Goal: Task Accomplishment & Management: Use online tool/utility

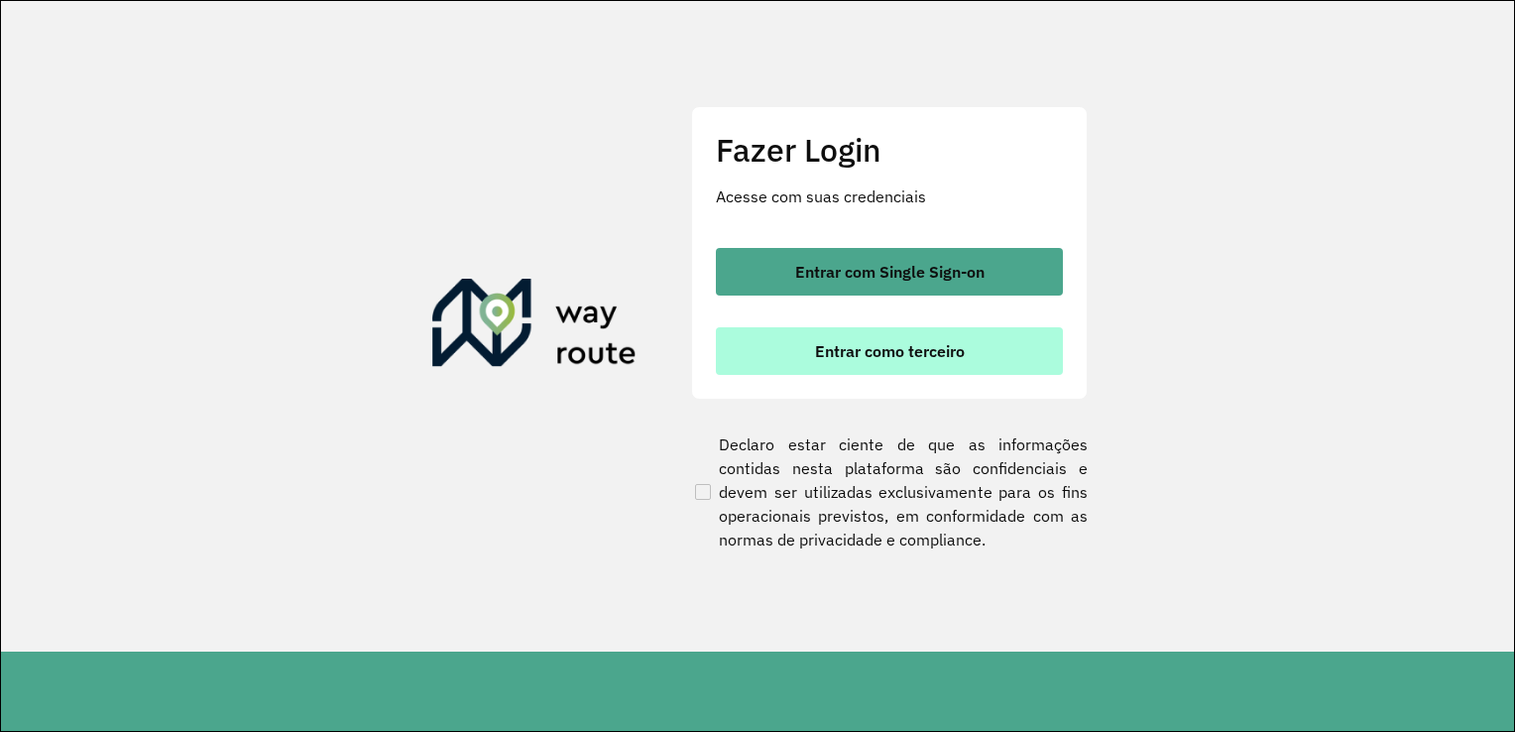
click at [776, 357] on button "Entrar como terceiro" at bounding box center [889, 351] width 347 height 48
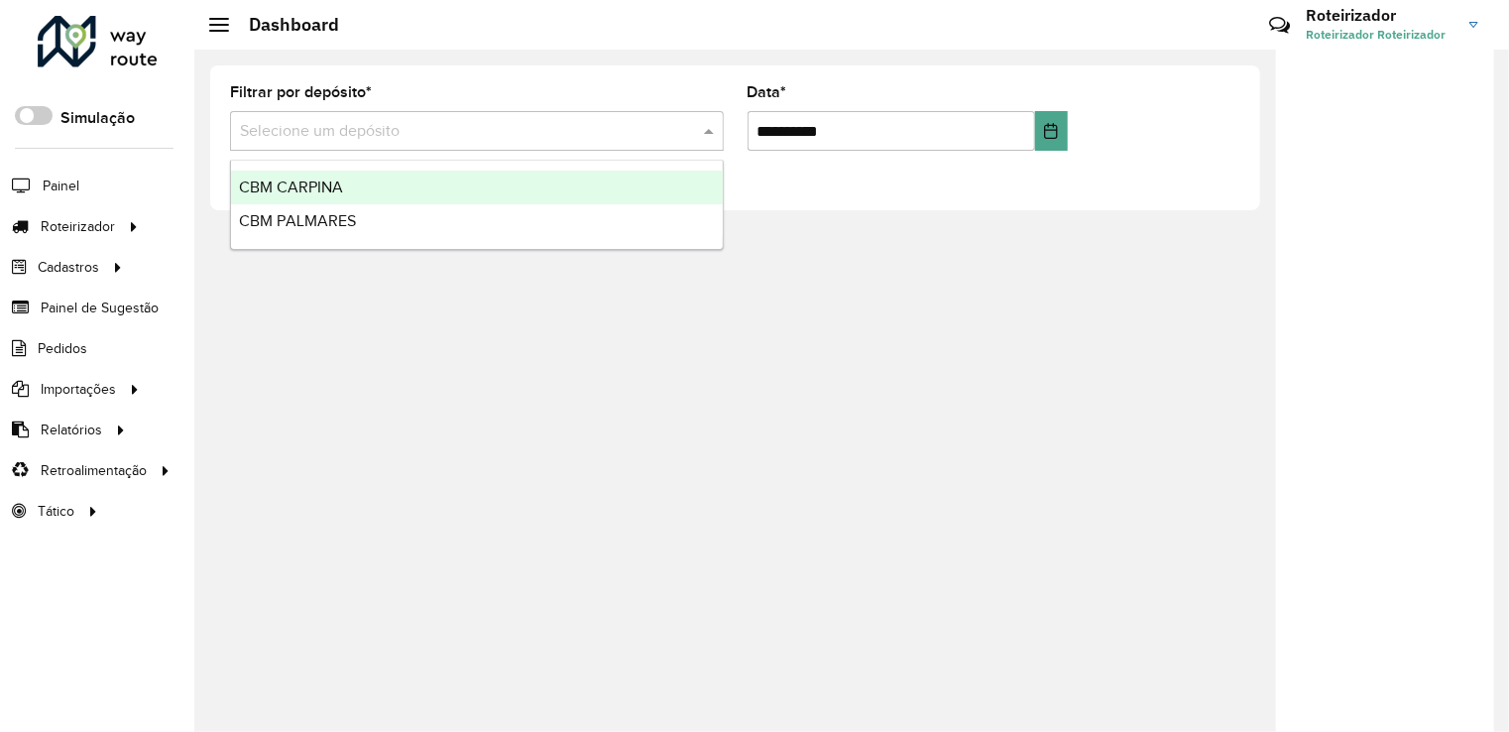
click at [303, 129] on input "text" at bounding box center [457, 132] width 434 height 24
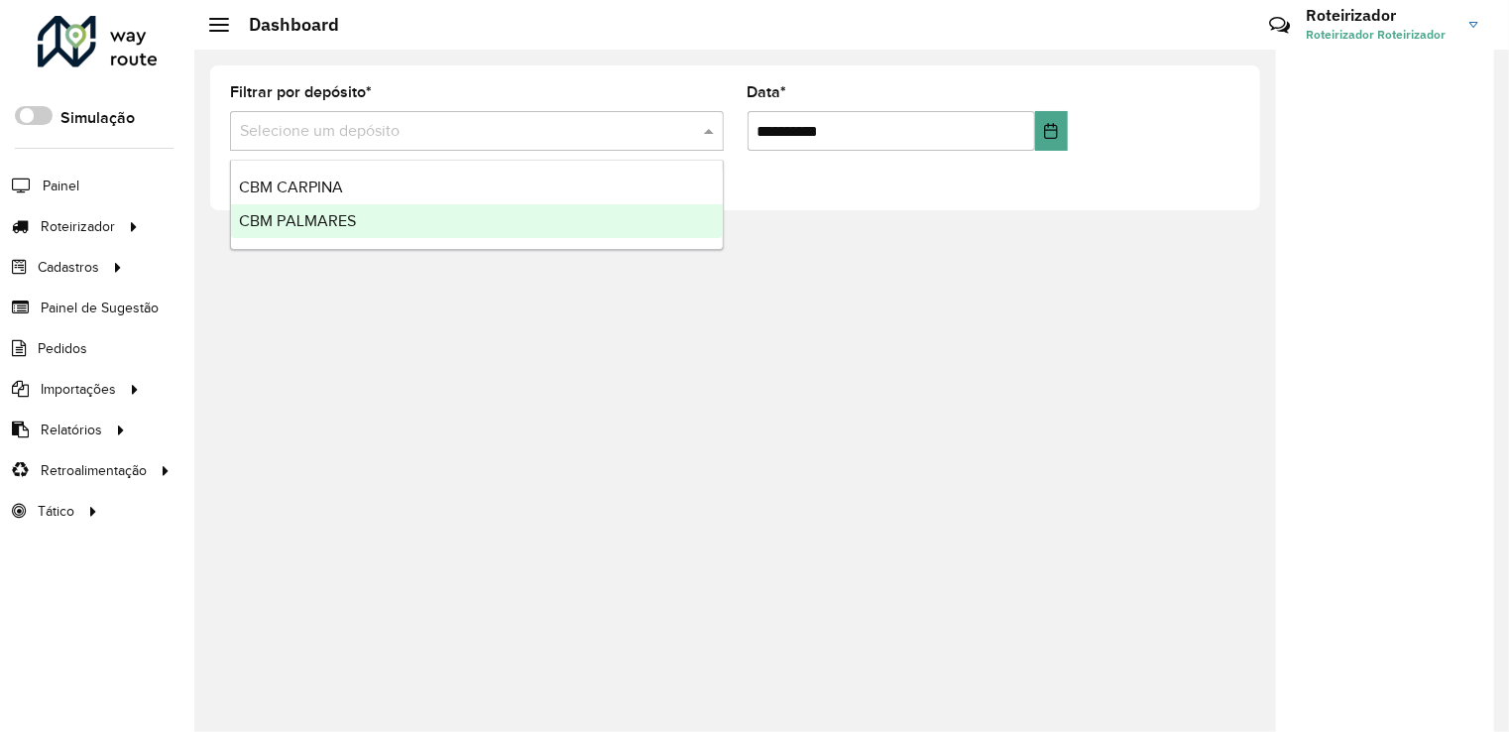
click at [314, 217] on span "CBM PALMARES" at bounding box center [297, 220] width 117 height 17
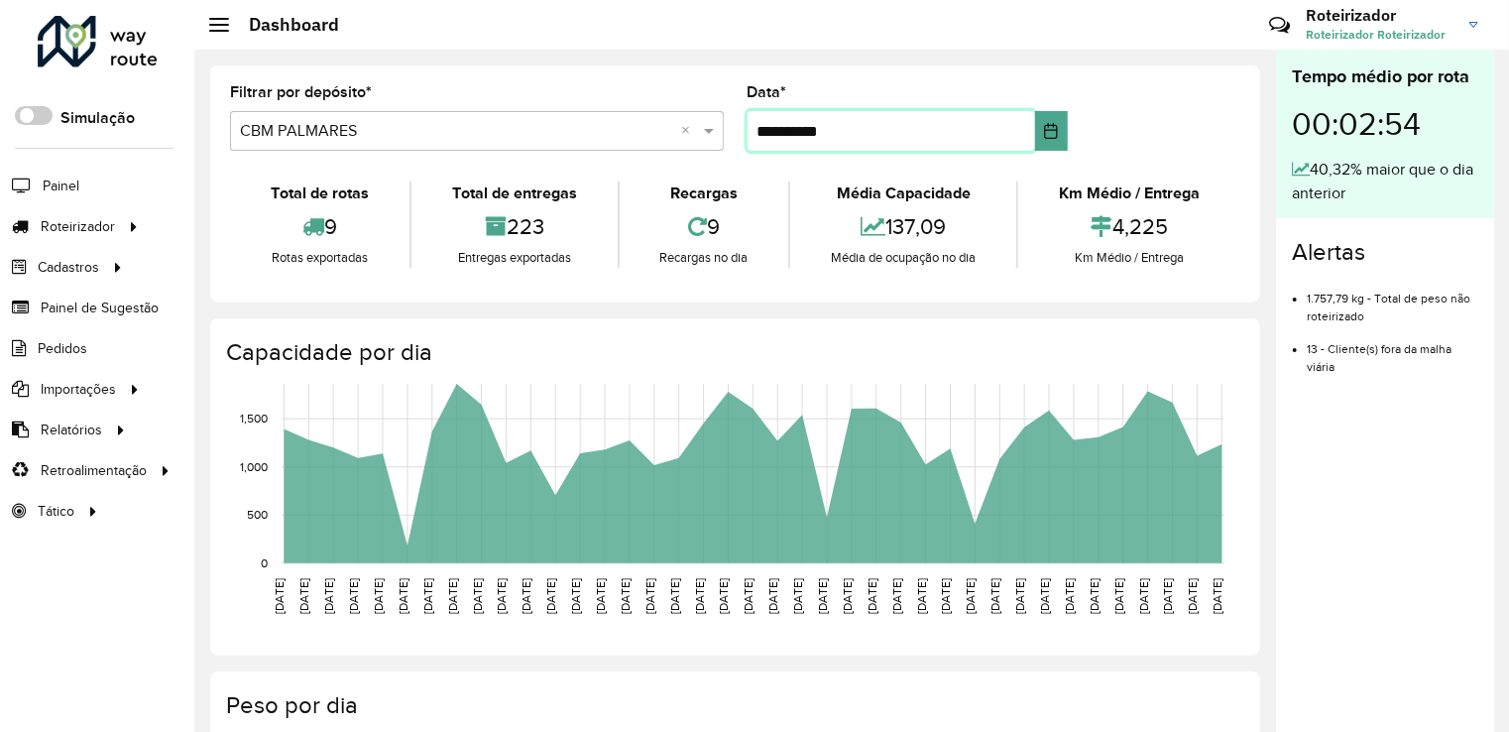
click at [773, 131] on input "**********" at bounding box center [892, 131] width 288 height 40
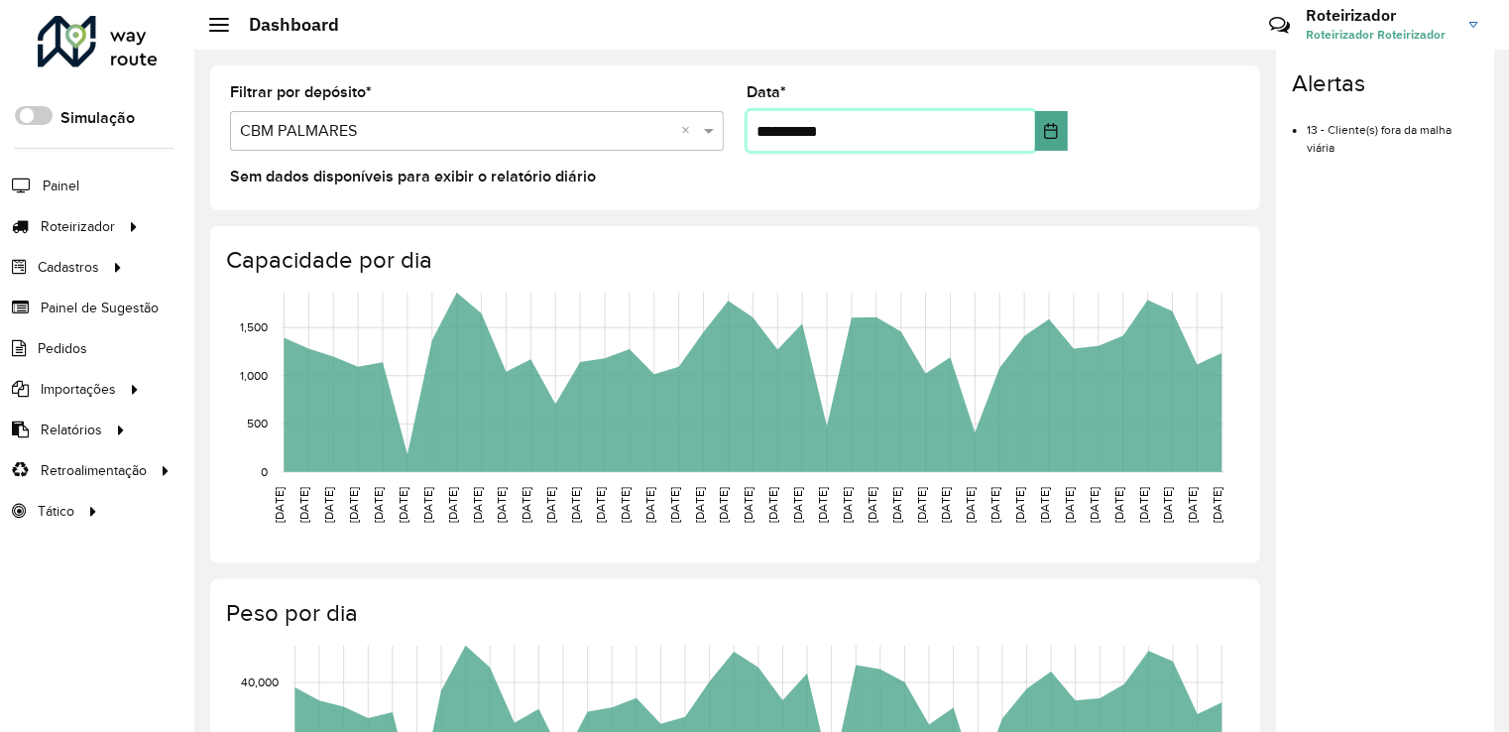
type input "**********"
click at [1189, 115] on formly-group "**********" at bounding box center [735, 125] width 1034 height 81
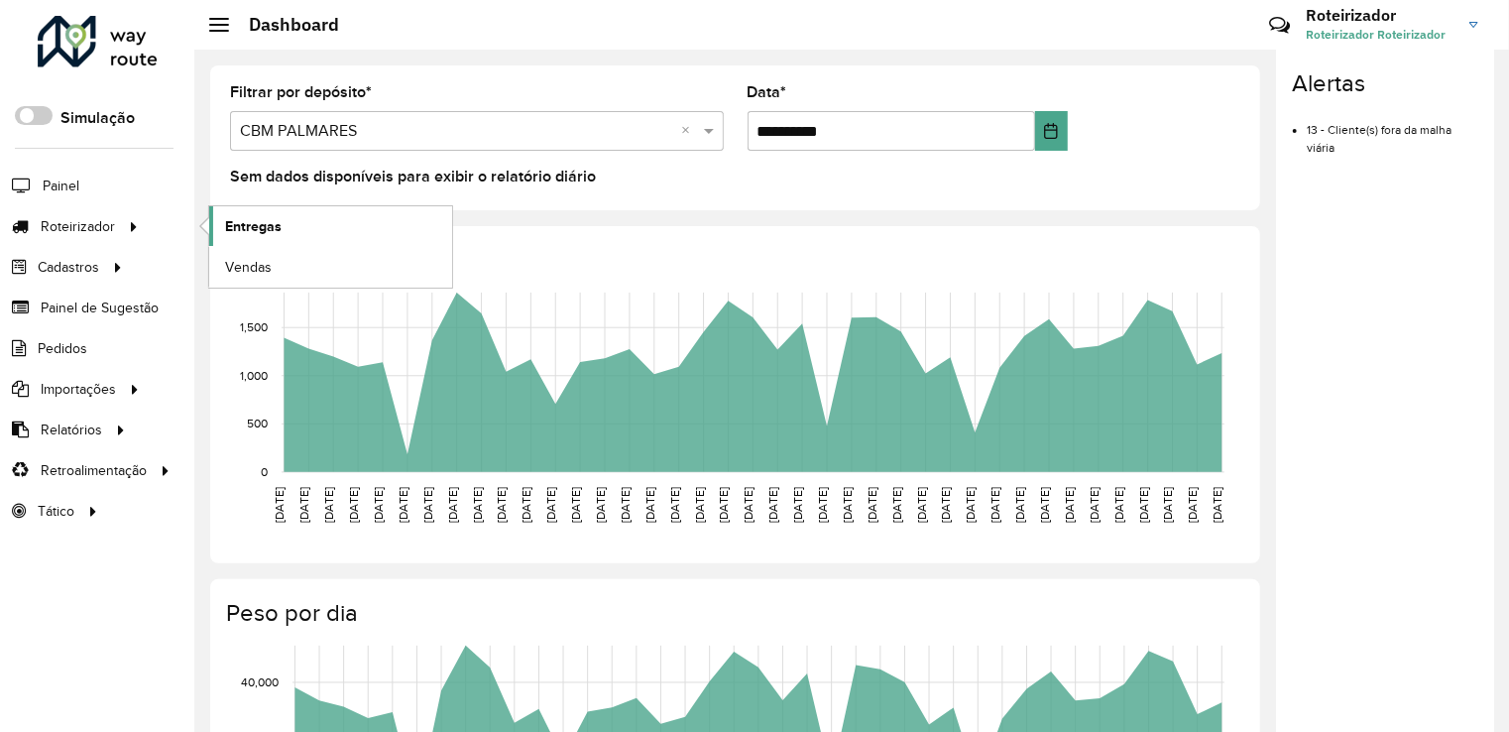
click at [246, 224] on span "Entregas" at bounding box center [253, 226] width 57 height 21
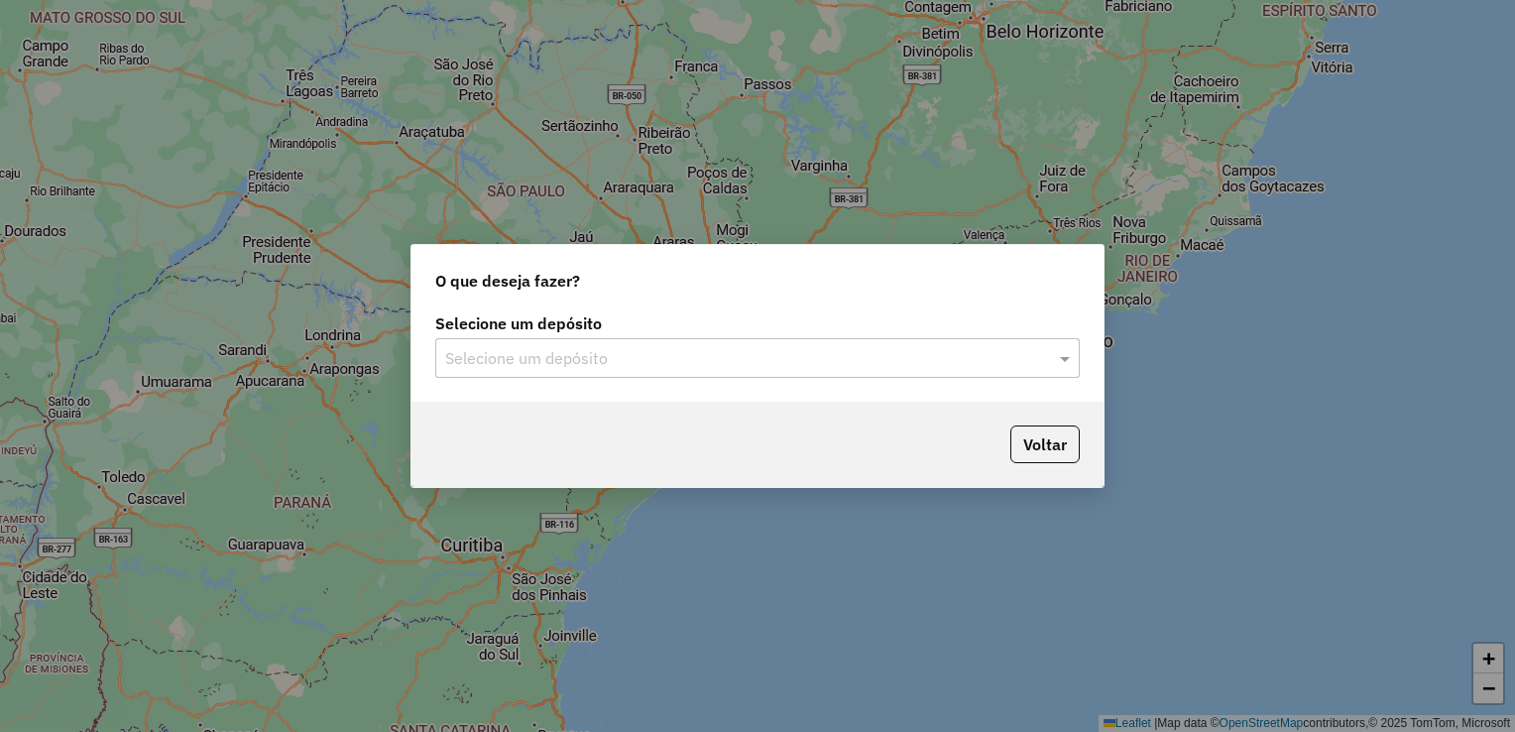
drag, startPoint x: 499, startPoint y: 355, endPoint x: 498, endPoint y: 342, distance: 12.9
click at [499, 351] on input "text" at bounding box center [737, 359] width 585 height 24
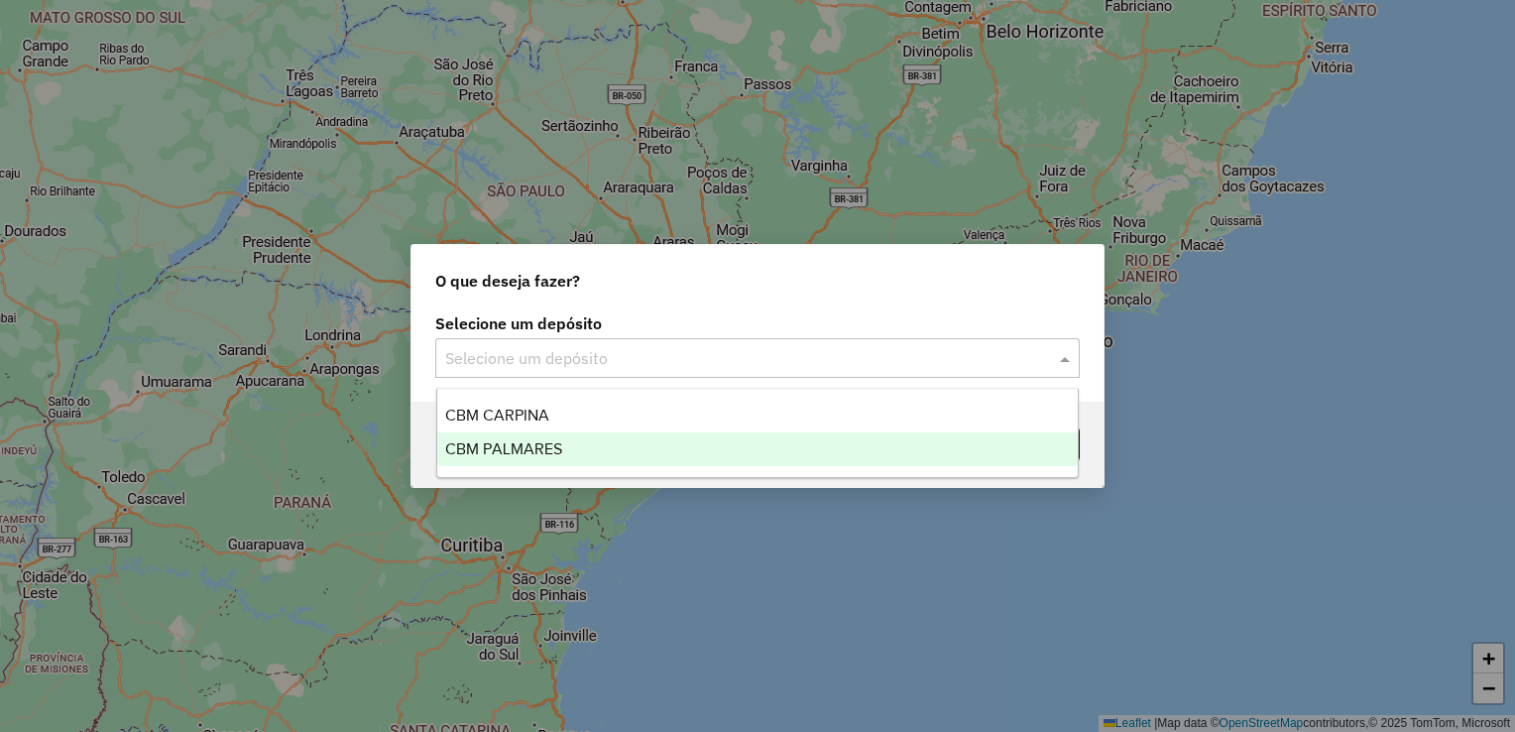
click at [511, 447] on span "CBM PALMARES" at bounding box center [503, 448] width 117 height 17
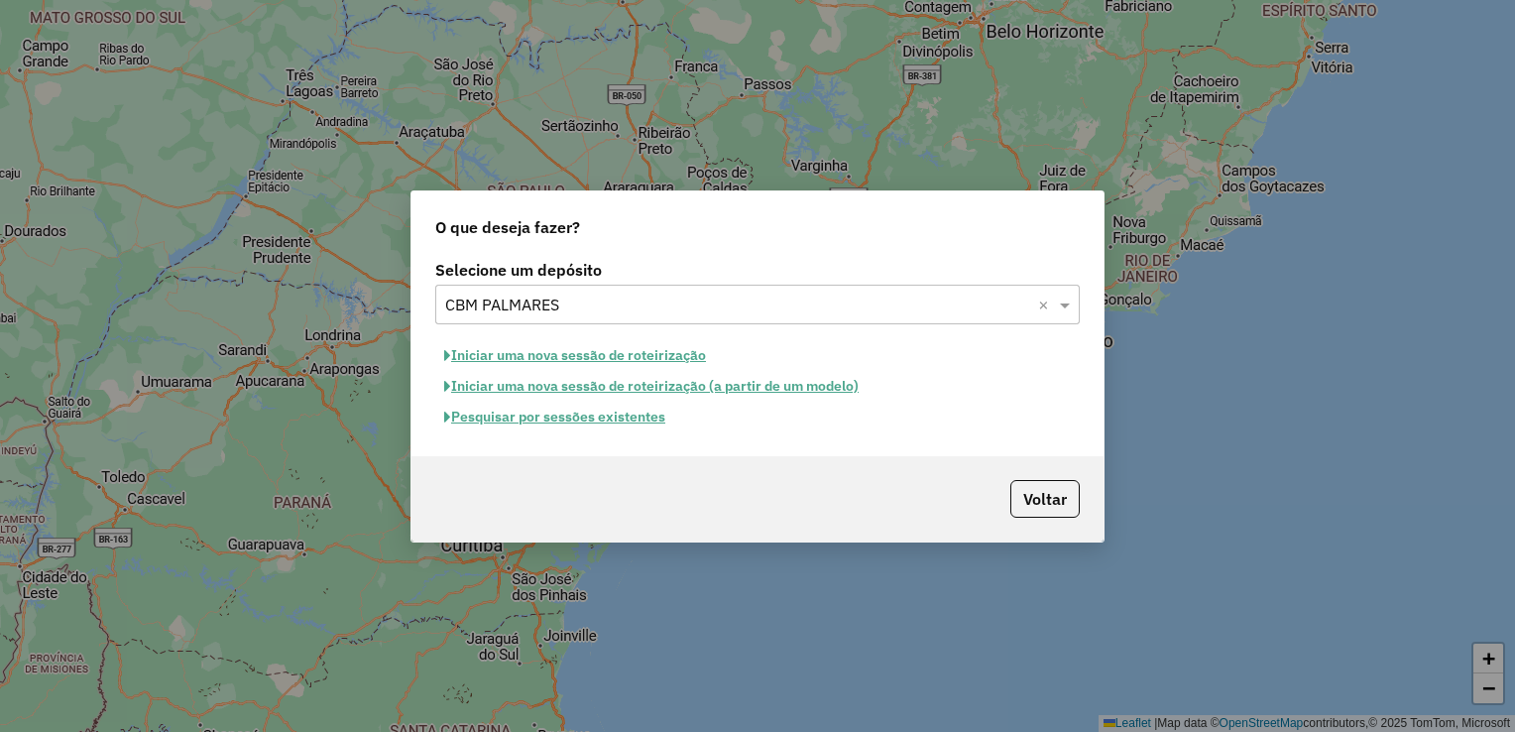
click at [516, 359] on button "Iniciar uma nova sessão de roteirização" at bounding box center [575, 355] width 280 height 31
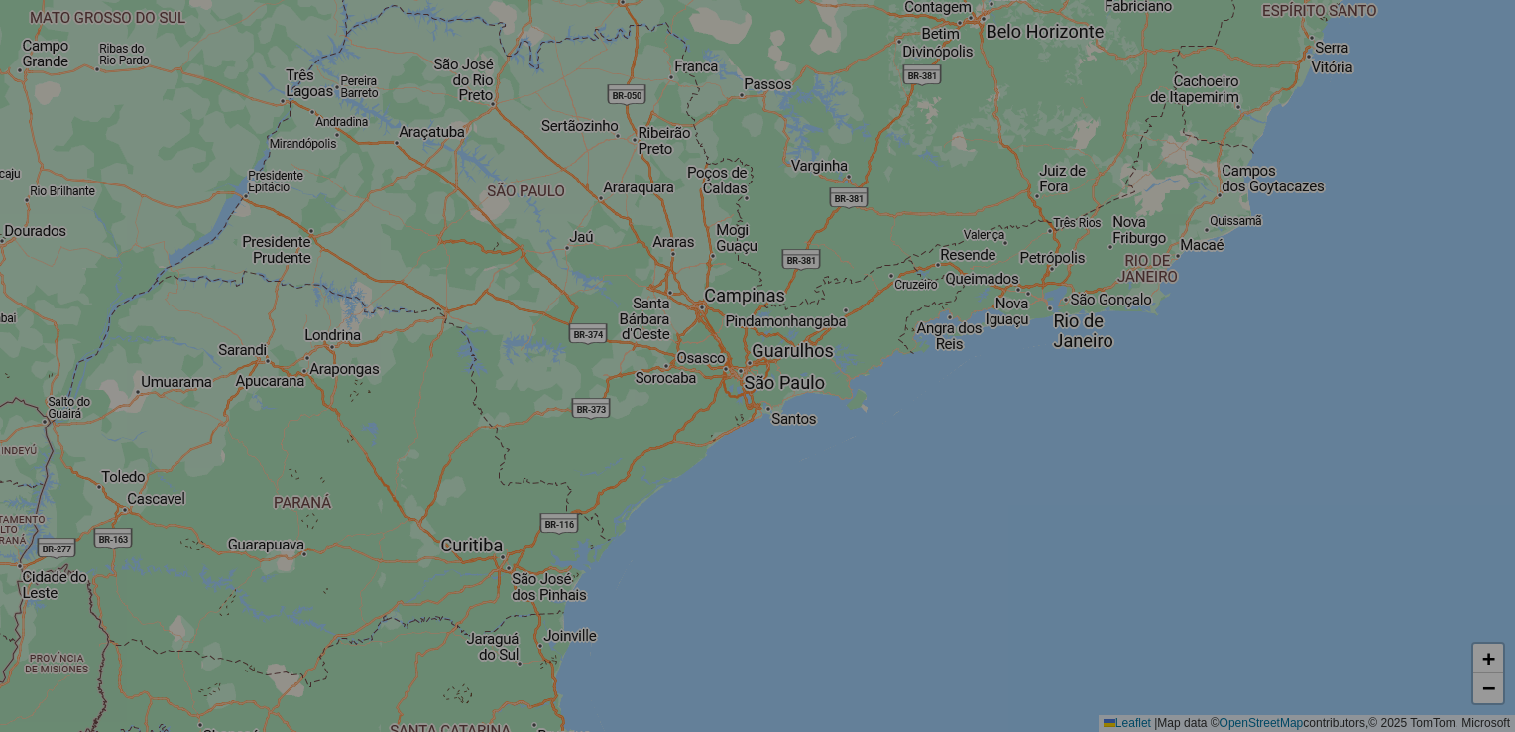
select select "*"
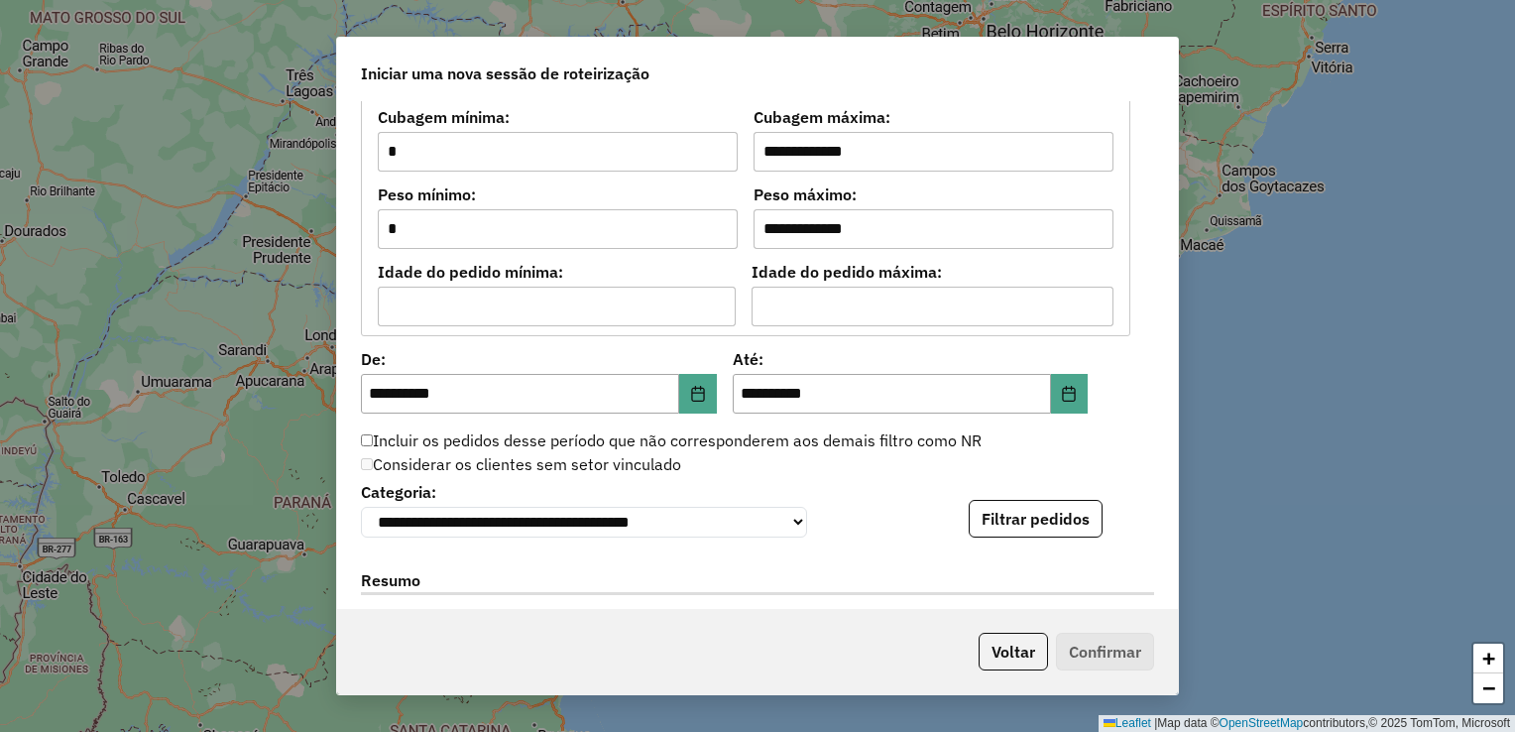
scroll to position [1686, 0]
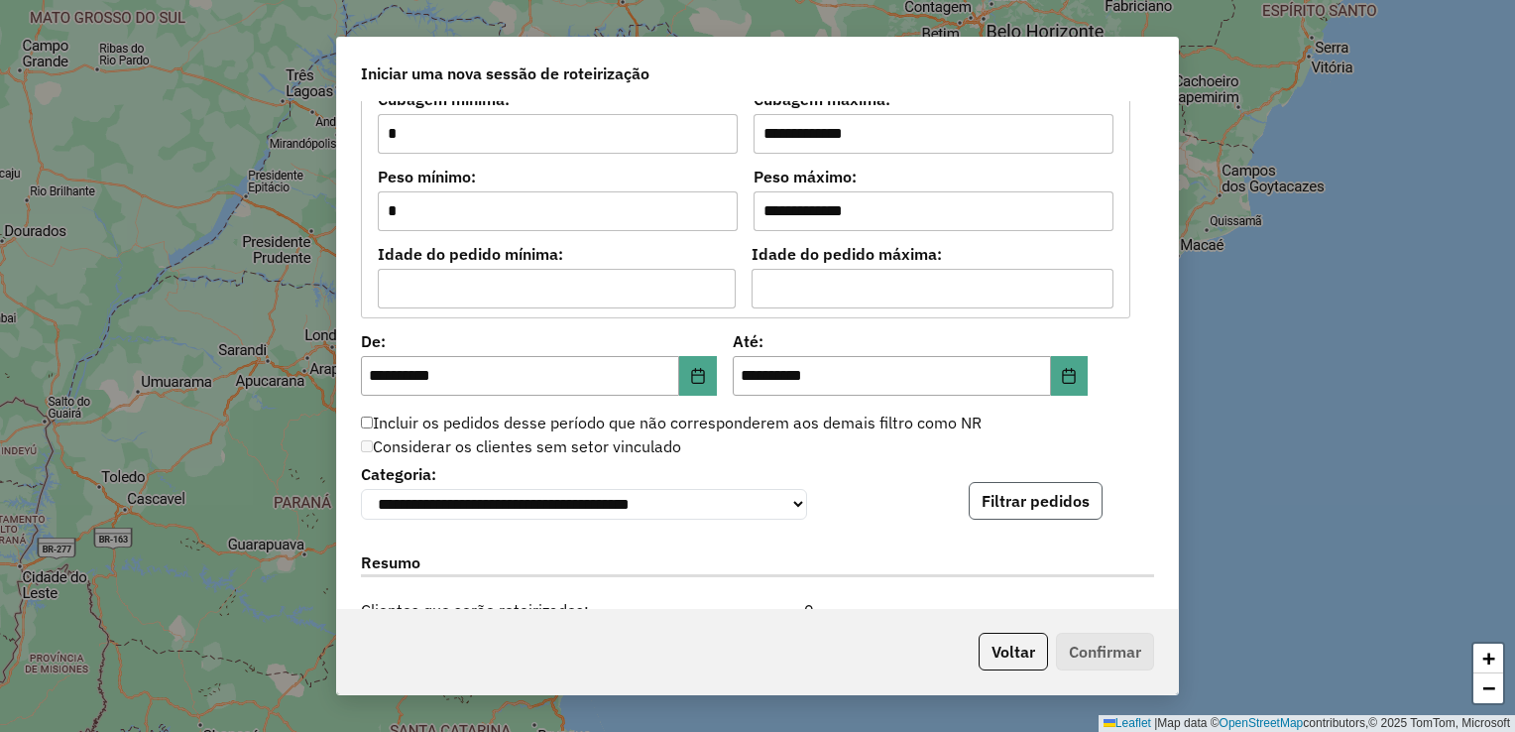
click at [1045, 498] on button "Filtrar pedidos" at bounding box center [1036, 501] width 134 height 38
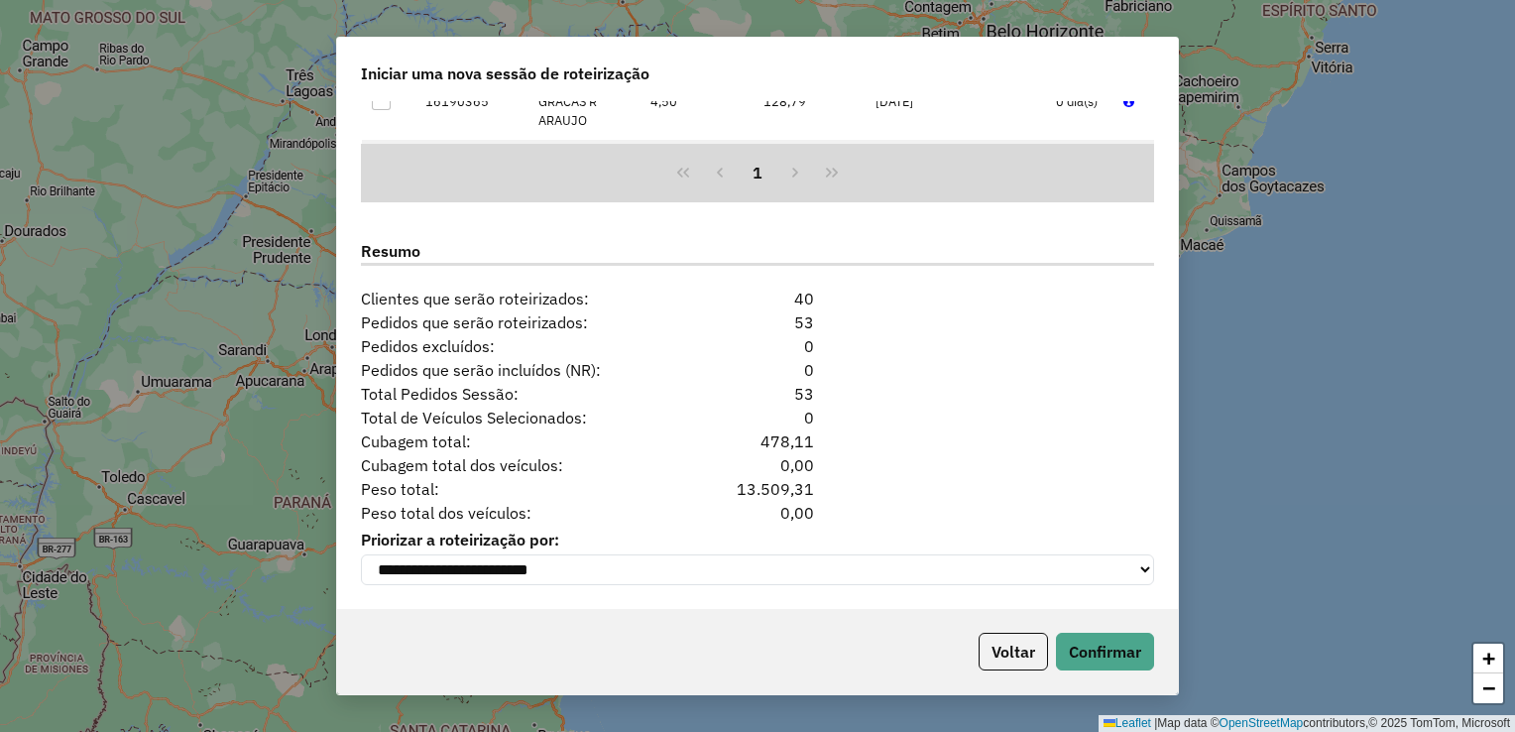
scroll to position [2413, 0]
click at [1127, 656] on button "Confirmar" at bounding box center [1105, 652] width 98 height 38
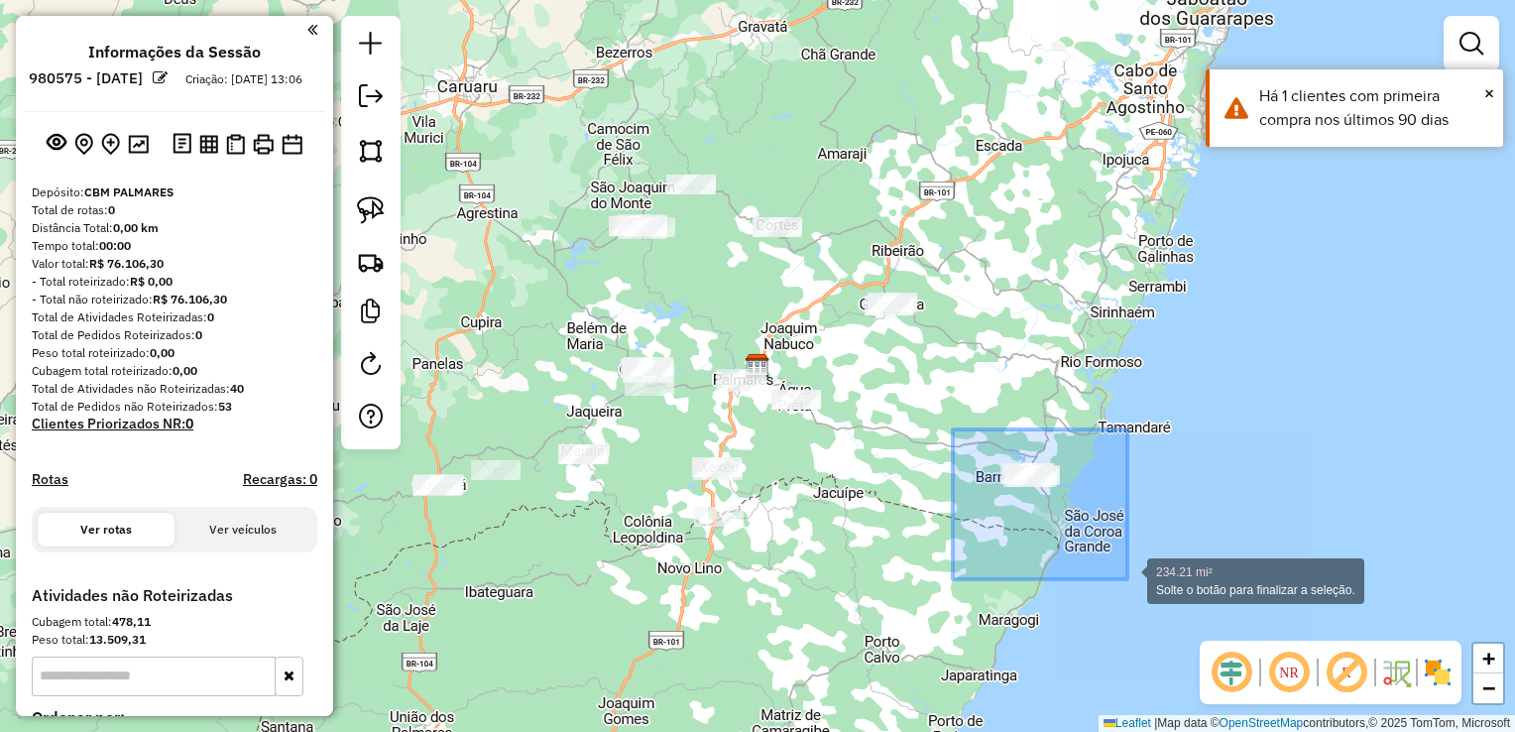
drag, startPoint x: 953, startPoint y: 429, endPoint x: 1130, endPoint y: 577, distance: 230.9
click at [1130, 577] on div "234.21 mi² Solte o botão para finalizar a seleção. Janela de atendimento Grade …" at bounding box center [757, 366] width 1515 height 732
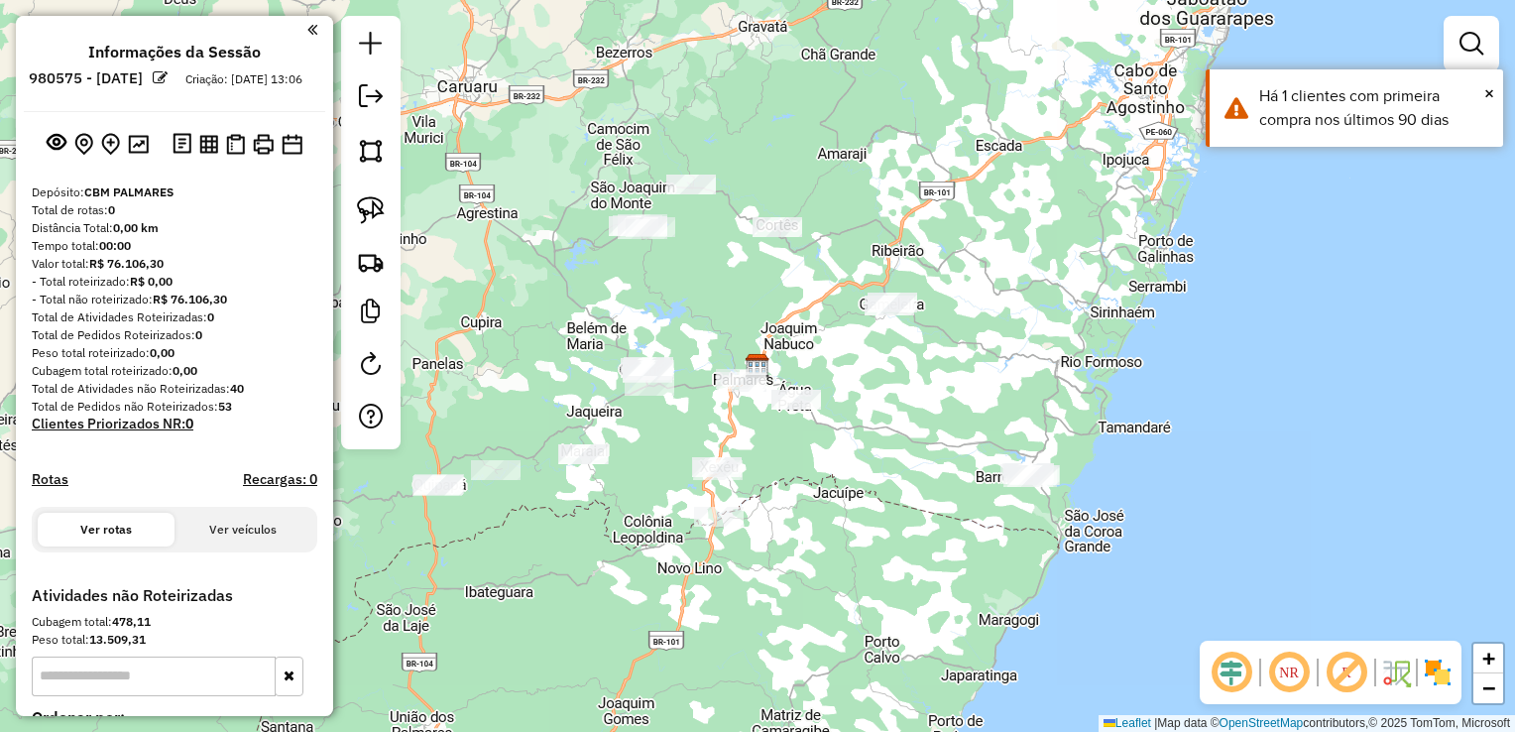
click at [972, 522] on div "Janela de atendimento Grade de atendimento Capacidade Transportadoras Veículos …" at bounding box center [757, 366] width 1515 height 732
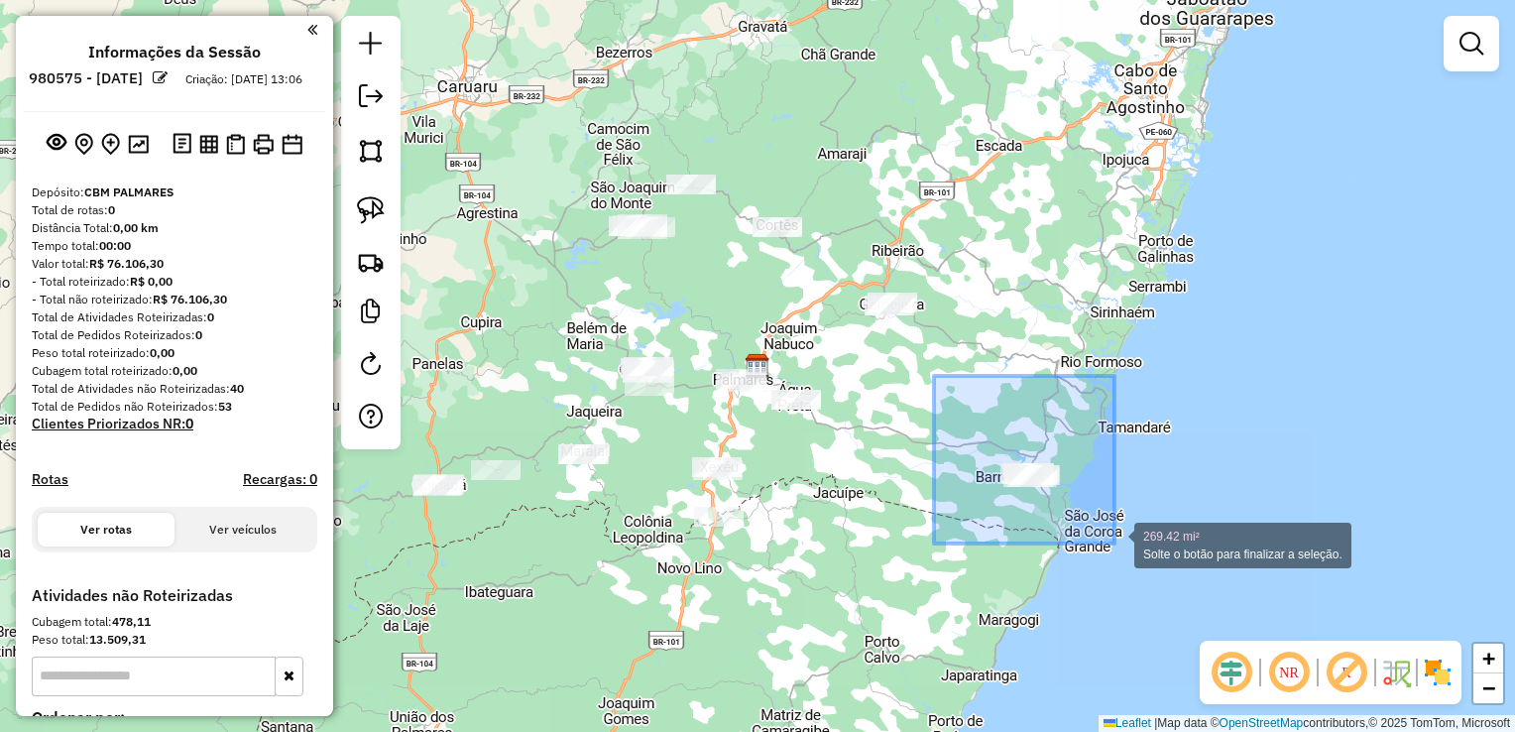
drag, startPoint x: 944, startPoint y: 503, endPoint x: 1115, endPoint y: 543, distance: 175.3
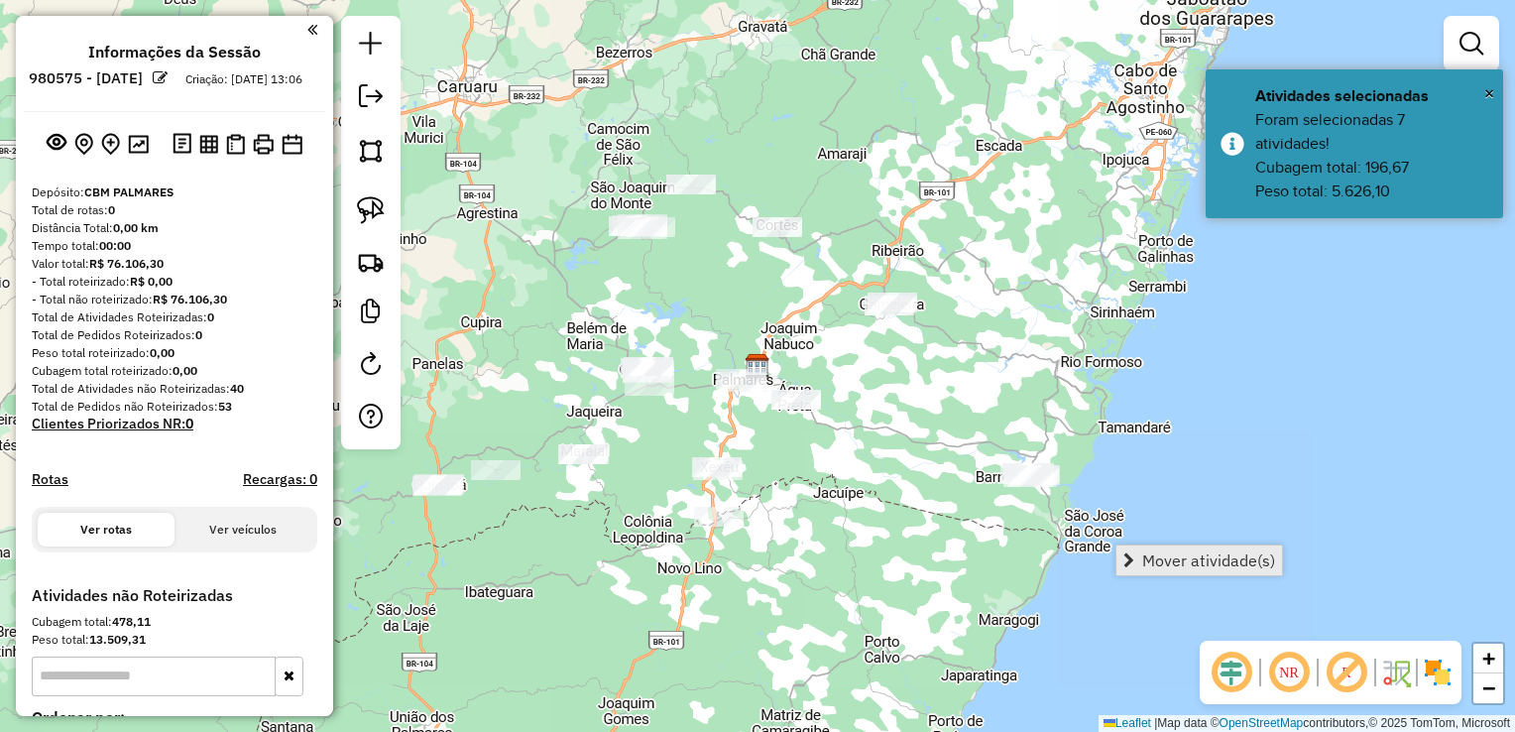
click at [1154, 553] on span "Mover atividade(s)" at bounding box center [1208, 560] width 133 height 16
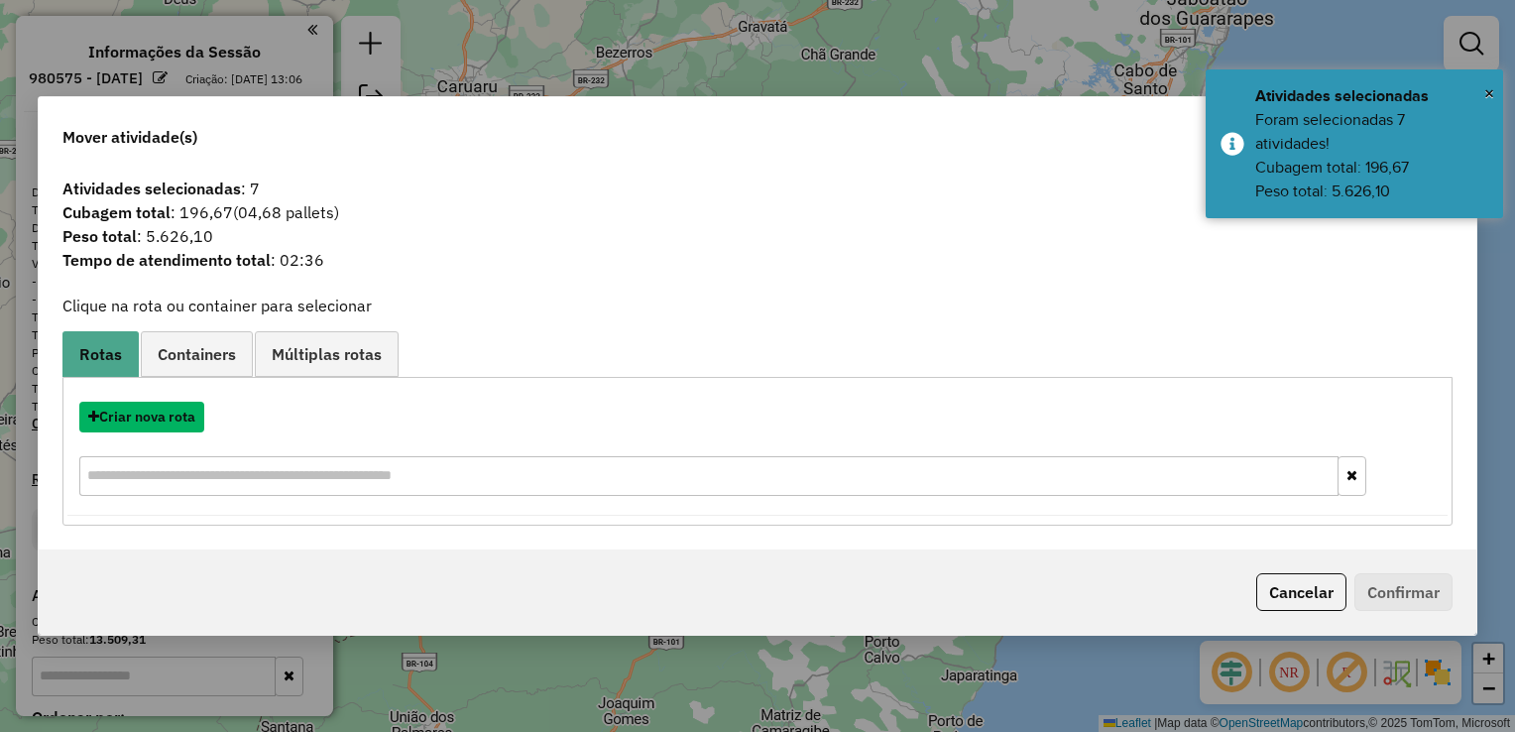
click at [165, 421] on button "Criar nova rota" at bounding box center [141, 417] width 125 height 31
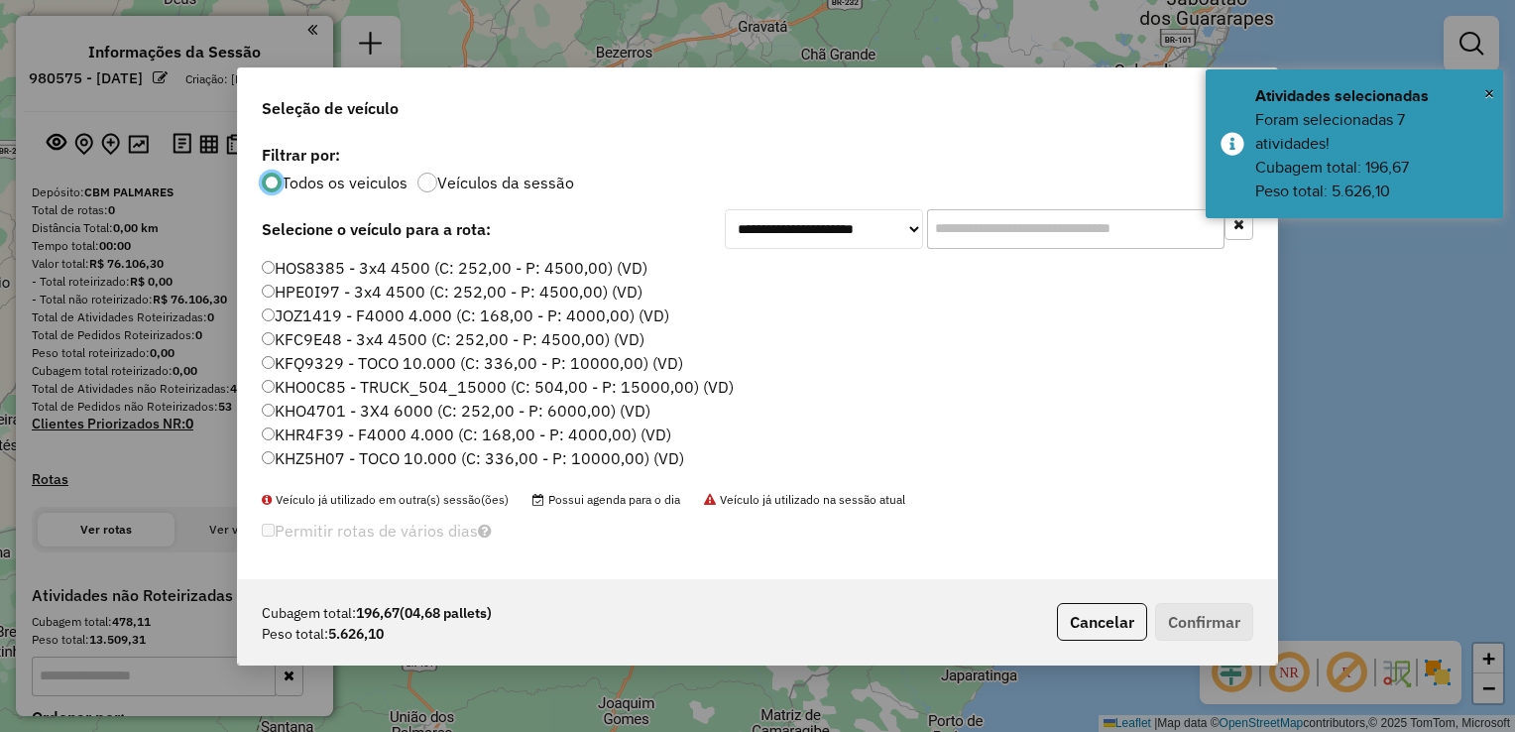
scroll to position [10, 6]
click at [964, 229] on input "text" at bounding box center [1075, 229] width 297 height 40
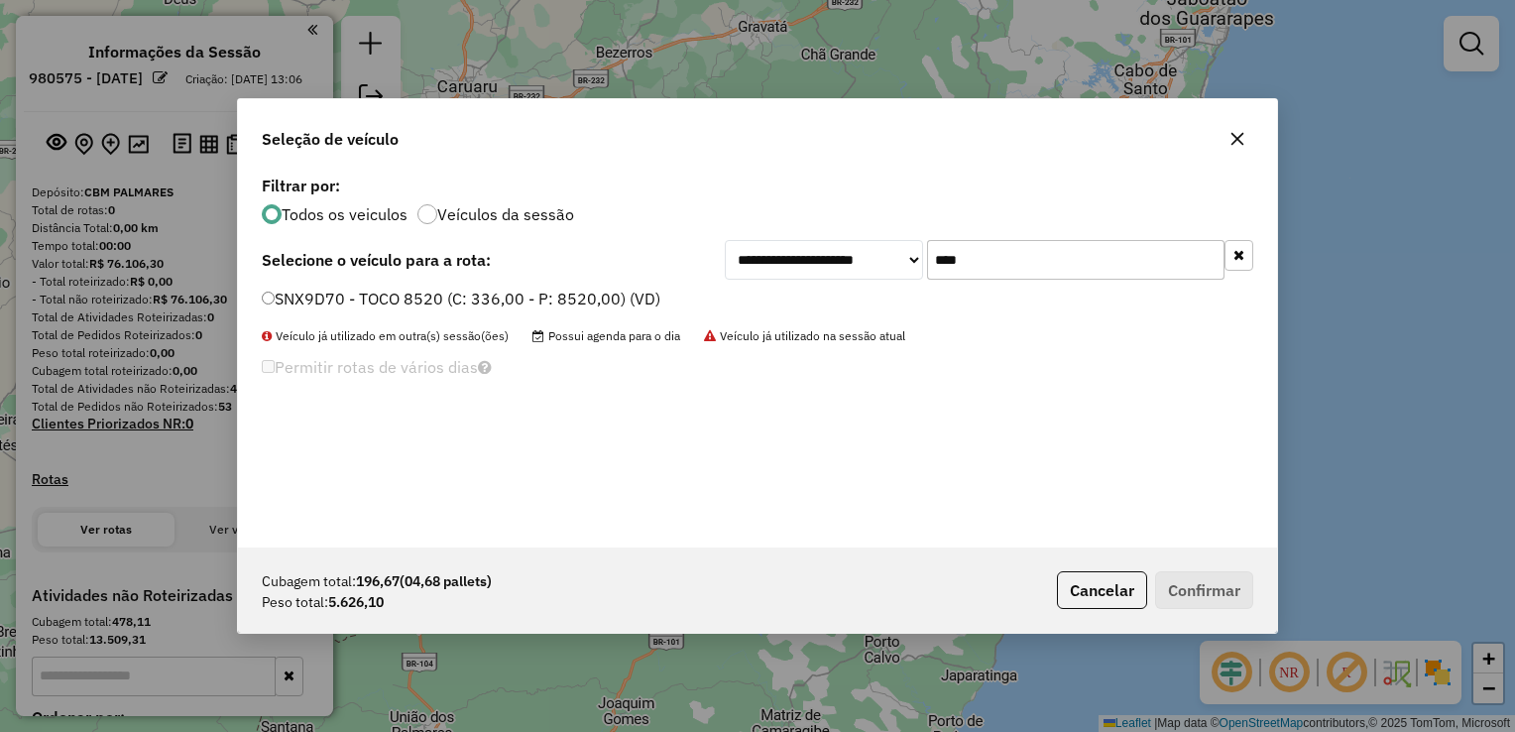
type input "****"
click at [274, 292] on label "SNX9D70 - TOCO 8520 (C: 336,00 - P: 8520,00) (VD)" at bounding box center [461, 299] width 399 height 24
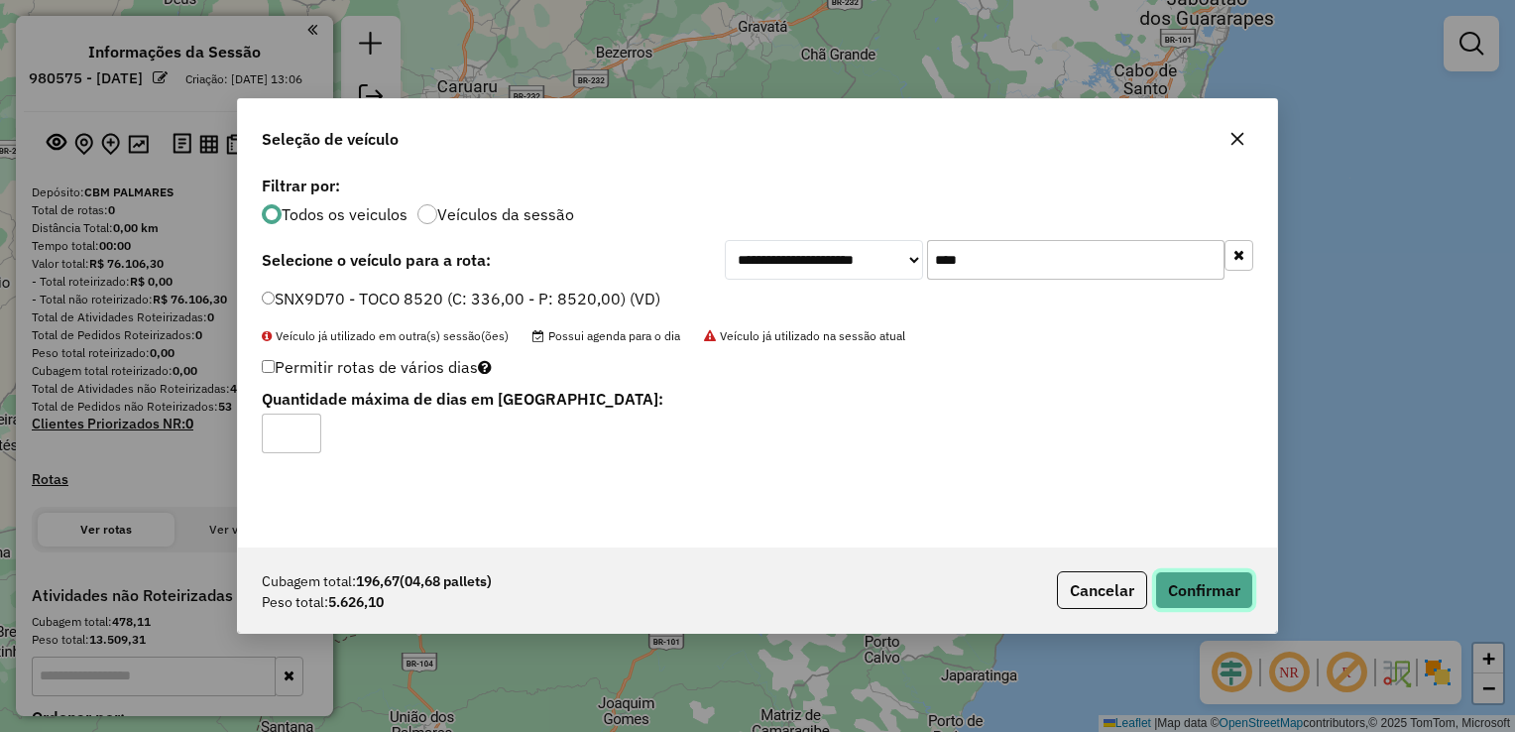
click at [1190, 584] on button "Confirmar" at bounding box center [1204, 590] width 98 height 38
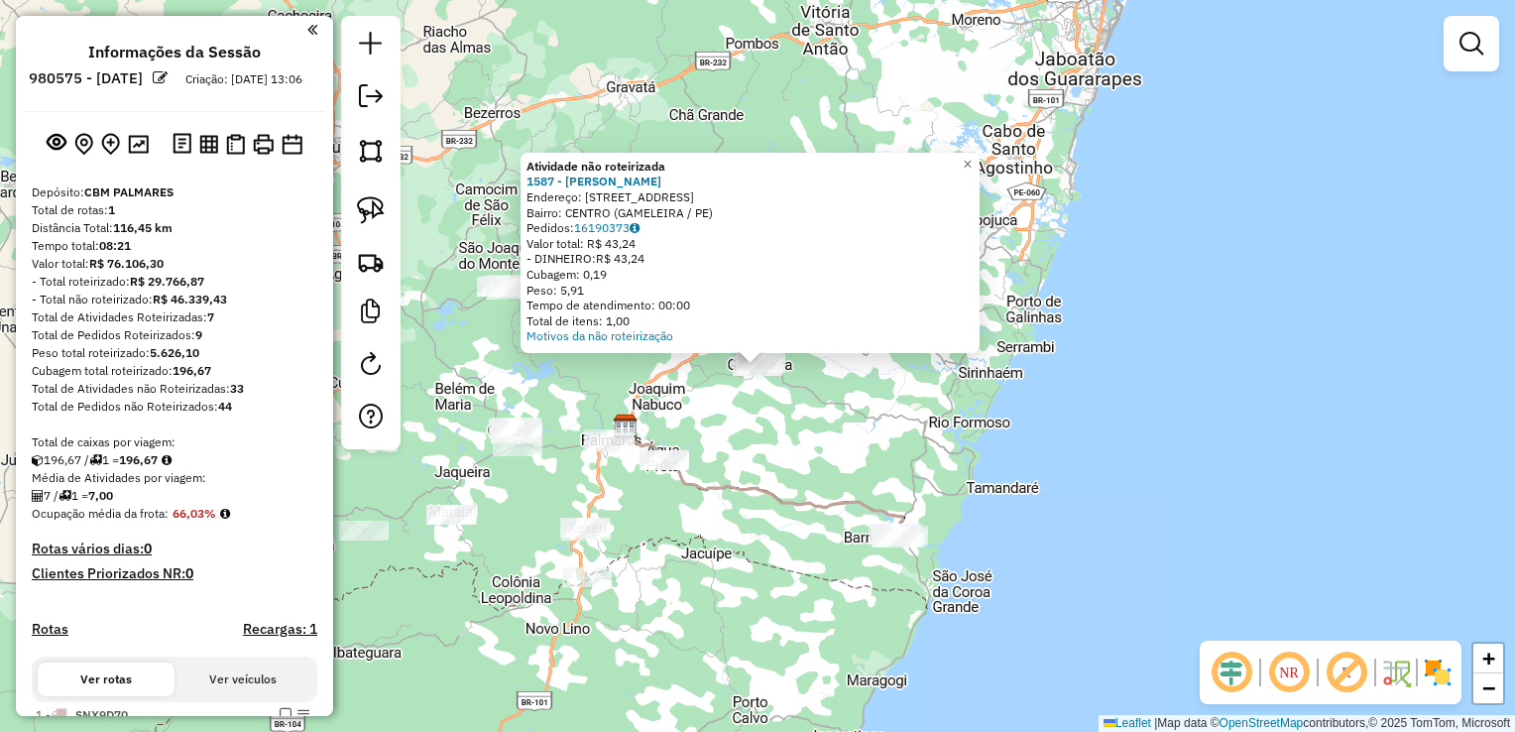
click at [790, 390] on div "Atividade não roteirizada 1587 - JOSE CICERO DE ALENC Endereço: R RUA DO TRIANG…" at bounding box center [757, 366] width 1515 height 732
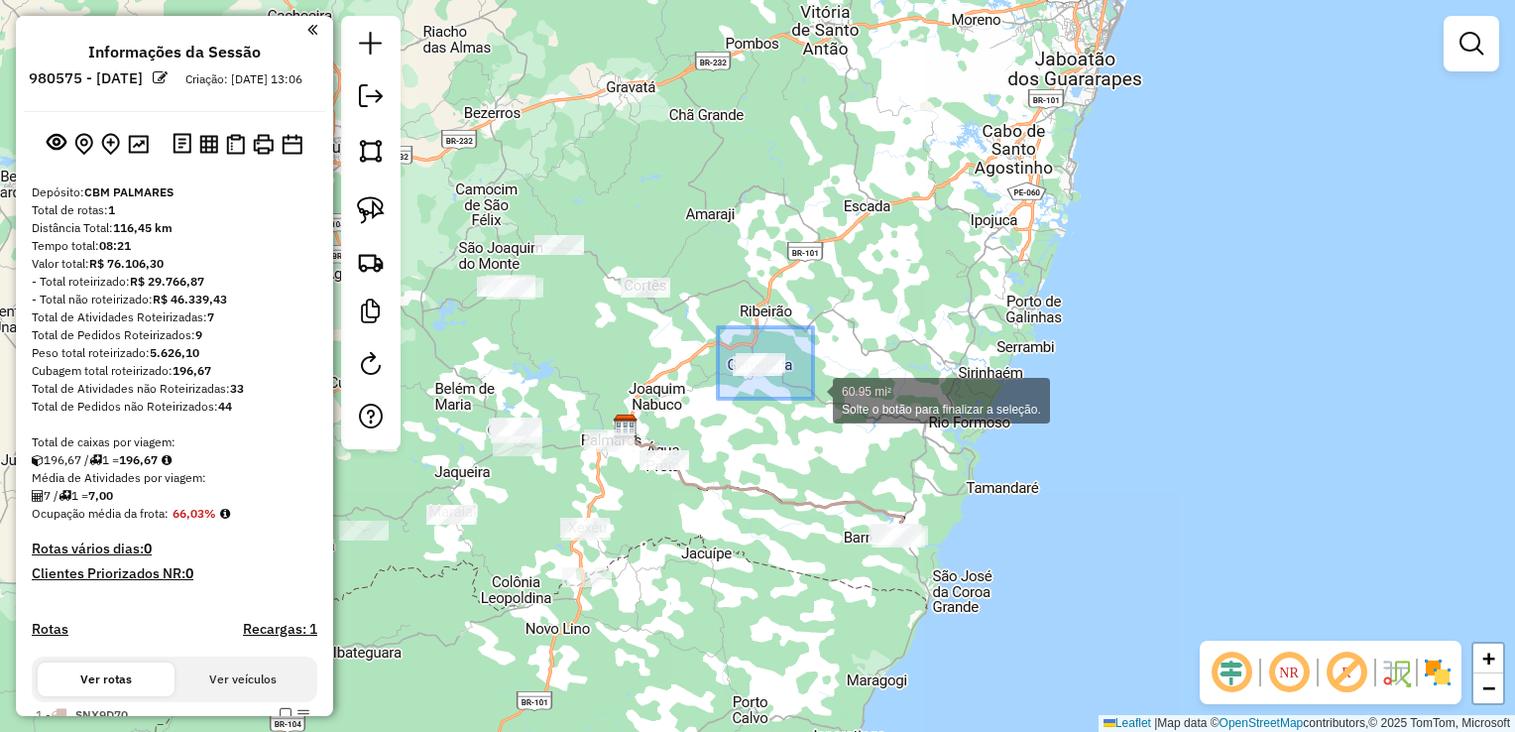
drag, startPoint x: 718, startPoint y: 327, endPoint x: 813, endPoint y: 399, distance: 119.0
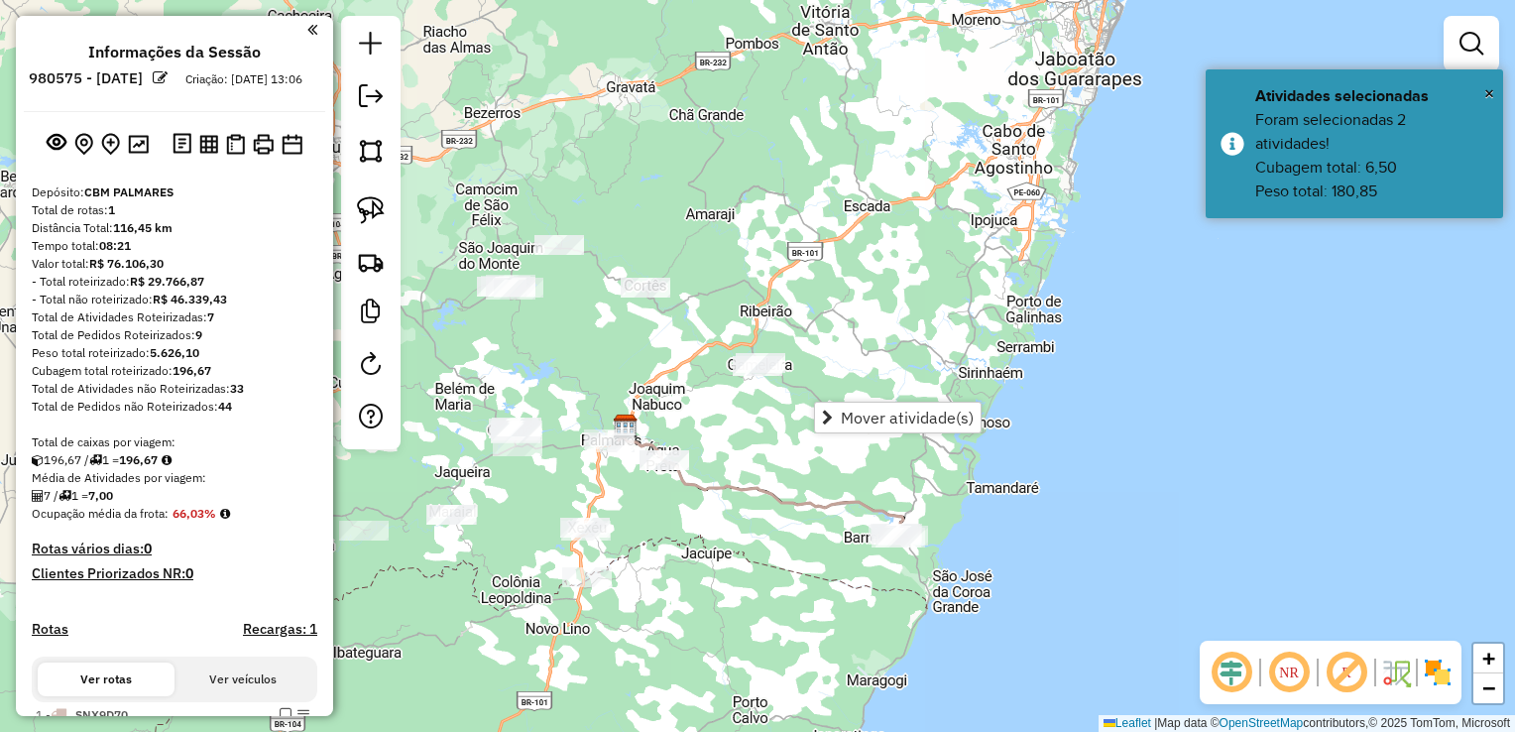
click at [726, 440] on div "Janela de atendimento Grade de atendimento Capacidade Transportadoras Veículos …" at bounding box center [757, 366] width 1515 height 732
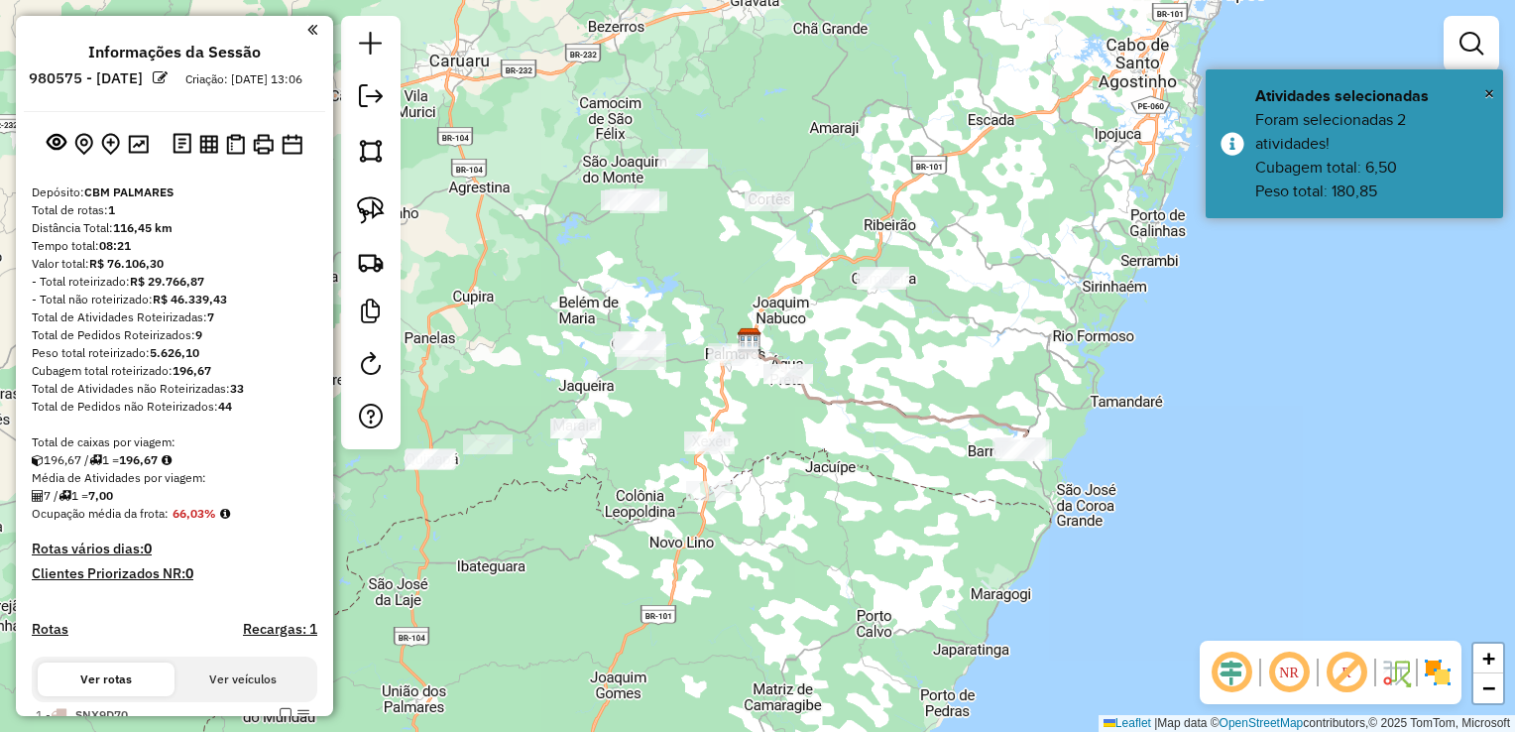
drag, startPoint x: 699, startPoint y: 533, endPoint x: 832, endPoint y: 434, distance: 165.8
click at [832, 434] on div "Janela de atendimento Grade de atendimento Capacidade Transportadoras Veículos …" at bounding box center [757, 366] width 1515 height 732
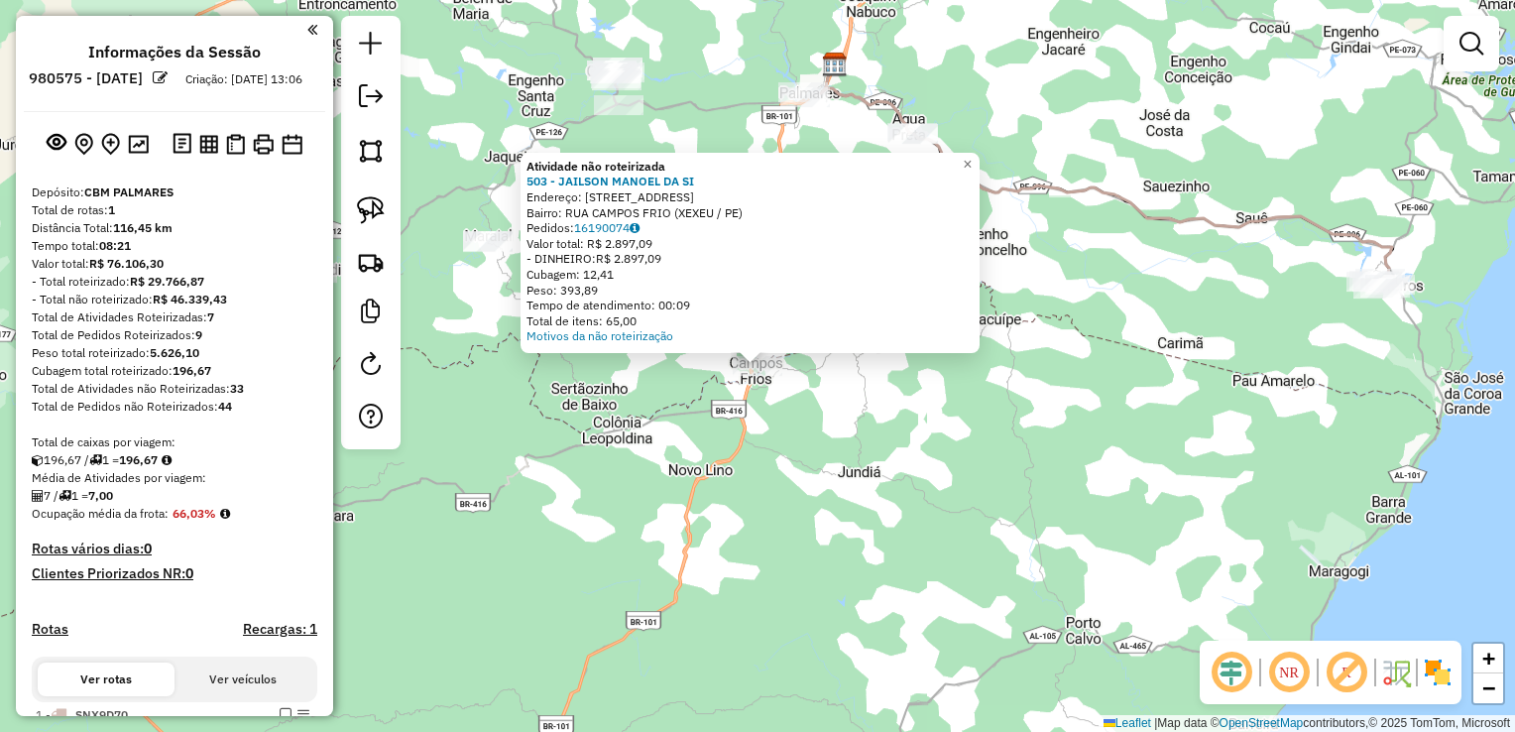
drag, startPoint x: 868, startPoint y: 413, endPoint x: 854, endPoint y: 395, distance: 22.6
click at [868, 412] on div "Atividade não roteirizada 503 - JAILSON MANOEL DA SI Endereço: R DO COMERCIO 96…" at bounding box center [757, 366] width 1515 height 732
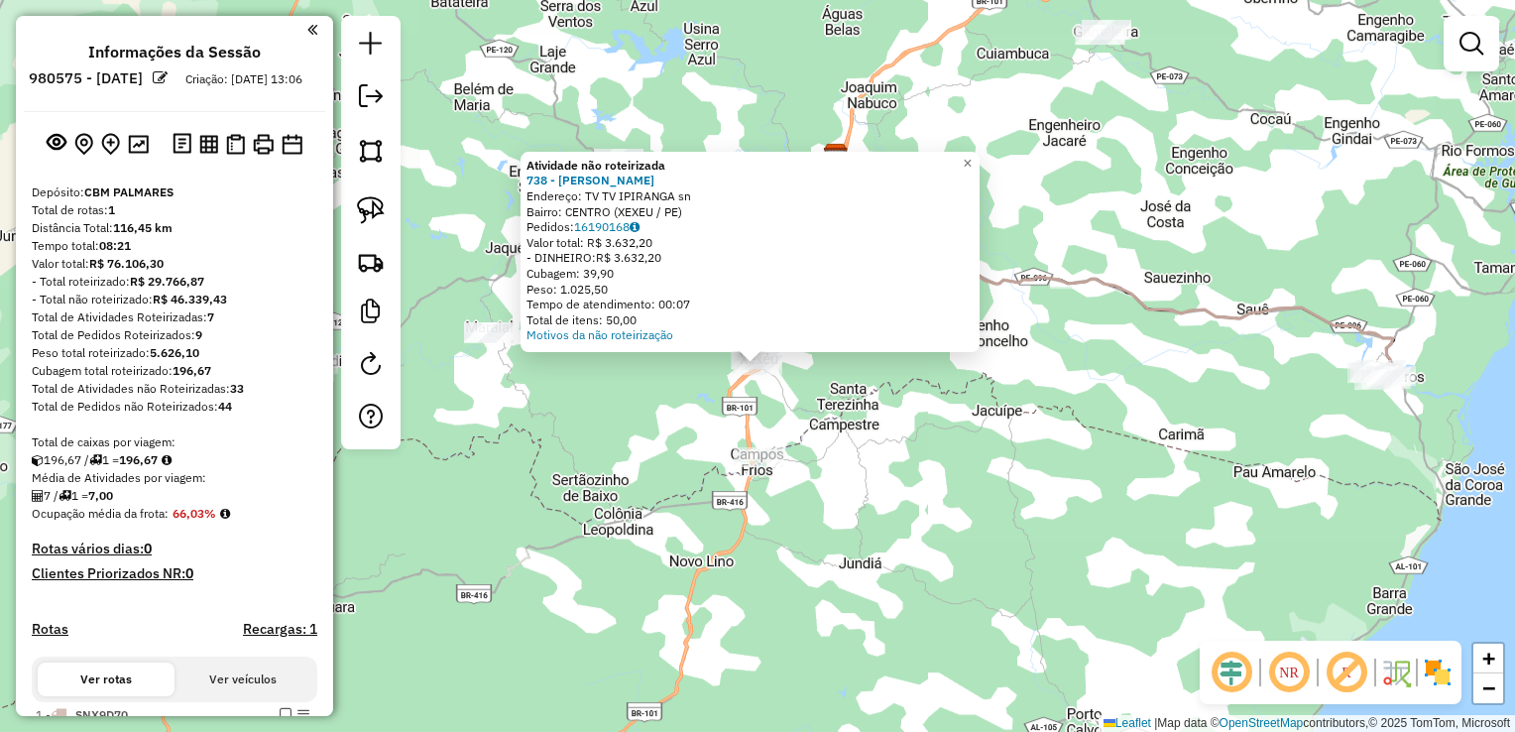
click at [840, 367] on div "Atividade não roteirizada 738 - CEZAR RAIMUNDO DA SI Endereço: TV TV IPIRANGA s…" at bounding box center [757, 366] width 1515 height 732
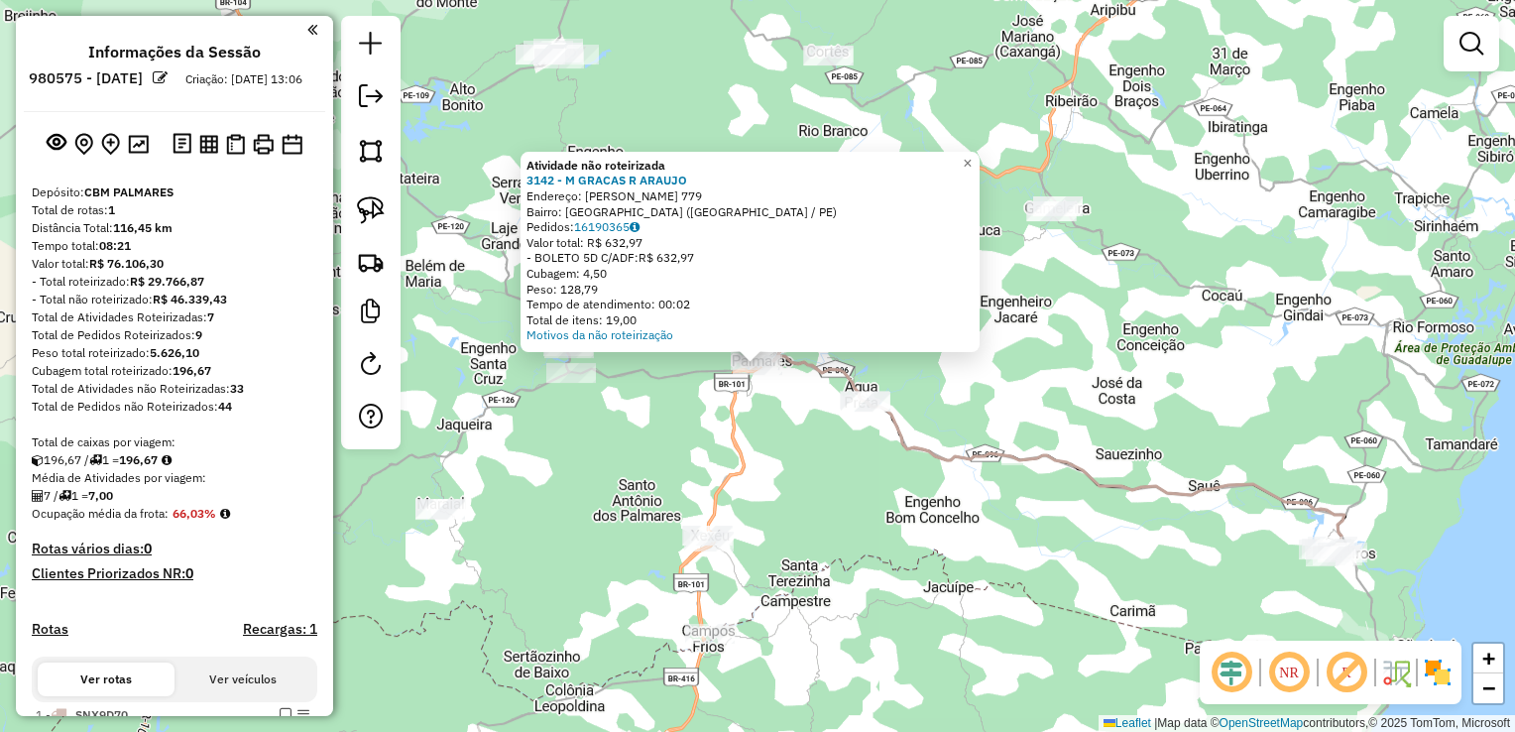
click at [819, 438] on div "Atividade não roteirizada 3142 - M GRACAS R ARAUJO Endereço: R SEBASTIAO PAULIN…" at bounding box center [757, 366] width 1515 height 732
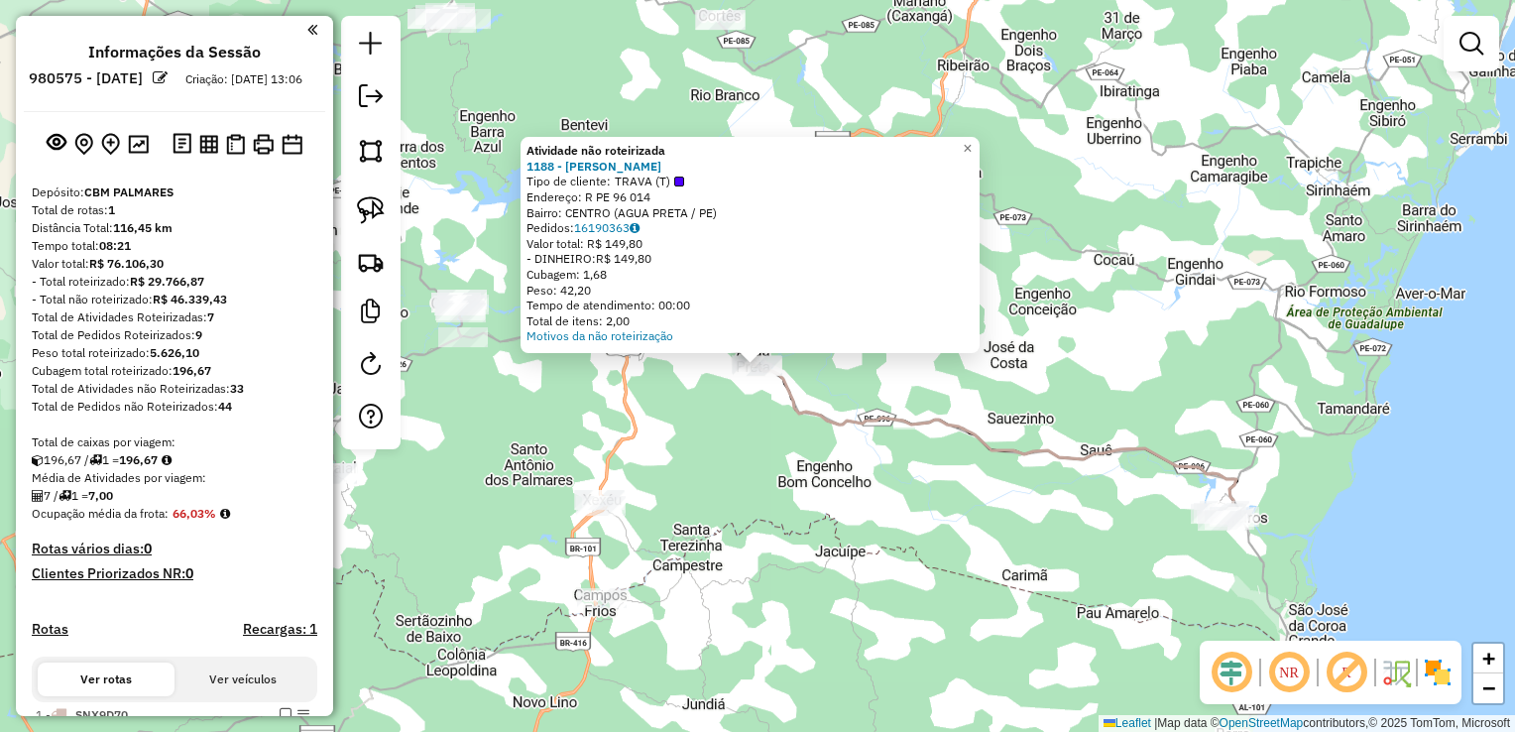
click at [730, 438] on div "Atividade não roteirizada 1188 - MARCONE GOMES DE LIM Tipo de cliente: TRAVA (T…" at bounding box center [757, 366] width 1515 height 732
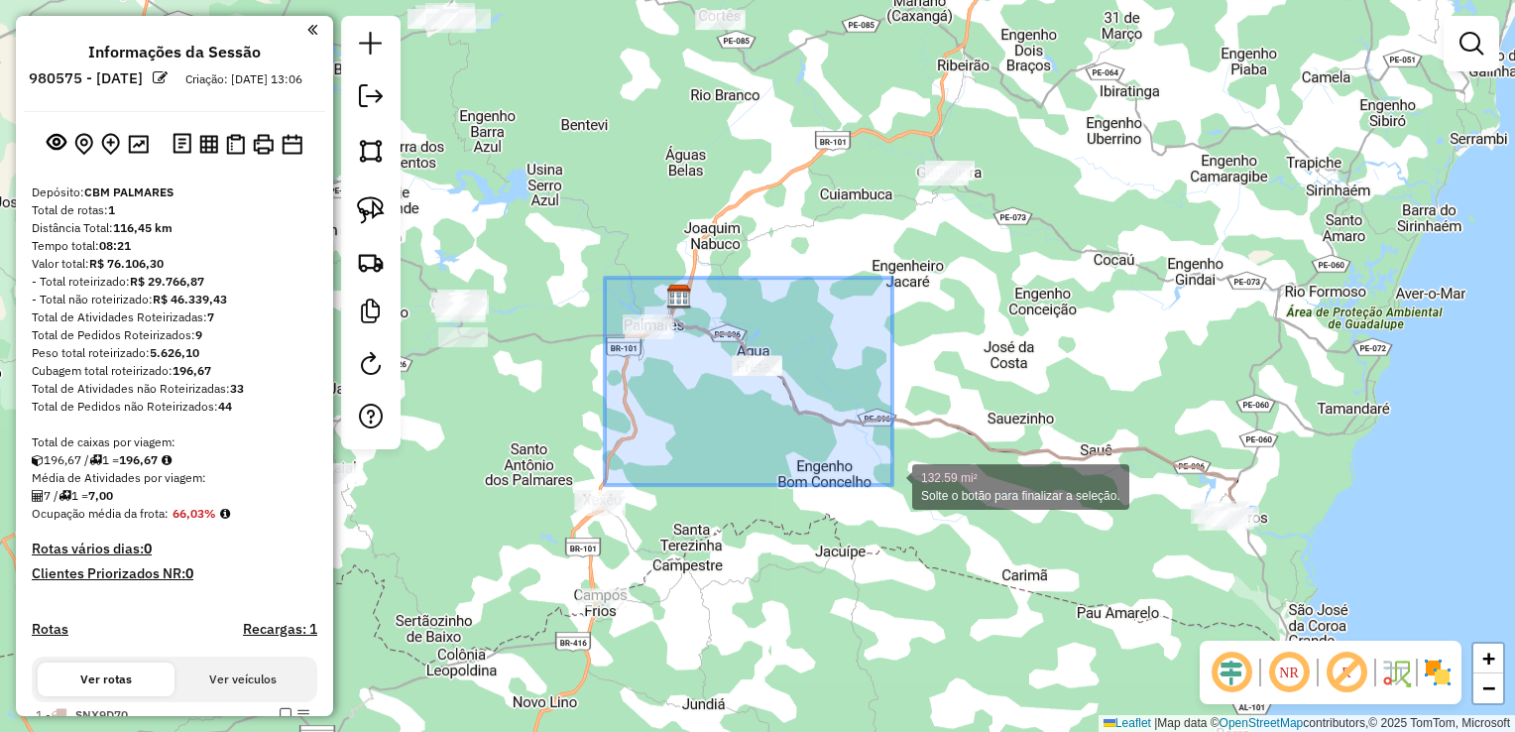
drag, startPoint x: 605, startPoint y: 278, endPoint x: 892, endPoint y: 485, distance: 354.5
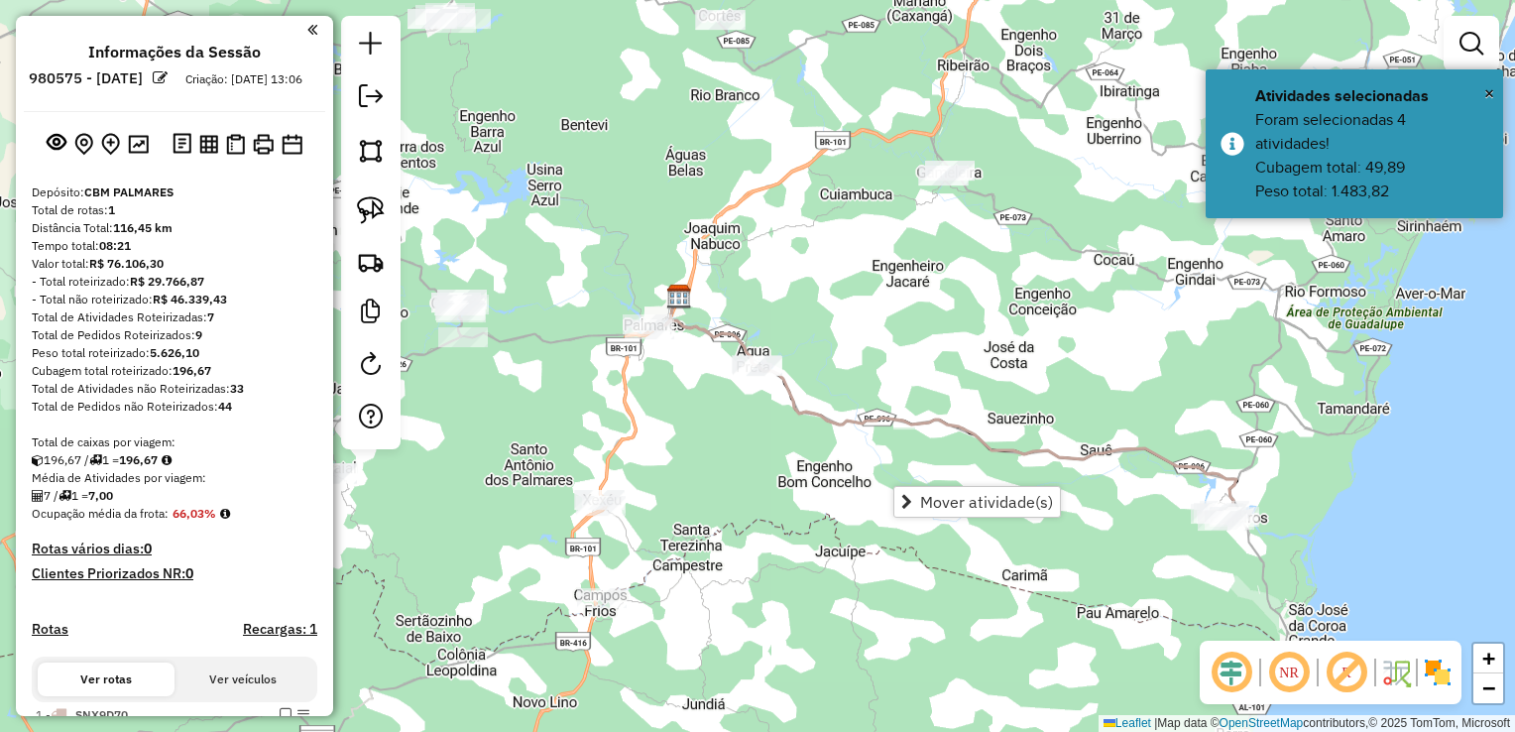
click at [733, 424] on div "Janela de atendimento Grade de atendimento Capacidade Transportadoras Veículos …" at bounding box center [757, 366] width 1515 height 732
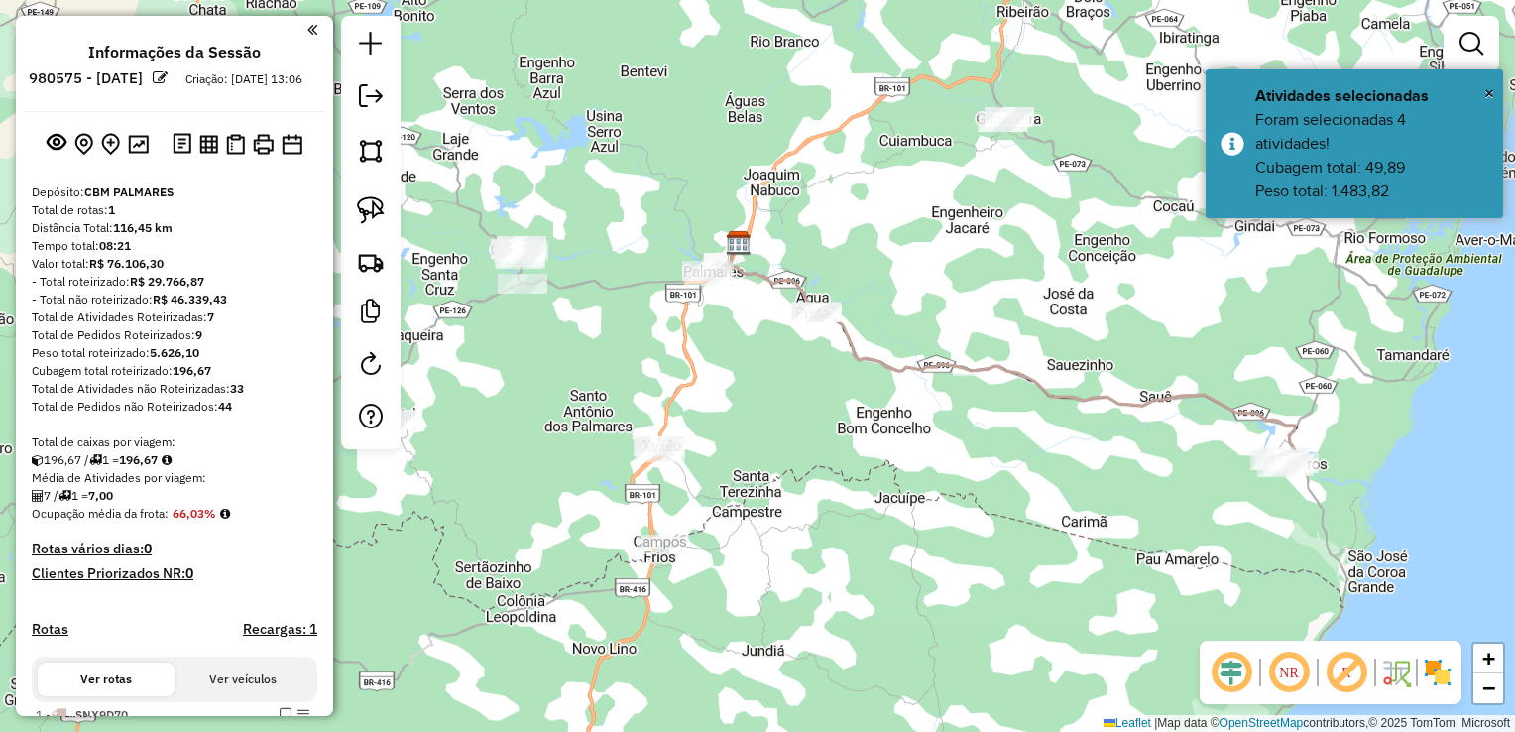
drag, startPoint x: 709, startPoint y: 438, endPoint x: 779, endPoint y: 358, distance: 106.8
click at [777, 360] on div "Janela de atendimento Grade de atendimento Capacidade Transportadoras Veículos …" at bounding box center [757, 366] width 1515 height 732
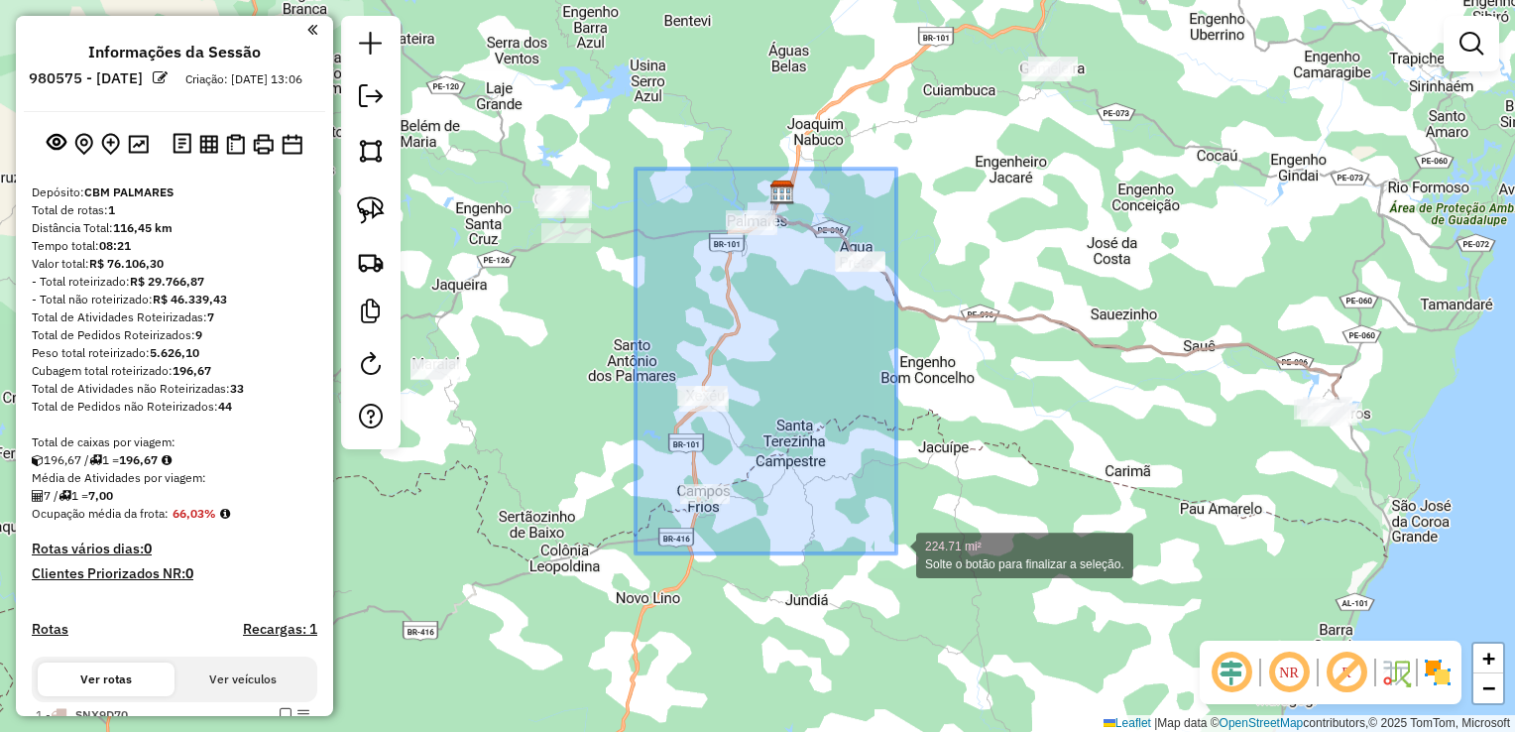
drag, startPoint x: 621, startPoint y: 331, endPoint x: 896, endPoint y: 553, distance: 354.0
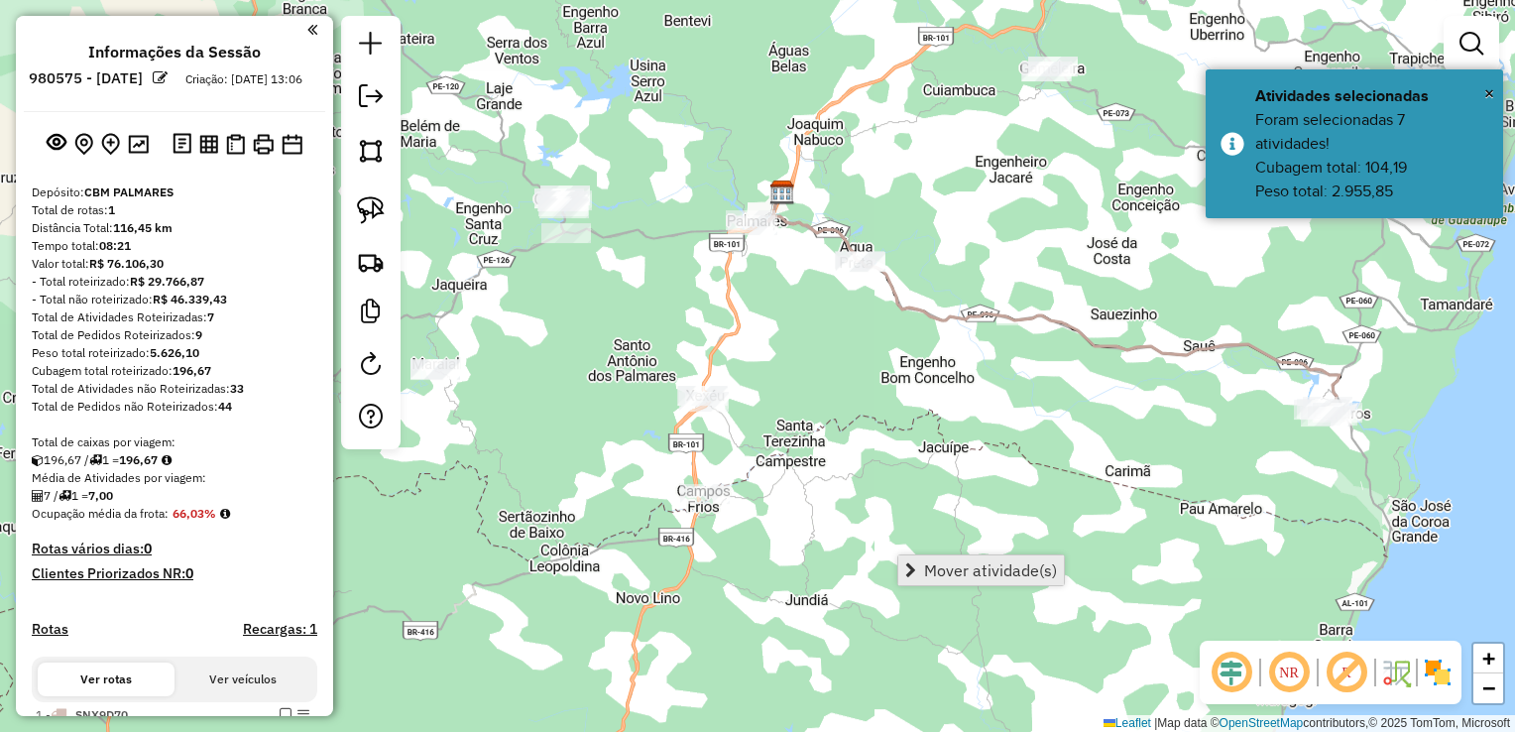
click at [931, 569] on span "Mover atividade(s)" at bounding box center [990, 570] width 133 height 16
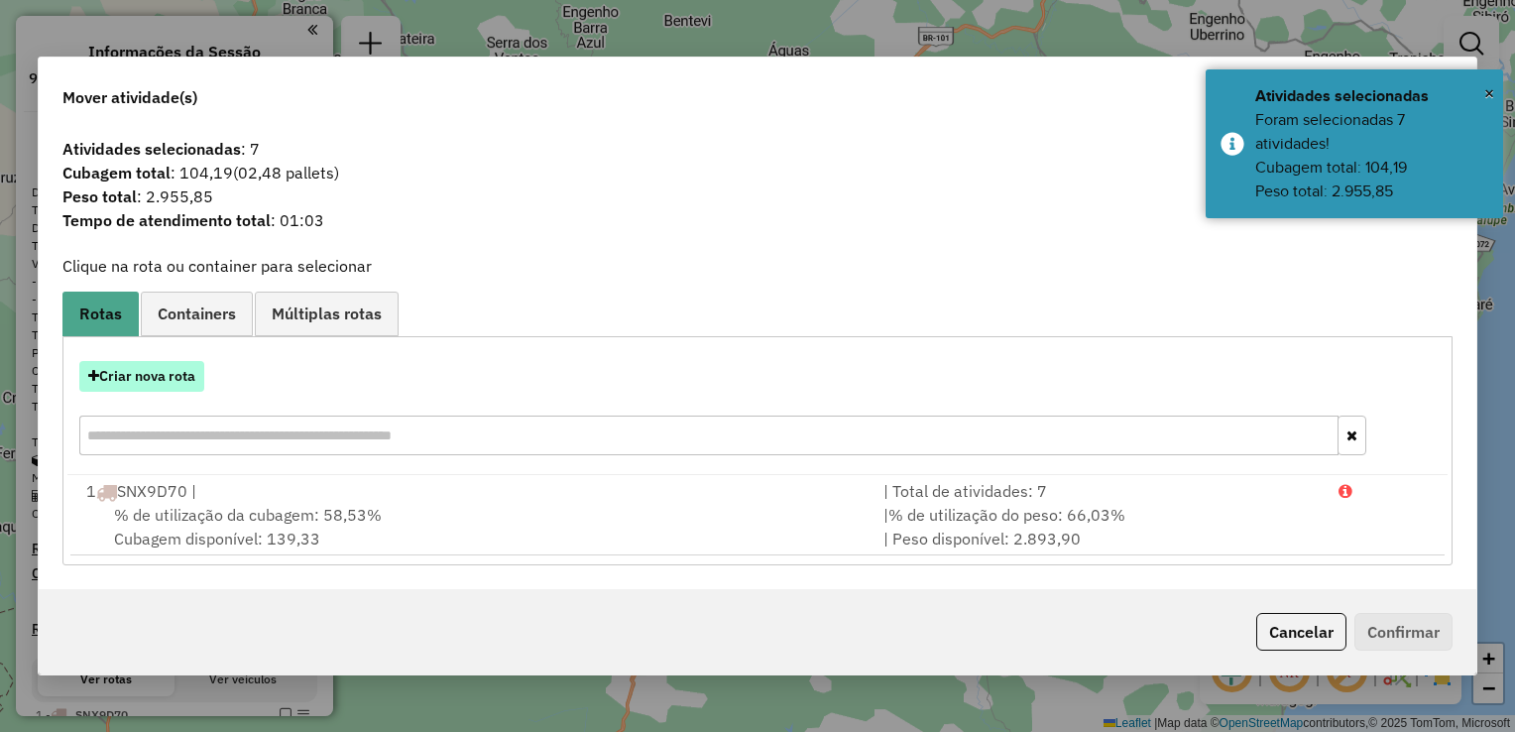
click at [146, 382] on button "Criar nova rota" at bounding box center [141, 376] width 125 height 31
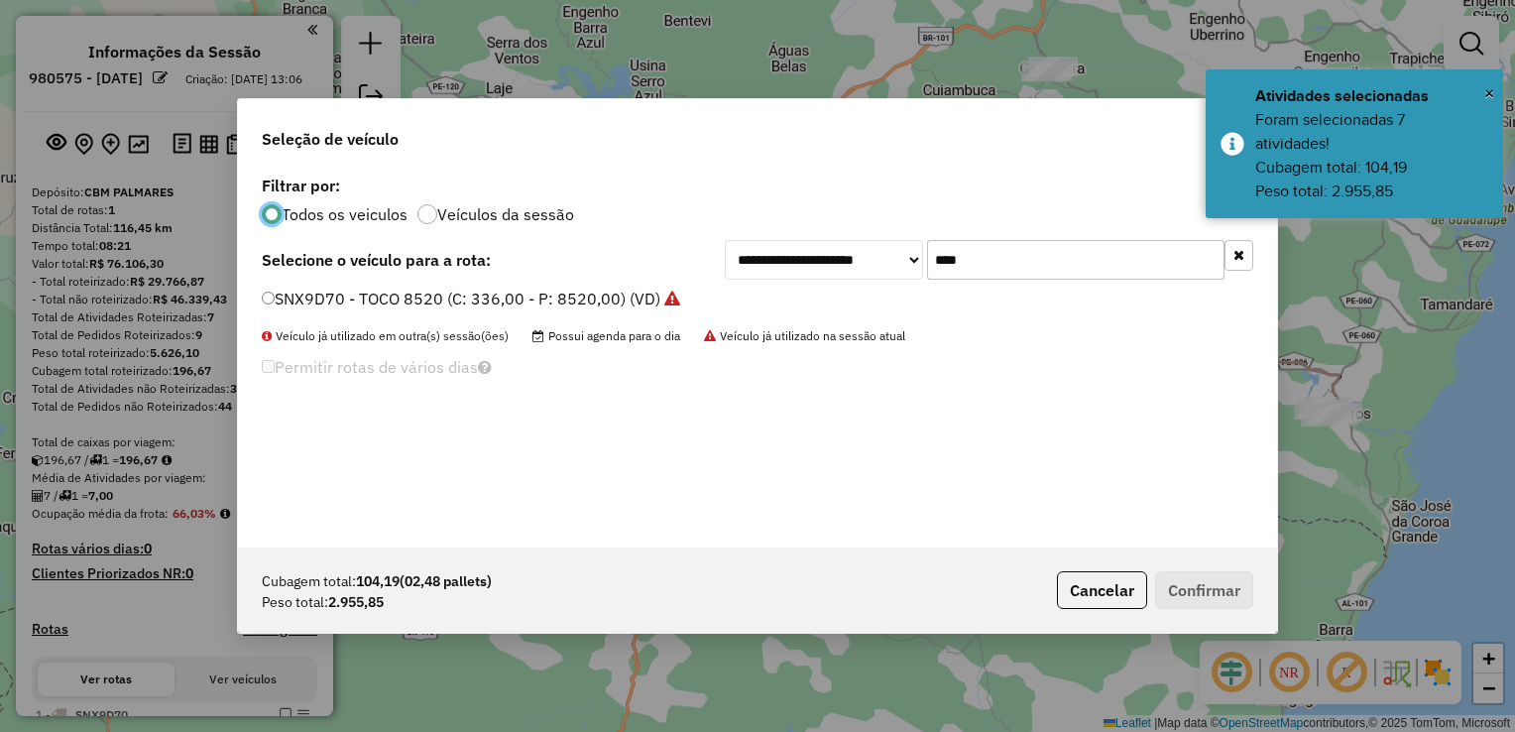
click at [1029, 261] on input "****" at bounding box center [1075, 260] width 297 height 40
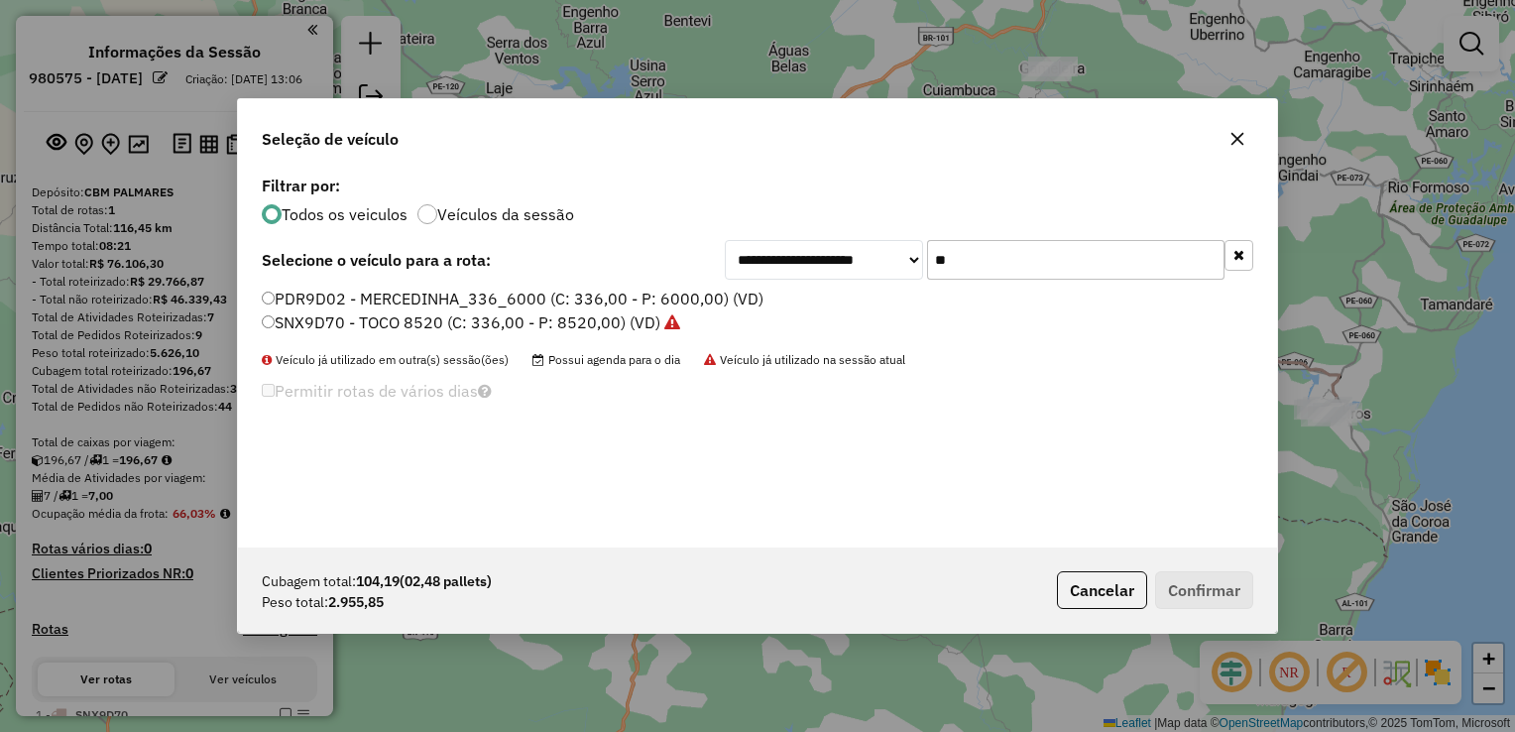
type input "*"
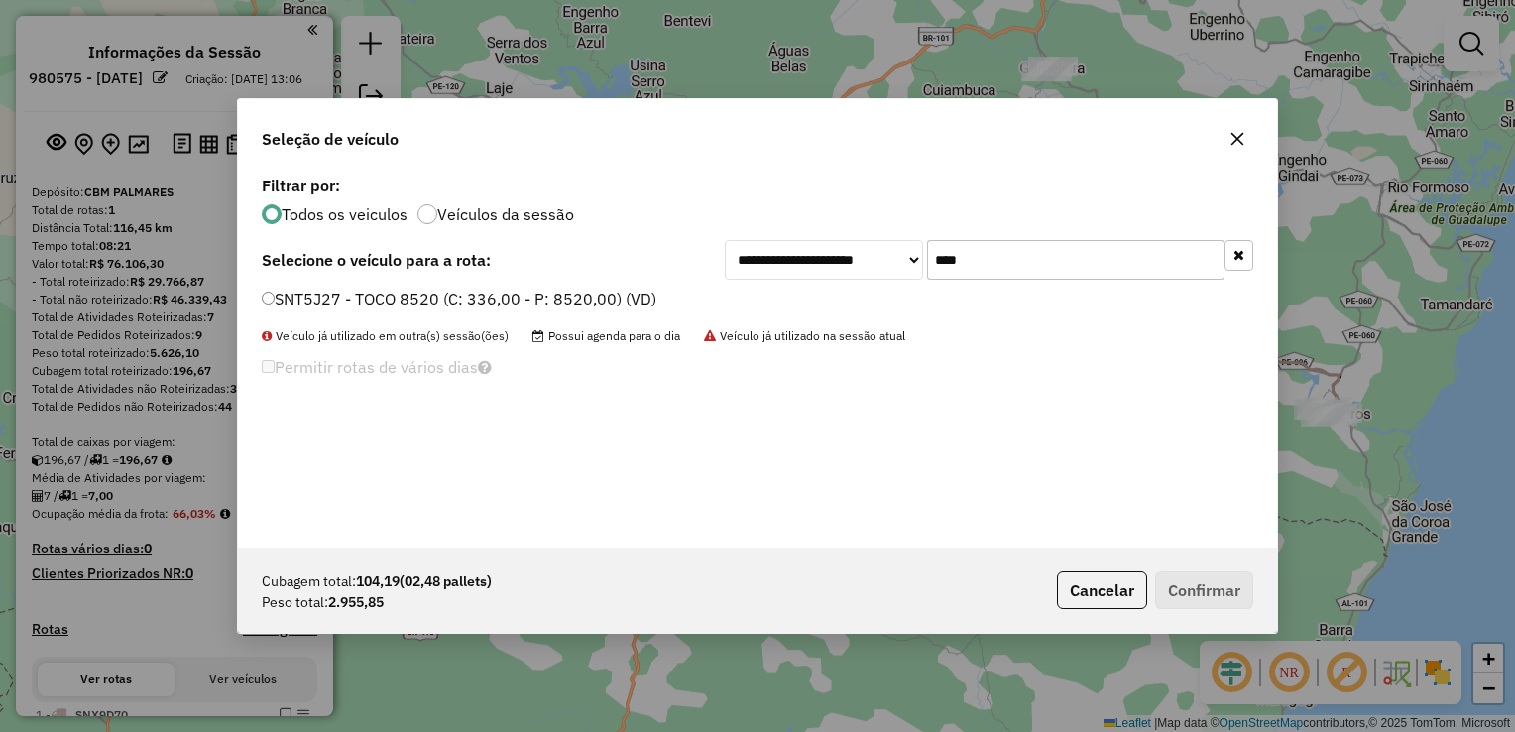
type input "****"
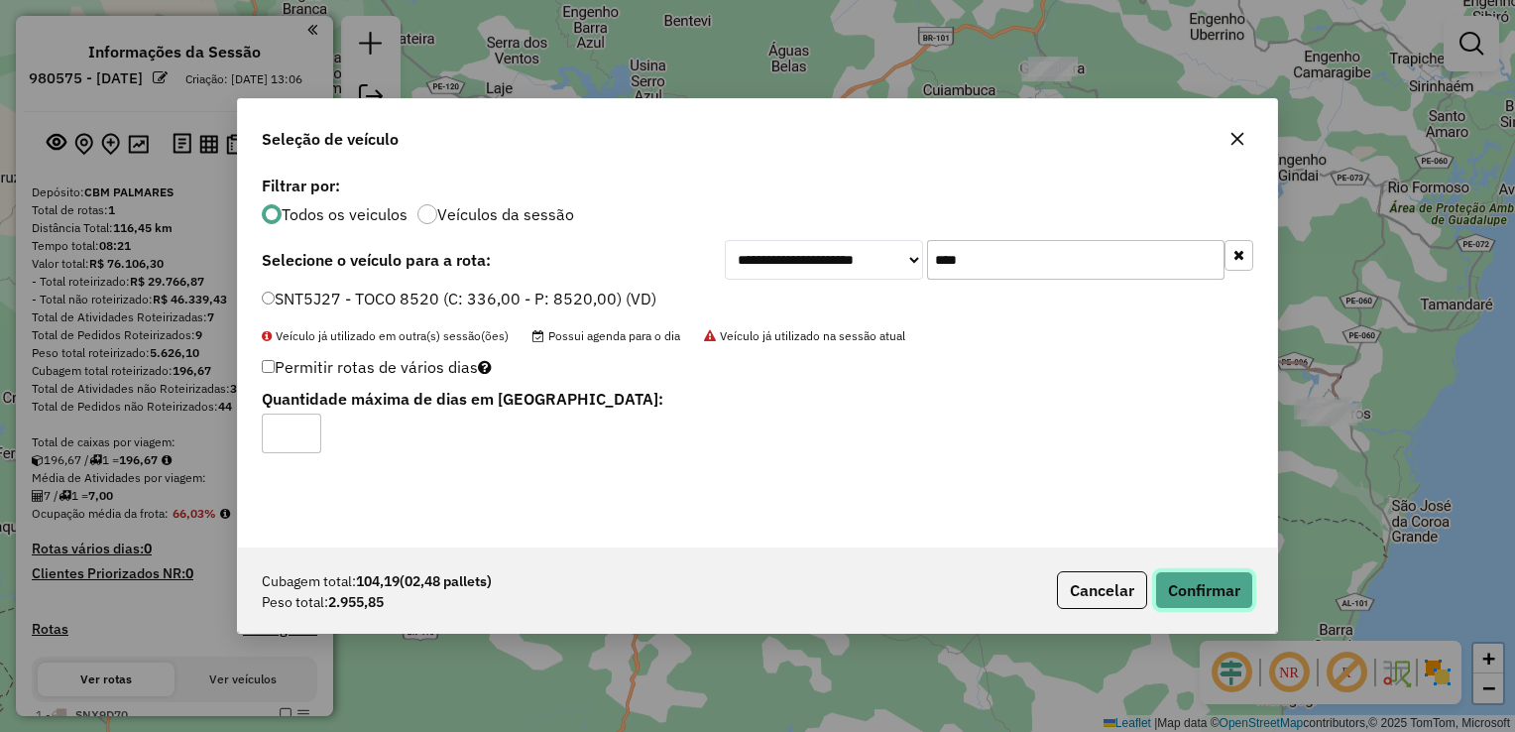
click at [1238, 595] on button "Confirmar" at bounding box center [1204, 590] width 98 height 38
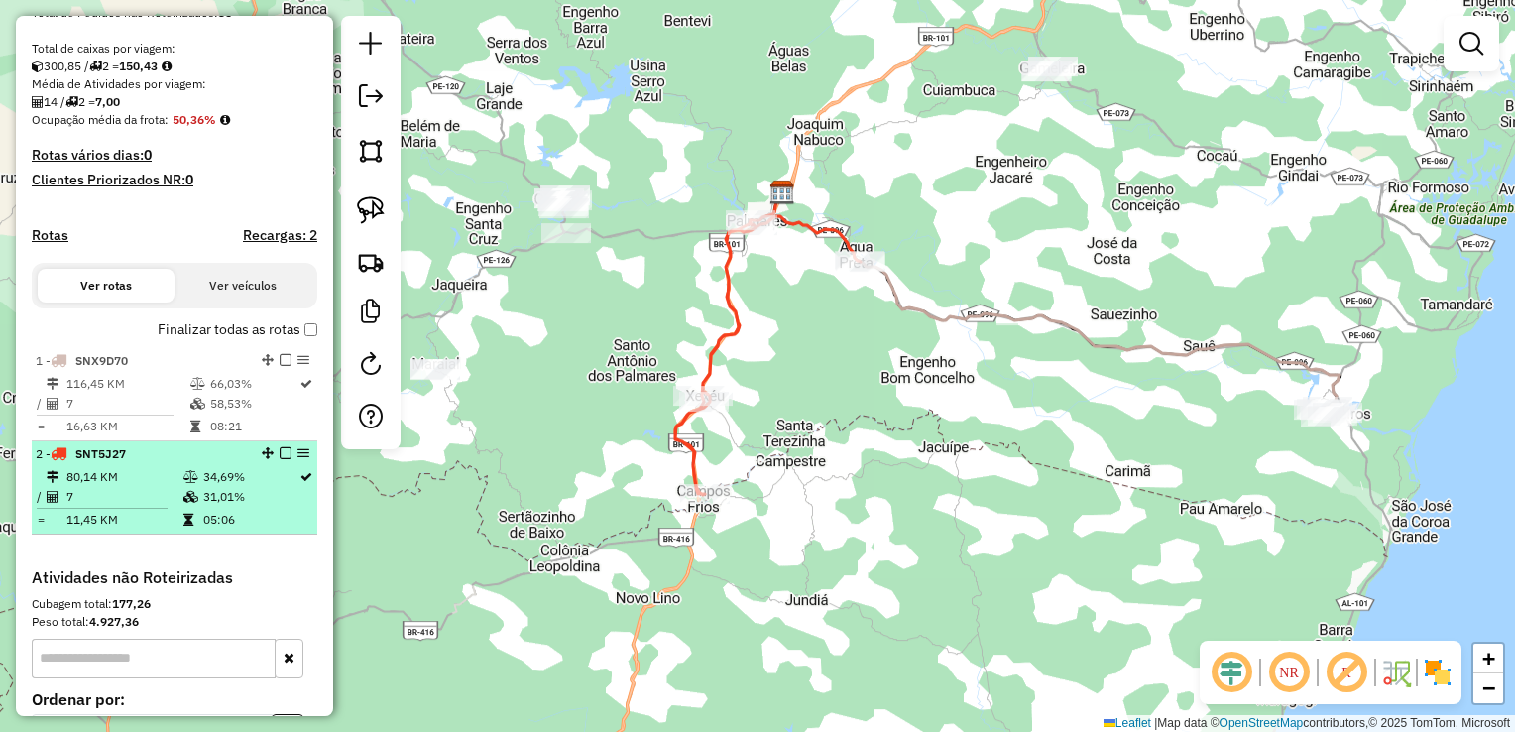
scroll to position [397, 0]
click at [110, 504] on td "7" at bounding box center [123, 494] width 117 height 20
select select "**********"
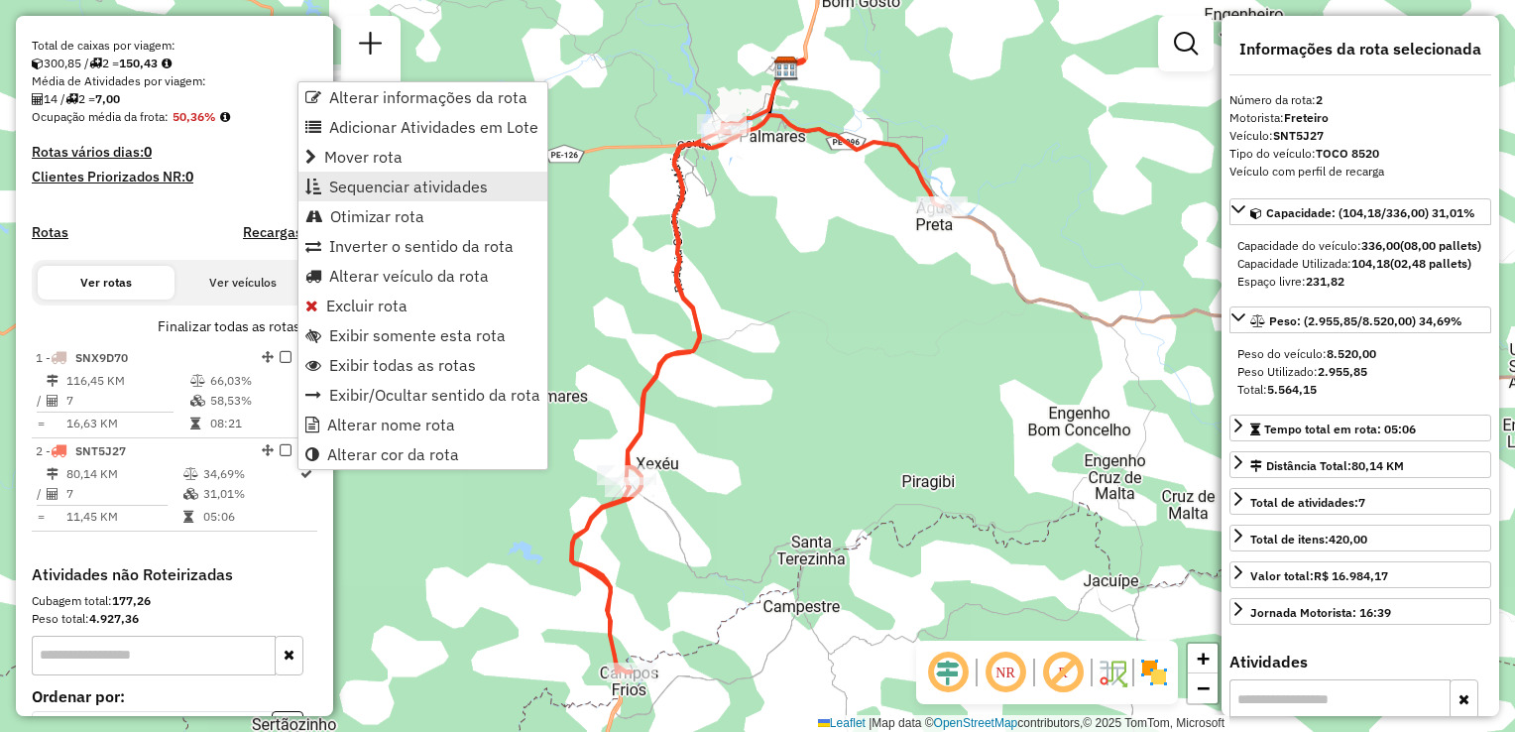
click at [378, 187] on span "Sequenciar atividades" at bounding box center [408, 186] width 159 height 16
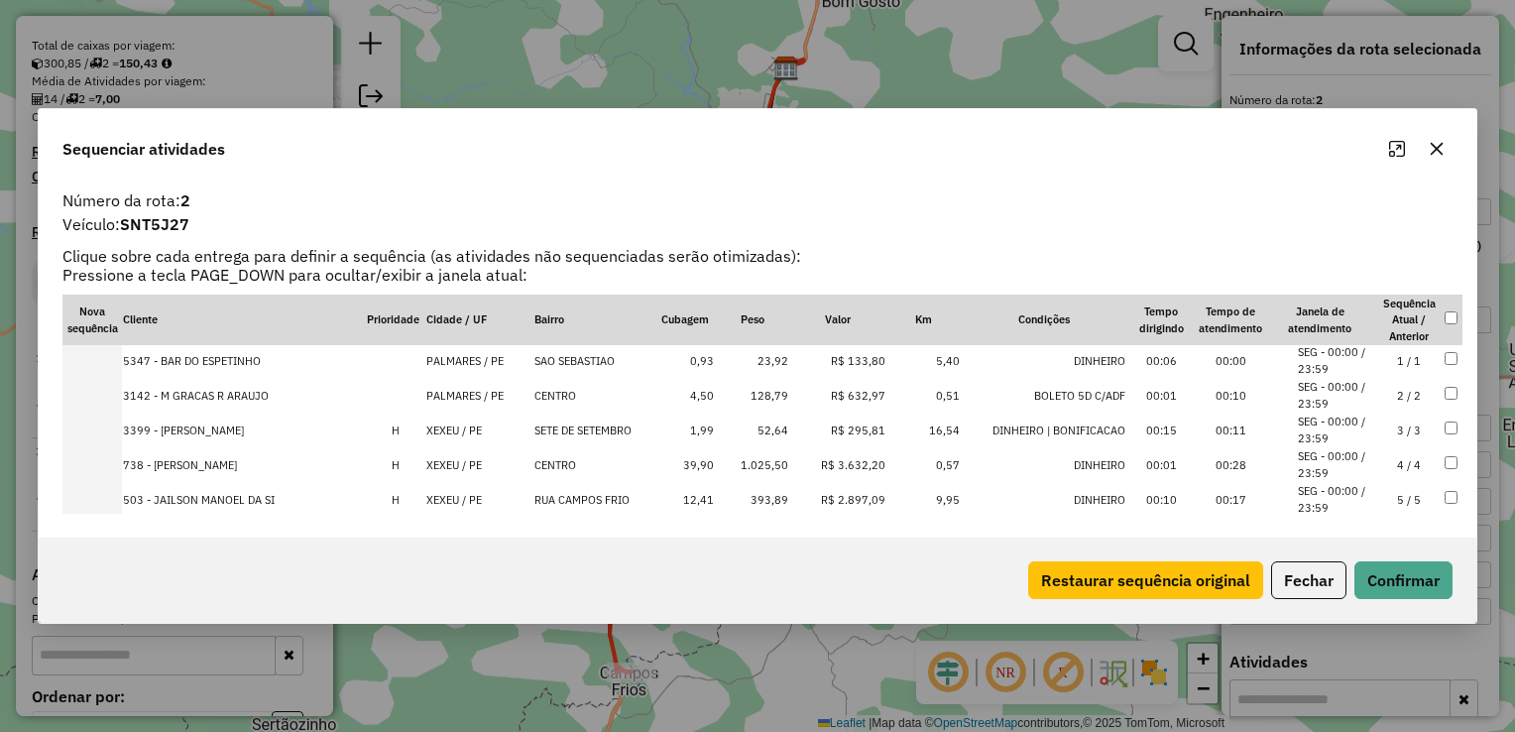
scroll to position [0, 0]
click at [1438, 153] on icon "button" at bounding box center [1437, 149] width 16 height 16
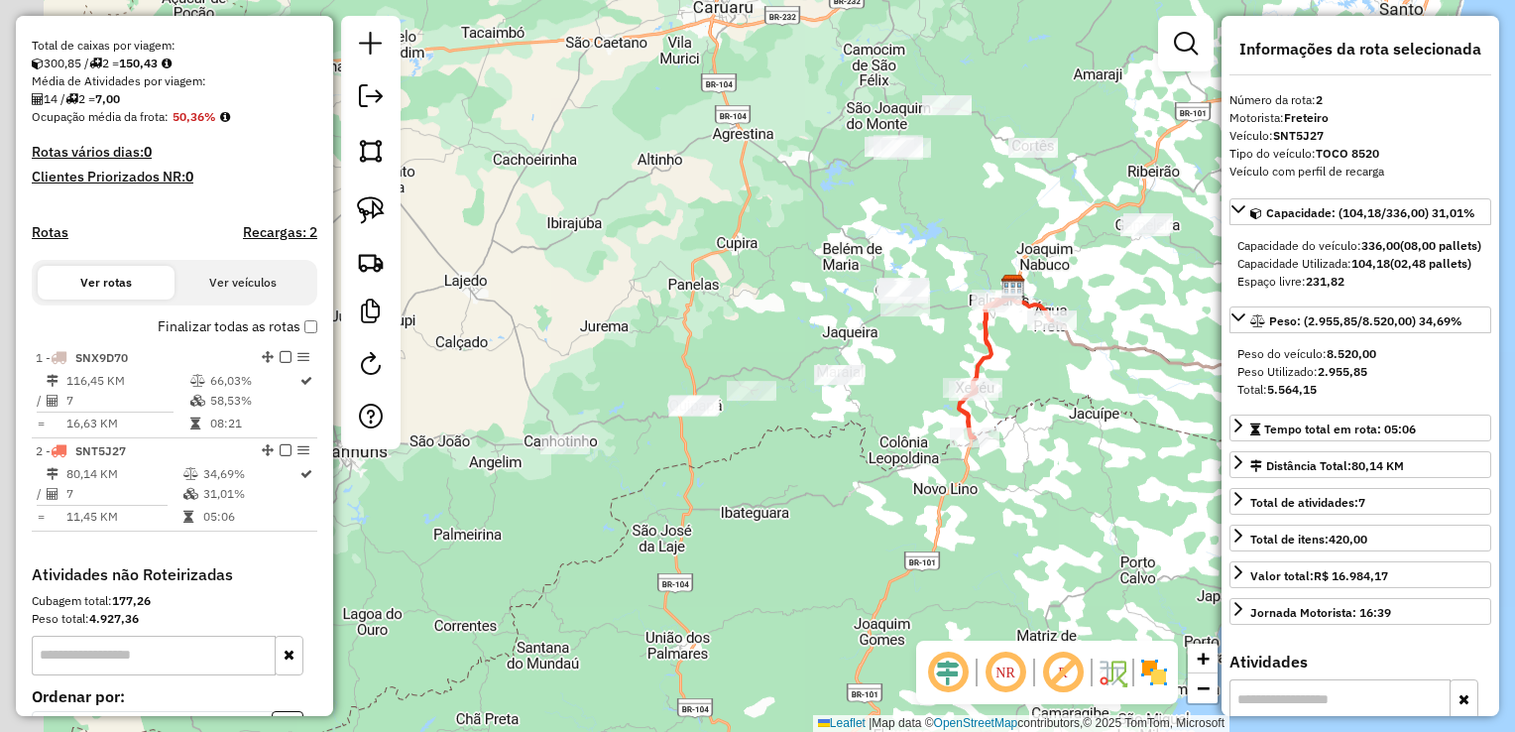
drag, startPoint x: 740, startPoint y: 226, endPoint x: 962, endPoint y: 217, distance: 222.3
click at [962, 217] on div "Janela de atendimento Grade de atendimento Capacidade Transportadoras Veículos …" at bounding box center [757, 366] width 1515 height 732
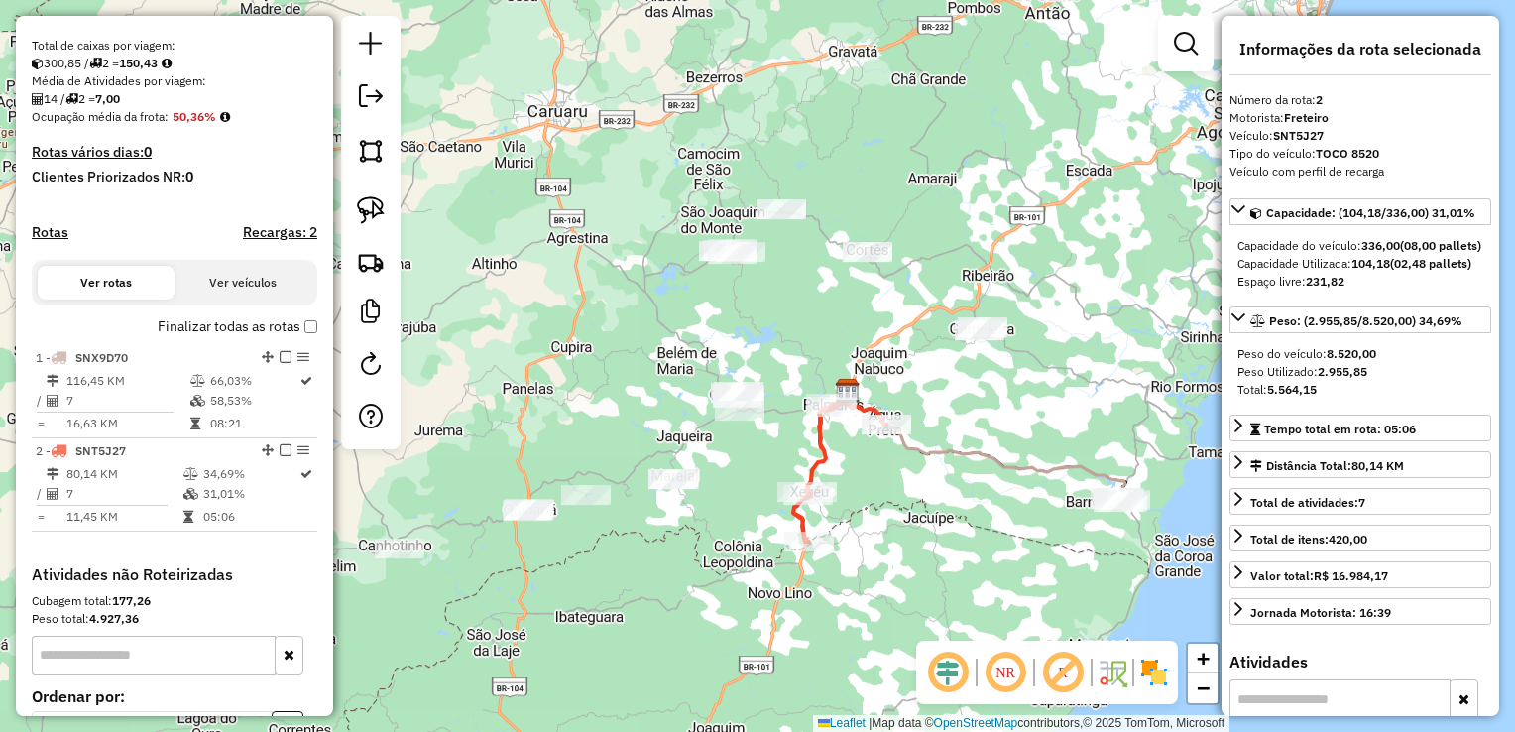
drag, startPoint x: 888, startPoint y: 281, endPoint x: 817, endPoint y: 327, distance: 85.3
click at [771, 330] on div "Janela de atendimento Grade de atendimento Capacidade Transportadoras Veículos …" at bounding box center [757, 366] width 1515 height 732
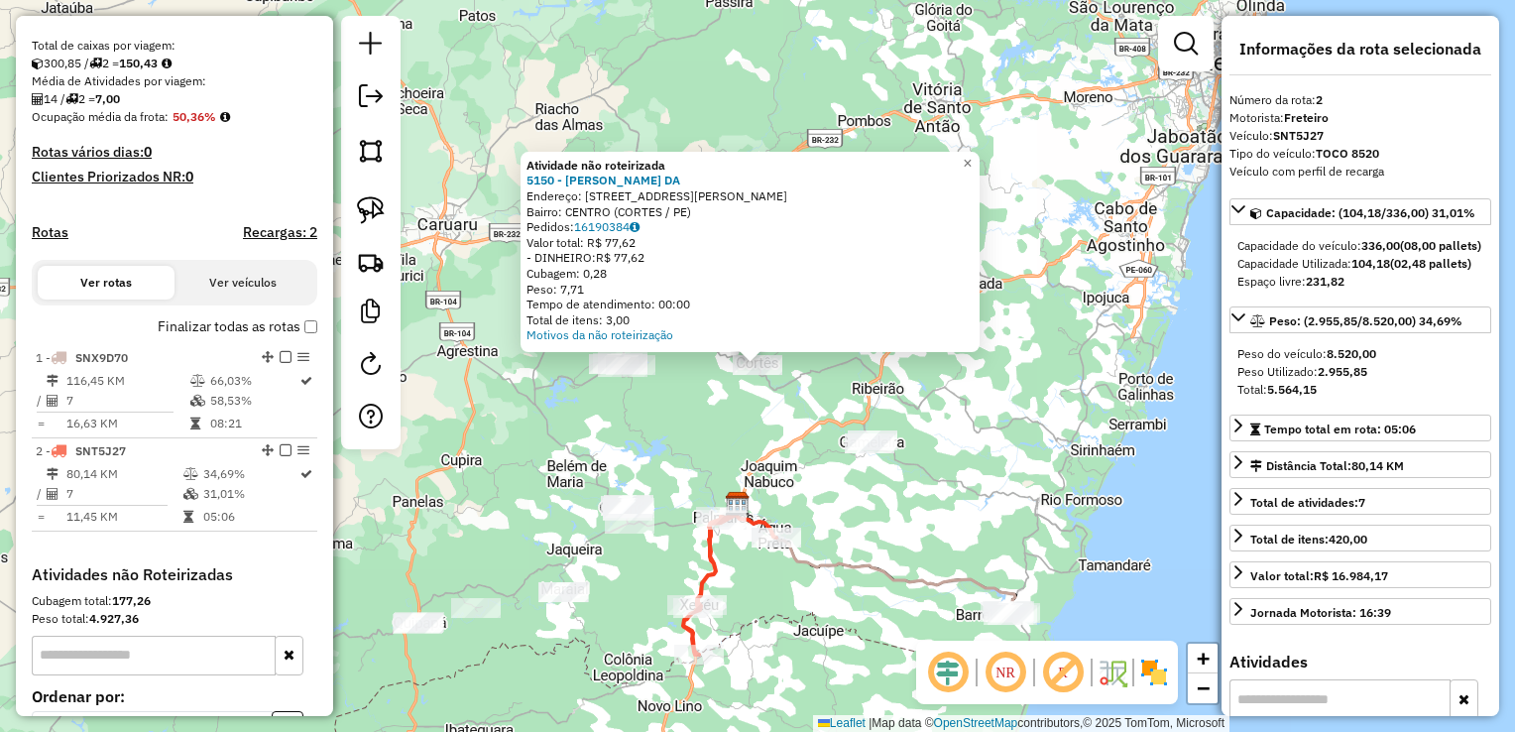
click at [746, 409] on div "Atividade não roteirizada 5150 - ELEONORA VENTURA DA Endereço: R rua Jose pocia…" at bounding box center [757, 366] width 1515 height 732
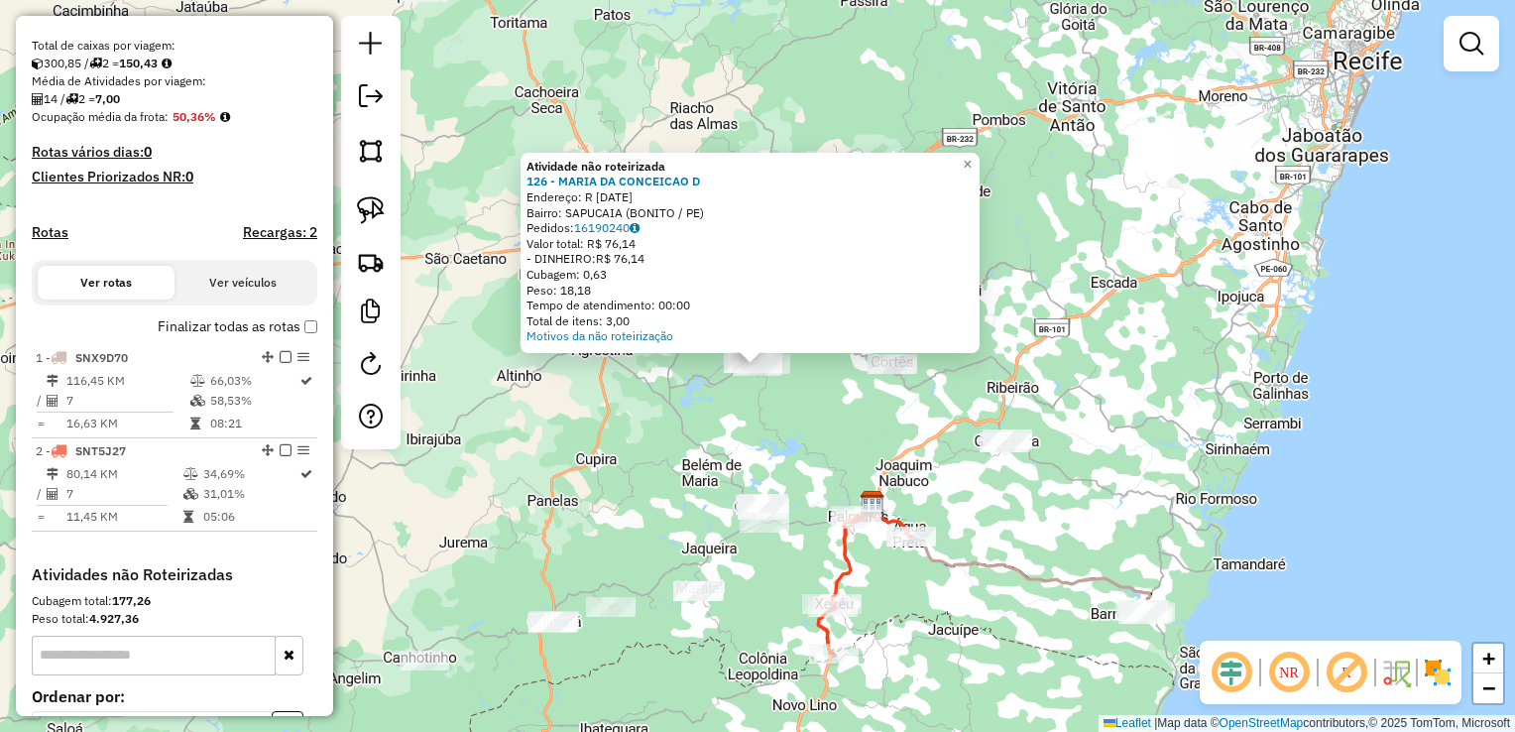
click at [816, 424] on div "Atividade não roteirizada 126 - MARIA DA CONCEICAO D Endereço: R 5 DE OUTUBRO 2…" at bounding box center [757, 366] width 1515 height 732
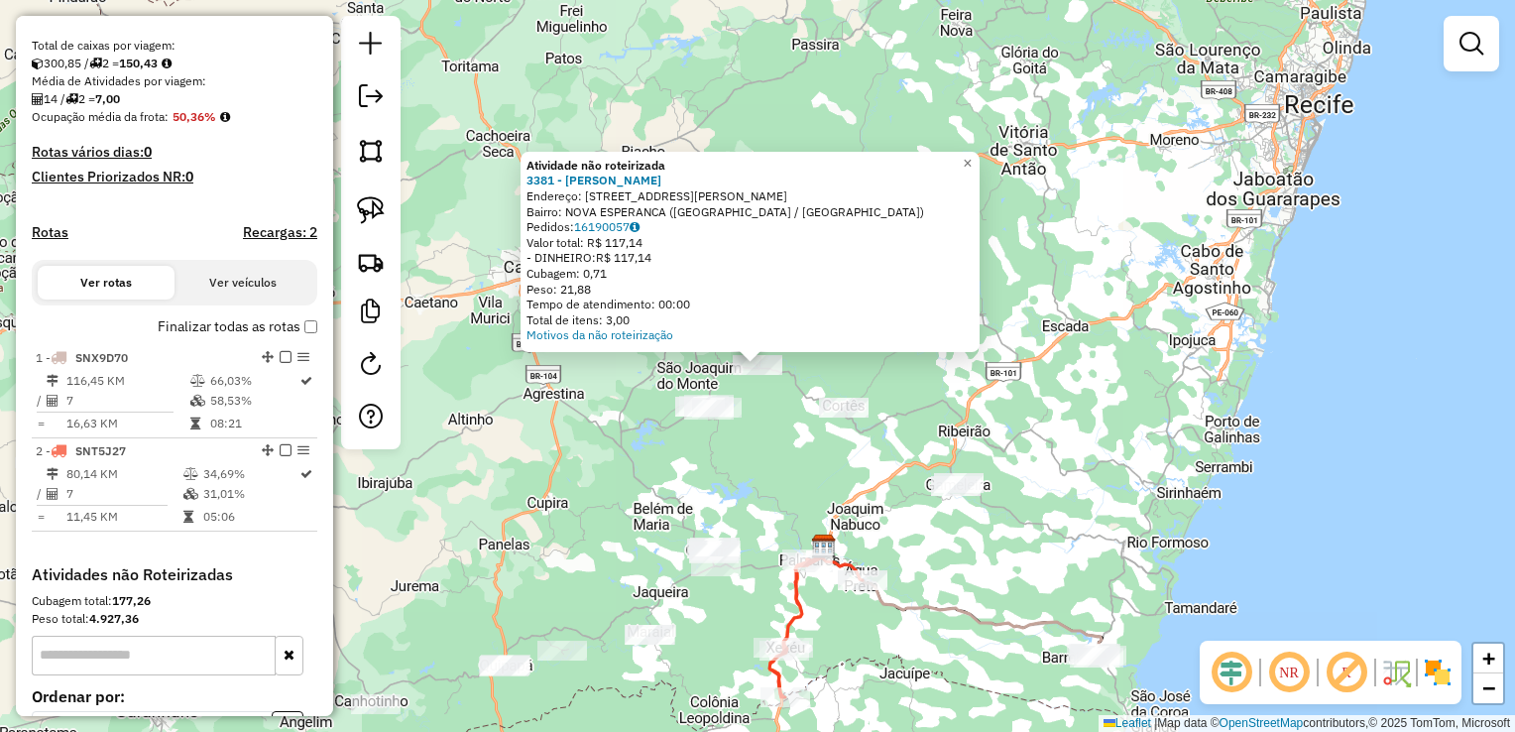
click at [793, 438] on div "Atividade não roteirizada 3381 - JOSE ADRIANO DA SILV Endereço: R PEDRO MONTEIR…" at bounding box center [757, 366] width 1515 height 732
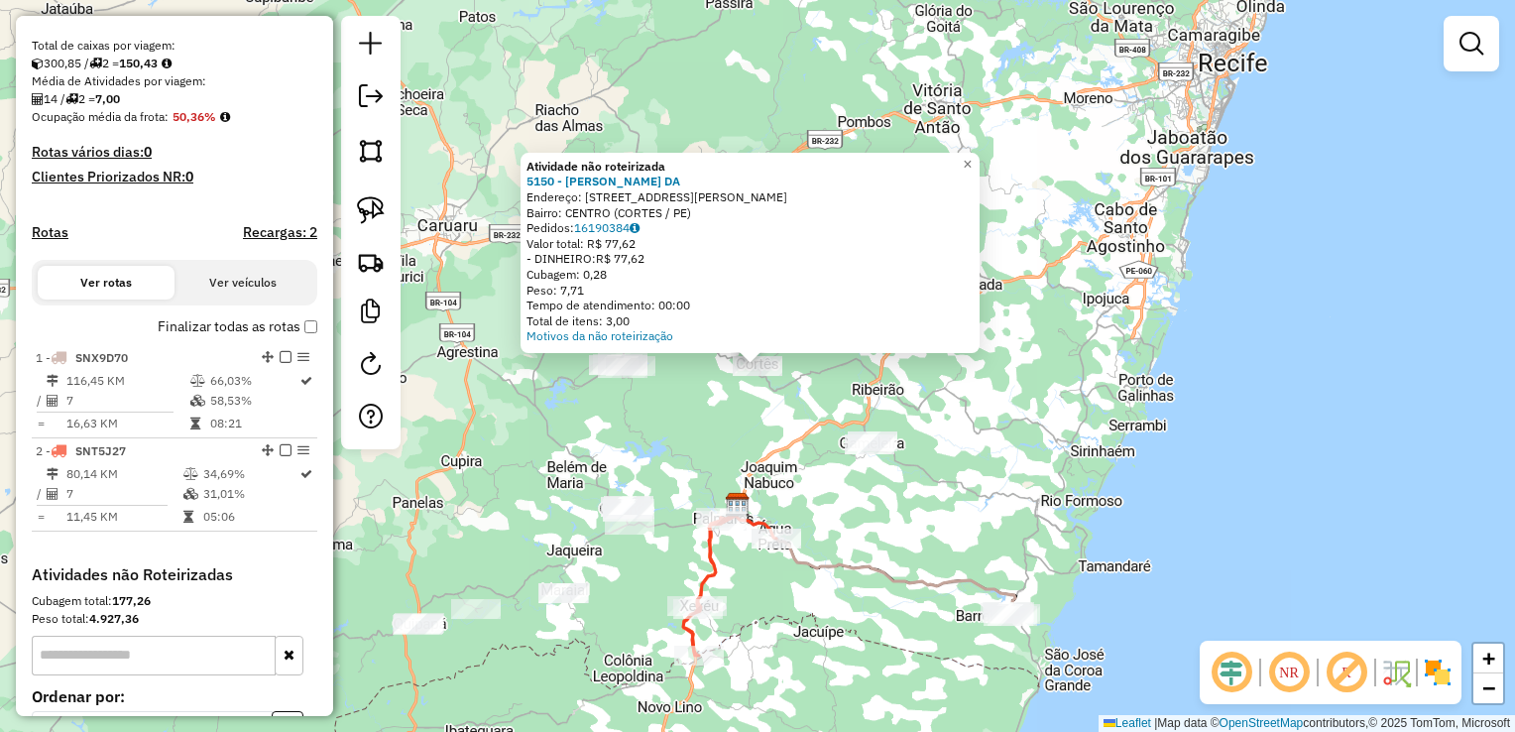
click at [674, 415] on div "Atividade não roteirizada 5150 - ELEONORA VENTURA DA Endereço: R rua Jose pocia…" at bounding box center [757, 366] width 1515 height 732
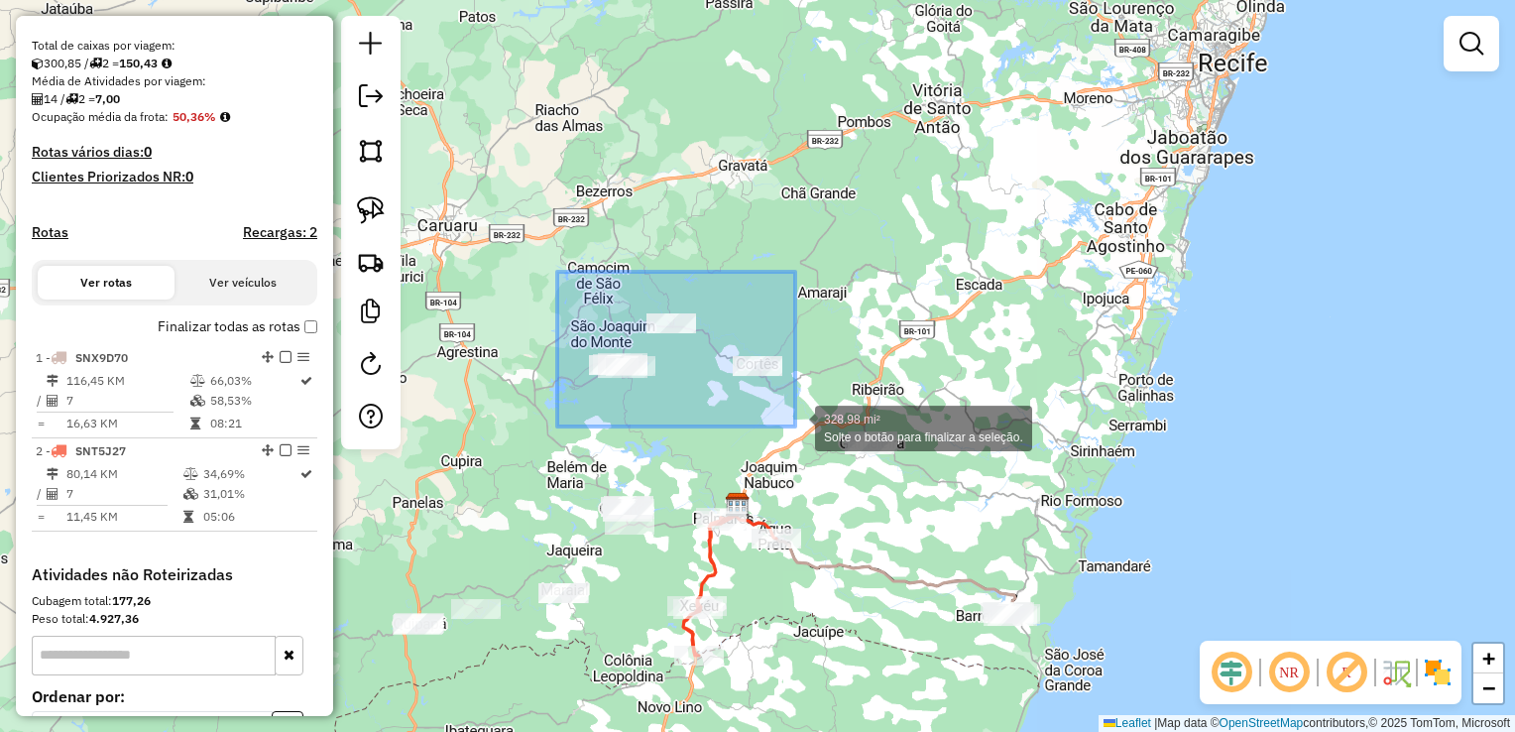
drag, startPoint x: 557, startPoint y: 272, endPoint x: 795, endPoint y: 426, distance: 283.8
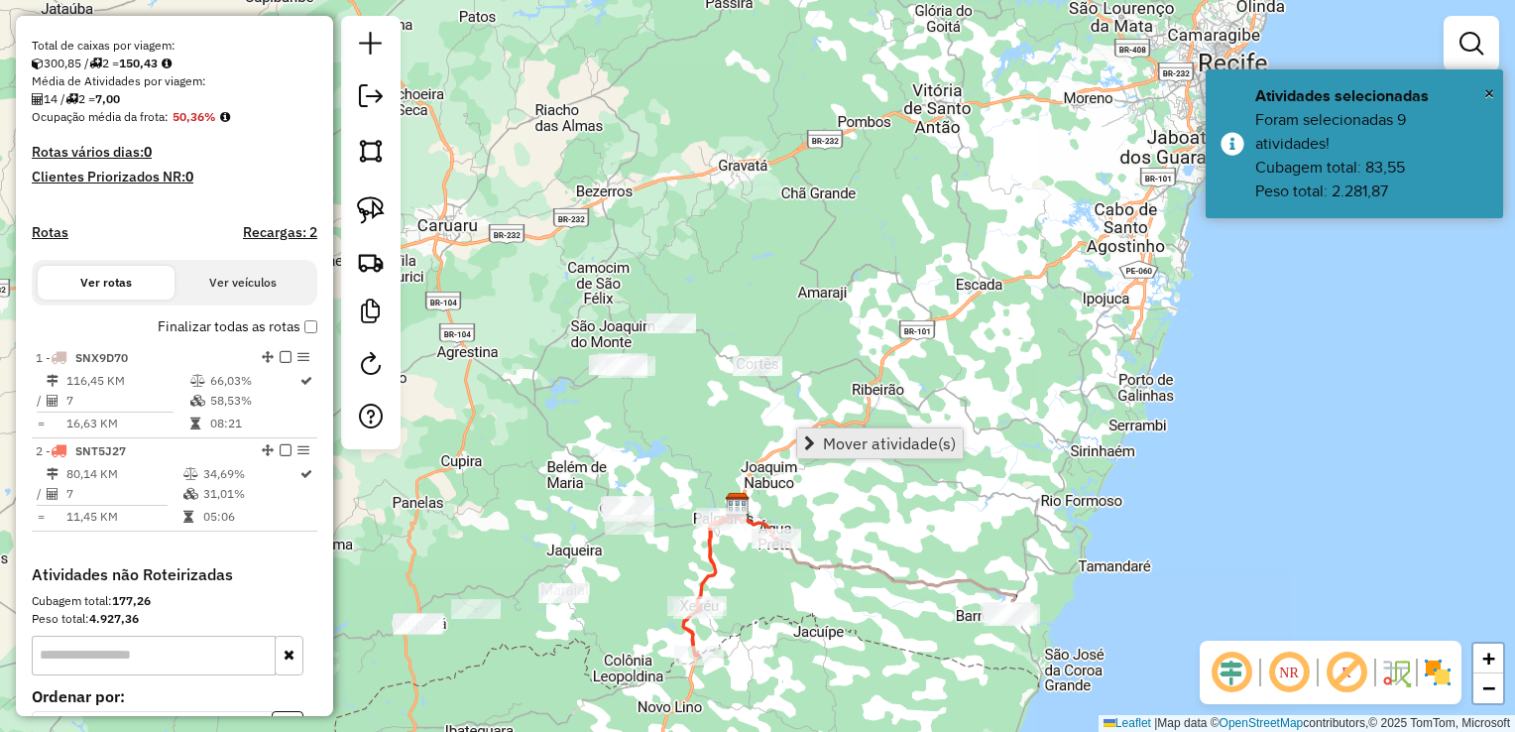
click at [823, 438] on span "Mover atividade(s)" at bounding box center [889, 443] width 133 height 16
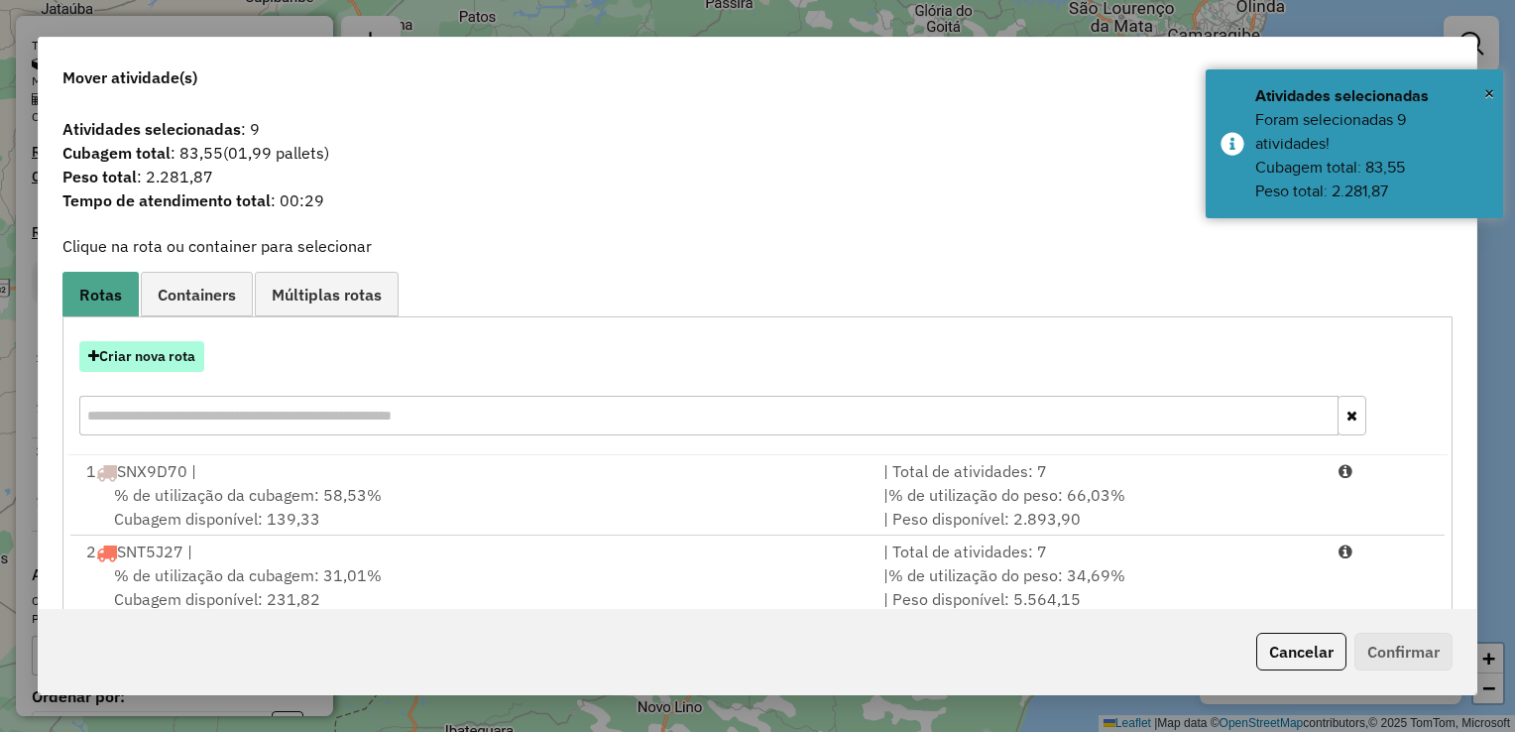
click at [167, 358] on button "Criar nova rota" at bounding box center [141, 356] width 125 height 31
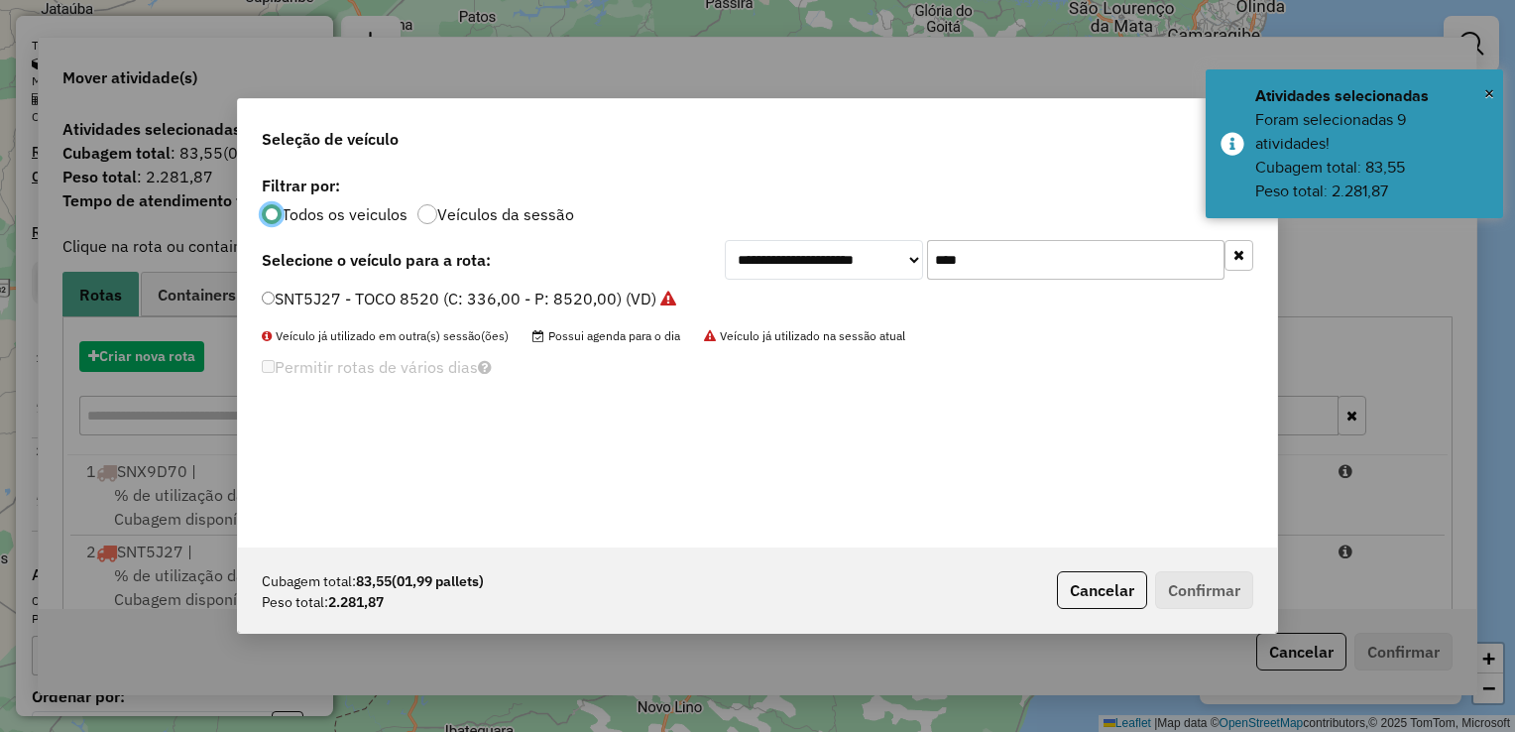
scroll to position [10, 6]
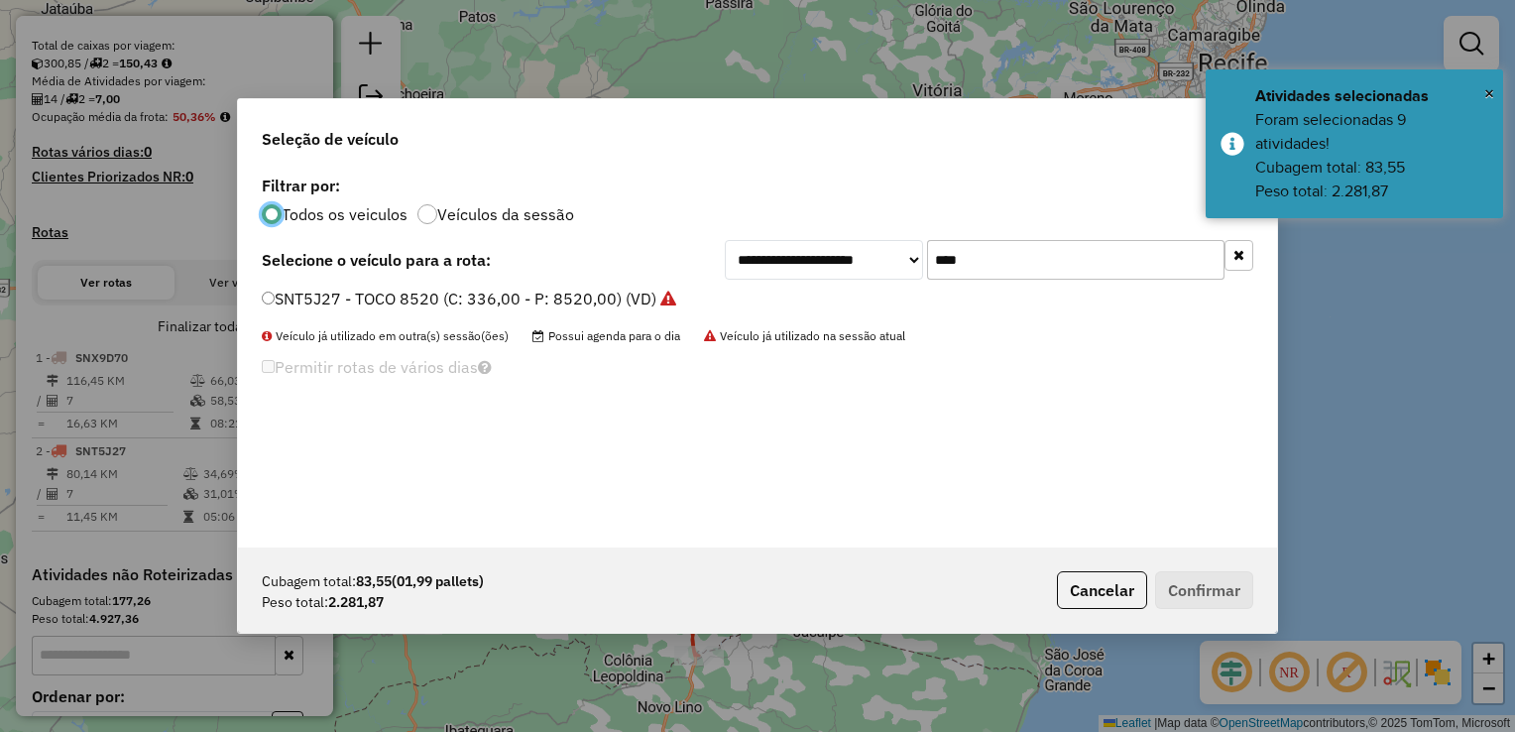
click at [984, 256] on input "****" at bounding box center [1075, 260] width 297 height 40
type input "*"
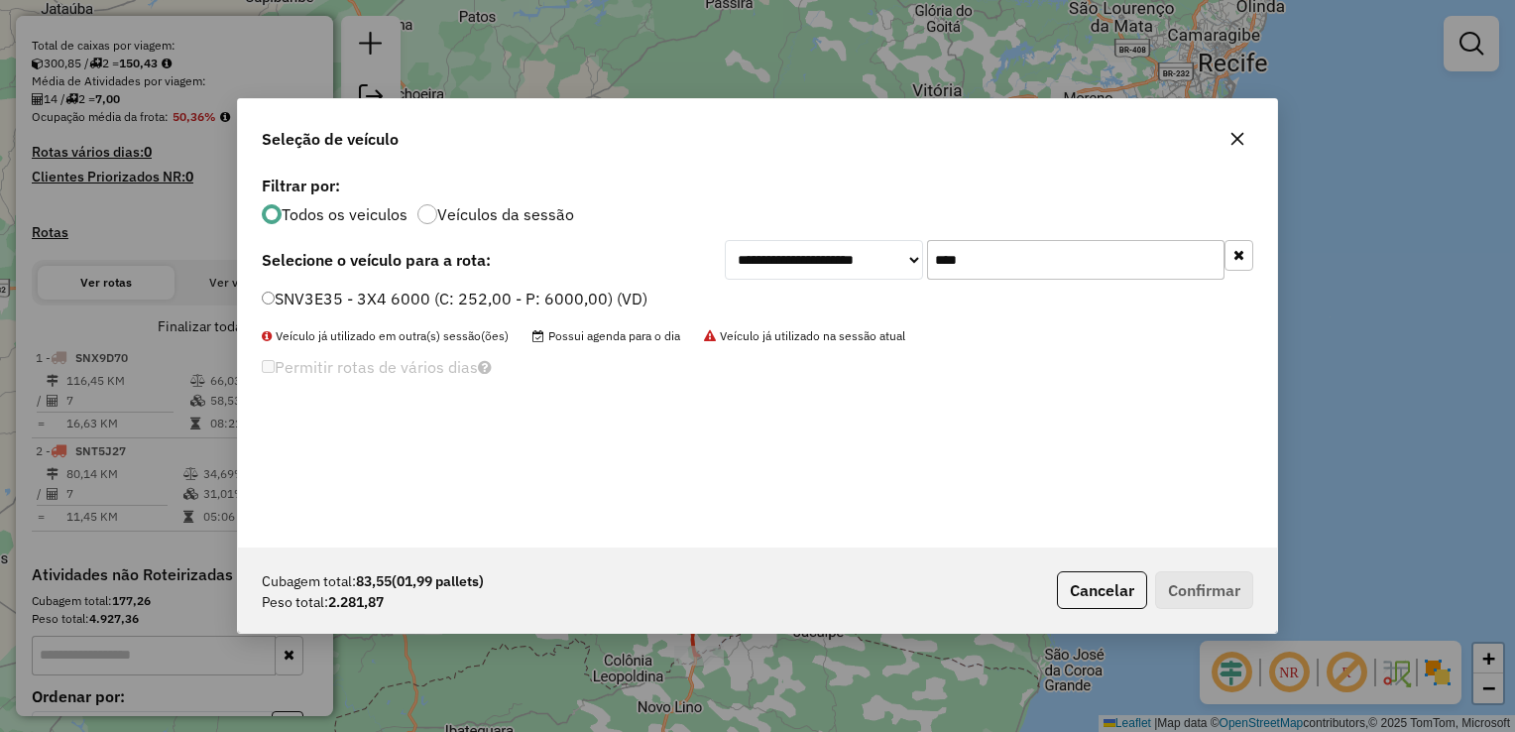
type input "****"
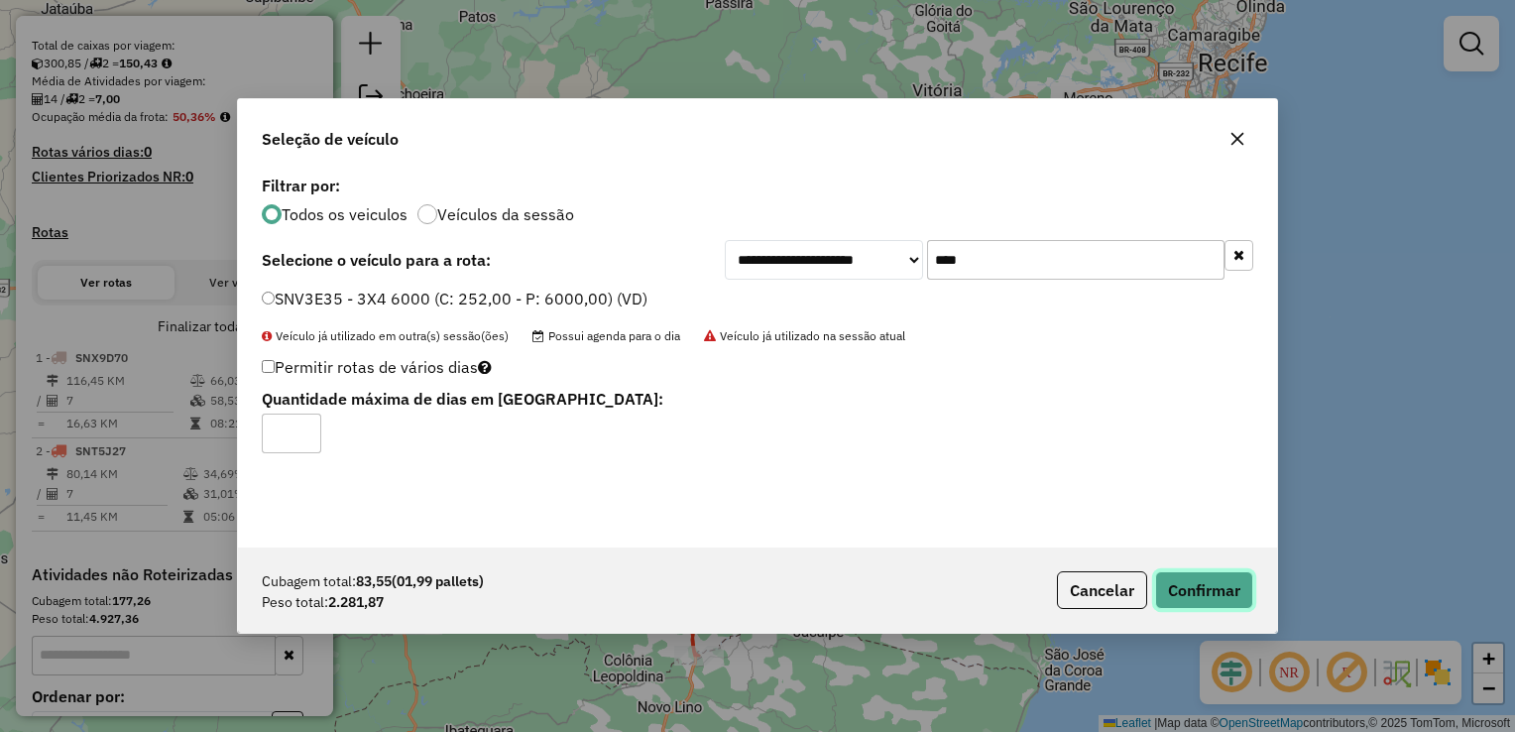
click at [1235, 577] on button "Confirmar" at bounding box center [1204, 590] width 98 height 38
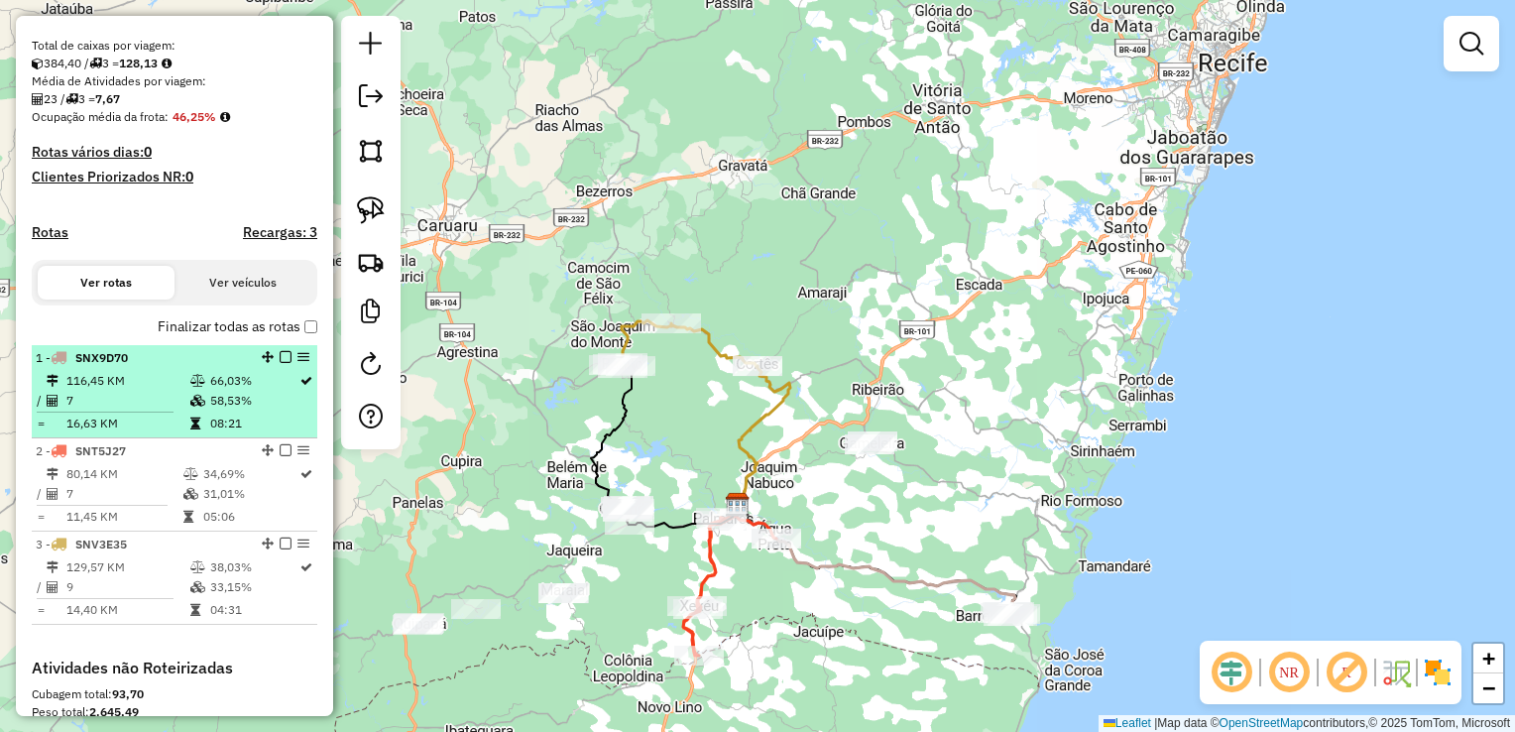
click at [115, 391] on td "116,45 KM" at bounding box center [127, 381] width 124 height 20
select select "**********"
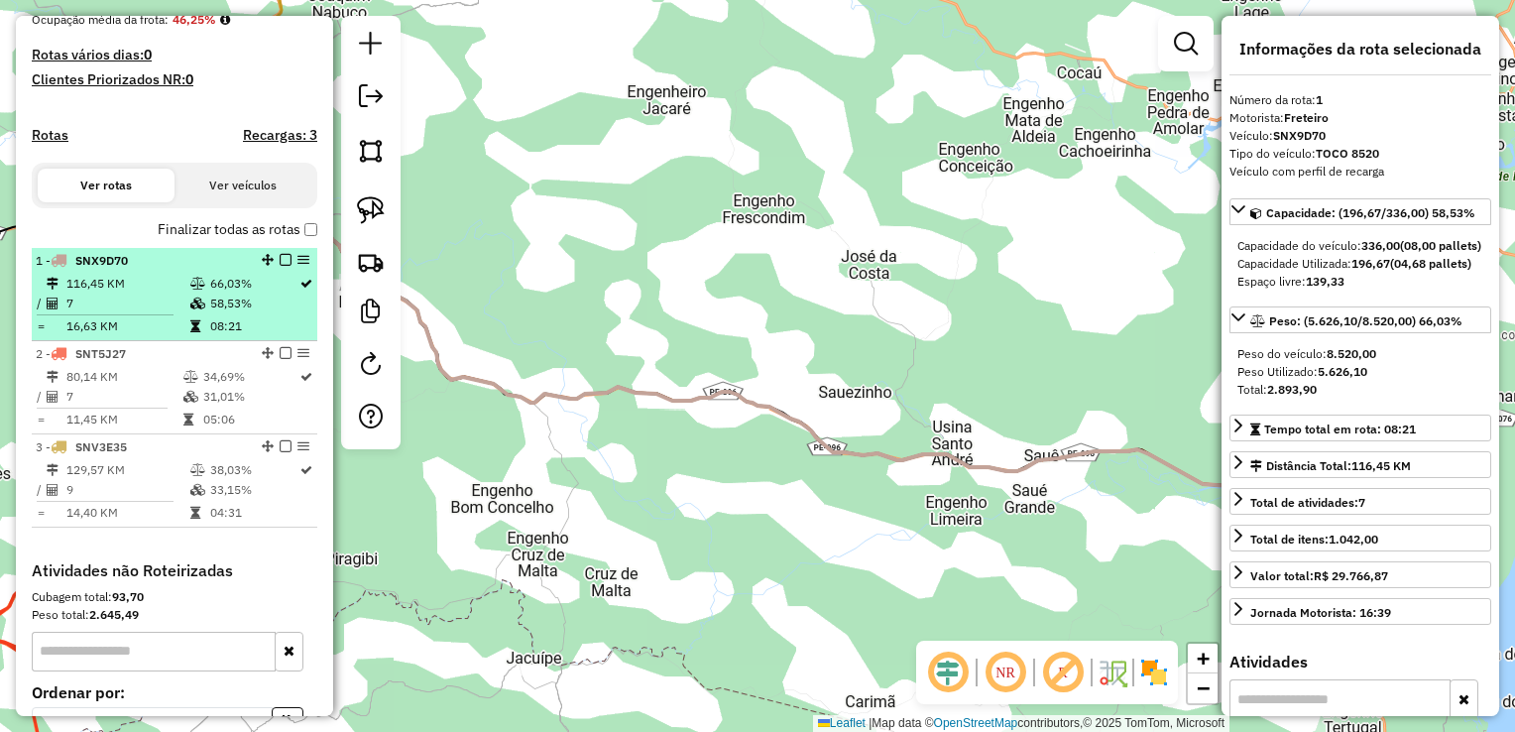
scroll to position [496, 0]
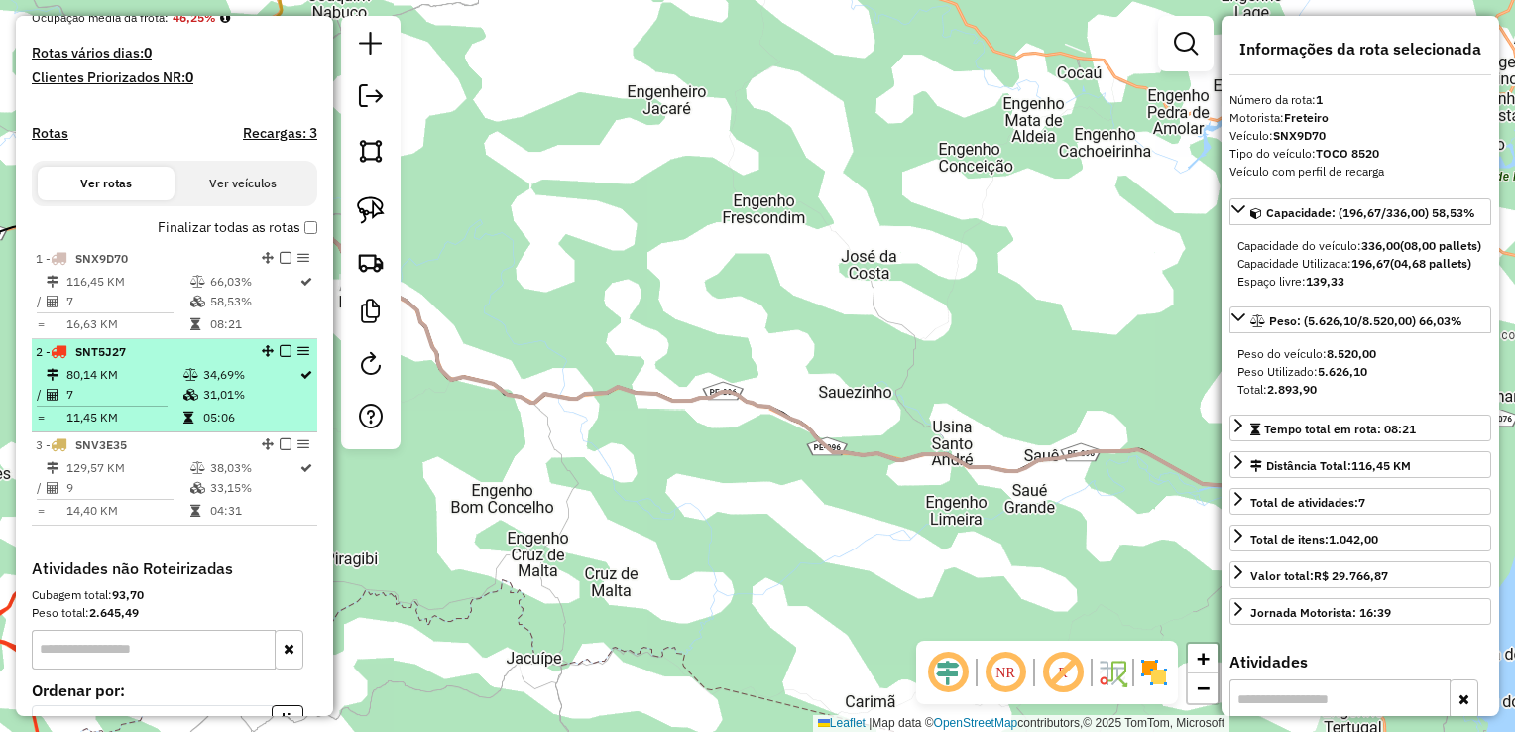
click at [114, 405] on td "7" at bounding box center [123, 395] width 117 height 20
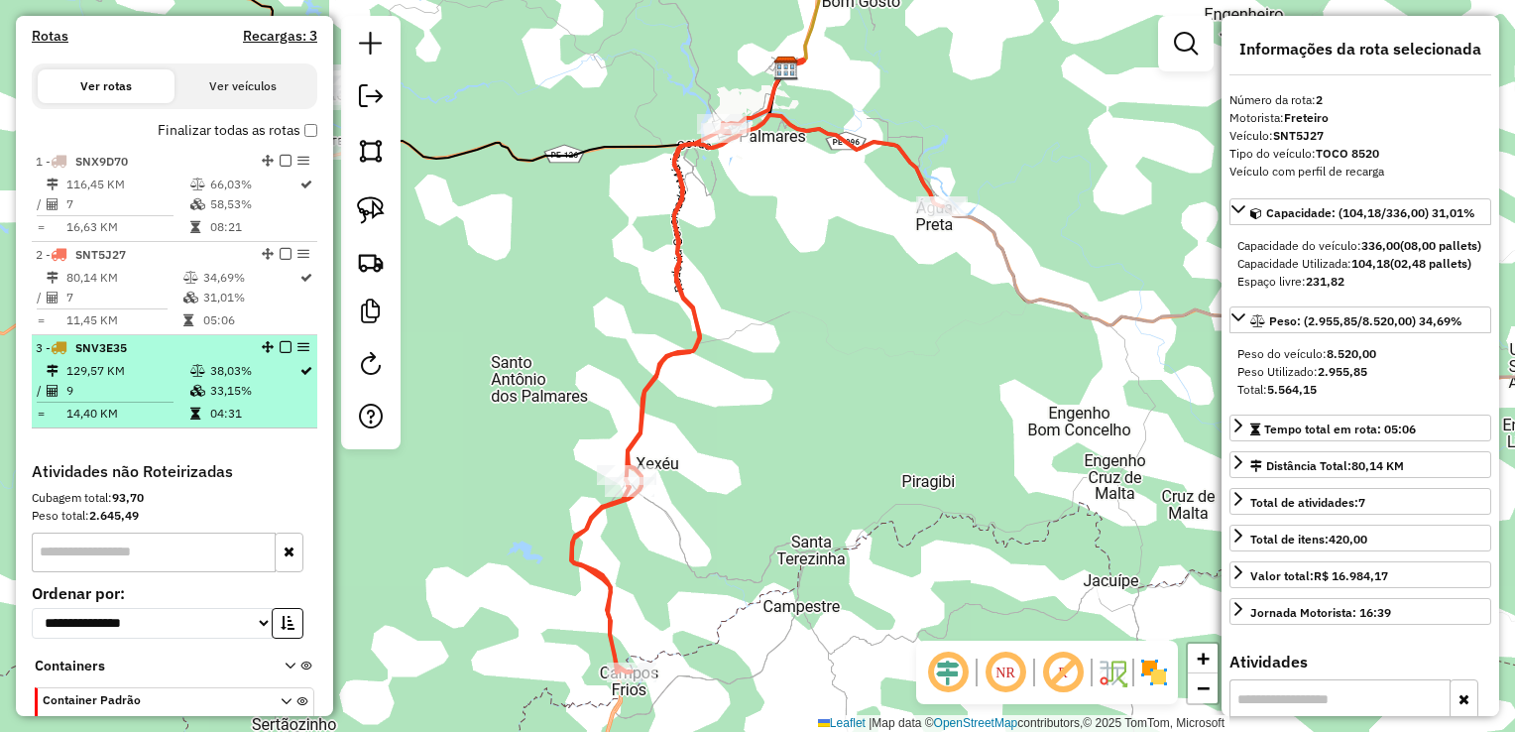
scroll to position [595, 0]
click at [115, 402] on td at bounding box center [113, 400] width 154 height 3
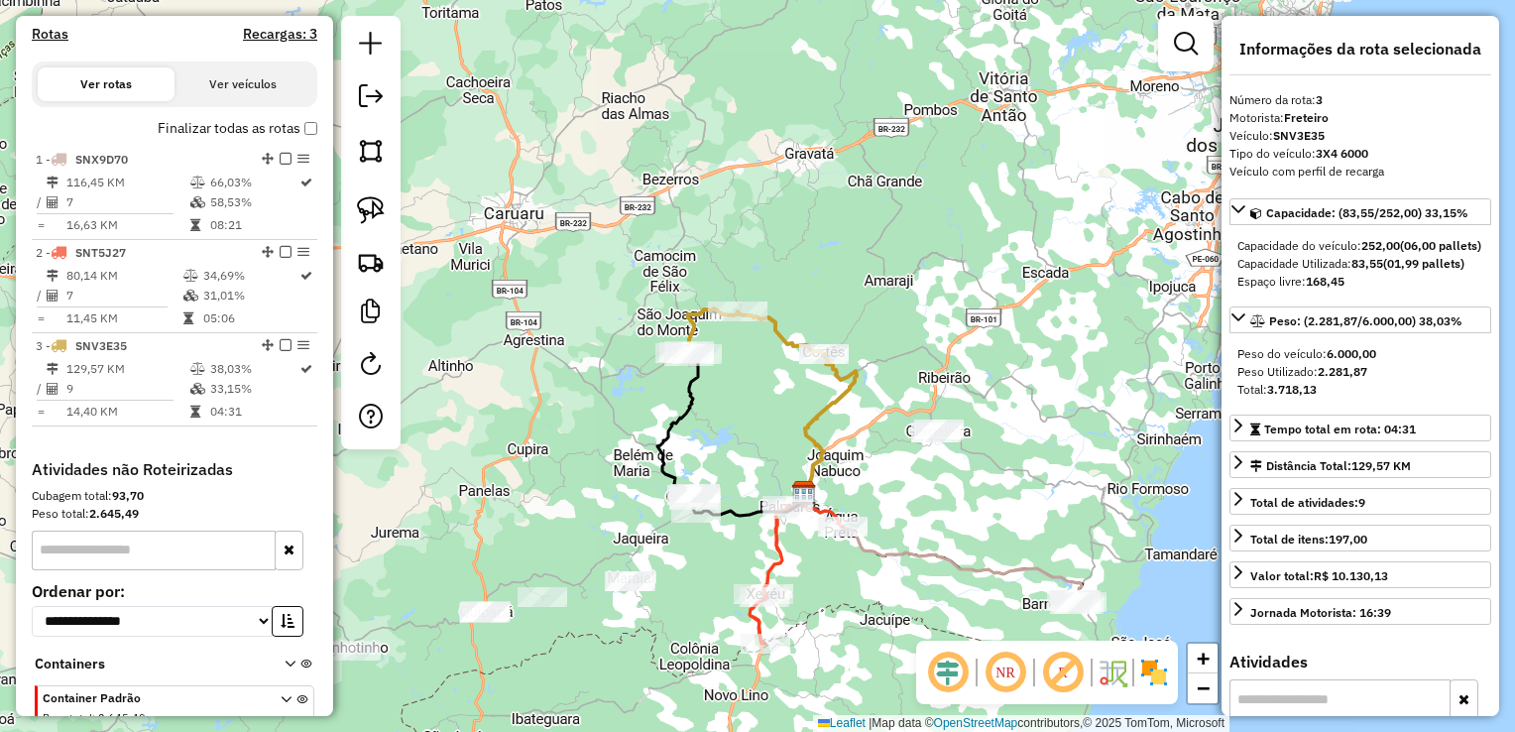
click at [996, 533] on div "Rota 2 - Placa SNT5J27 1188 - MARCONE GOMES DE LIM Janela de atendimento Grade …" at bounding box center [757, 366] width 1515 height 732
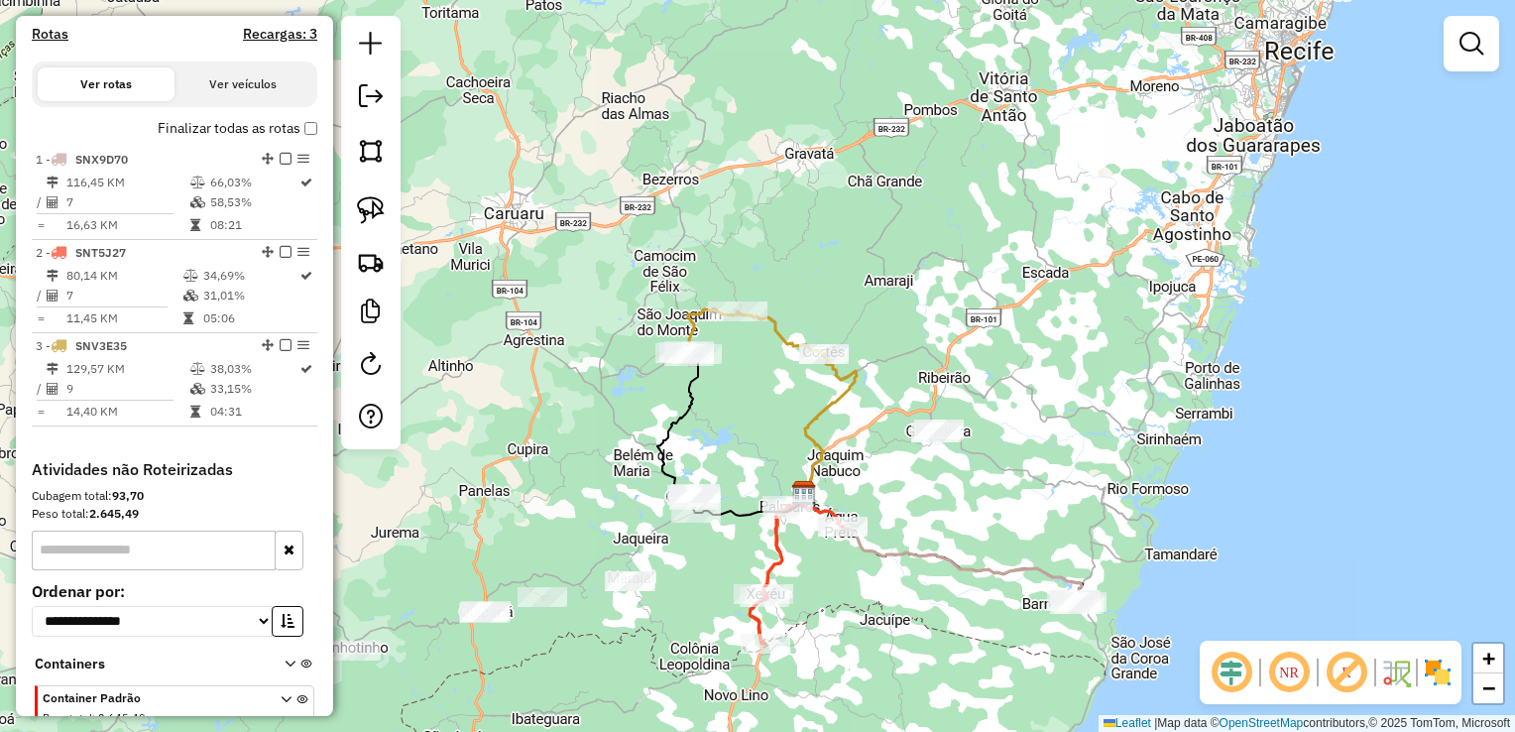
drag, startPoint x: 850, startPoint y: 584, endPoint x: 906, endPoint y: 498, distance: 103.1
click at [906, 500] on div "Janela de atendimento Grade de atendimento Capacidade Transportadoras Veículos …" at bounding box center [757, 366] width 1515 height 732
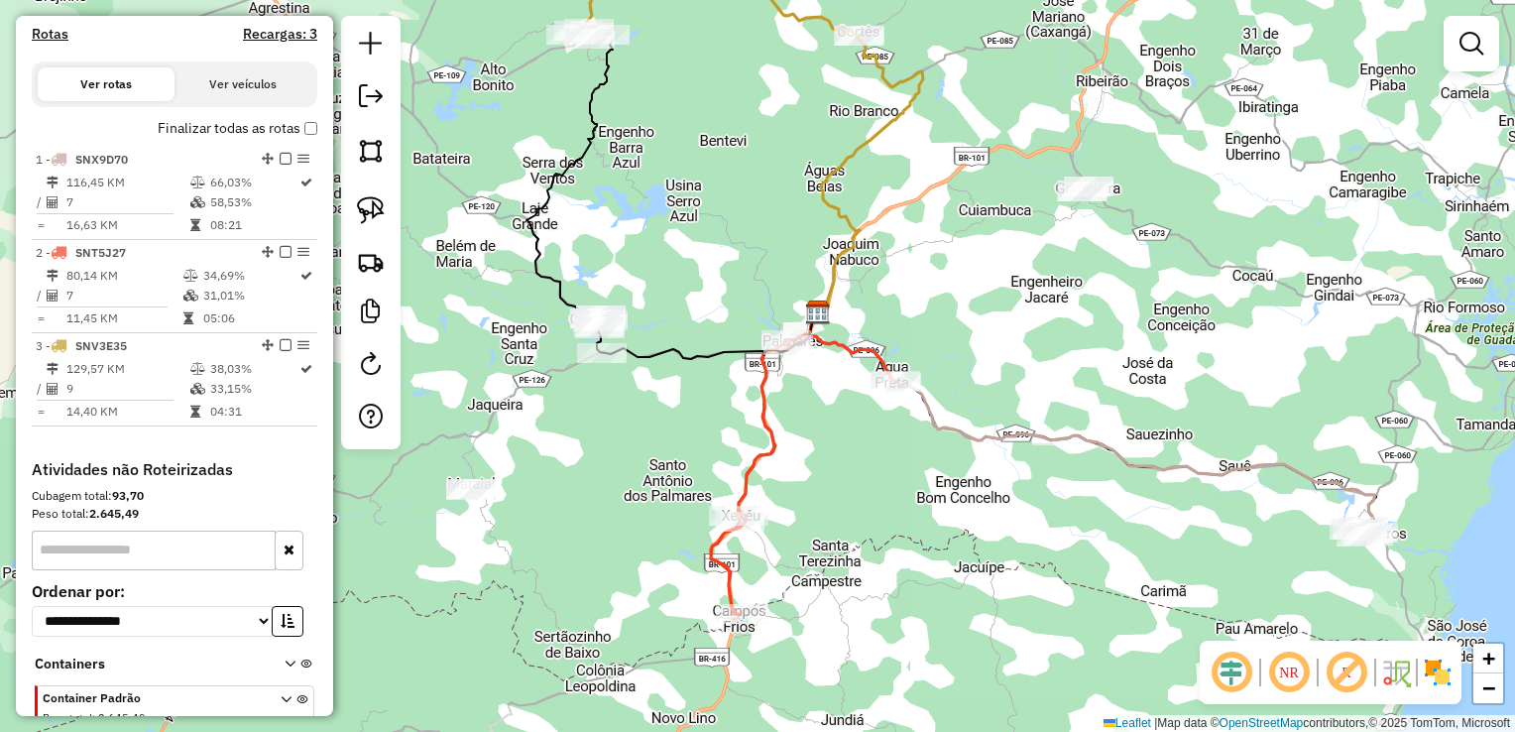
click at [992, 355] on div "Janela de atendimento Grade de atendimento Capacidade Transportadoras Veículos …" at bounding box center [757, 366] width 1515 height 732
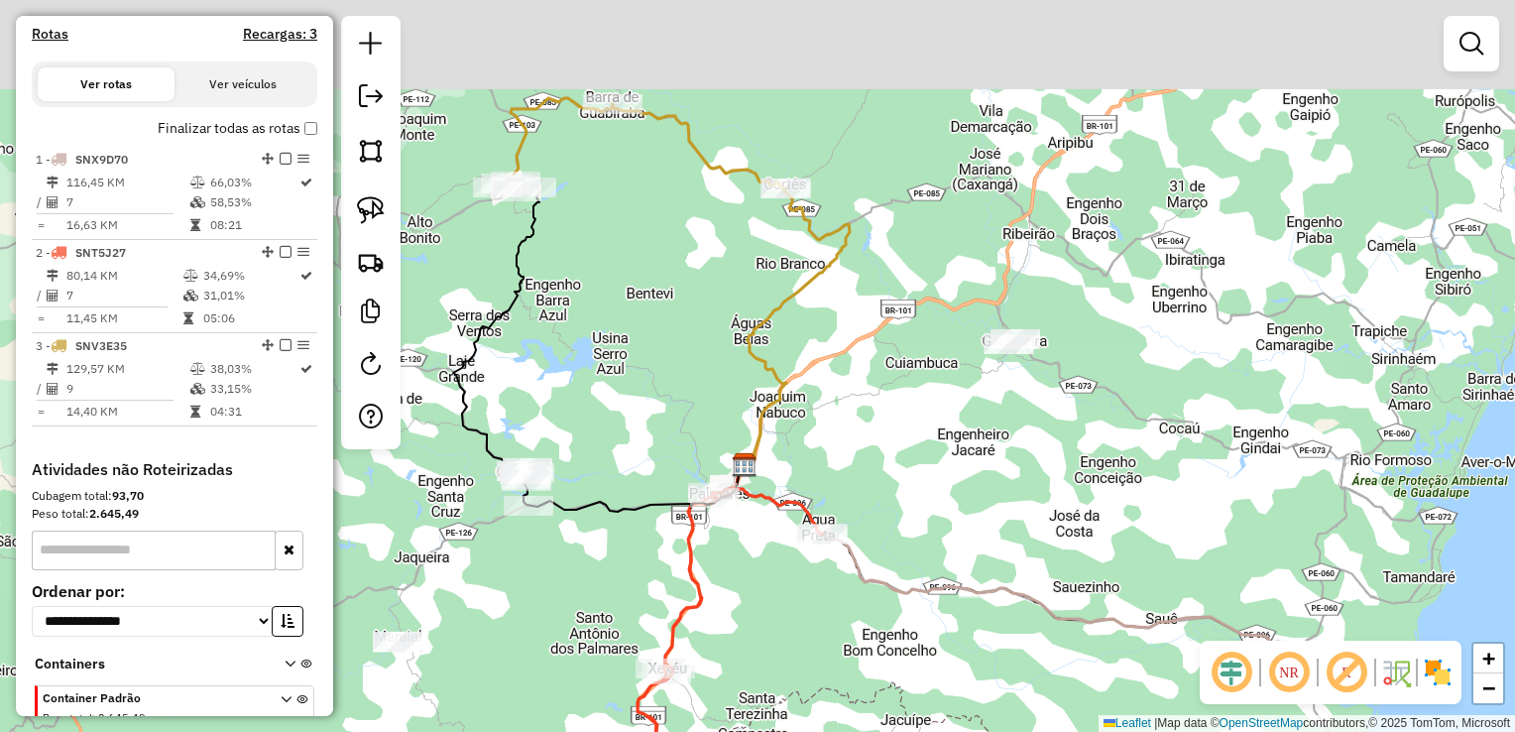
drag, startPoint x: 1041, startPoint y: 342, endPoint x: 939, endPoint y: 510, distance: 196.3
click at [939, 510] on div "Janela de atendimento Grade de atendimento Capacidade Transportadoras Veículos …" at bounding box center [757, 366] width 1515 height 732
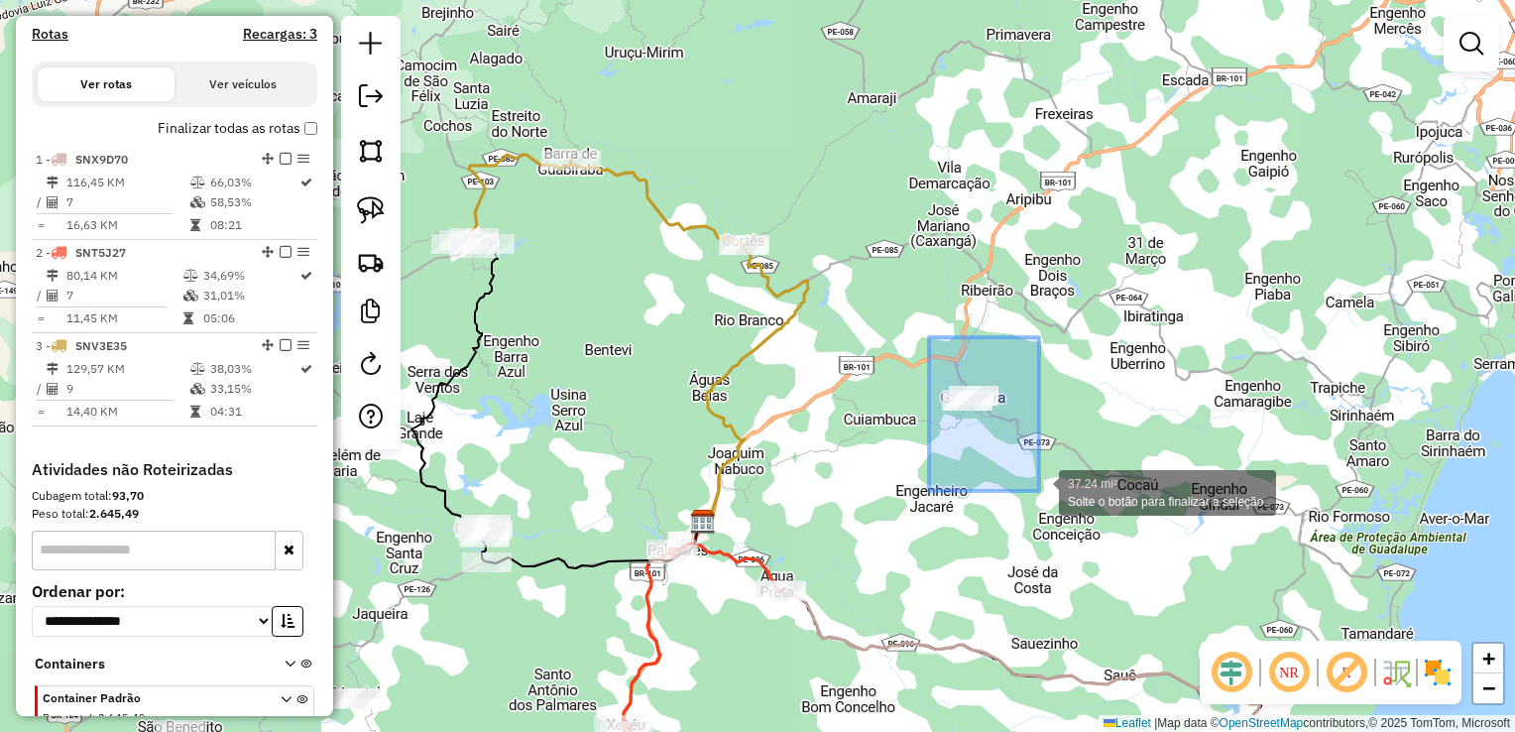
drag, startPoint x: 929, startPoint y: 355, endPoint x: 1055, endPoint y: 485, distance: 180.9
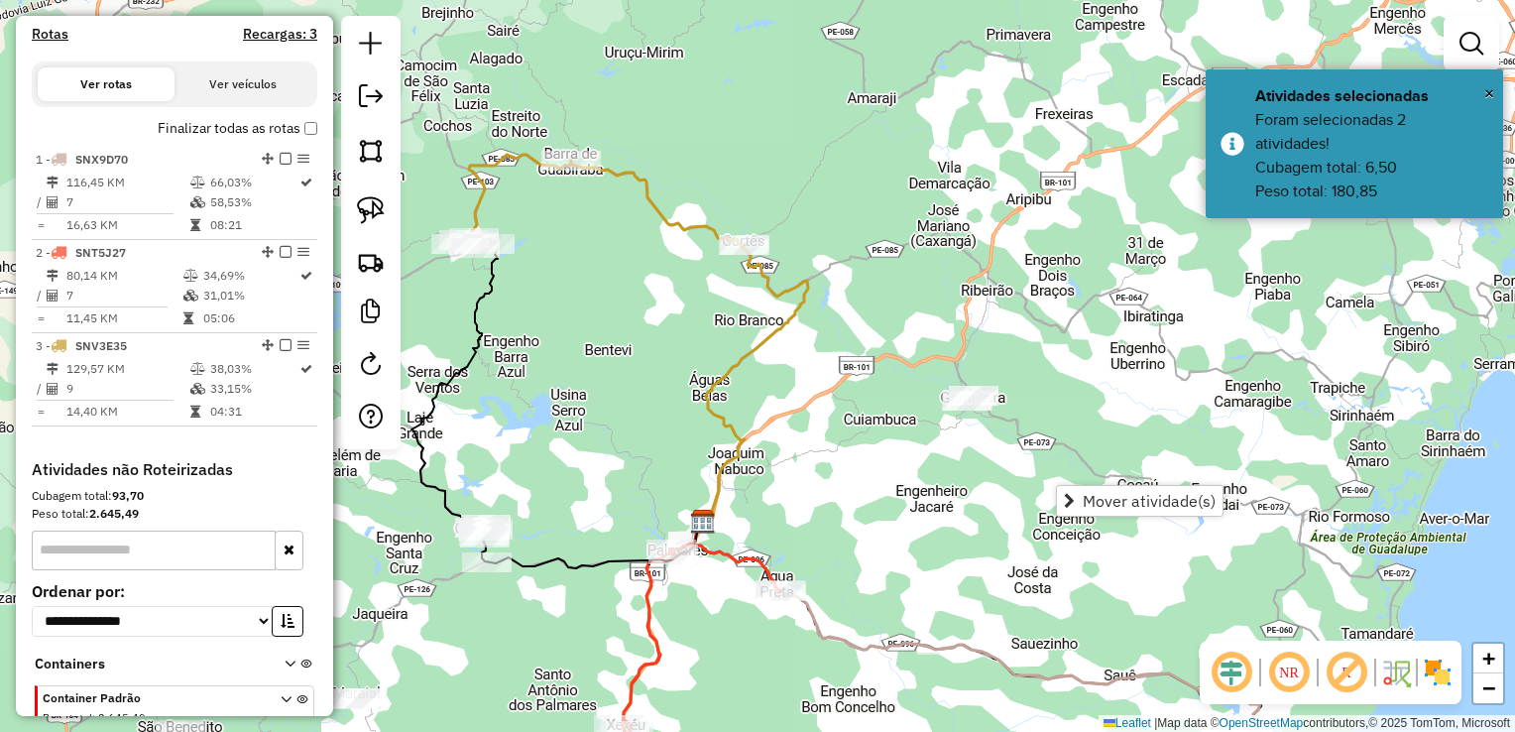
click at [1105, 385] on div "Janela de atendimento Grade de atendimento Capacidade Transportadoras Veículos …" at bounding box center [757, 366] width 1515 height 732
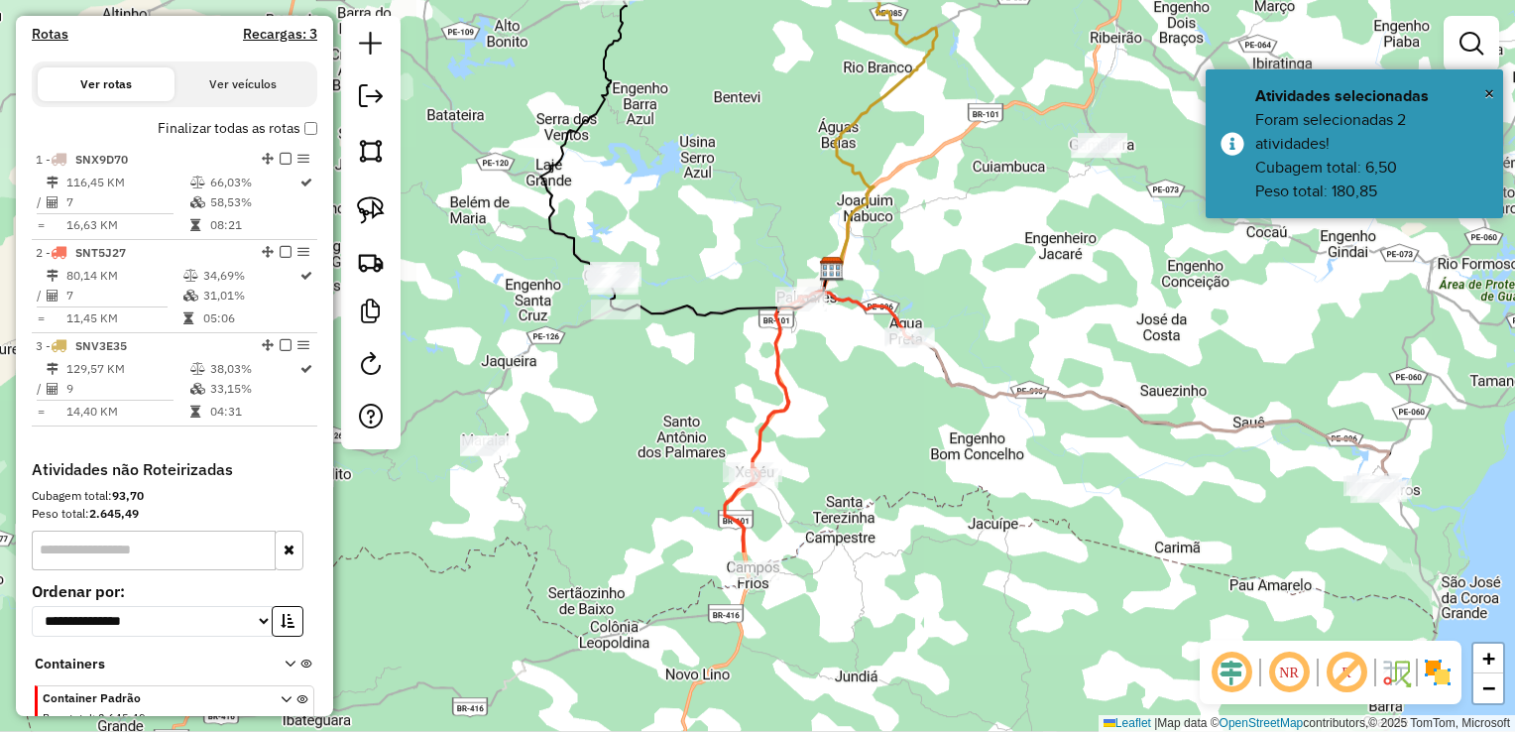
drag, startPoint x: 962, startPoint y: 524, endPoint x: 1168, endPoint y: 246, distance: 345.9
click at [1140, 268] on div "Janela de atendimento Grade de atendimento Capacidade Transportadoras Veículos …" at bounding box center [757, 366] width 1515 height 732
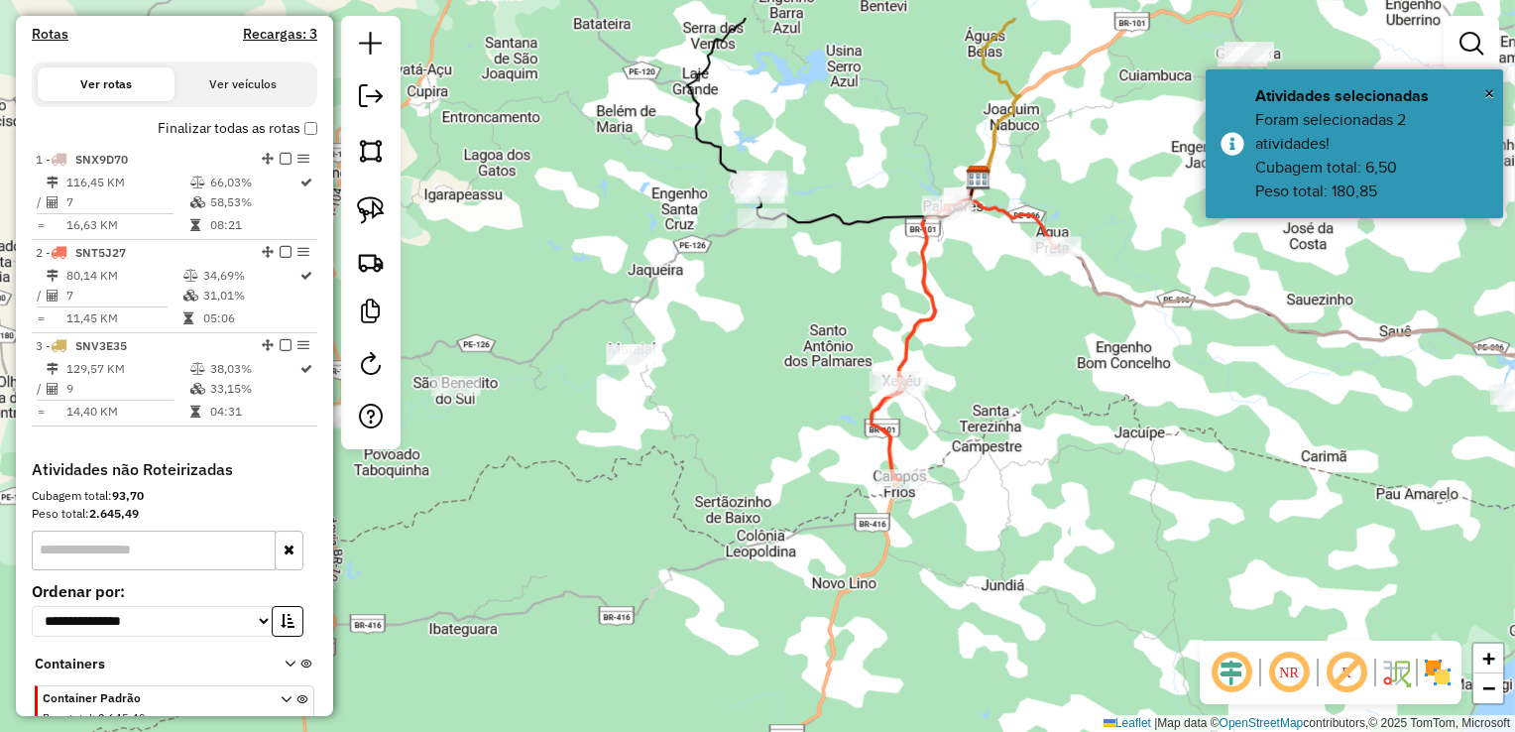
drag, startPoint x: 1083, startPoint y: 327, endPoint x: 1015, endPoint y: 429, distance: 122.4
click at [1016, 429] on div "Janela de atendimento Grade de atendimento Capacidade Transportadoras Veículos …" at bounding box center [757, 366] width 1515 height 732
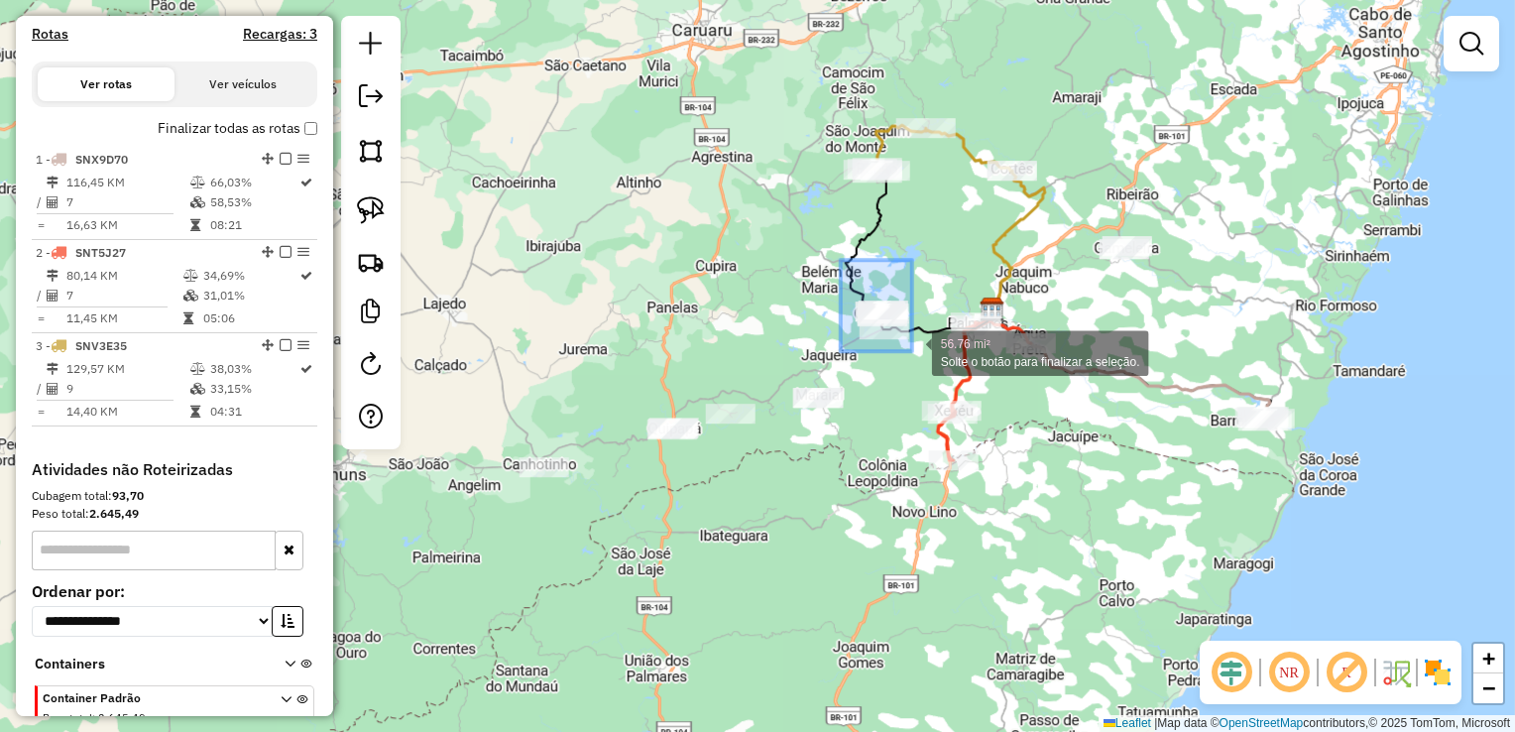
drag, startPoint x: 841, startPoint y: 260, endPoint x: 912, endPoint y: 351, distance: 115.8
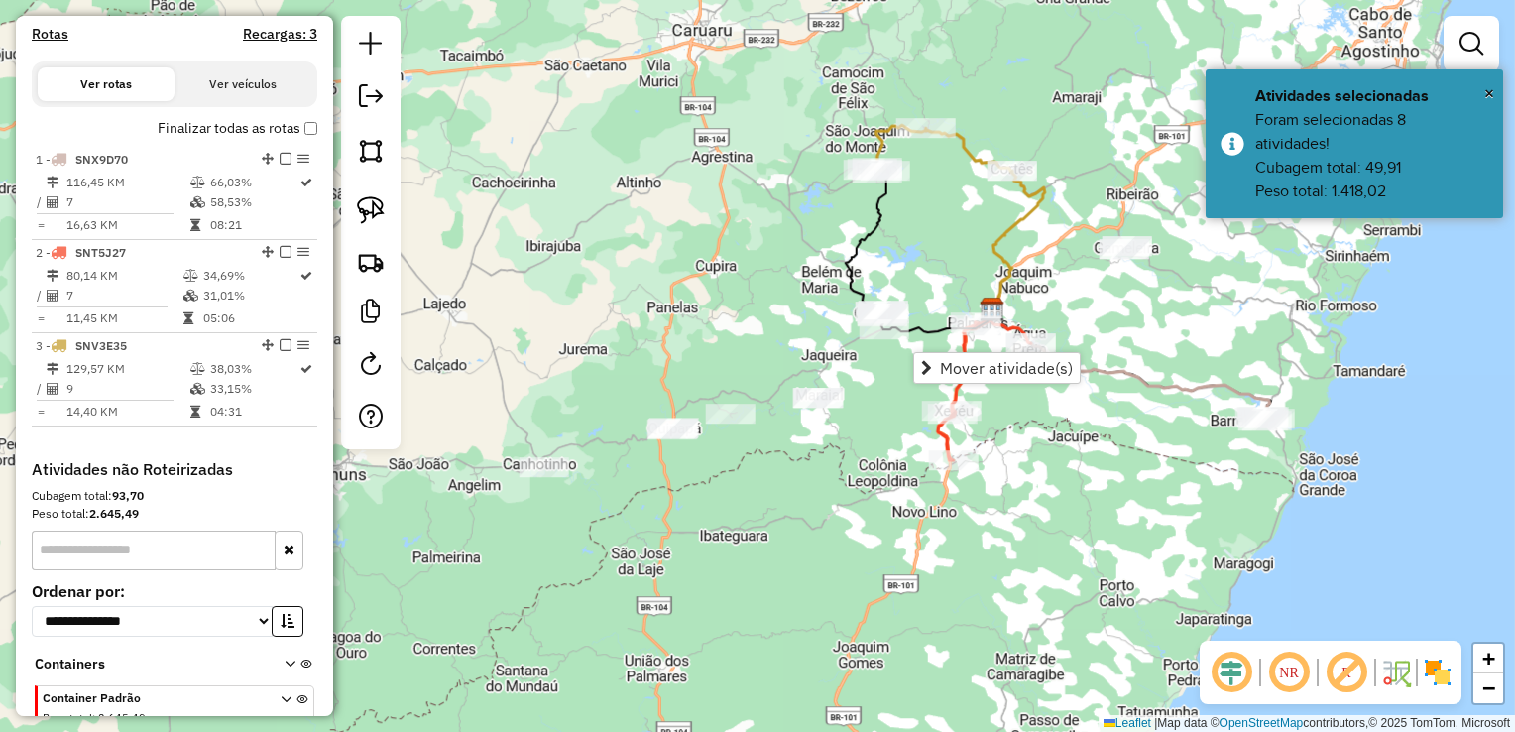
click at [761, 464] on div "Janela de atendimento Grade de atendimento Capacidade Transportadoras Veículos …" at bounding box center [757, 366] width 1515 height 732
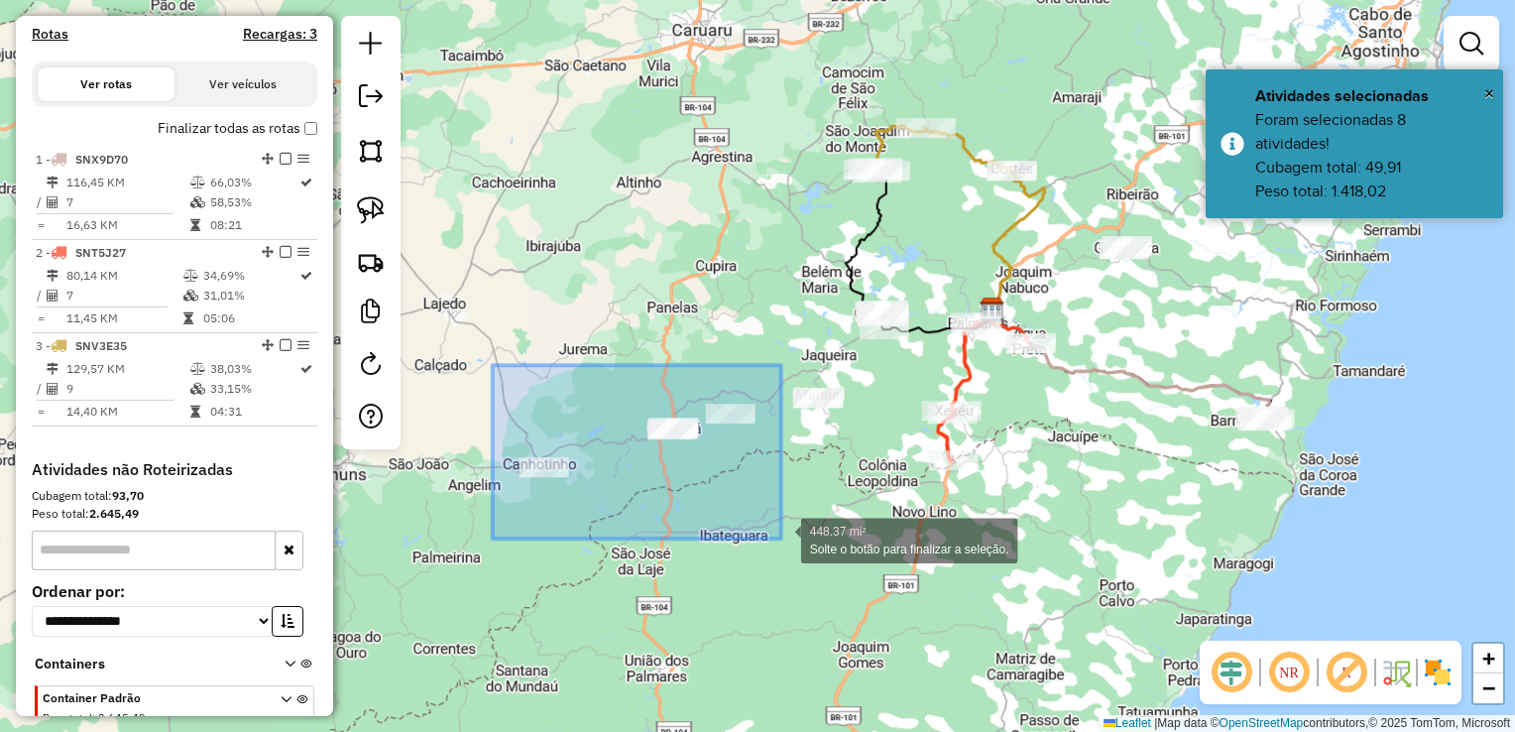
drag, startPoint x: 494, startPoint y: 387, endPoint x: 781, endPoint y: 538, distance: 325.1
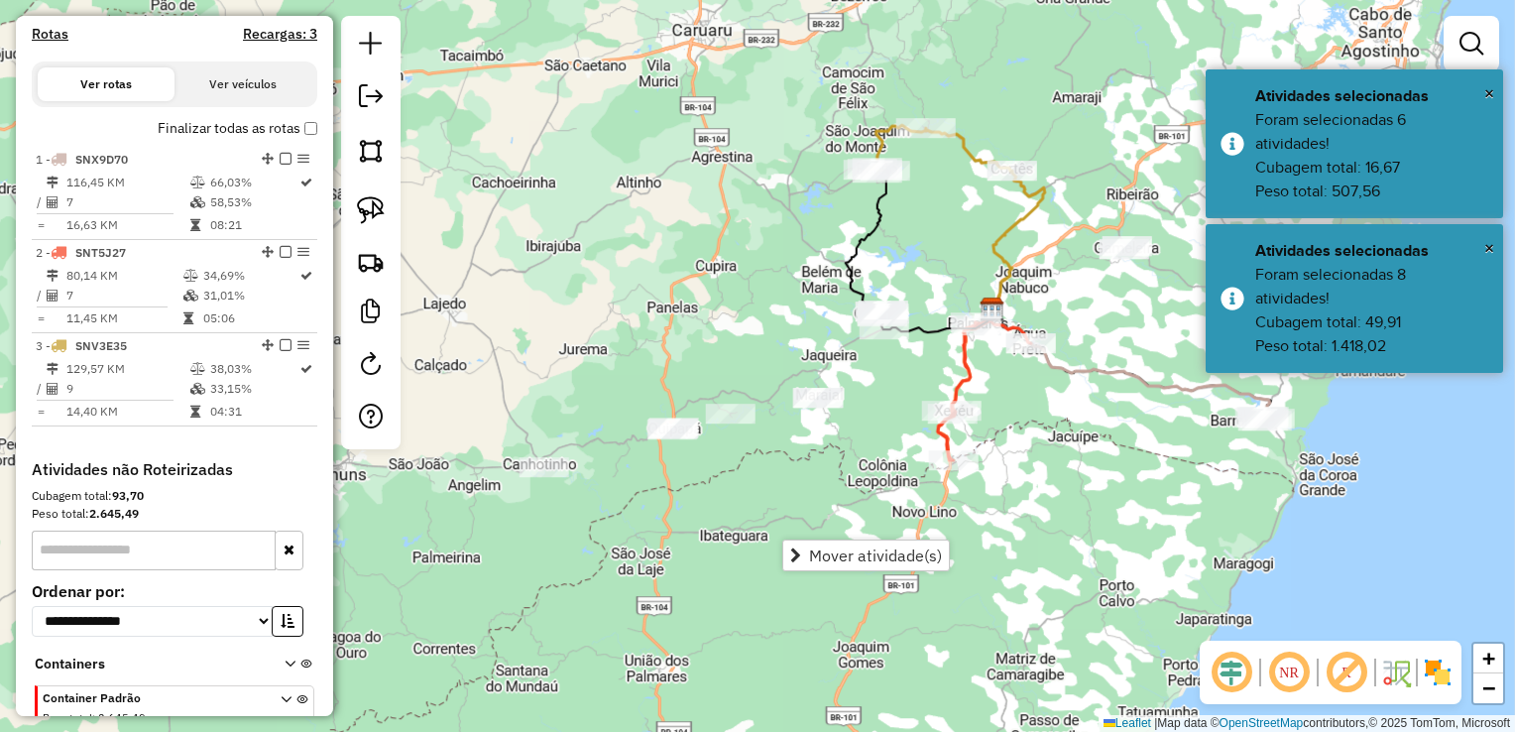
click at [812, 447] on div "Janela de atendimento Grade de atendimento Capacidade Transportadoras Veículos …" at bounding box center [757, 366] width 1515 height 732
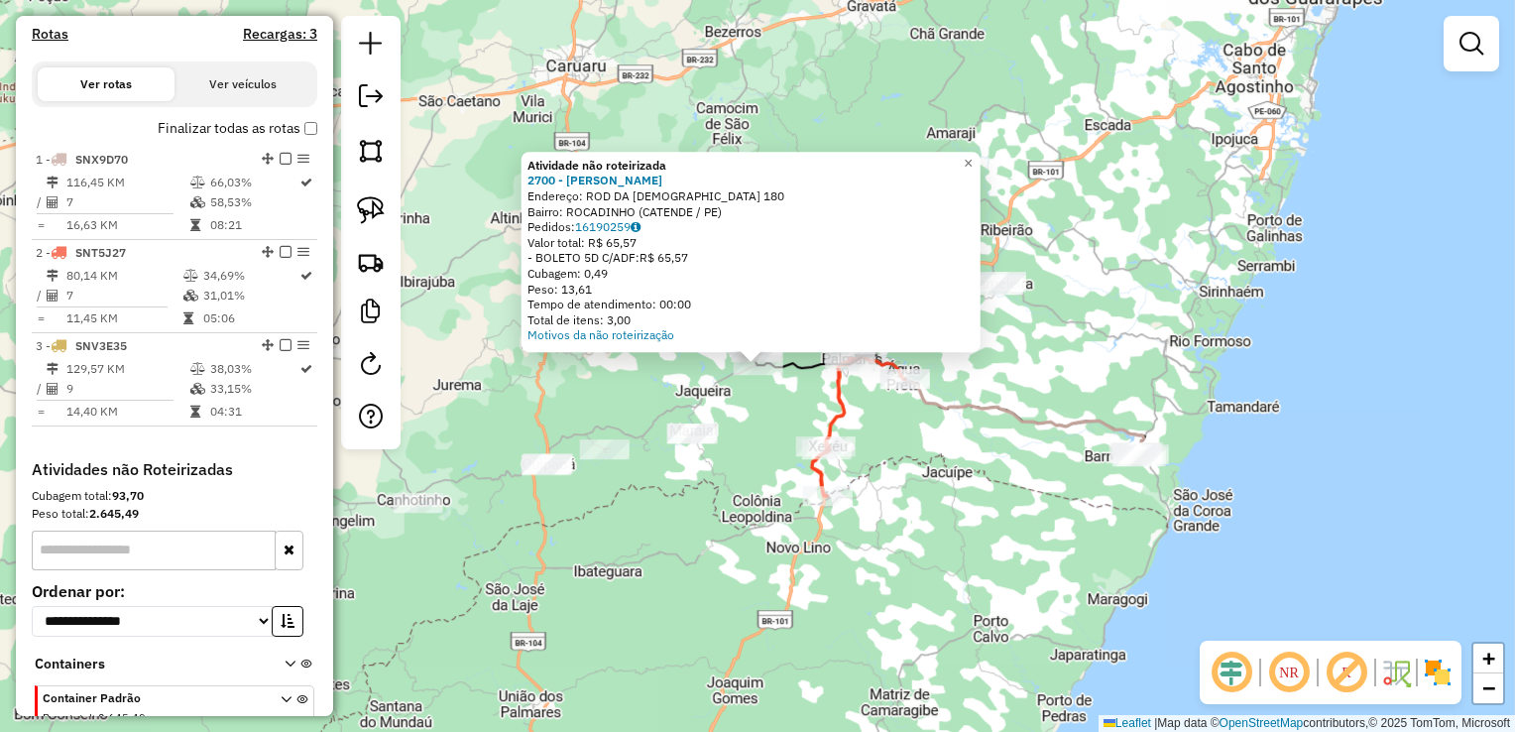
click at [757, 427] on div "Atividade não roteirizada 2700 - ALBERTO SOARES DA SI Endereço: ROD DA IGREJA 1…" at bounding box center [757, 366] width 1515 height 732
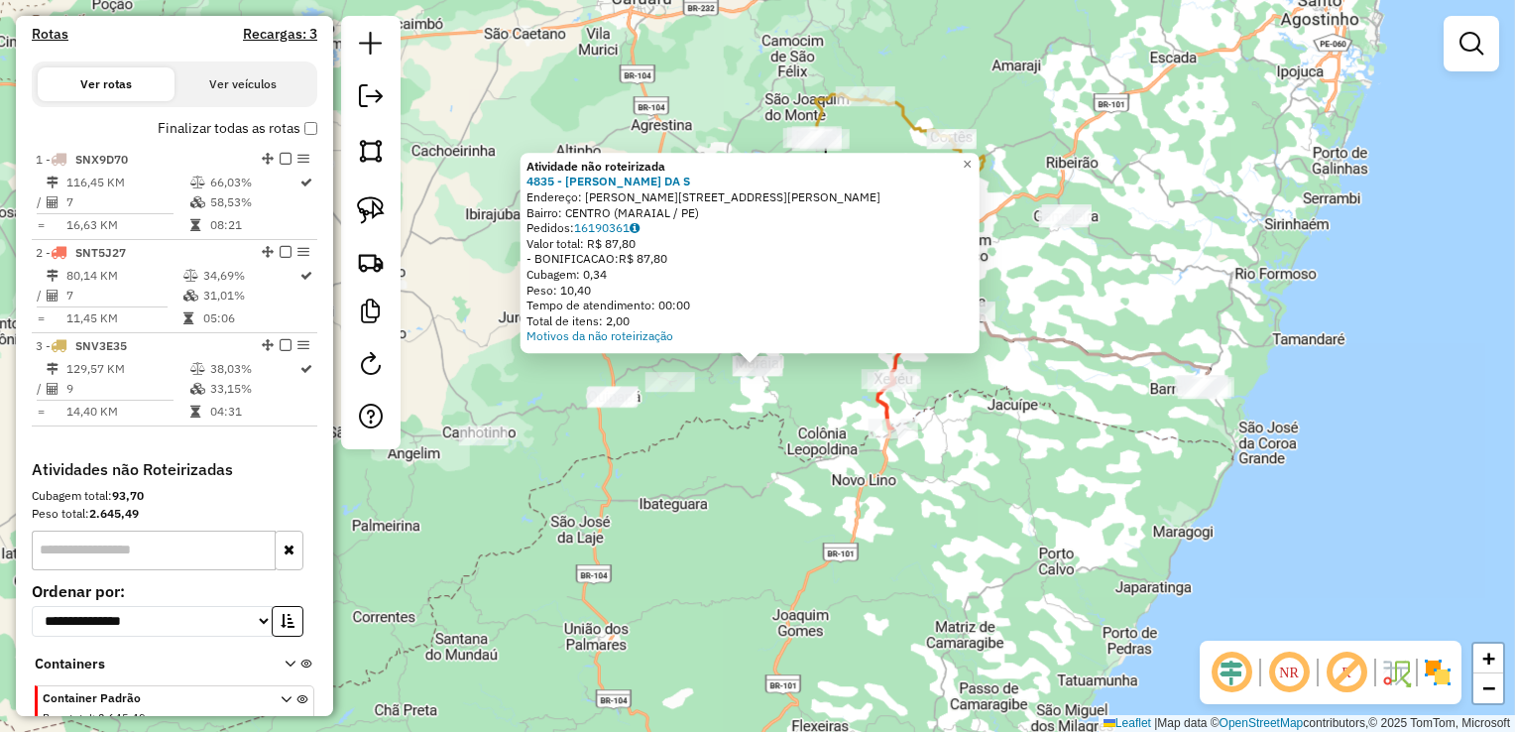
click at [730, 428] on div "Atividade não roteirizada 4835 - ADRIANA MARTINS DA S Endereço: R Rua Manoel Az…" at bounding box center [757, 366] width 1515 height 732
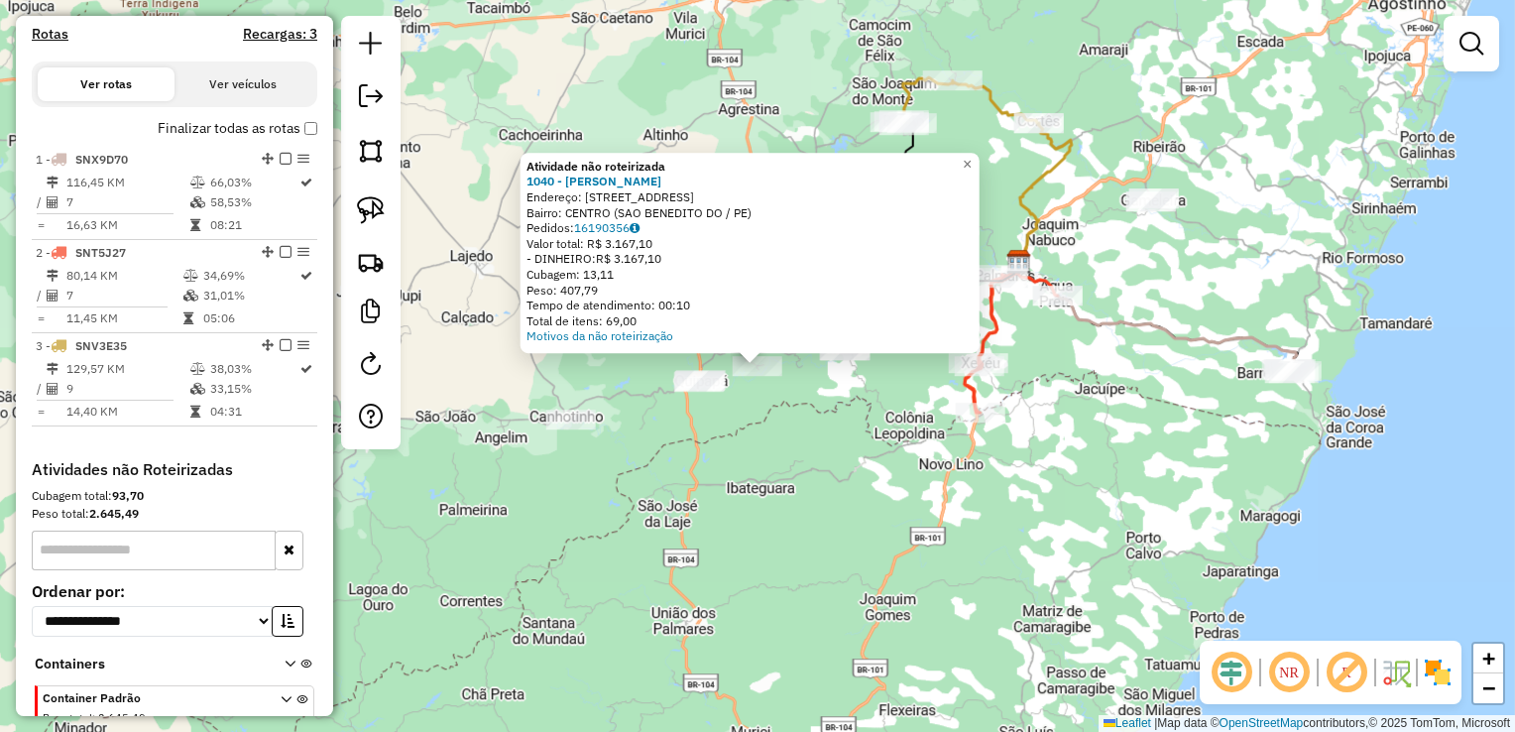
click at [706, 440] on div "Atividade não roteirizada 1040 - MARIA JOSE DOS SANTO Endereço: R DO MATADOURO …" at bounding box center [757, 366] width 1515 height 732
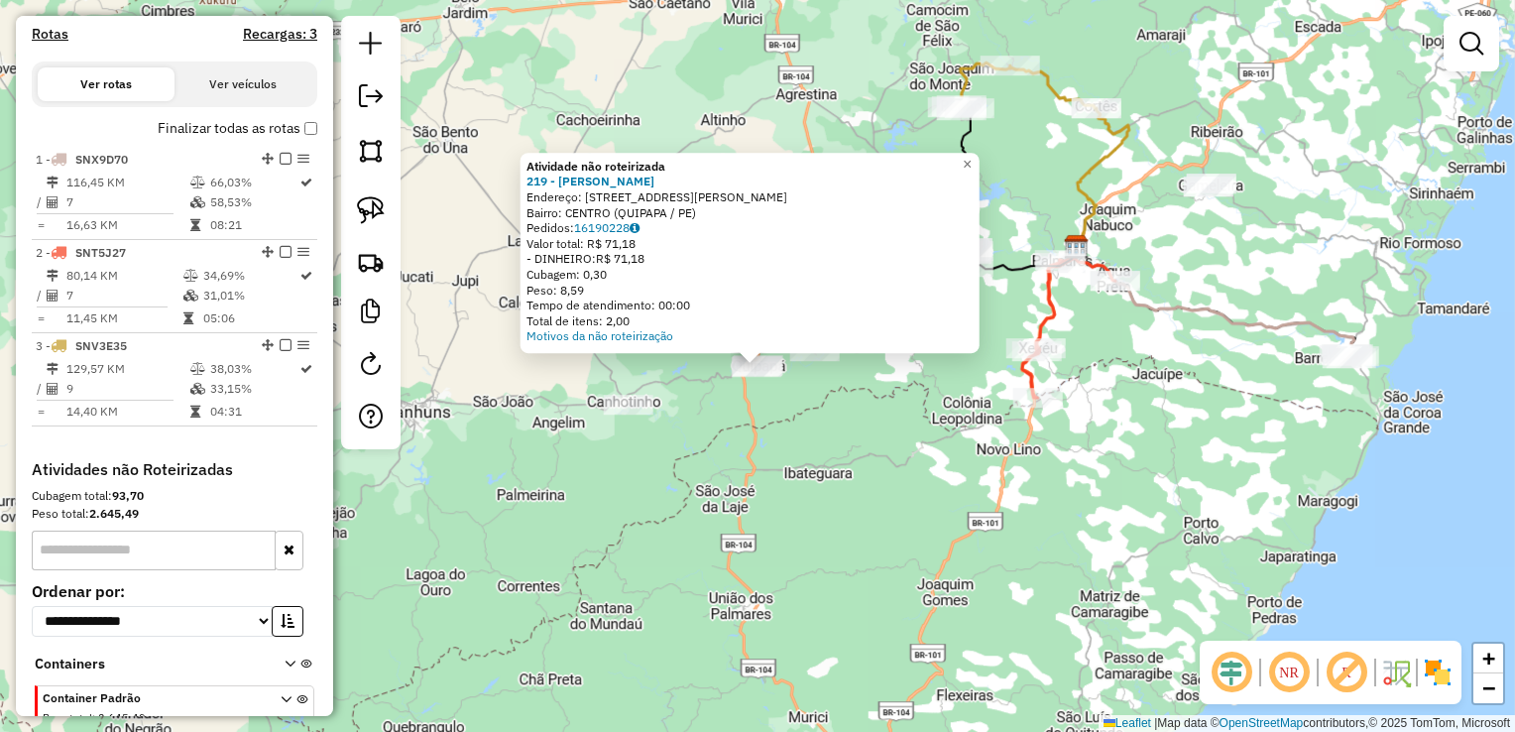
click at [670, 415] on div "Atividade não roteirizada 219 - NAILSON ALBERTO DA S Endereço: R DR FERNANDO P …" at bounding box center [757, 366] width 1515 height 732
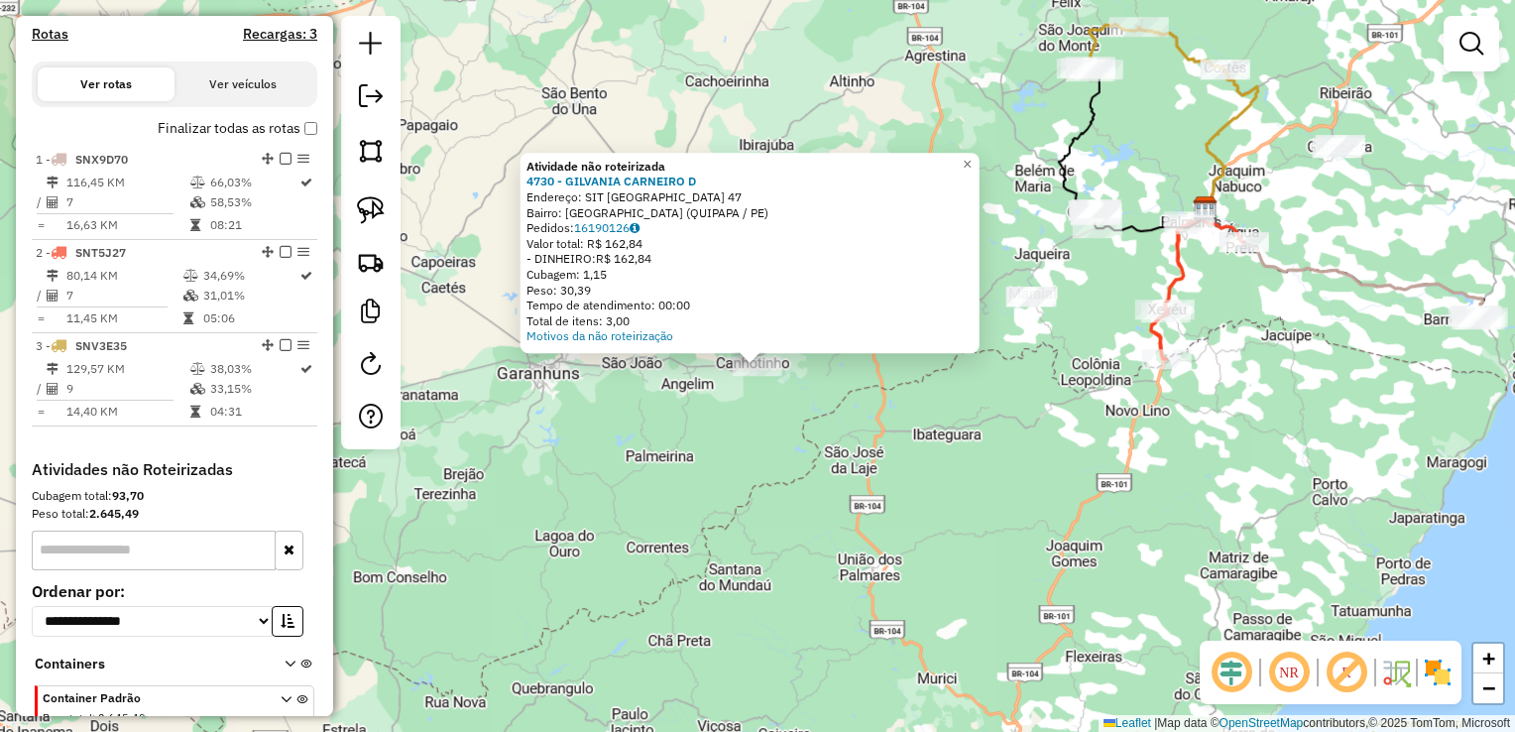
click at [741, 415] on div "Atividade não roteirizada 4730 - GILVANIA CARNEIRO D Endereço: SIT Sitio Boa Vi…" at bounding box center [757, 366] width 1515 height 732
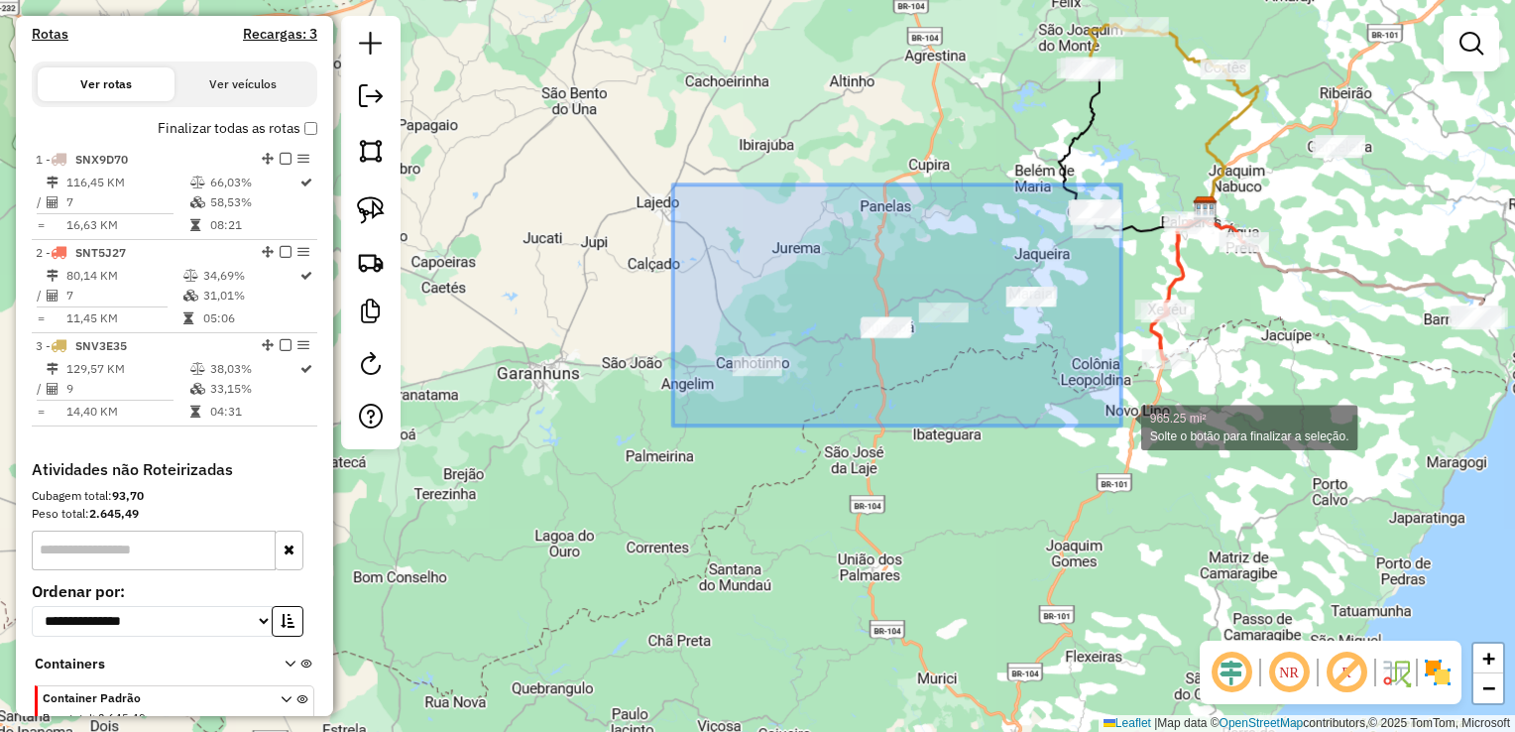
drag, startPoint x: 673, startPoint y: 191, endPoint x: 1122, endPoint y: 425, distance: 505.6
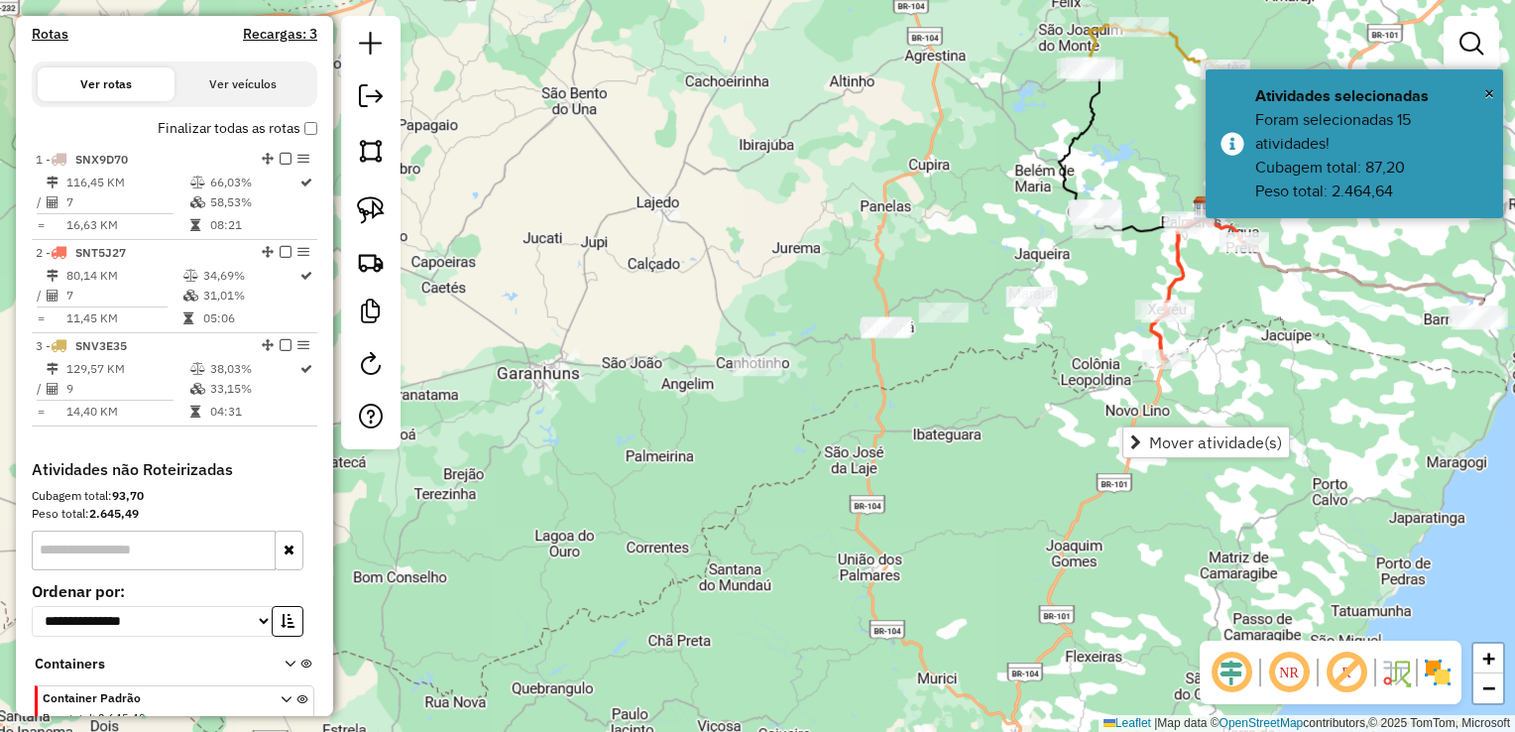
click at [972, 415] on div "Janela de atendimento Grade de atendimento Capacidade Transportadoras Veículos …" at bounding box center [757, 366] width 1515 height 732
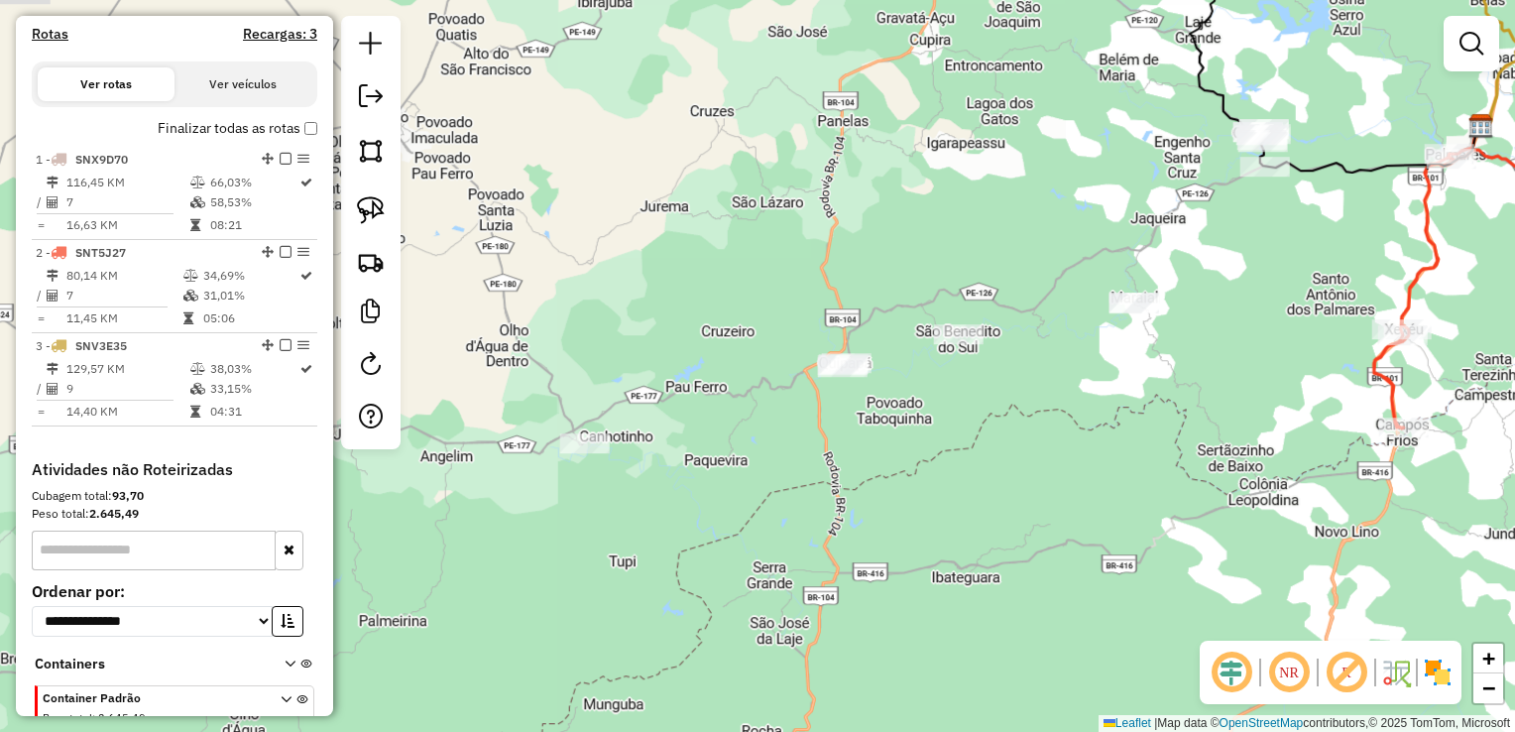
drag, startPoint x: 805, startPoint y: 404, endPoint x: 910, endPoint y: 399, distance: 105.2
click at [910, 399] on div "Janela de atendimento Grade de atendimento Capacidade Transportadoras Veículos …" at bounding box center [757, 366] width 1515 height 732
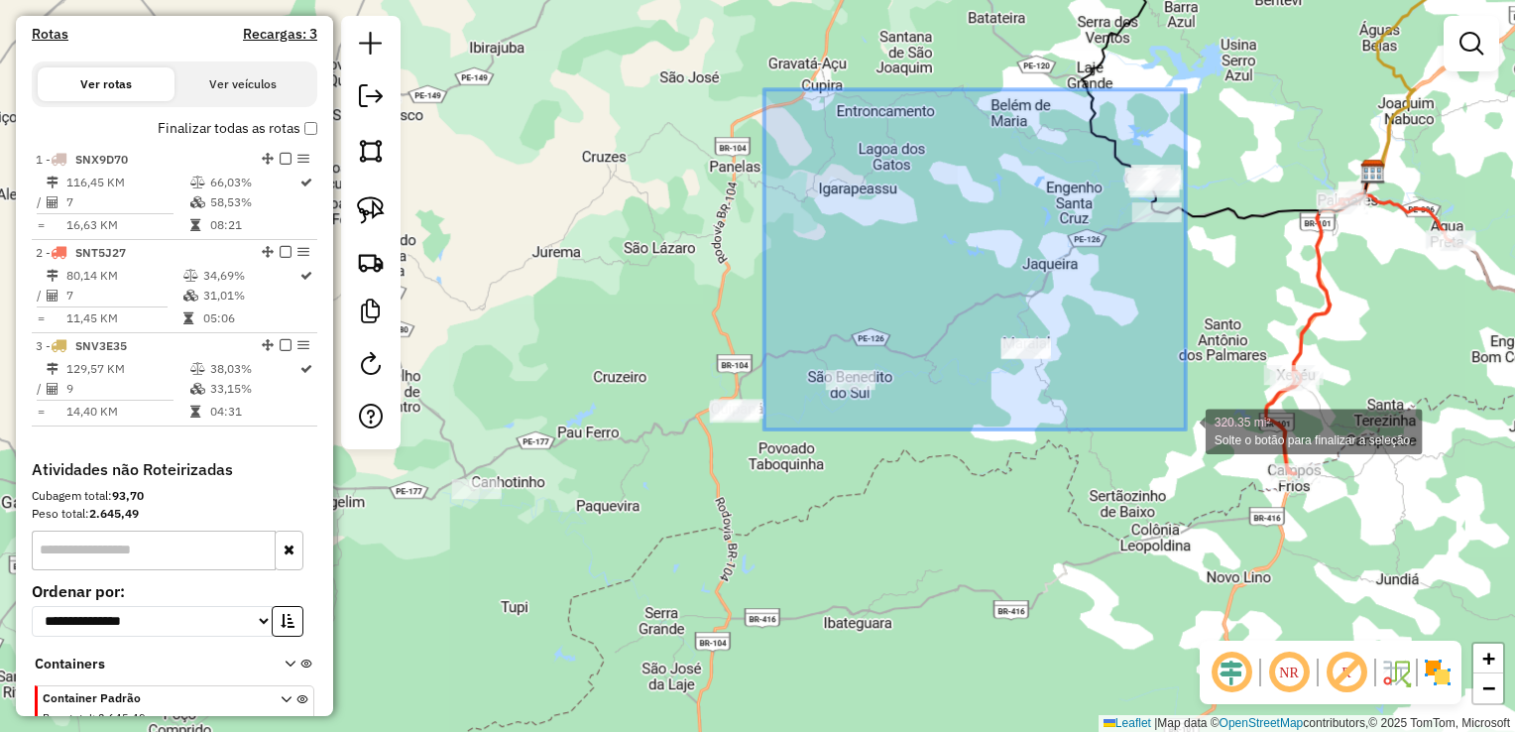
drag, startPoint x: 765, startPoint y: 89, endPoint x: 1186, endPoint y: 429, distance: 541.6
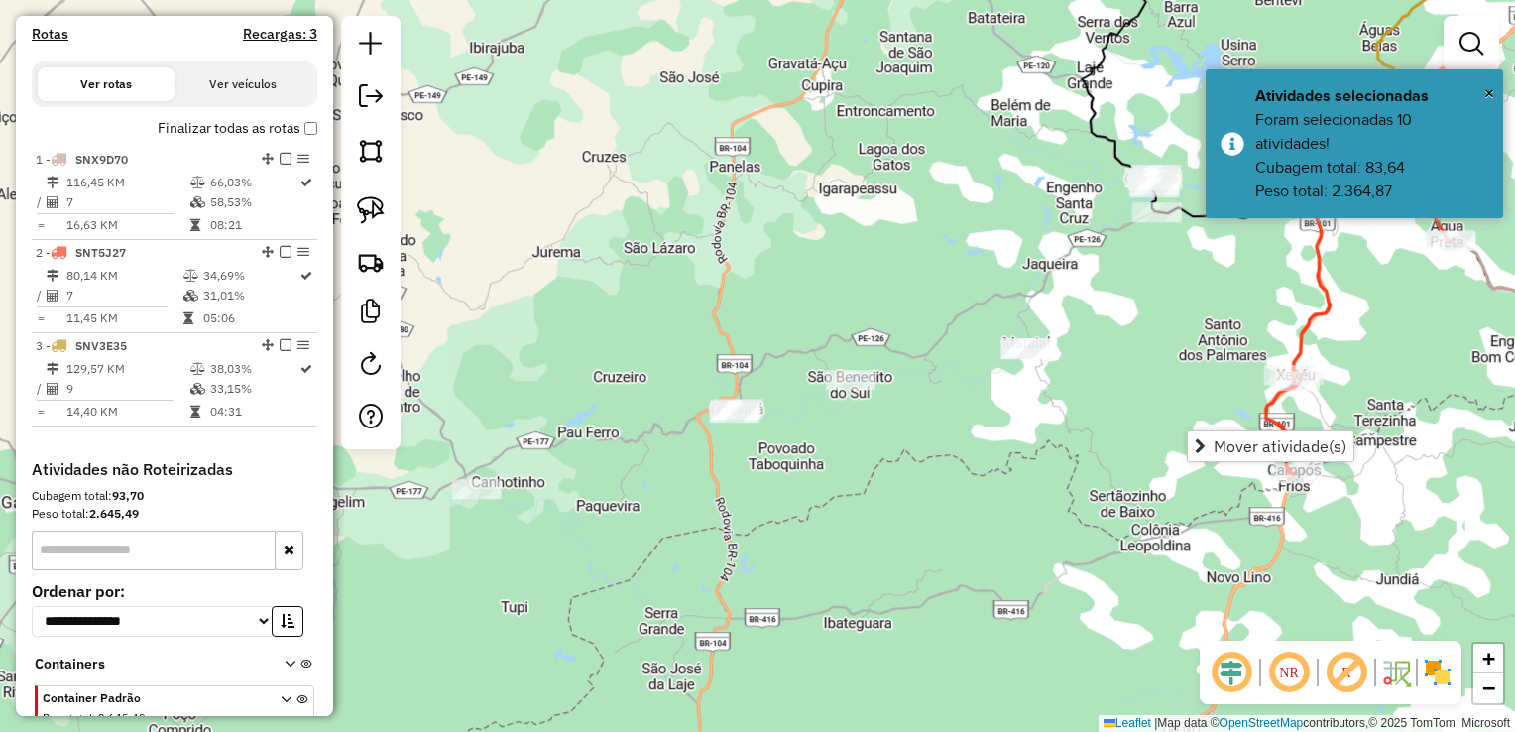
click at [998, 423] on div "Janela de atendimento Grade de atendimento Capacidade Transportadoras Veículos …" at bounding box center [757, 366] width 1515 height 732
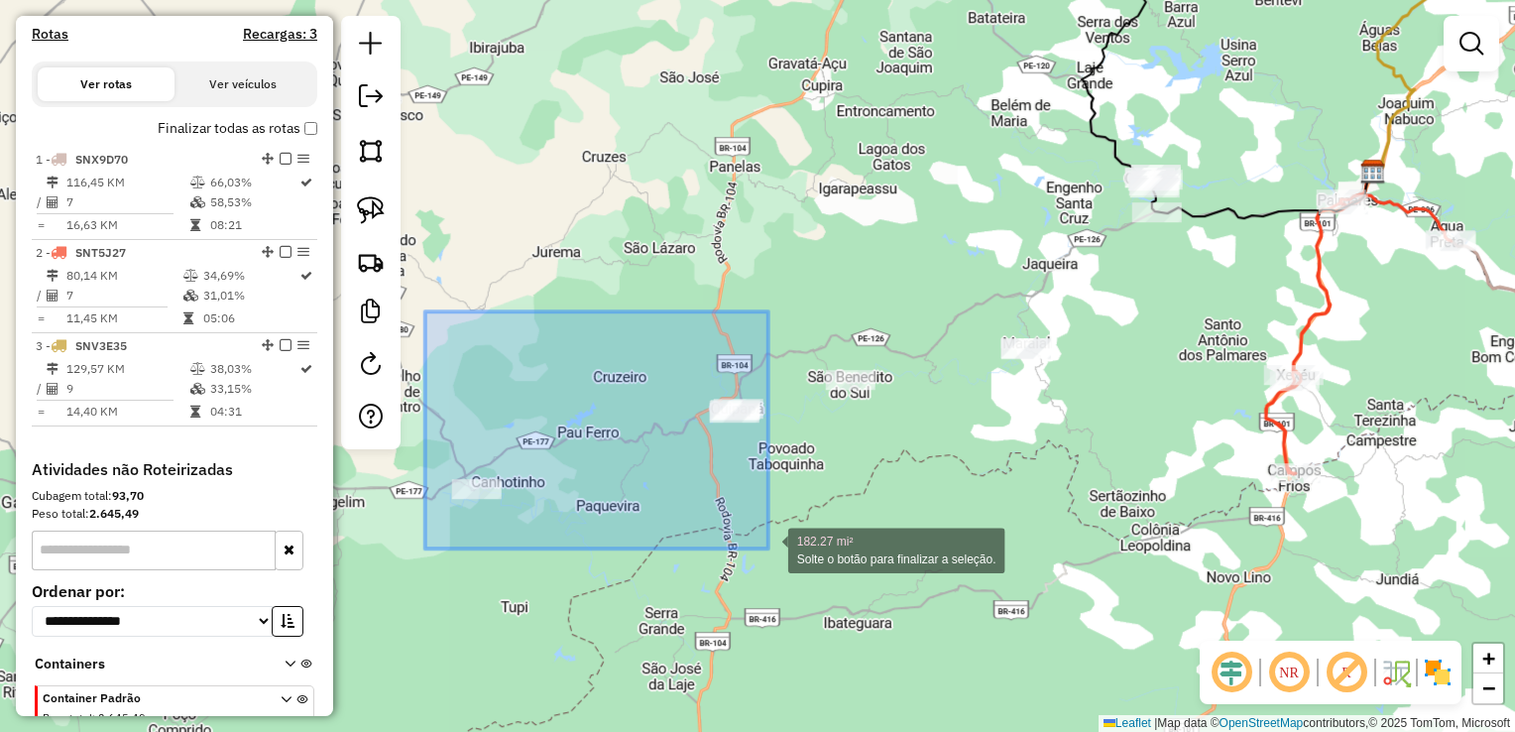
drag, startPoint x: 416, startPoint y: 403, endPoint x: 769, endPoint y: 549, distance: 381.4
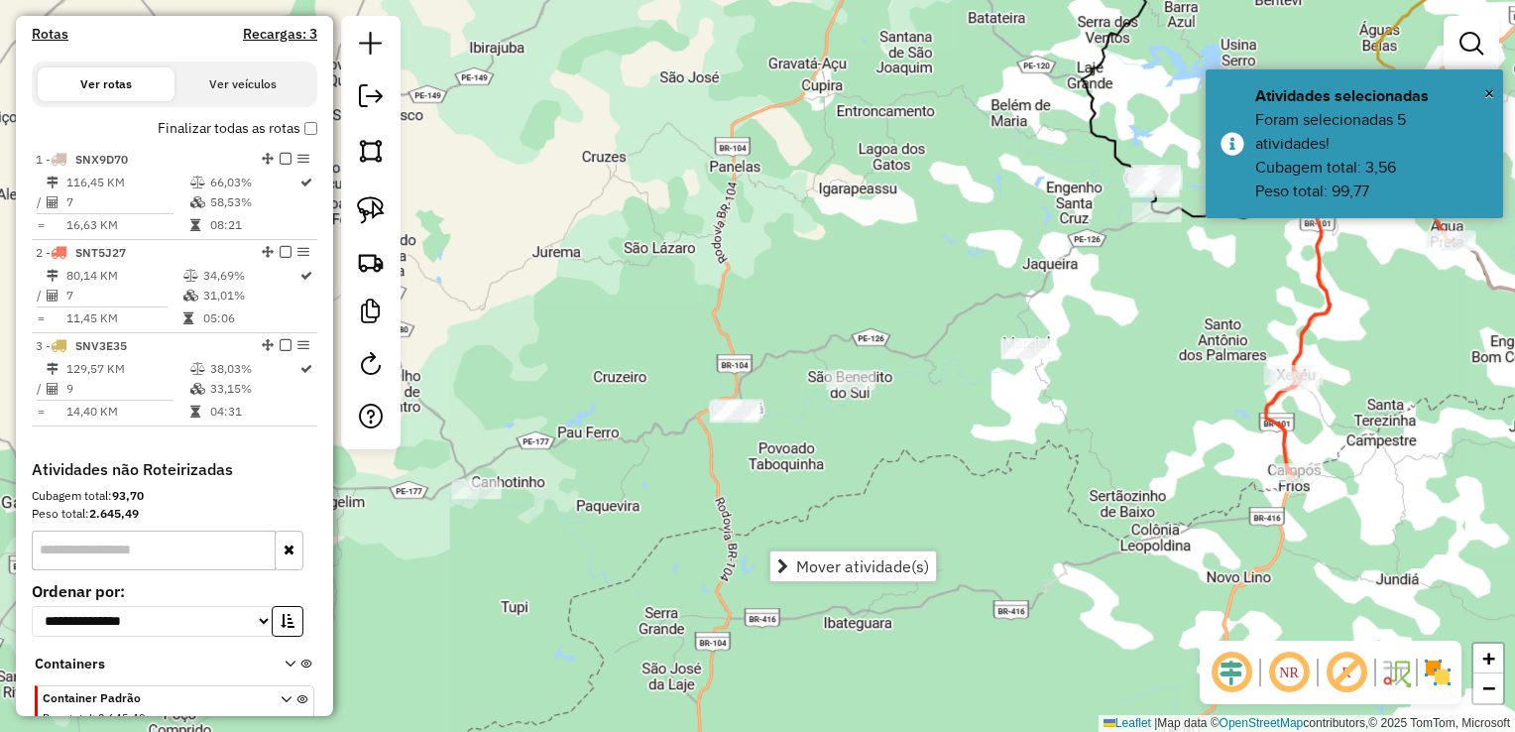
click at [793, 462] on div "Janela de atendimento Grade de atendimento Capacidade Transportadoras Veículos …" at bounding box center [757, 366] width 1515 height 732
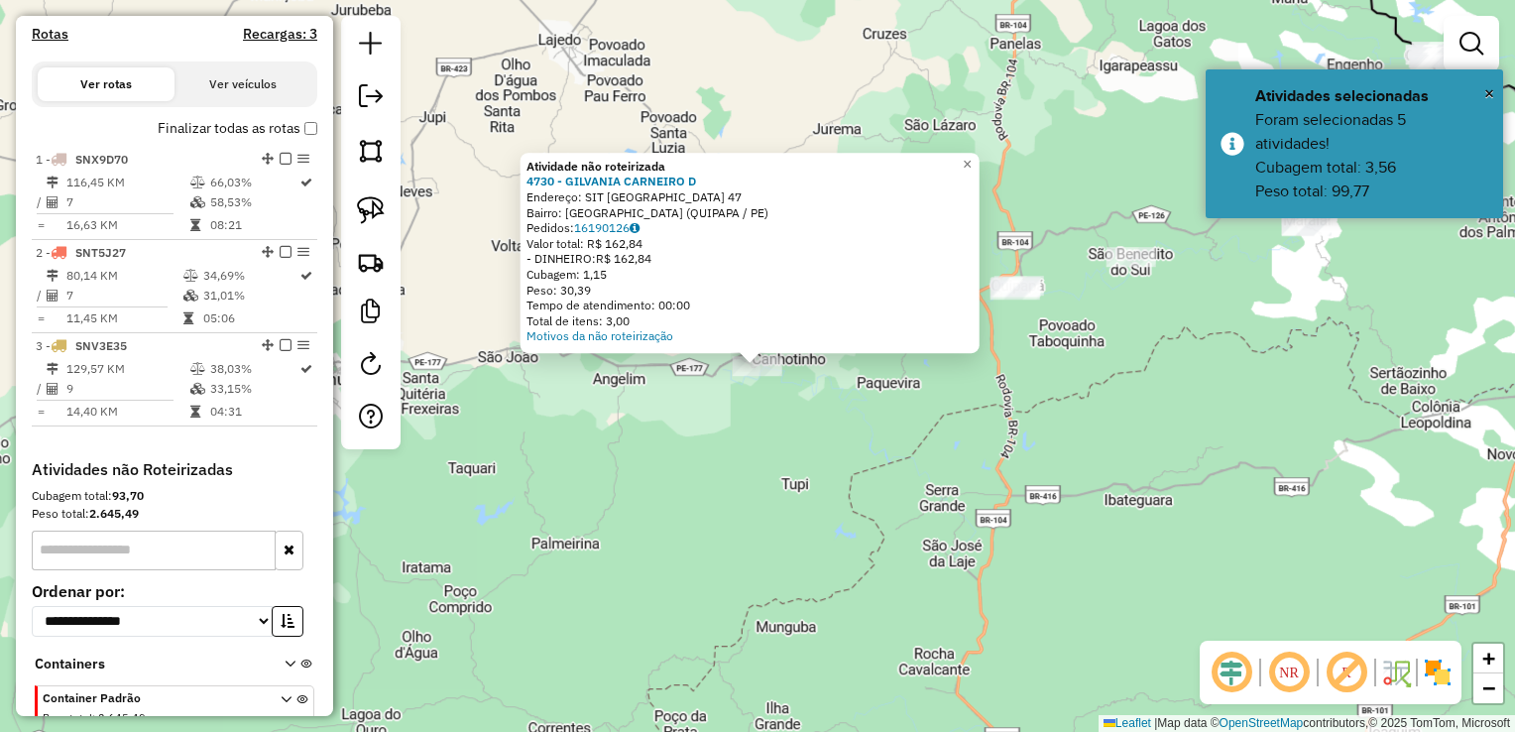
click at [725, 425] on div "Atividade não roteirizada 4730 - GILVANIA CARNEIRO D Endereço: SIT Sitio Boa Vi…" at bounding box center [757, 366] width 1515 height 732
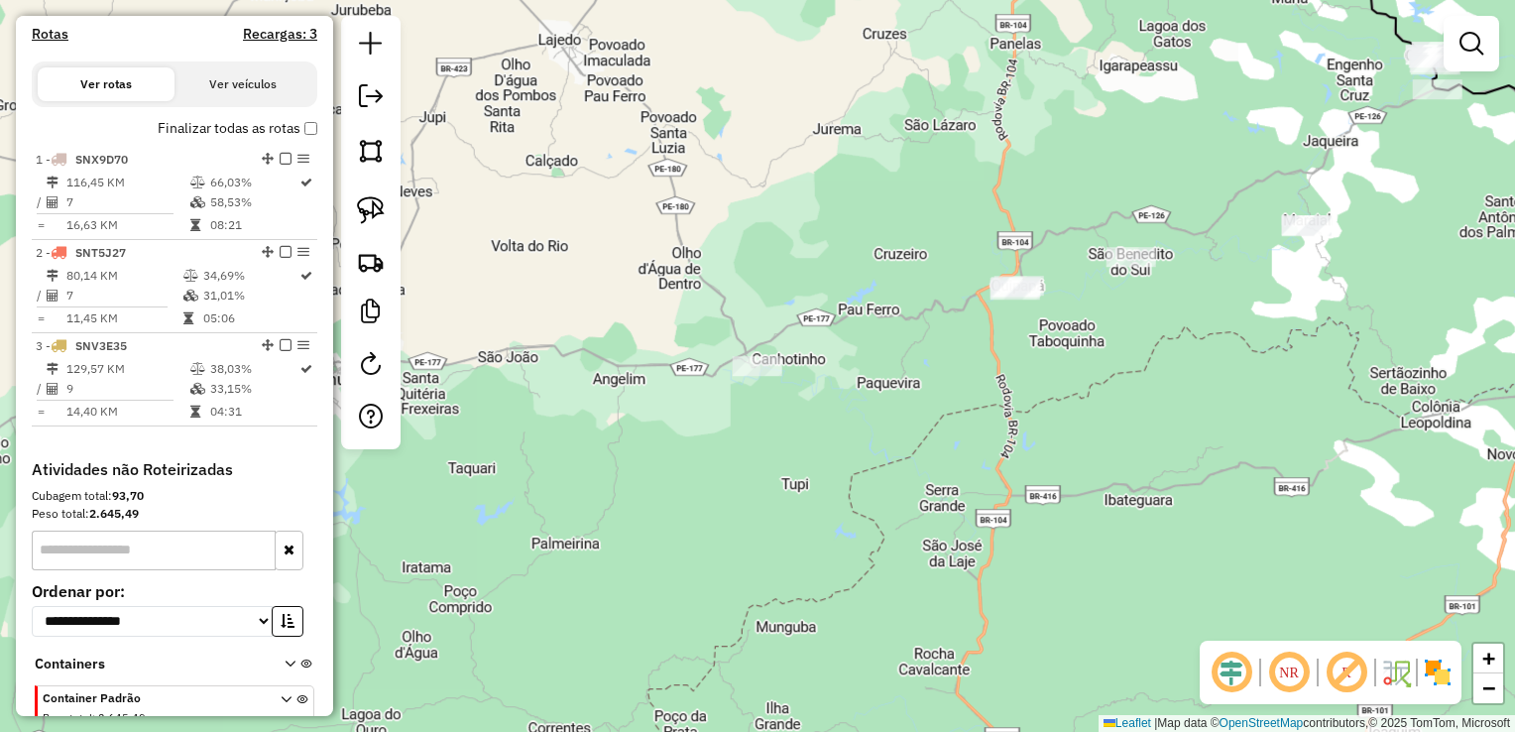
click at [1012, 299] on div at bounding box center [1016, 290] width 50 height 20
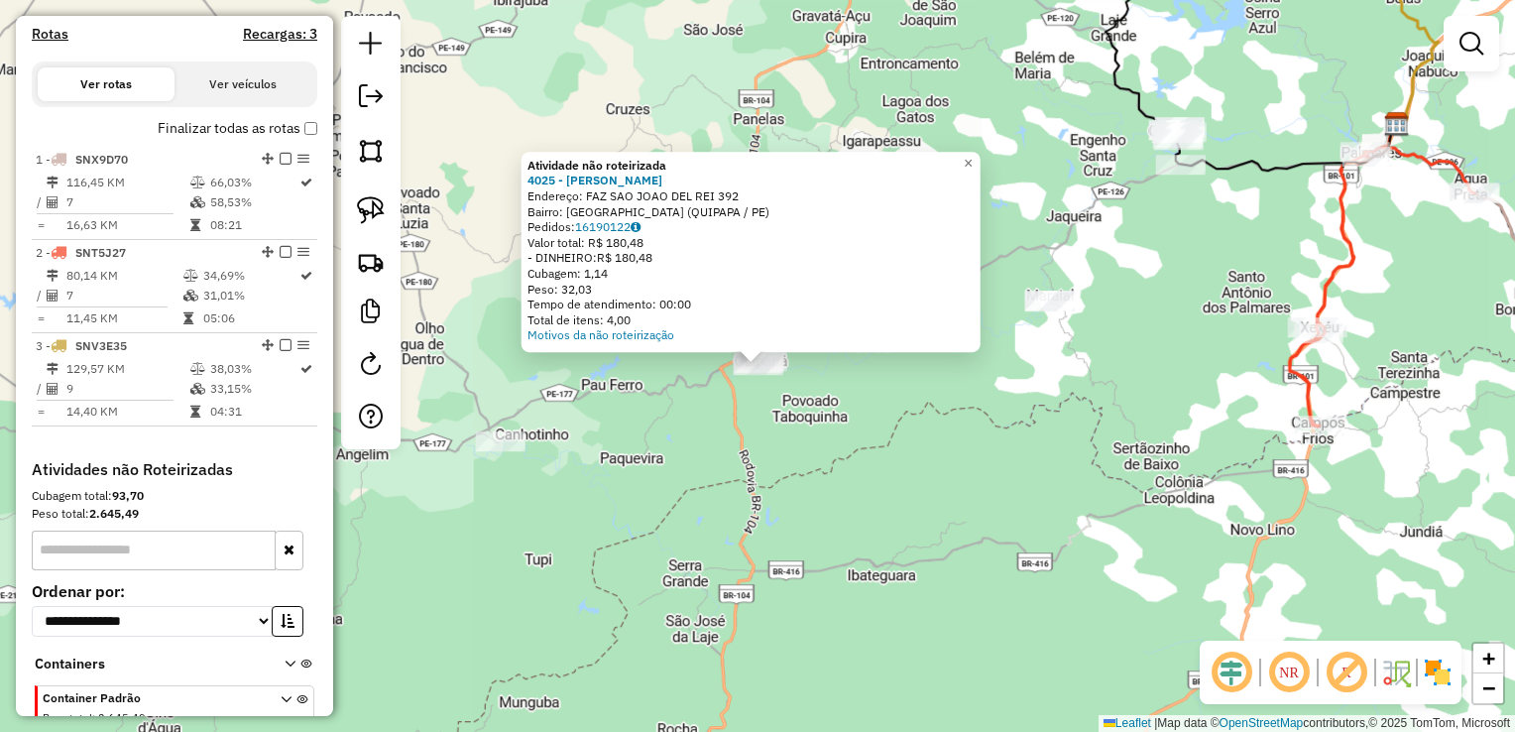
click at [860, 402] on div "Atividade não roteirizada 4025 - DANIEL NEVES RODRIGU Endereço: FAZ SAO JOAO DE…" at bounding box center [757, 366] width 1515 height 732
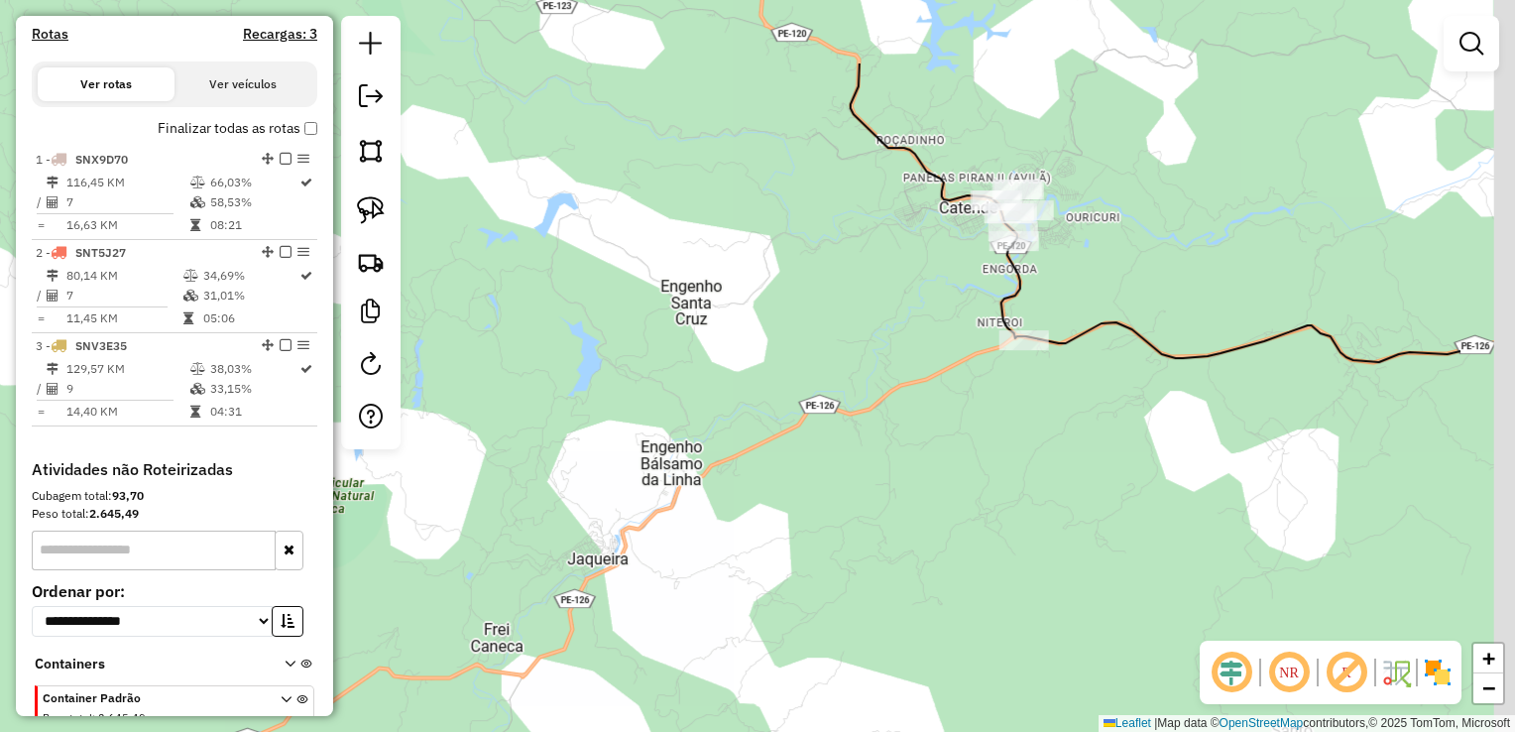
drag, startPoint x: 1111, startPoint y: 218, endPoint x: 995, endPoint y: 296, distance: 139.4
click at [995, 296] on icon at bounding box center [1156, 212] width 610 height 298
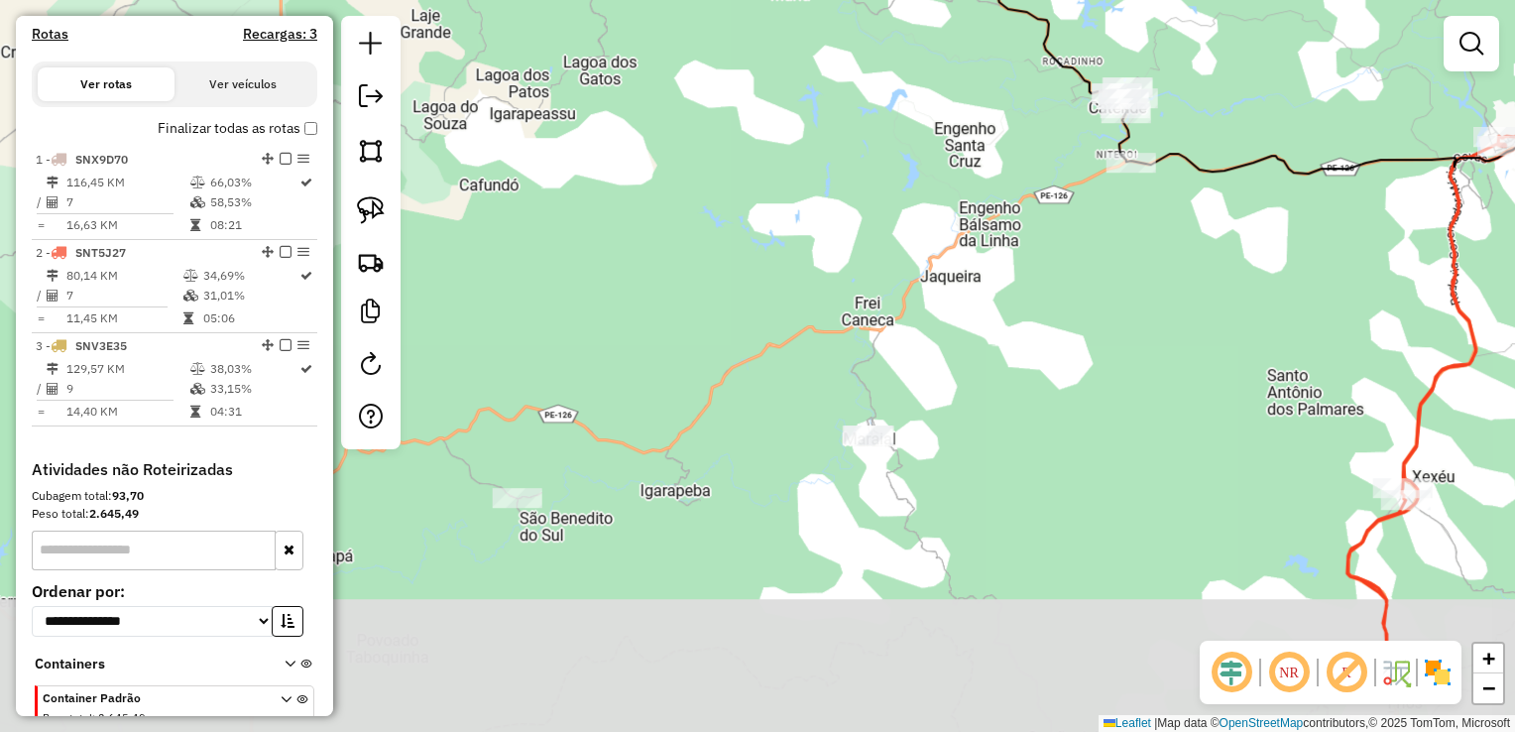
drag, startPoint x: 855, startPoint y: 476, endPoint x: 977, endPoint y: 314, distance: 202.5
click at [977, 315] on div "Janela de atendimento Grade de atendimento Capacidade Transportadoras Veículos …" at bounding box center [757, 366] width 1515 height 732
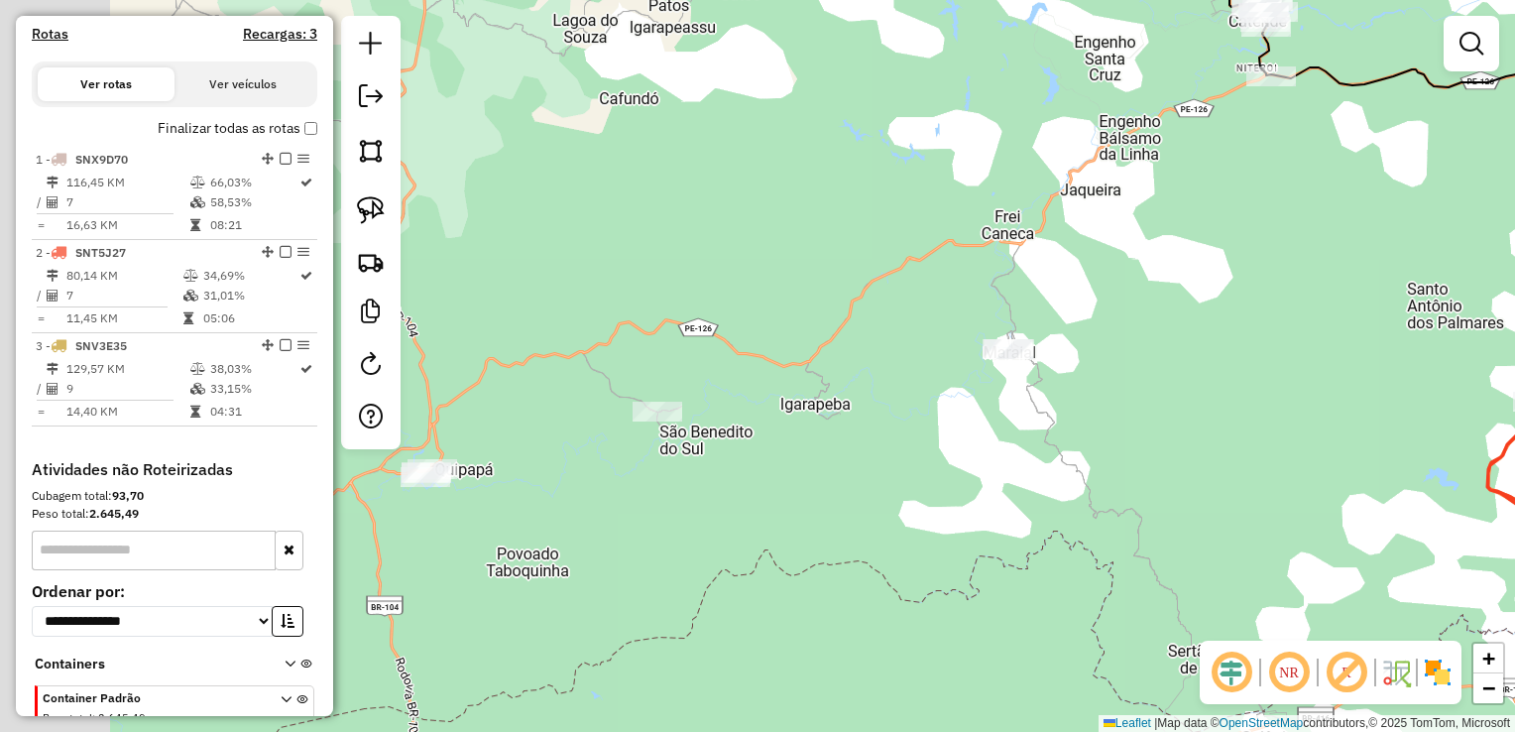
drag, startPoint x: 690, startPoint y: 462, endPoint x: 857, endPoint y: 354, distance: 198.6
click at [849, 369] on div "Janela de atendimento Grade de atendimento Capacidade Transportadoras Veículos …" at bounding box center [757, 366] width 1515 height 732
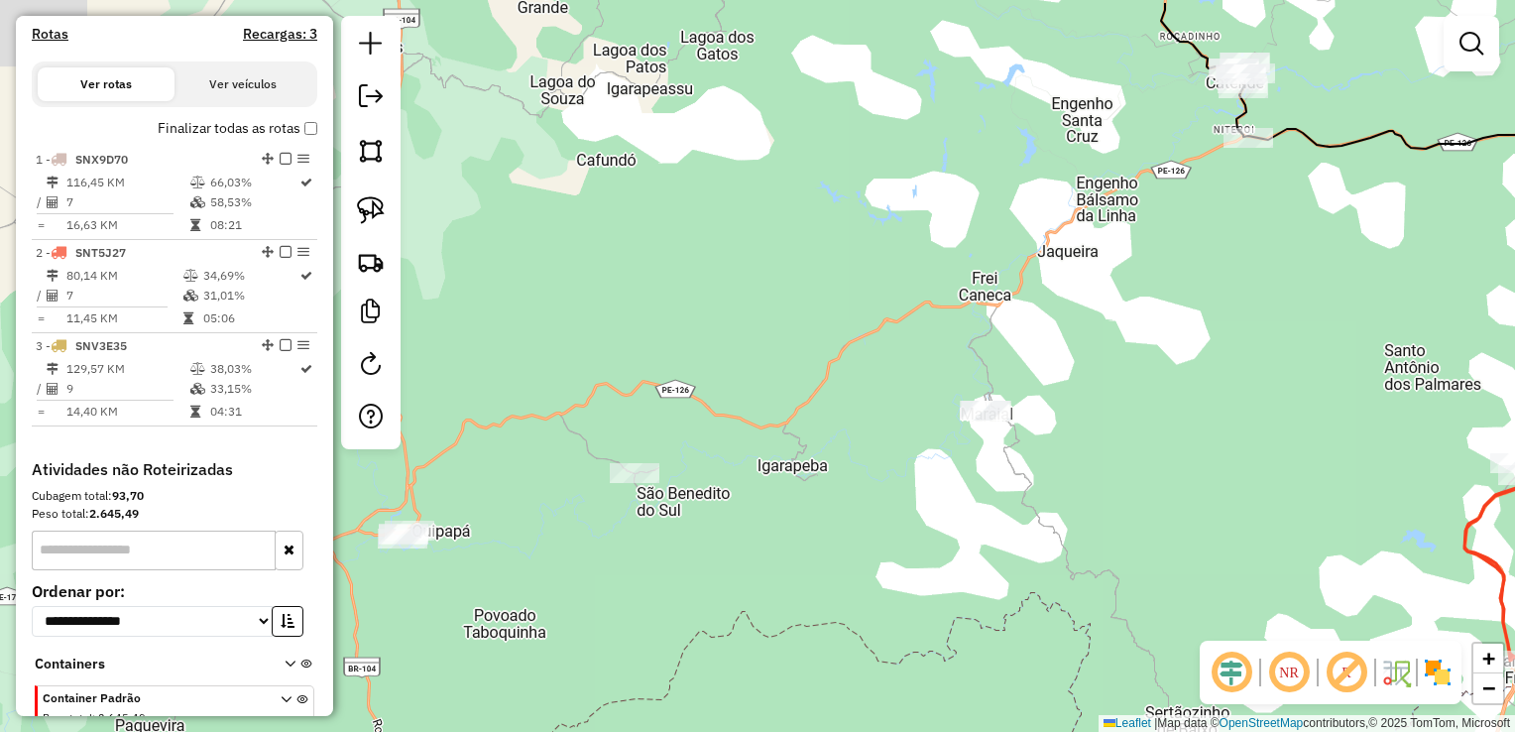
drag, startPoint x: 1130, startPoint y: 233, endPoint x: 1026, endPoint y: 444, distance: 235.5
click at [952, 516] on div "Janela de atendimento Grade de atendimento Capacidade Transportadoras Veículos …" at bounding box center [757, 366] width 1515 height 732
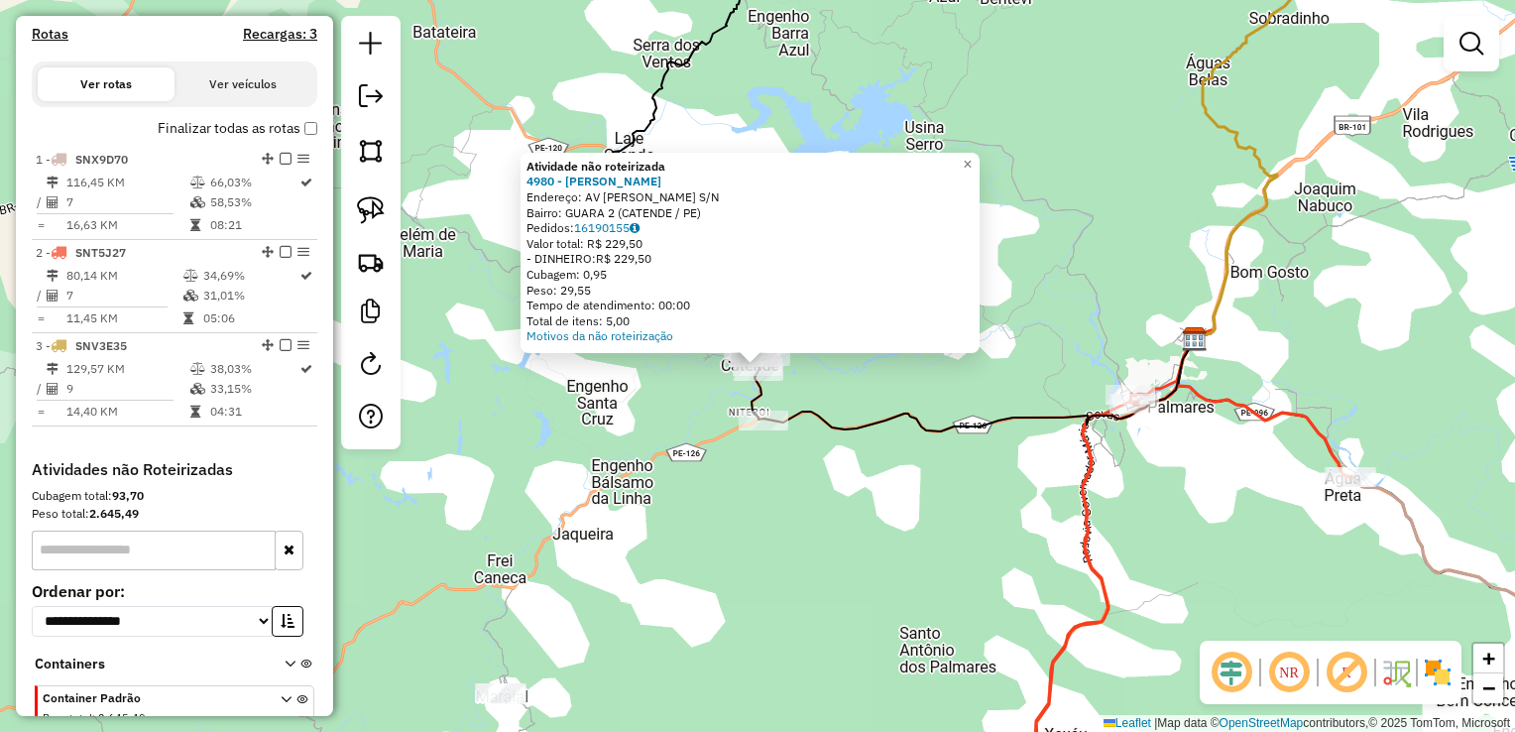
click at [754, 569] on div "Atividade não roteirizada 4980 - REGIVALDO SANTOS SI Endereço: AV PAULO GUERRA …" at bounding box center [757, 366] width 1515 height 732
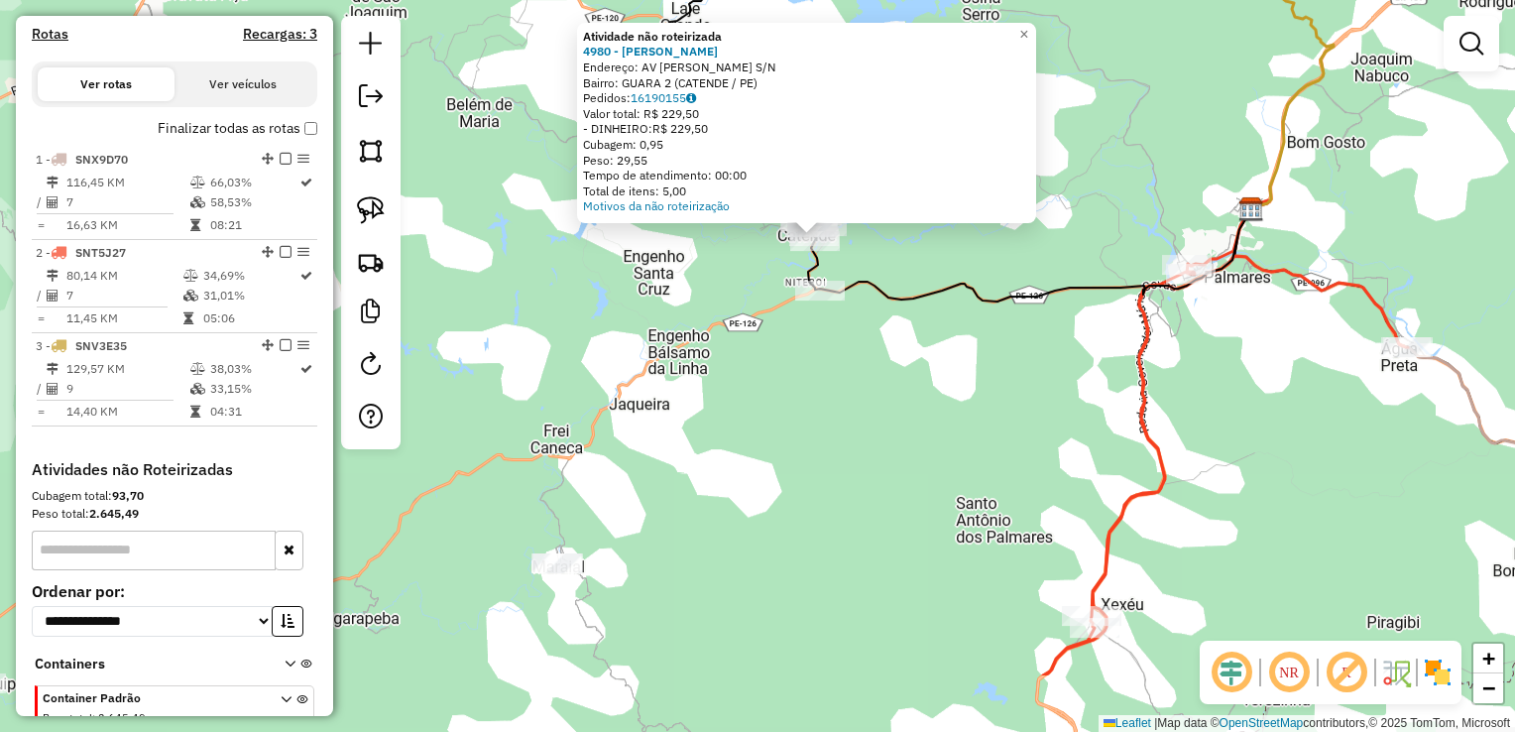
drag, startPoint x: 738, startPoint y: 574, endPoint x: 882, endPoint y: 320, distance: 291.7
click at [882, 323] on div "Atividade não roteirizada 4980 - REGIVALDO SANTOS SI Endereço: AV PAULO GUERRA …" at bounding box center [757, 366] width 1515 height 732
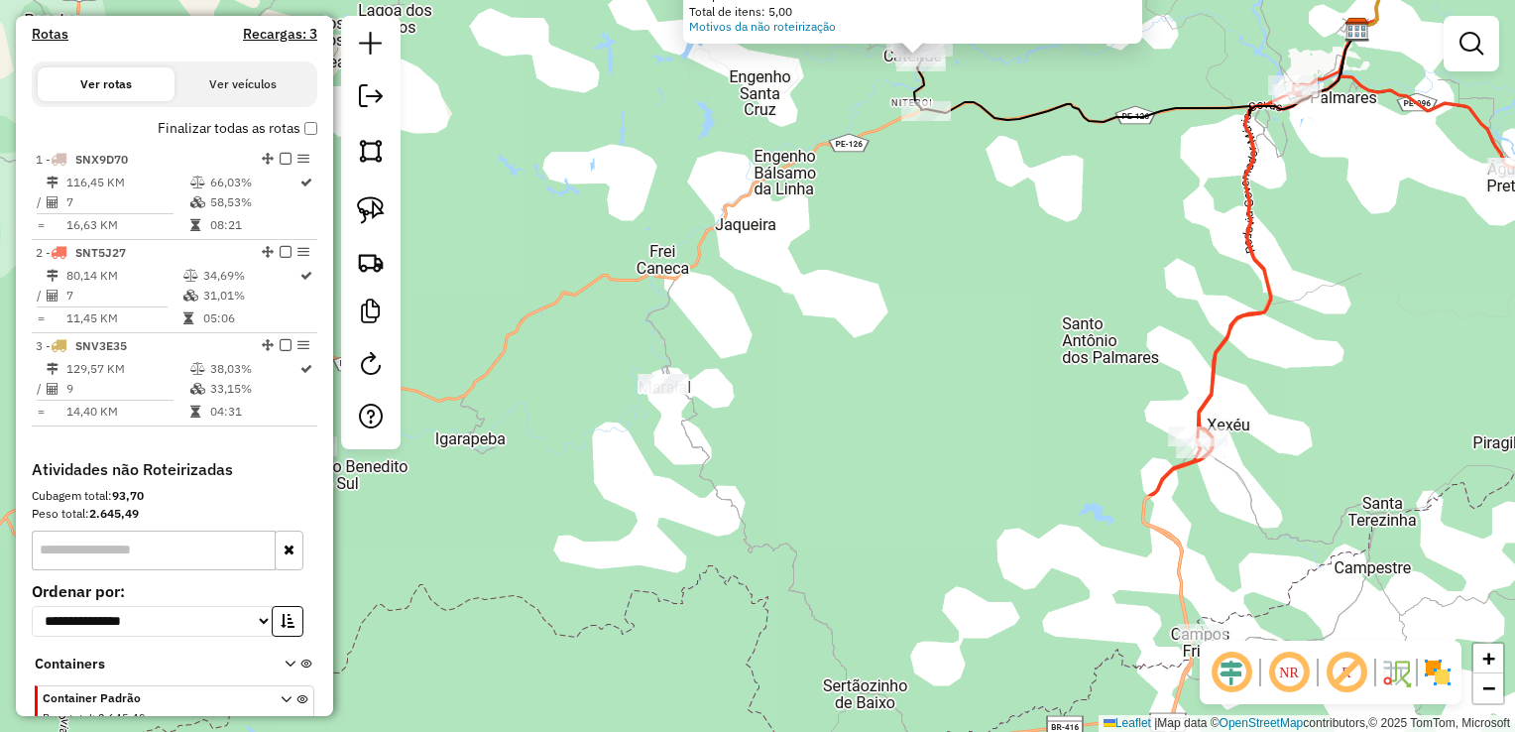
click at [869, 337] on div "Atividade não roteirizada 4980 - REGIVALDO SANTOS SI Endereço: AV PAULO GUERRA …" at bounding box center [757, 366] width 1515 height 732
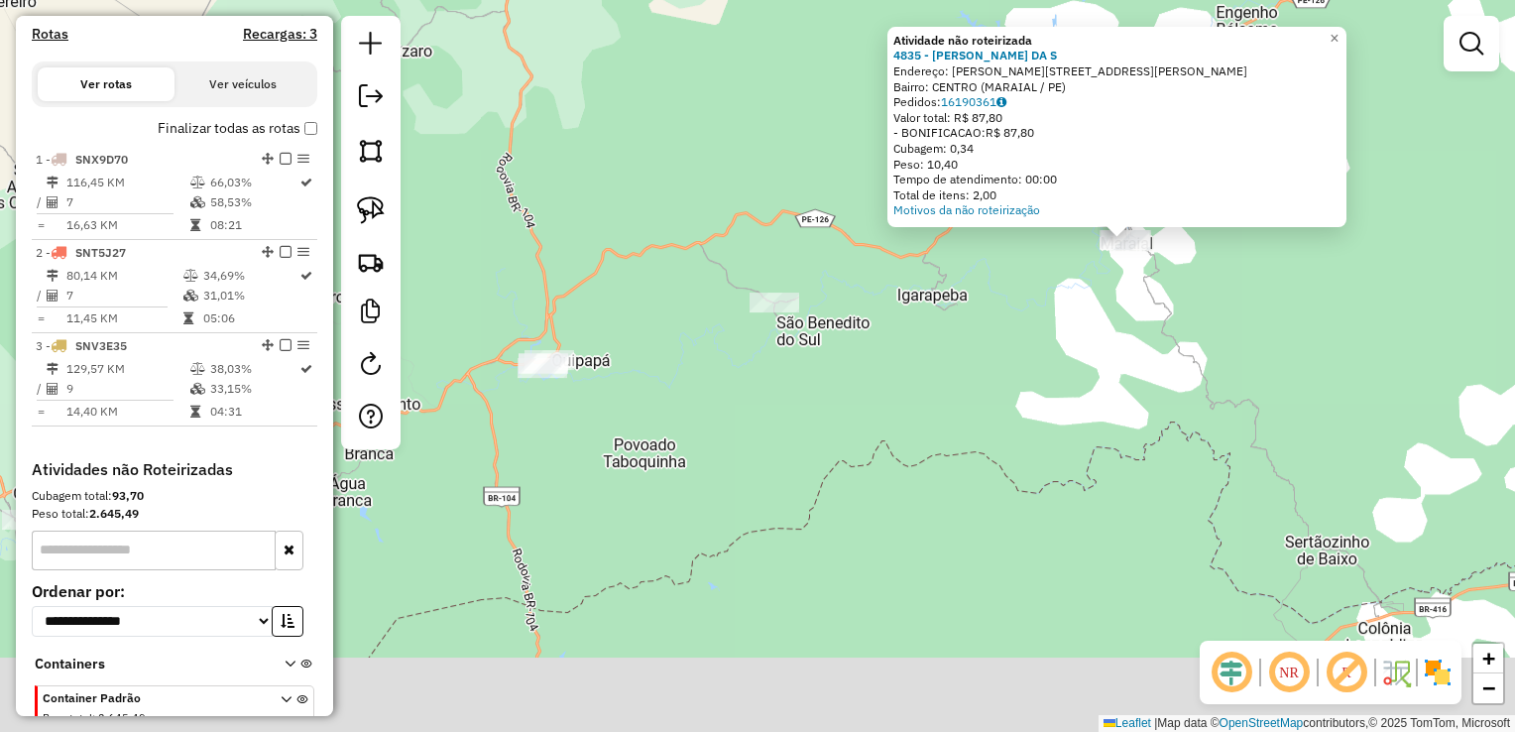
drag, startPoint x: 669, startPoint y: 444, endPoint x: 1043, endPoint y: 307, distance: 398.1
click at [1043, 310] on div "Atividade não roteirizada 4835 - ADRIANA MARTINS DA S Endereço: R Rua Manoel Az…" at bounding box center [757, 366] width 1515 height 732
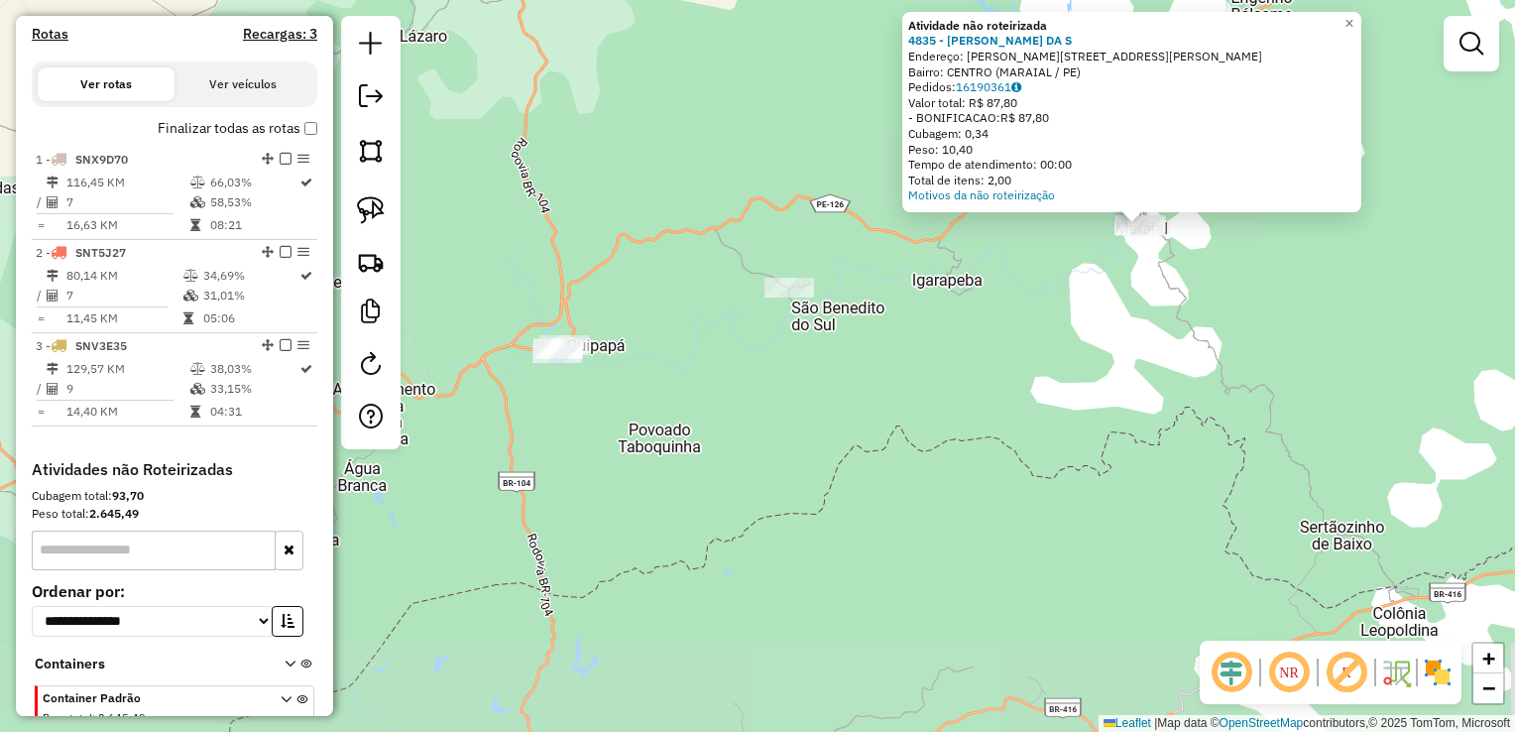
click at [930, 346] on div "Atividade não roteirizada 4835 - ADRIANA MARTINS DA S Endereço: R Rua Manoel Az…" at bounding box center [757, 366] width 1515 height 732
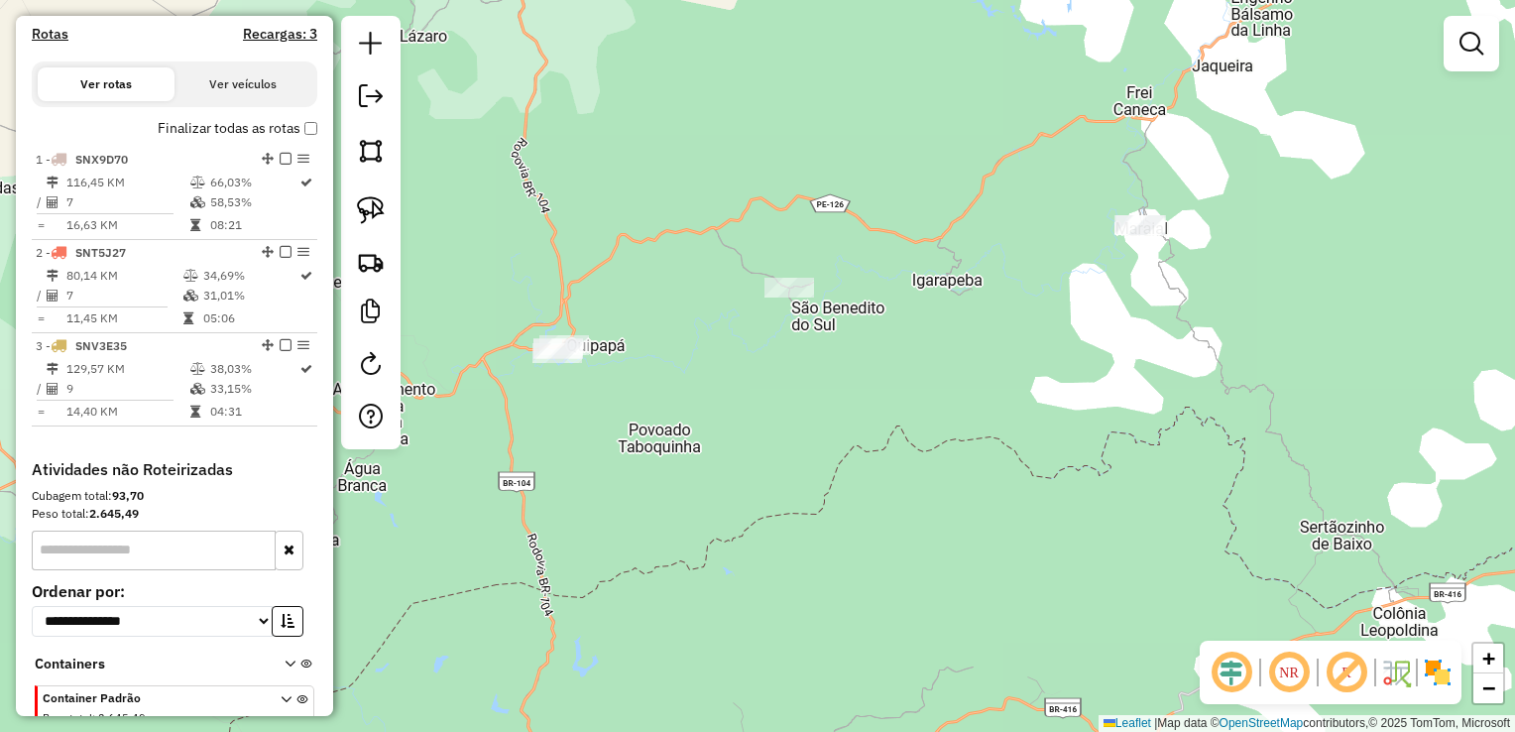
click at [786, 296] on div at bounding box center [790, 288] width 50 height 20
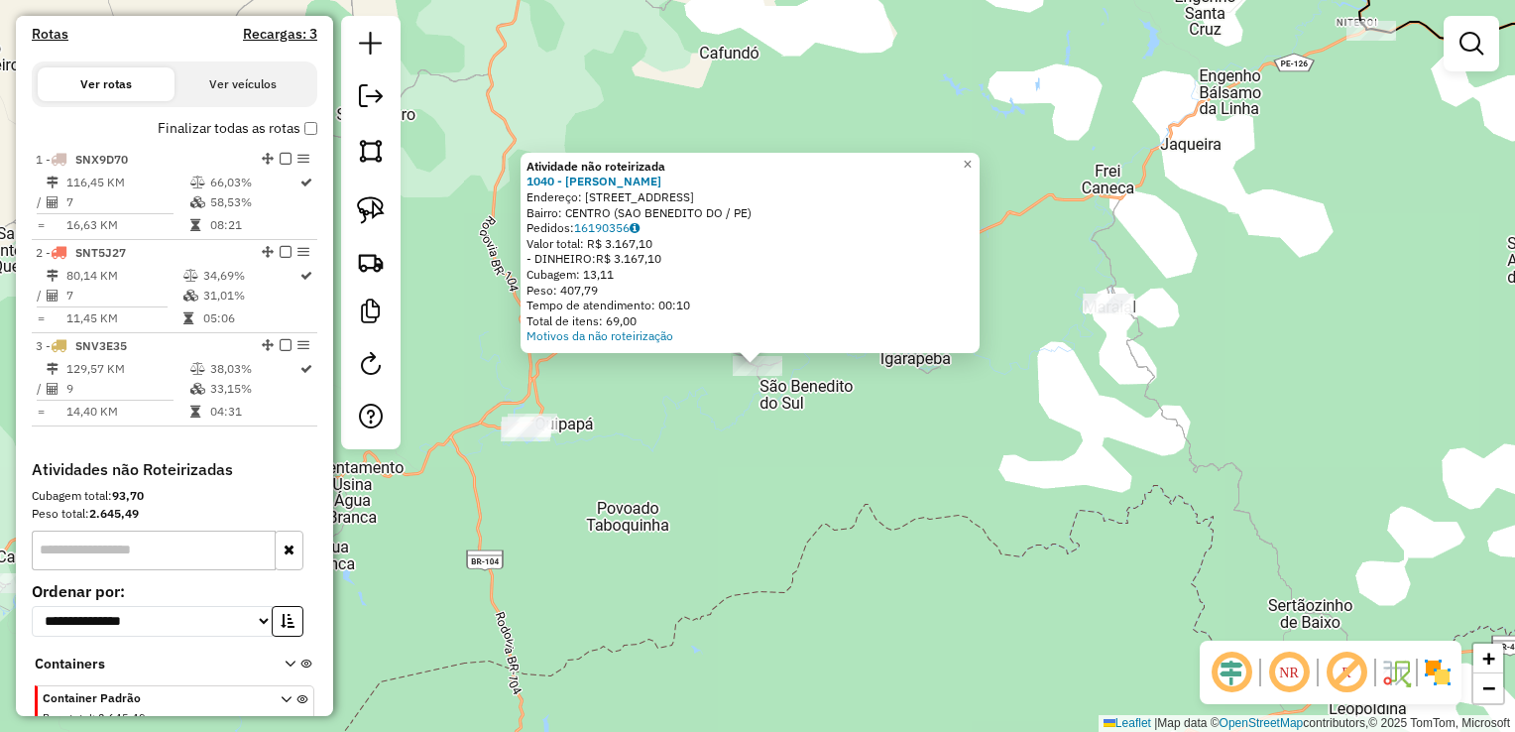
click at [730, 449] on div "Atividade não roteirizada 1040 - MARIA JOSE DOS SANTO Endereço: R DO MATADOURO …" at bounding box center [757, 366] width 1515 height 732
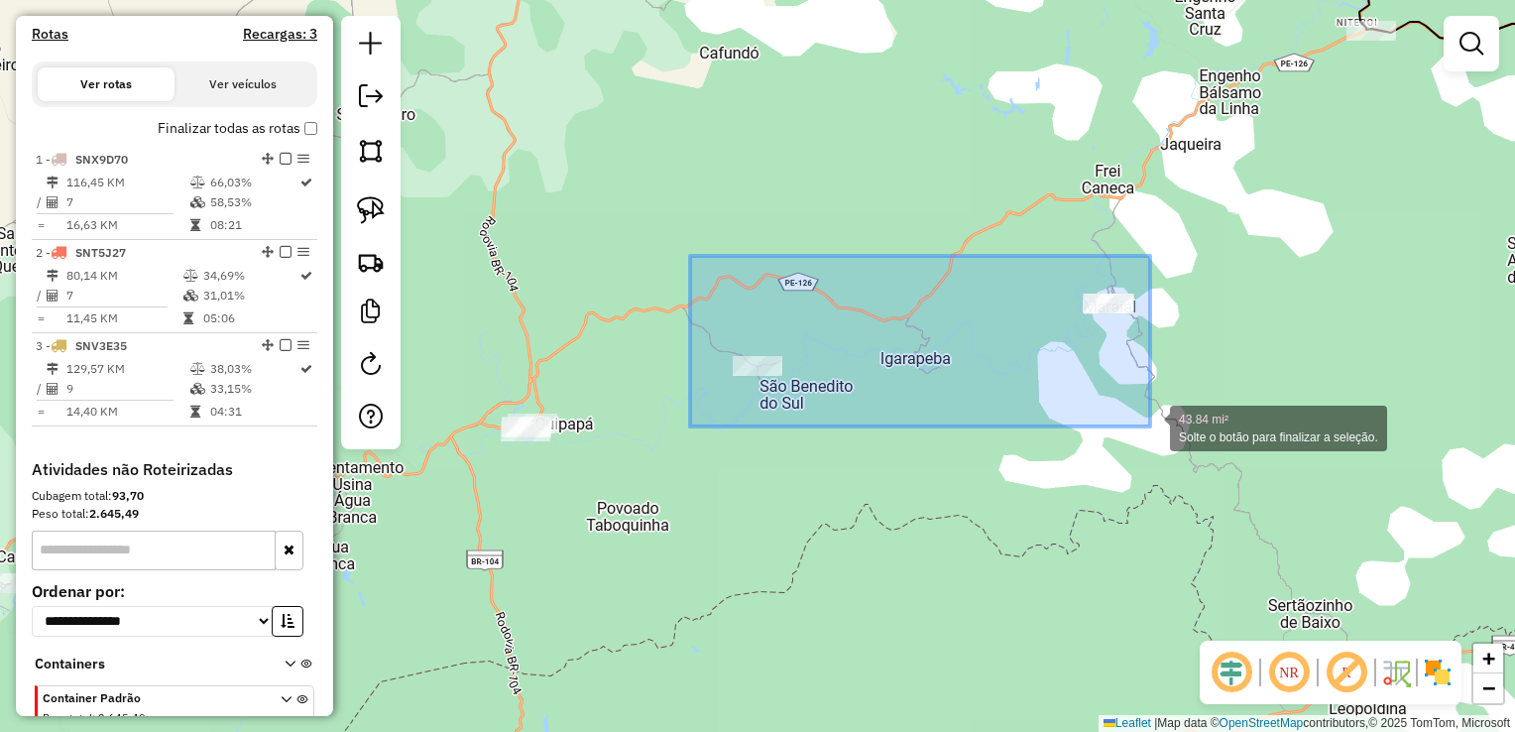
drag, startPoint x: 718, startPoint y: 362, endPoint x: 1150, endPoint y: 426, distance: 437.1
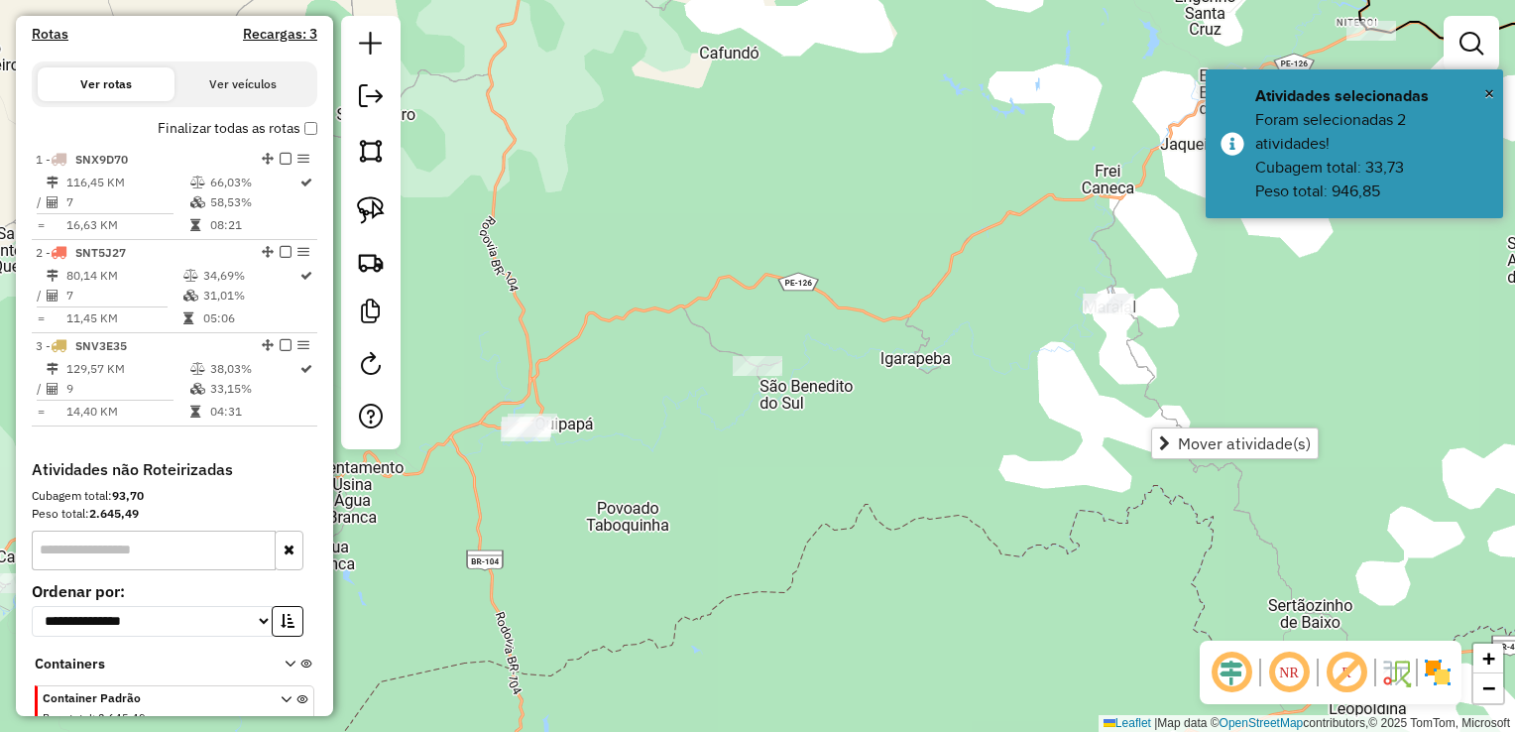
click at [915, 427] on div "Janela de atendimento Grade de atendimento Capacidade Transportadoras Veículos …" at bounding box center [757, 366] width 1515 height 732
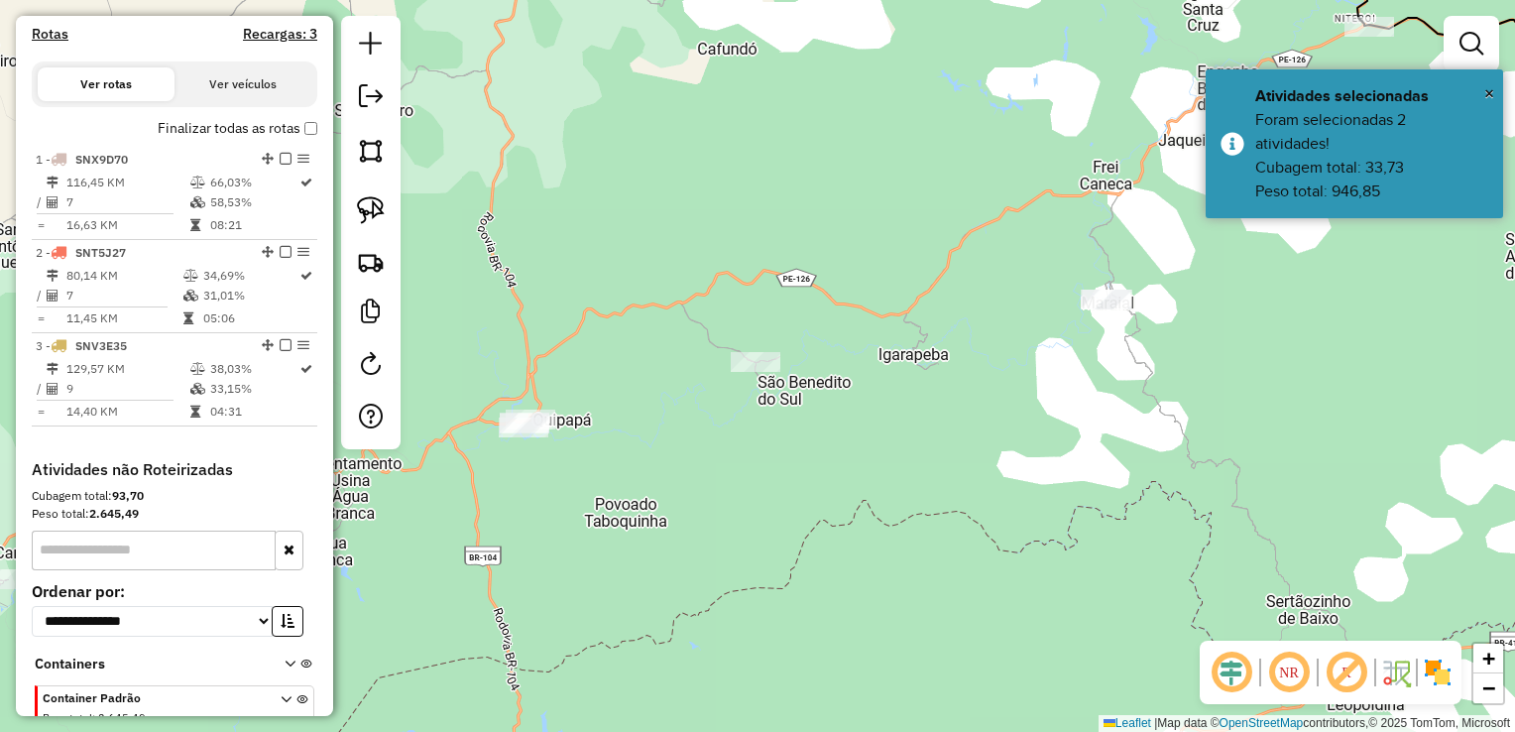
drag, startPoint x: 742, startPoint y: 466, endPoint x: 996, endPoint y: 317, distance: 294.2
click at [987, 323] on div "Janela de atendimento Grade de atendimento Capacidade Transportadoras Veículos …" at bounding box center [757, 366] width 1515 height 732
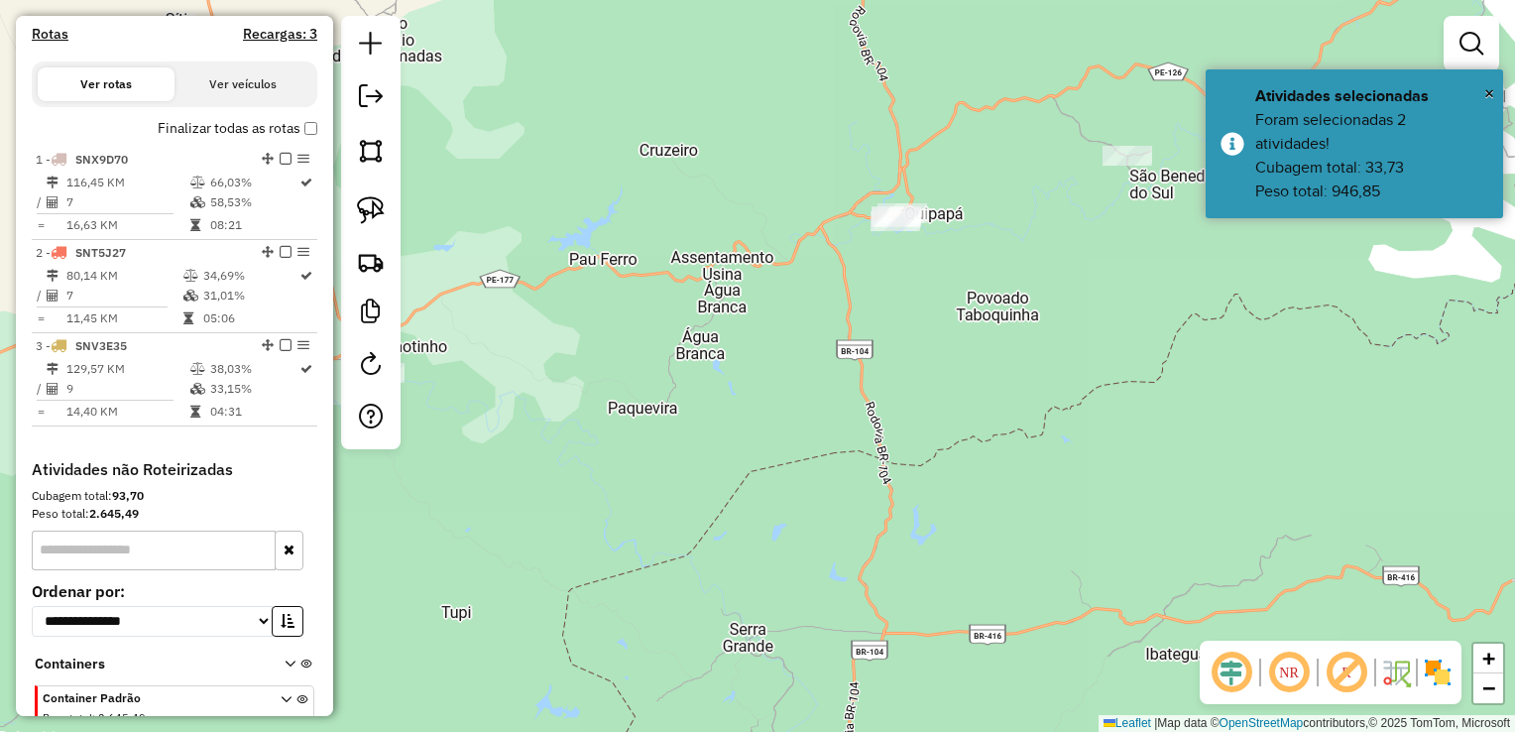
drag, startPoint x: 801, startPoint y: 333, endPoint x: 928, endPoint y: 296, distance: 132.4
click at [928, 296] on div "Janela de atendimento Grade de atendimento Capacidade Transportadoras Veículos …" at bounding box center [757, 366] width 1515 height 732
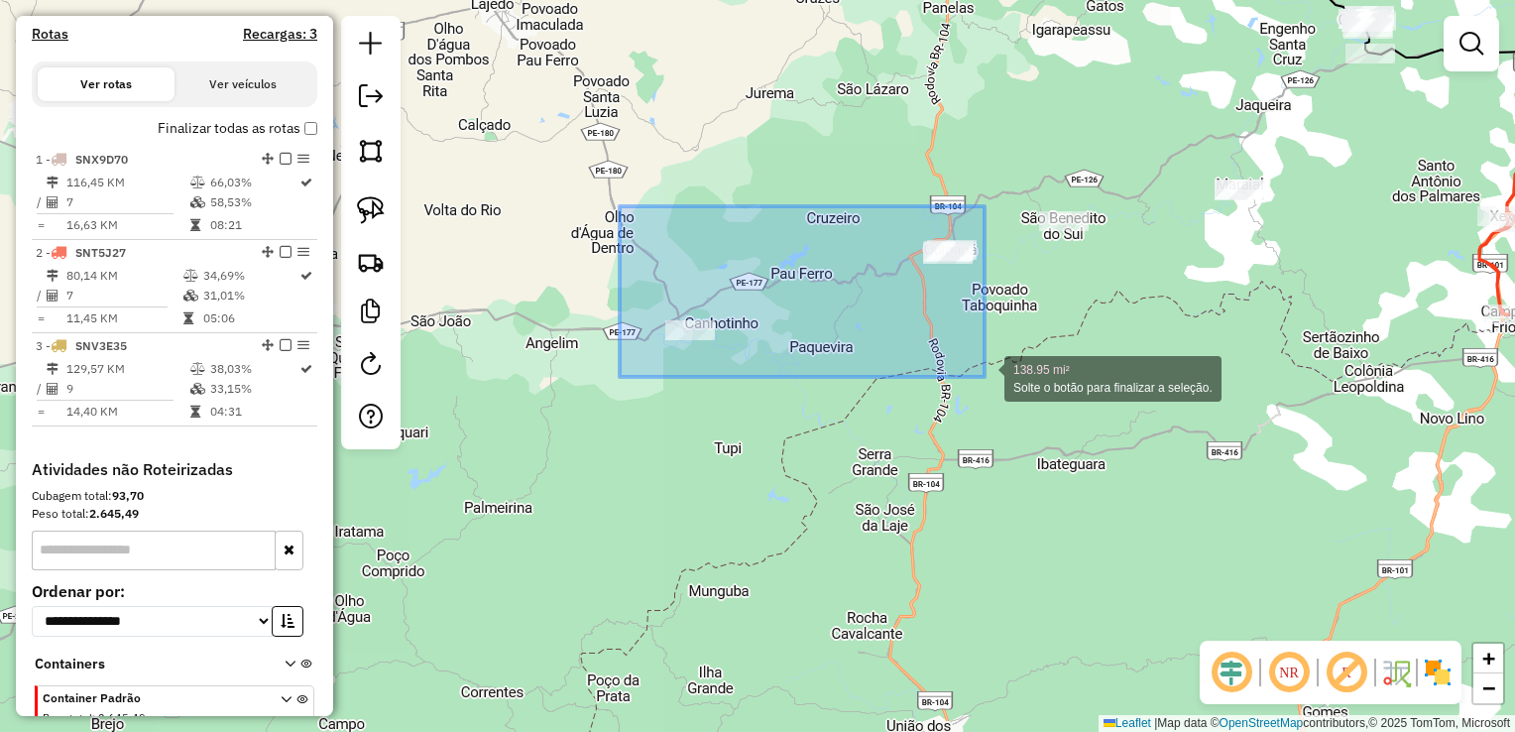
drag, startPoint x: 620, startPoint y: 216, endPoint x: 985, endPoint y: 377, distance: 398.7
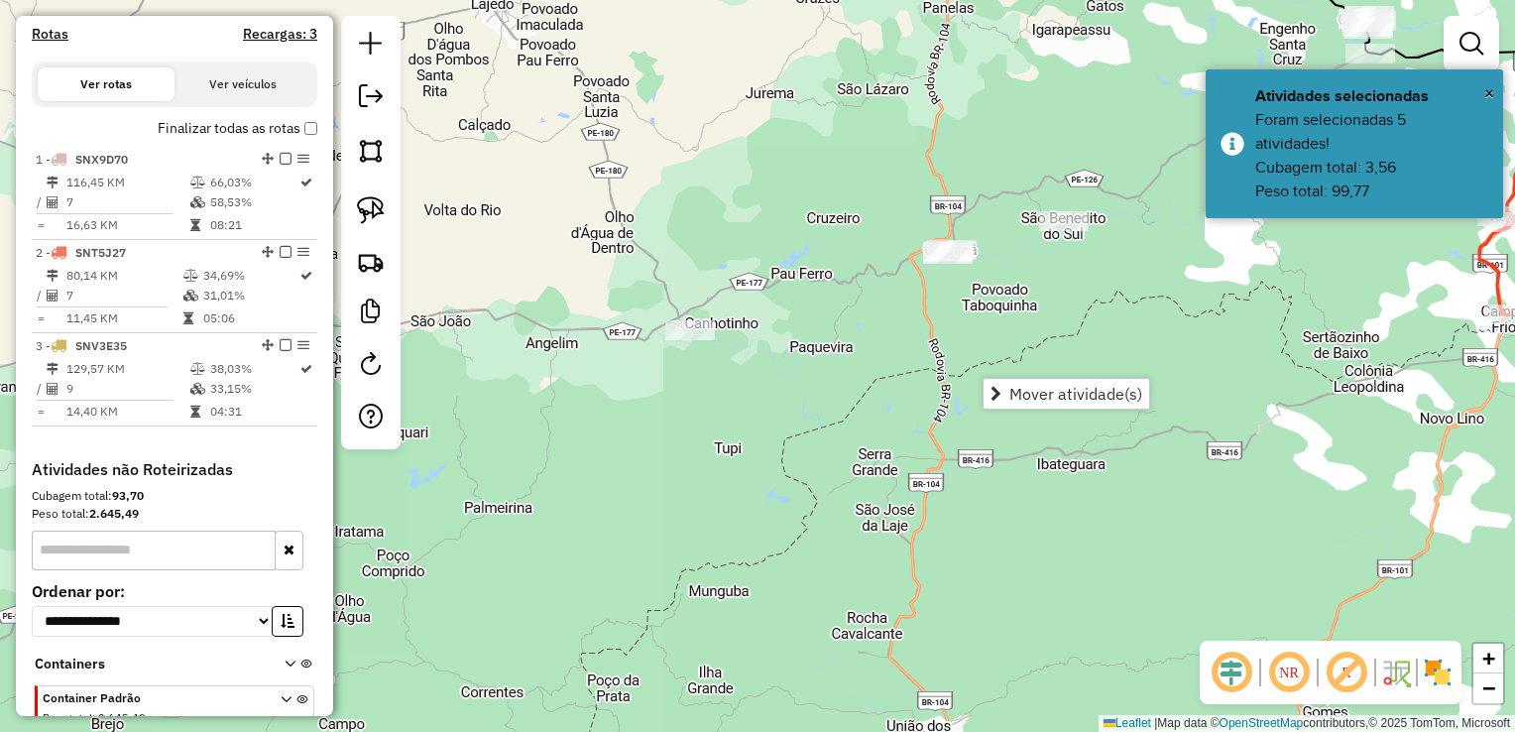
click at [1027, 286] on div "Janela de atendimento Grade de atendimento Capacidade Transportadoras Veículos …" at bounding box center [757, 366] width 1515 height 732
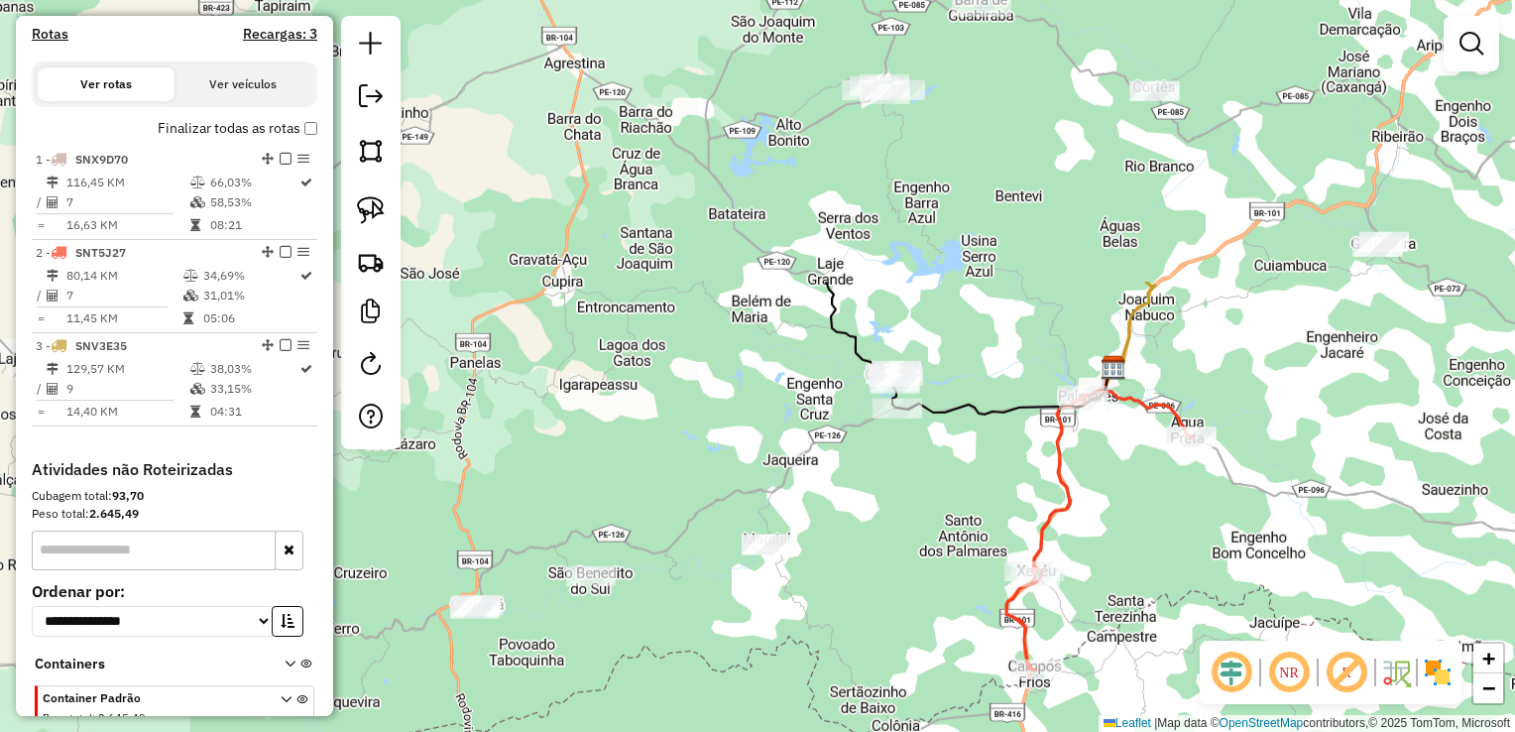
drag, startPoint x: 1039, startPoint y: 297, endPoint x: 566, endPoint y: 652, distance: 591.4
click at [566, 652] on div "Janela de atendimento Grade de atendimento Capacidade Transportadoras Veículos …" at bounding box center [757, 366] width 1515 height 732
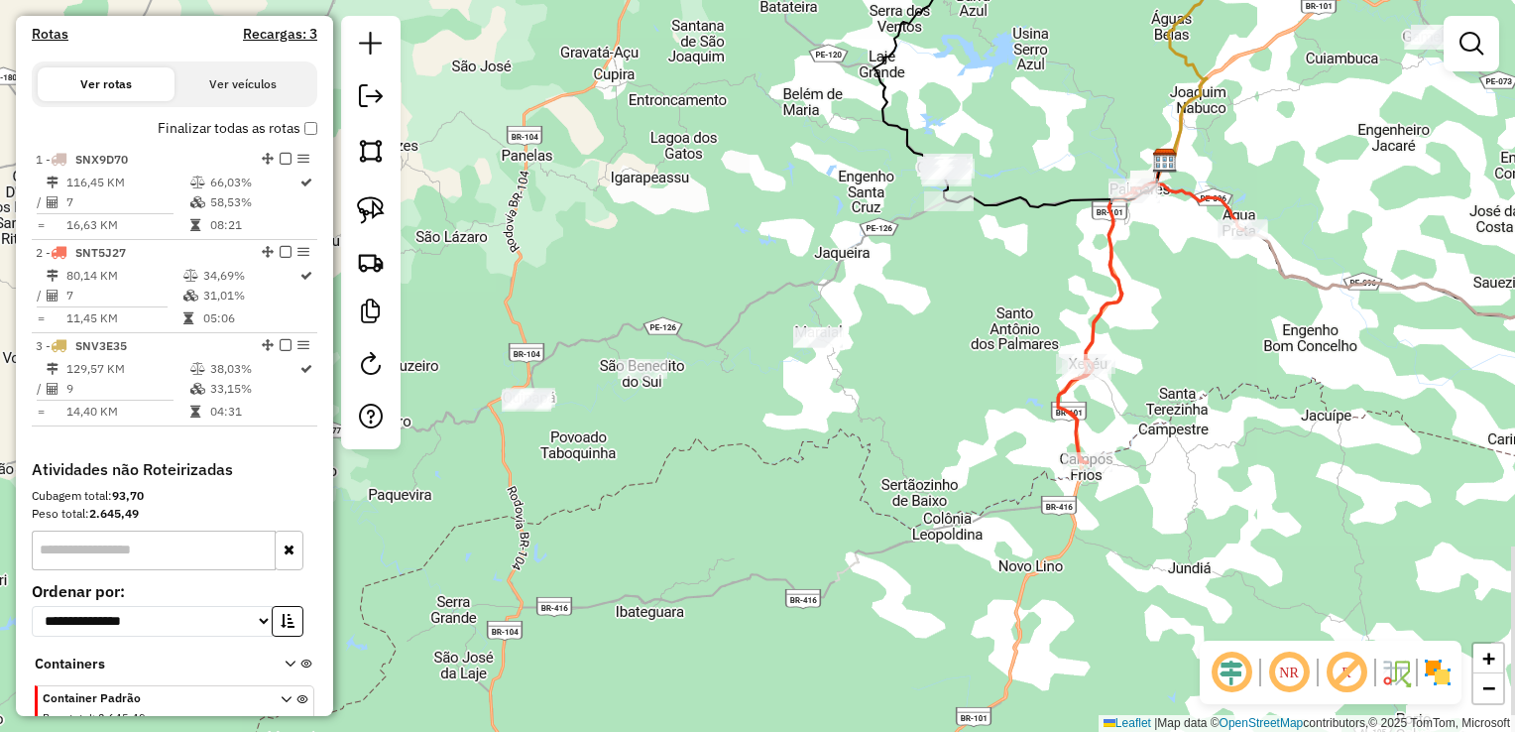
drag, startPoint x: 716, startPoint y: 434, endPoint x: 769, endPoint y: 223, distance: 217.7
click at [769, 226] on div "Janela de atendimento Grade de atendimento Capacidade Transportadoras Veículos …" at bounding box center [757, 366] width 1515 height 732
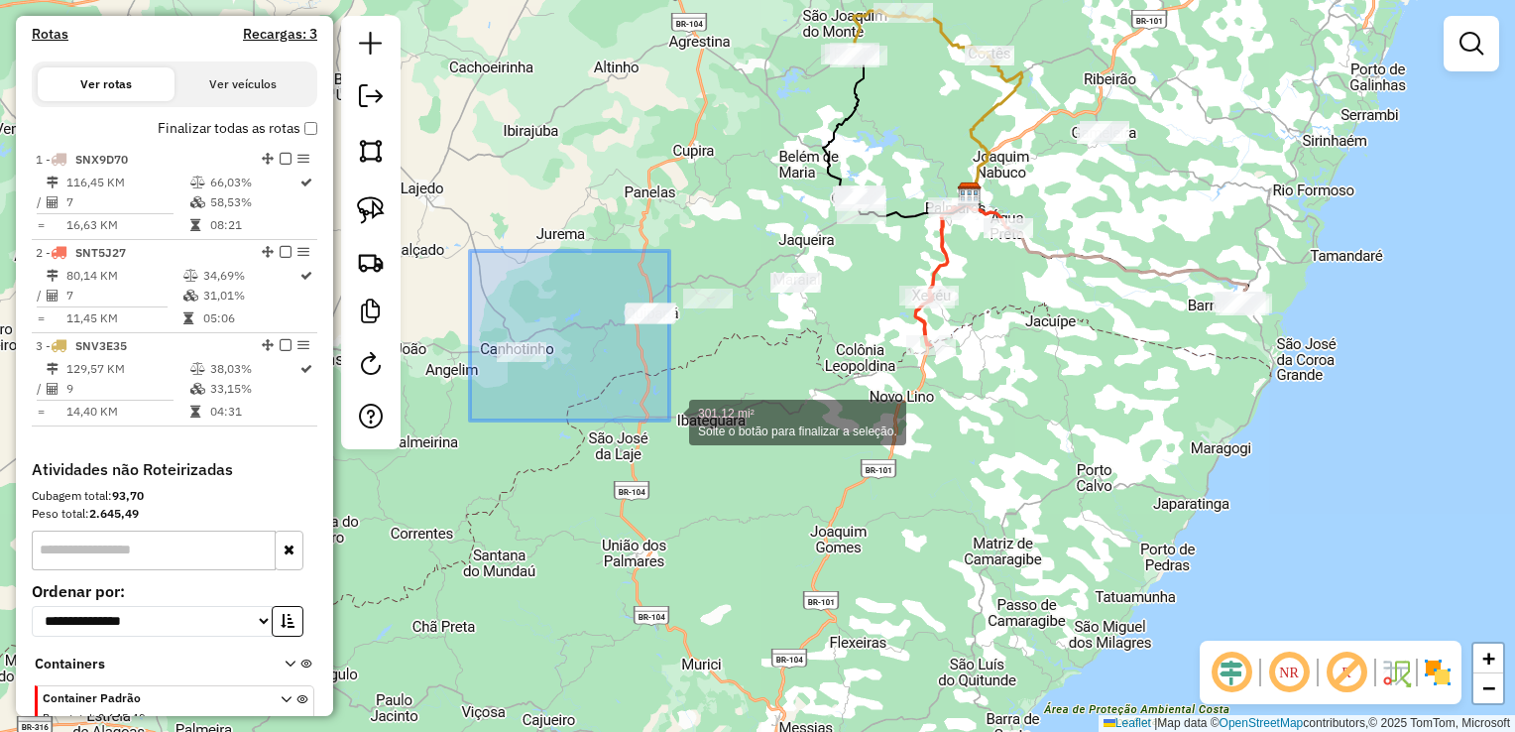
drag, startPoint x: 470, startPoint y: 251, endPoint x: 669, endPoint y: 420, distance: 261.7
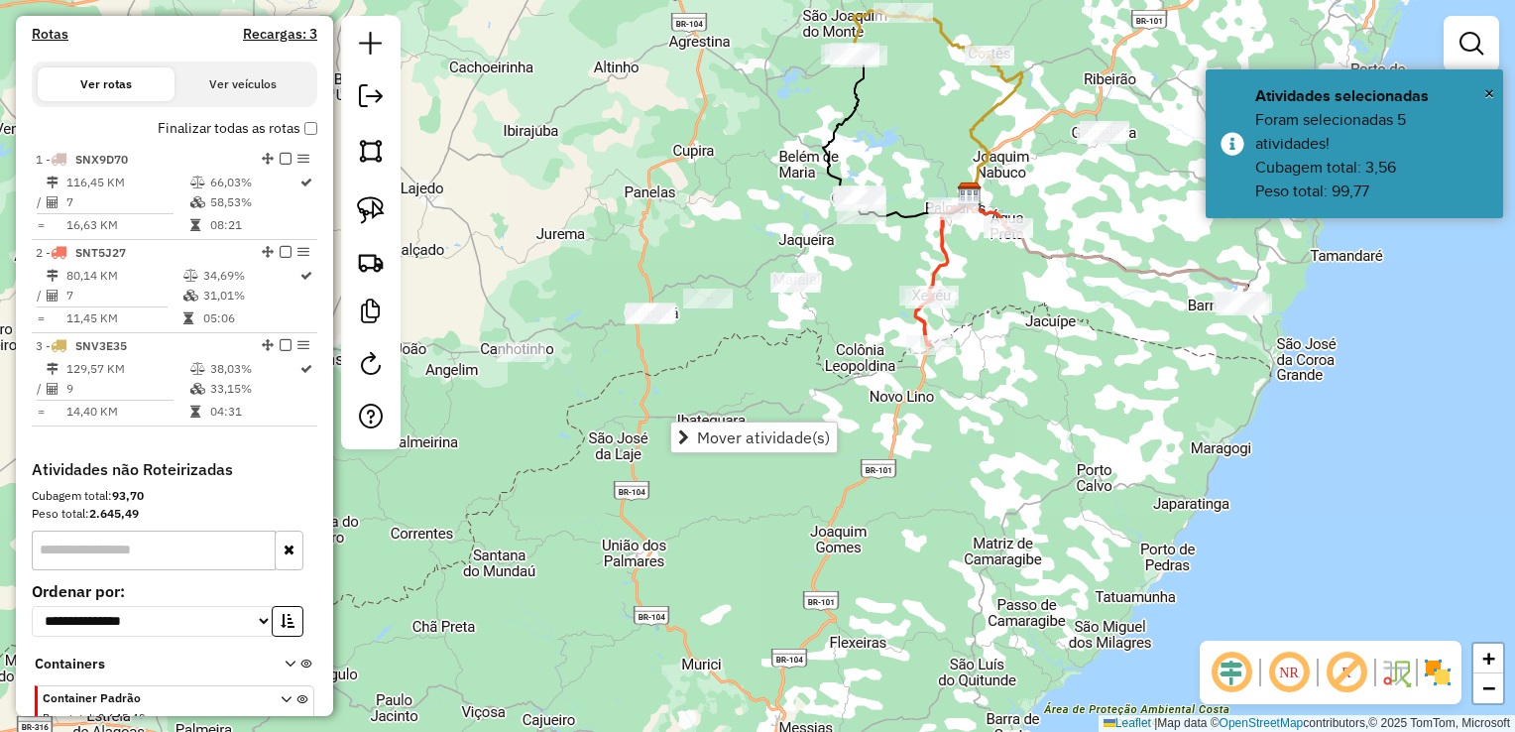
click at [726, 332] on div "Janela de atendimento Grade de atendimento Capacidade Transportadoras Veículos …" at bounding box center [757, 366] width 1515 height 732
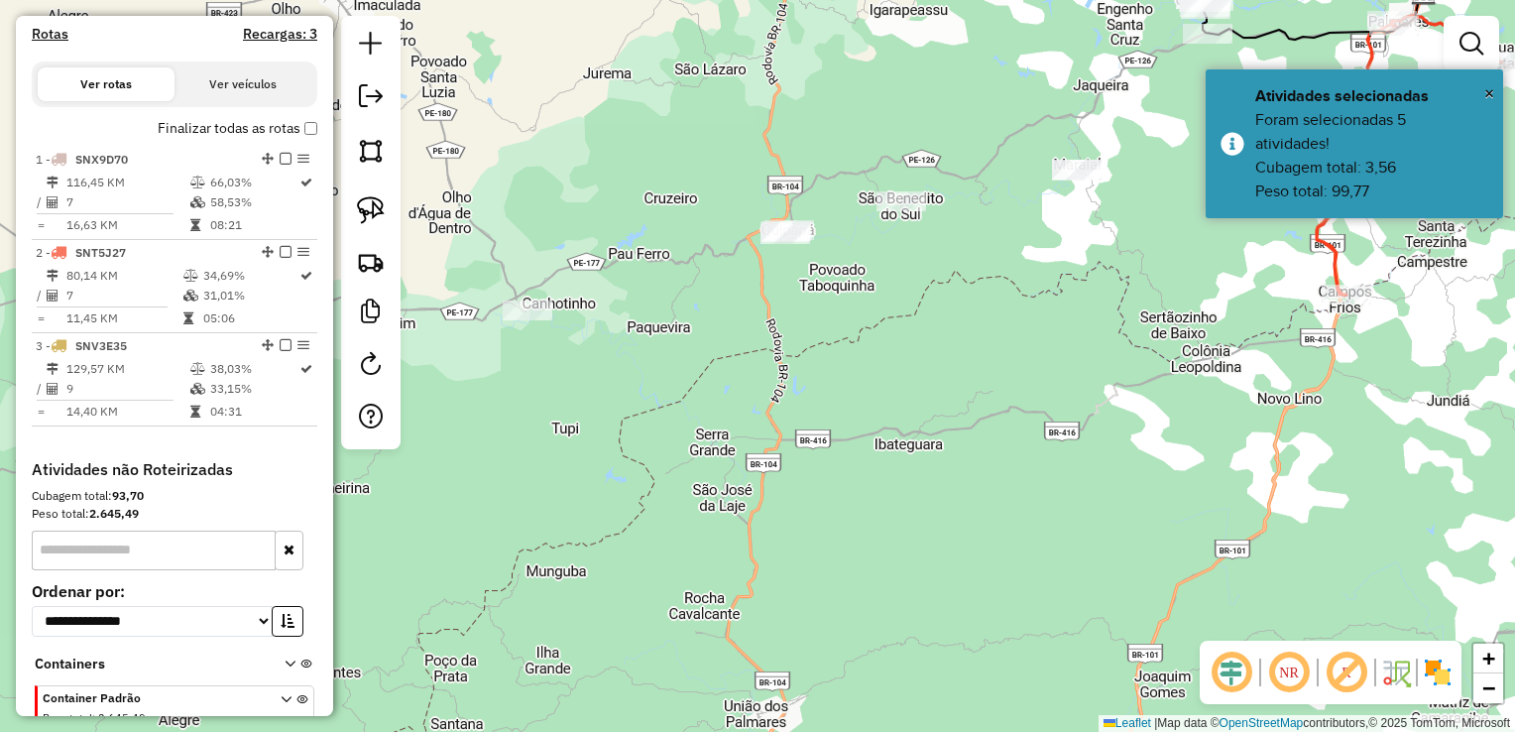
drag, startPoint x: 750, startPoint y: 359, endPoint x: 841, endPoint y: 324, distance: 97.6
click at [841, 325] on div "Janela de atendimento Grade de atendimento Capacidade Transportadoras Veículos …" at bounding box center [757, 366] width 1515 height 732
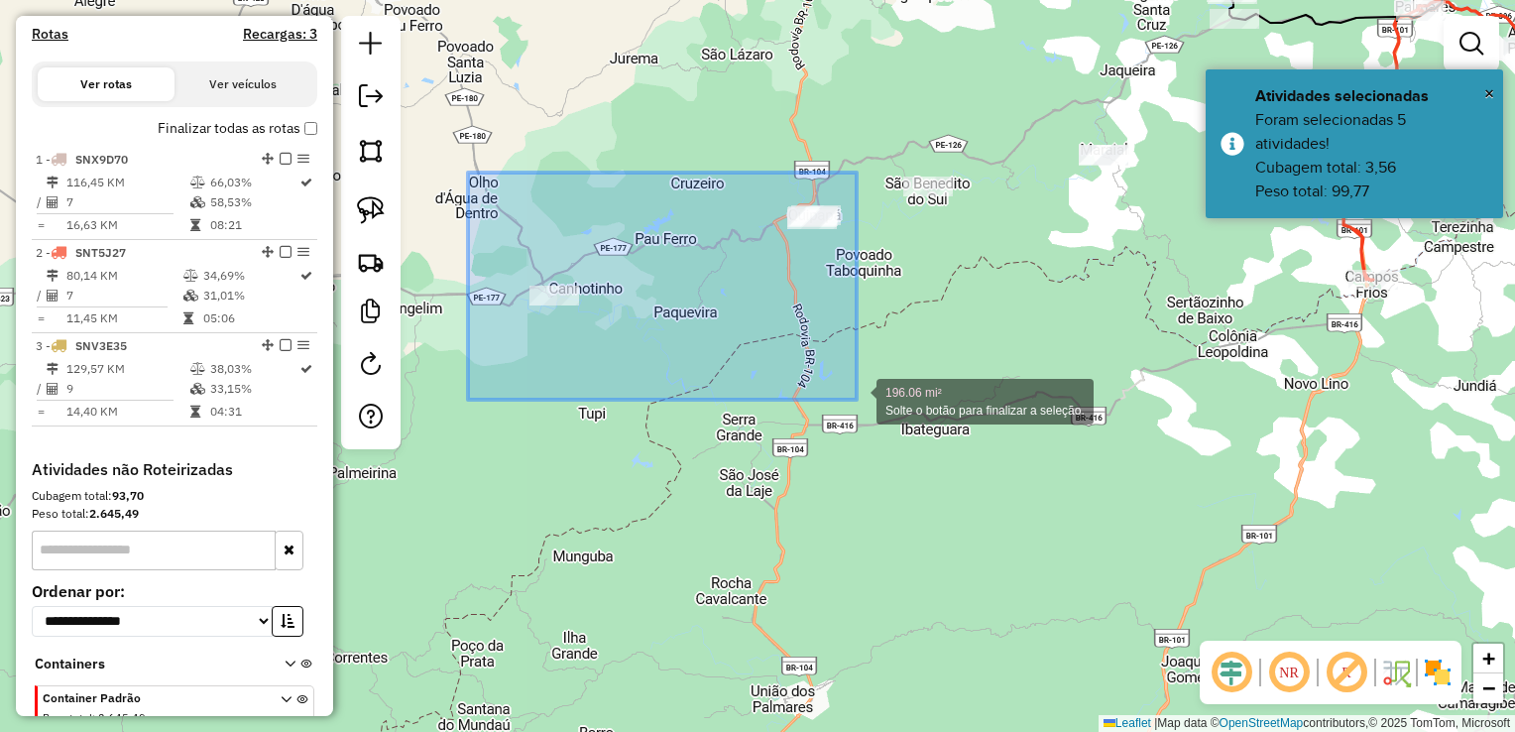
drag, startPoint x: 487, startPoint y: 262, endPoint x: 857, endPoint y: 400, distance: 394.7
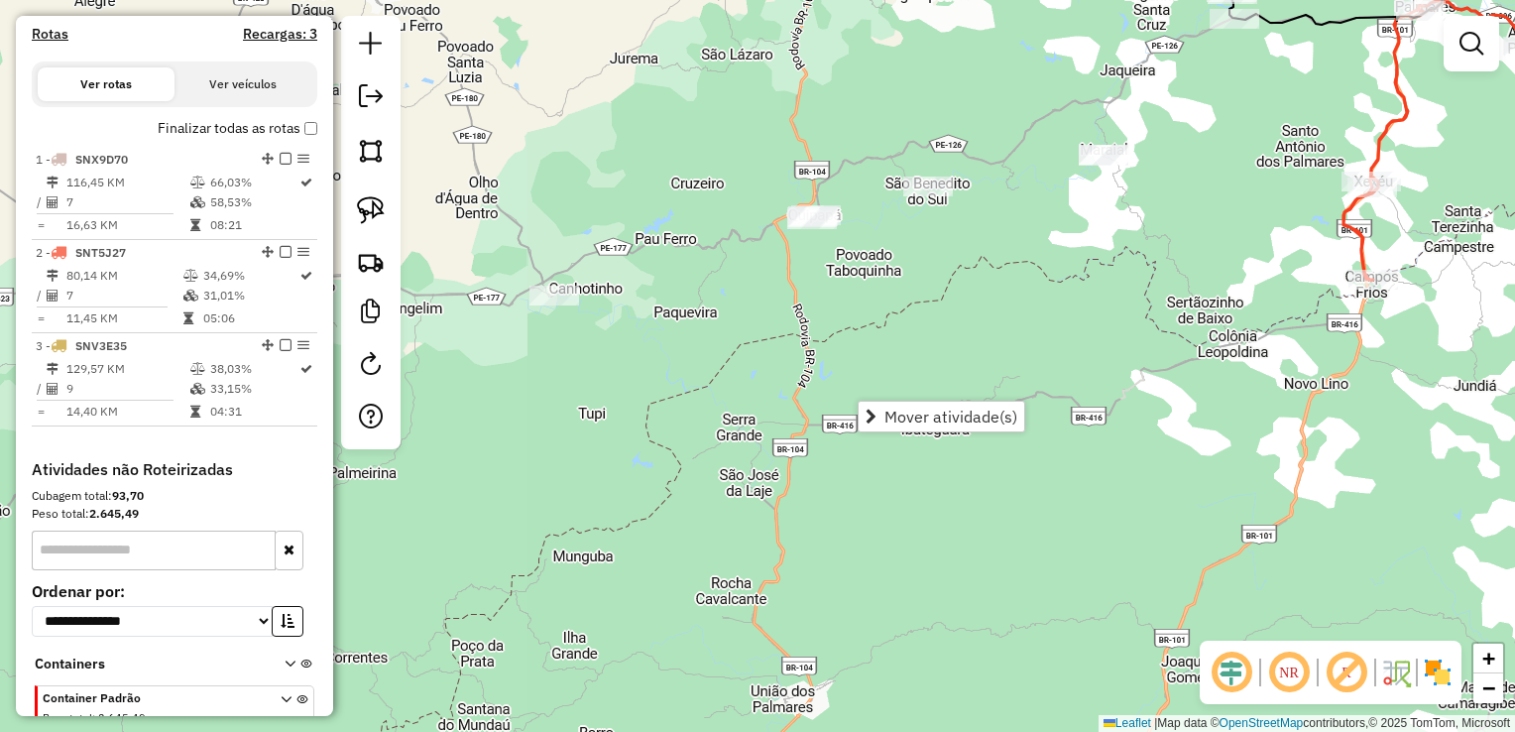
click at [873, 282] on div "Janela de atendimento Grade de atendimento Capacidade Transportadoras Veículos …" at bounding box center [757, 366] width 1515 height 732
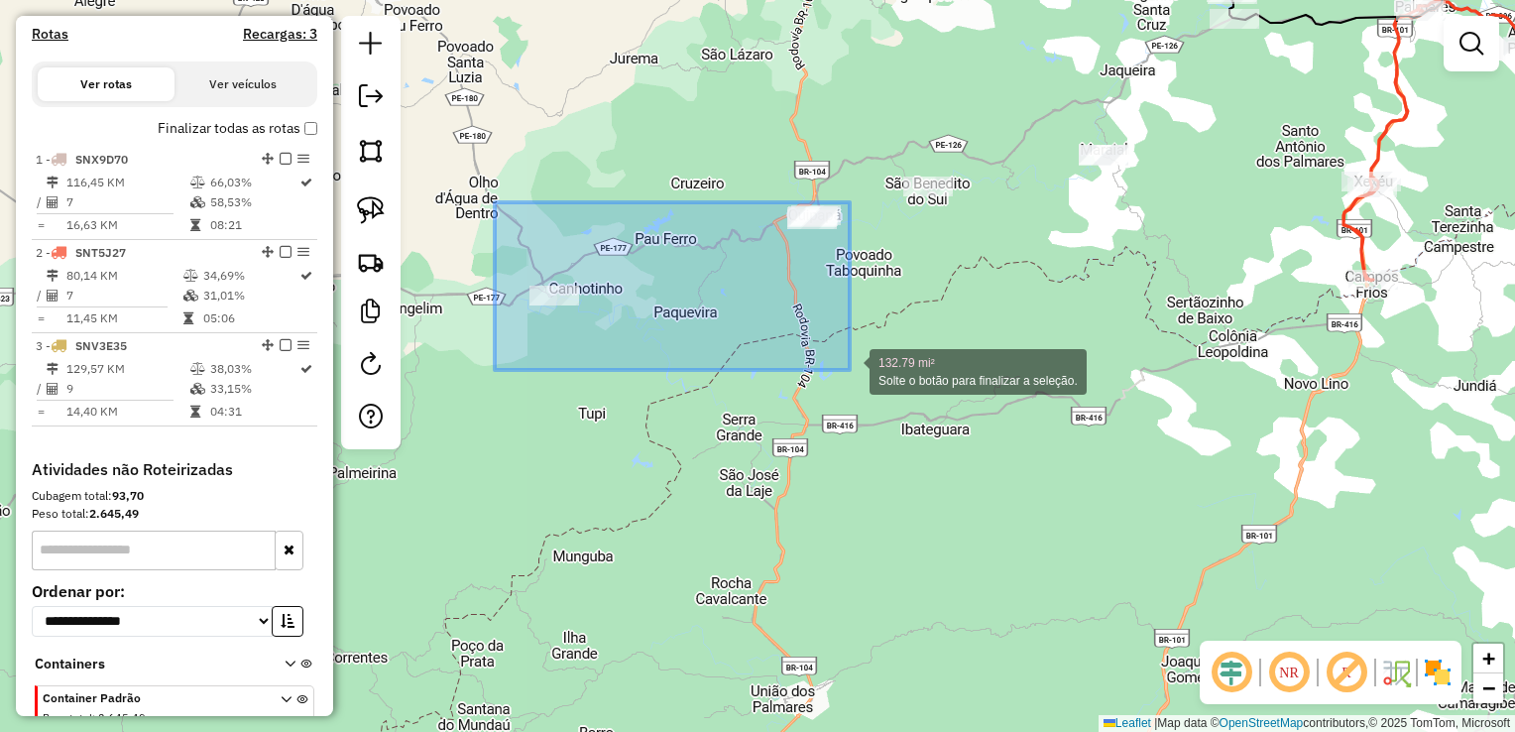
drag, startPoint x: 488, startPoint y: 304, endPoint x: 850, endPoint y: 370, distance: 367.8
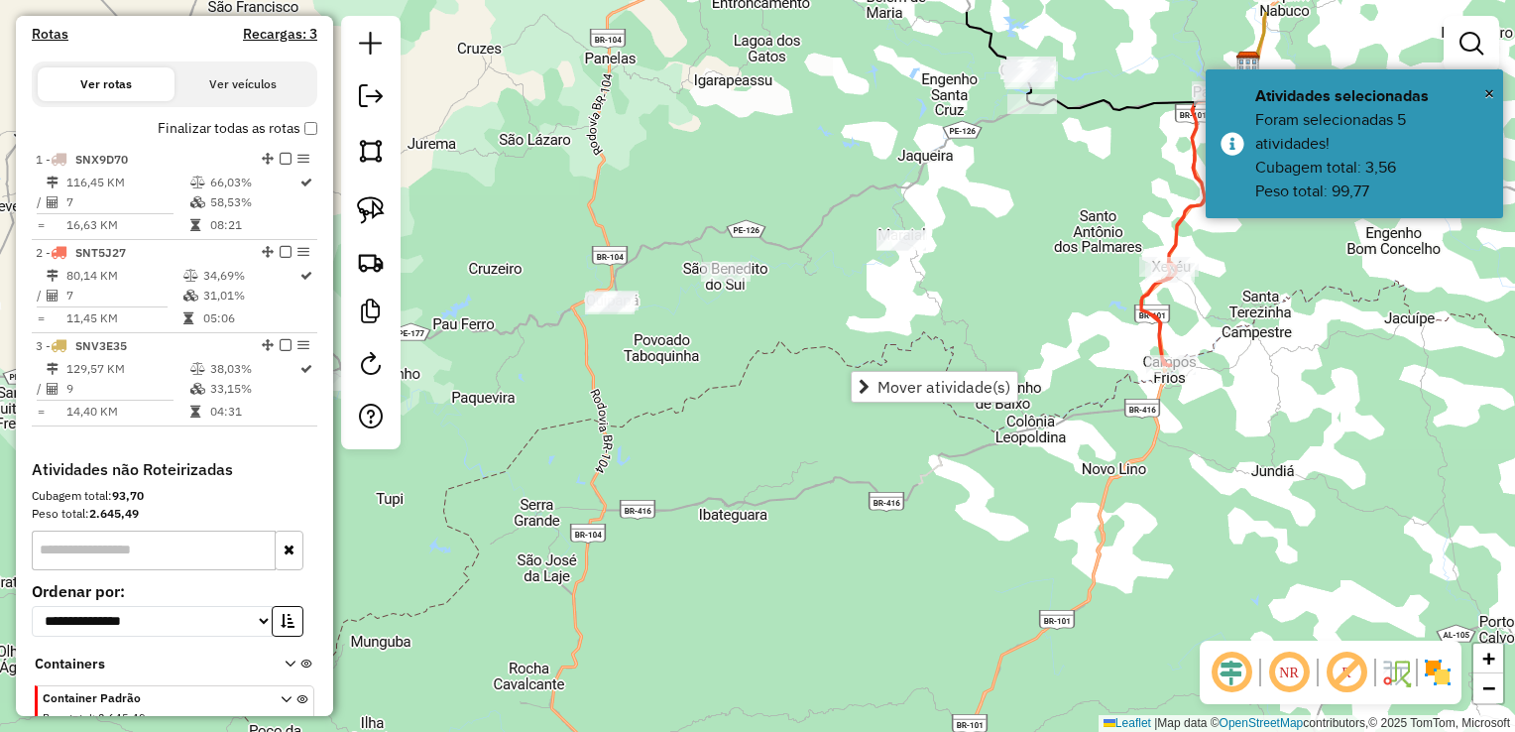
drag, startPoint x: 1007, startPoint y: 284, endPoint x: 728, endPoint y: 405, distance: 303.8
click at [730, 407] on div "Janela de atendimento Grade de atendimento Capacidade Transportadoras Veículos …" at bounding box center [757, 366] width 1515 height 732
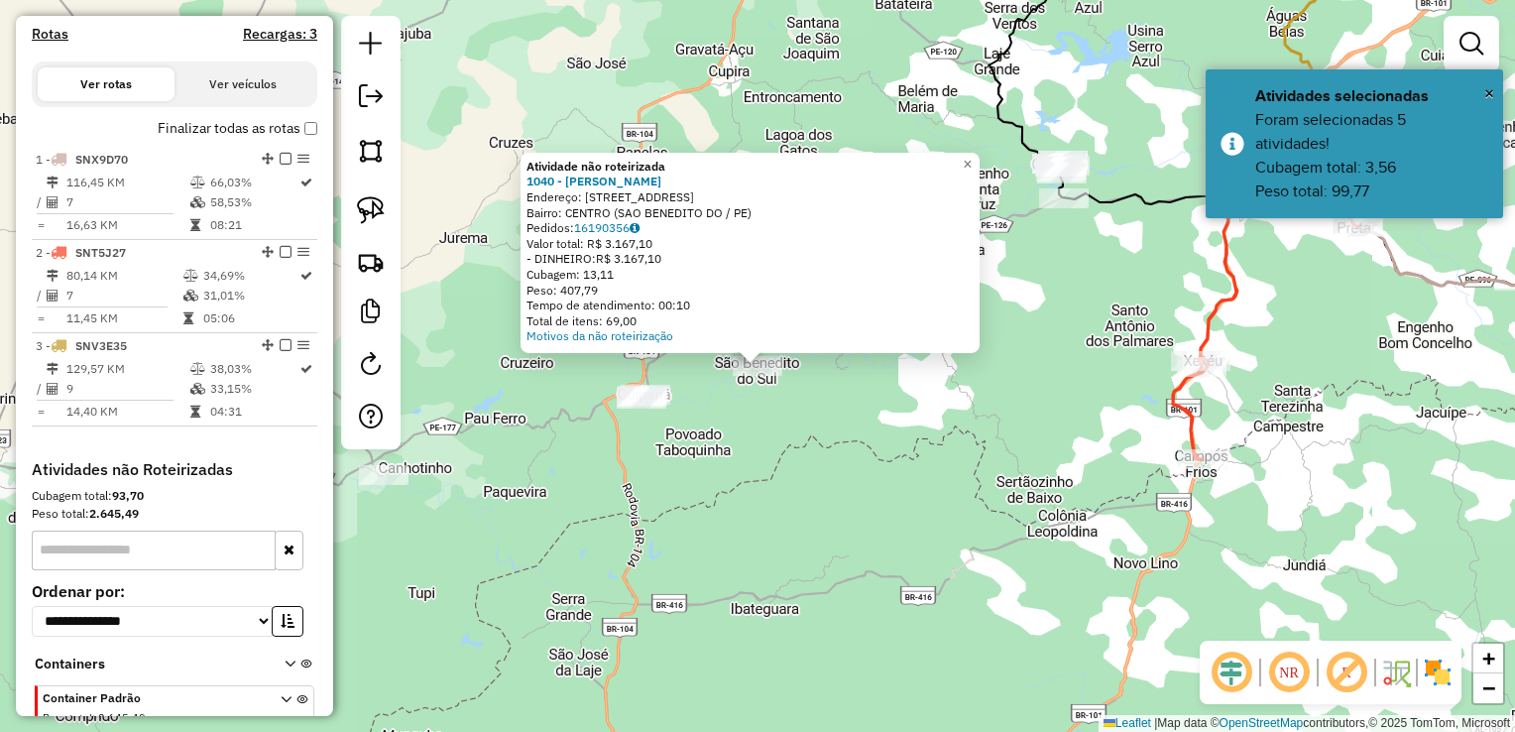
drag, startPoint x: 829, startPoint y: 400, endPoint x: 851, endPoint y: 394, distance: 22.6
click at [837, 399] on div "Atividade não roteirizada 1040 - MARIA JOSE DOS SANTO Endereço: R DO MATADOURO …" at bounding box center [757, 366] width 1515 height 732
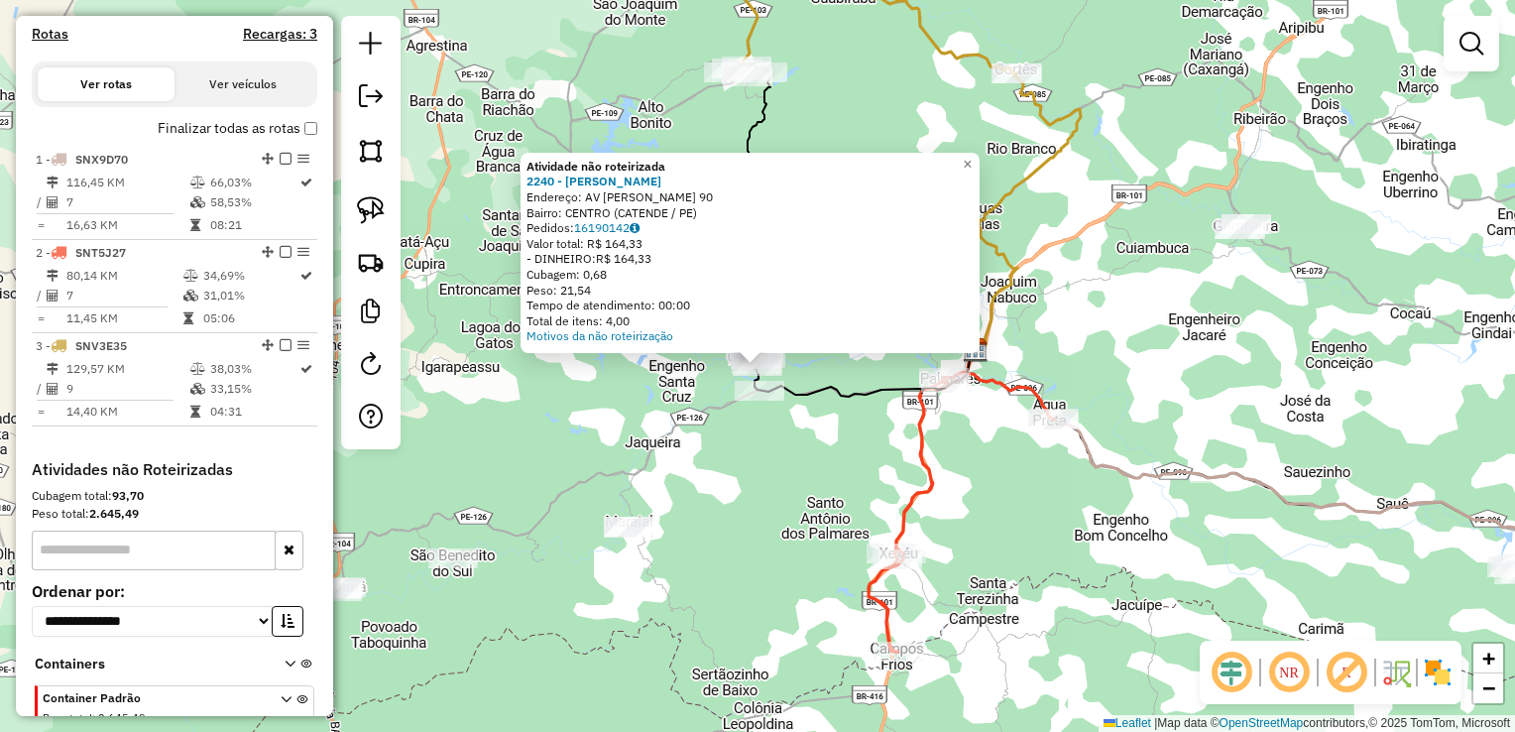
click at [780, 520] on div "Atividade não roteirizada 2240 - PEDRO HENRIQUE DE LI Endereço: AV PAULO GUERRA…" at bounding box center [757, 366] width 1515 height 732
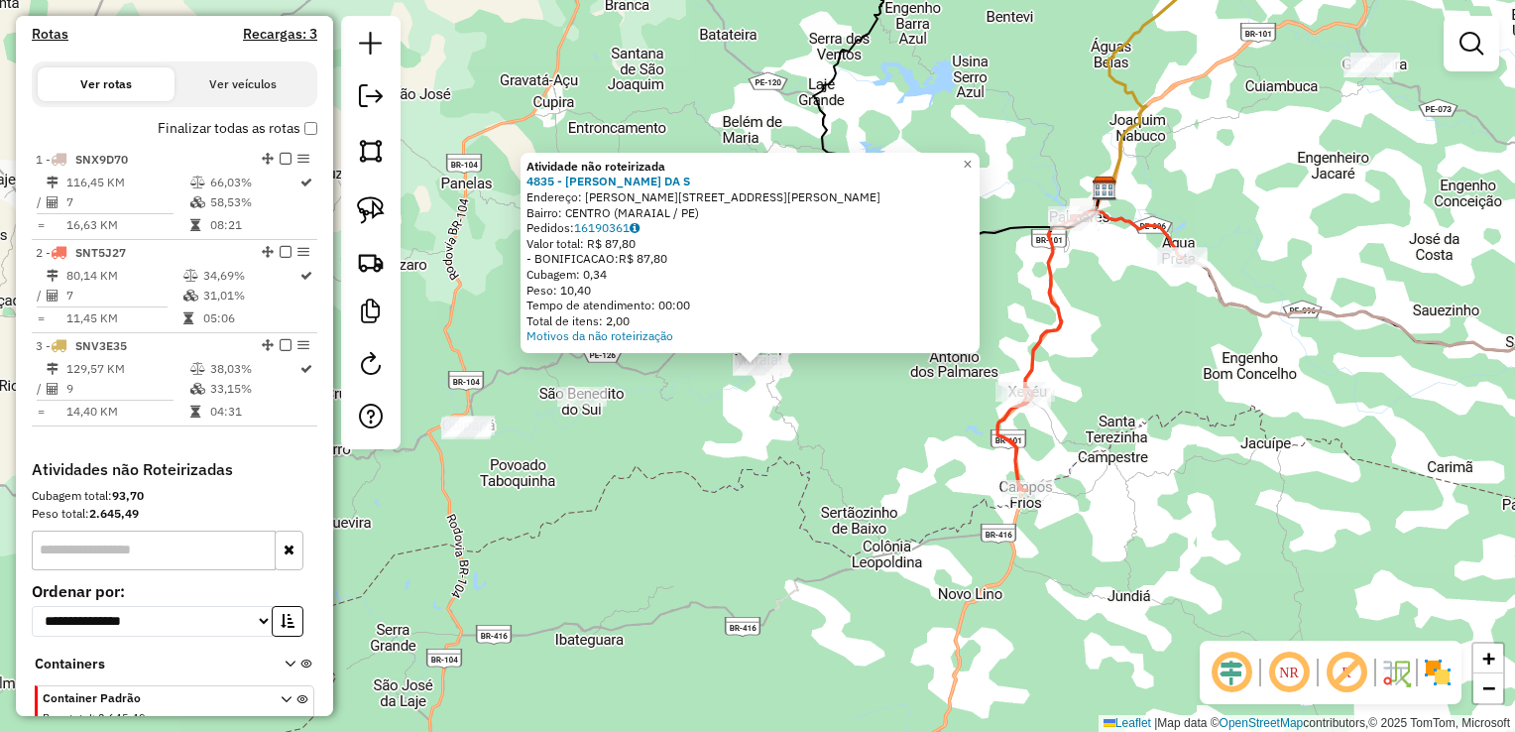
click at [628, 522] on div "Atividade não roteirizada 4835 - ADRIANA MARTINS DA S Endereço: R Rua Manoel Az…" at bounding box center [757, 366] width 1515 height 732
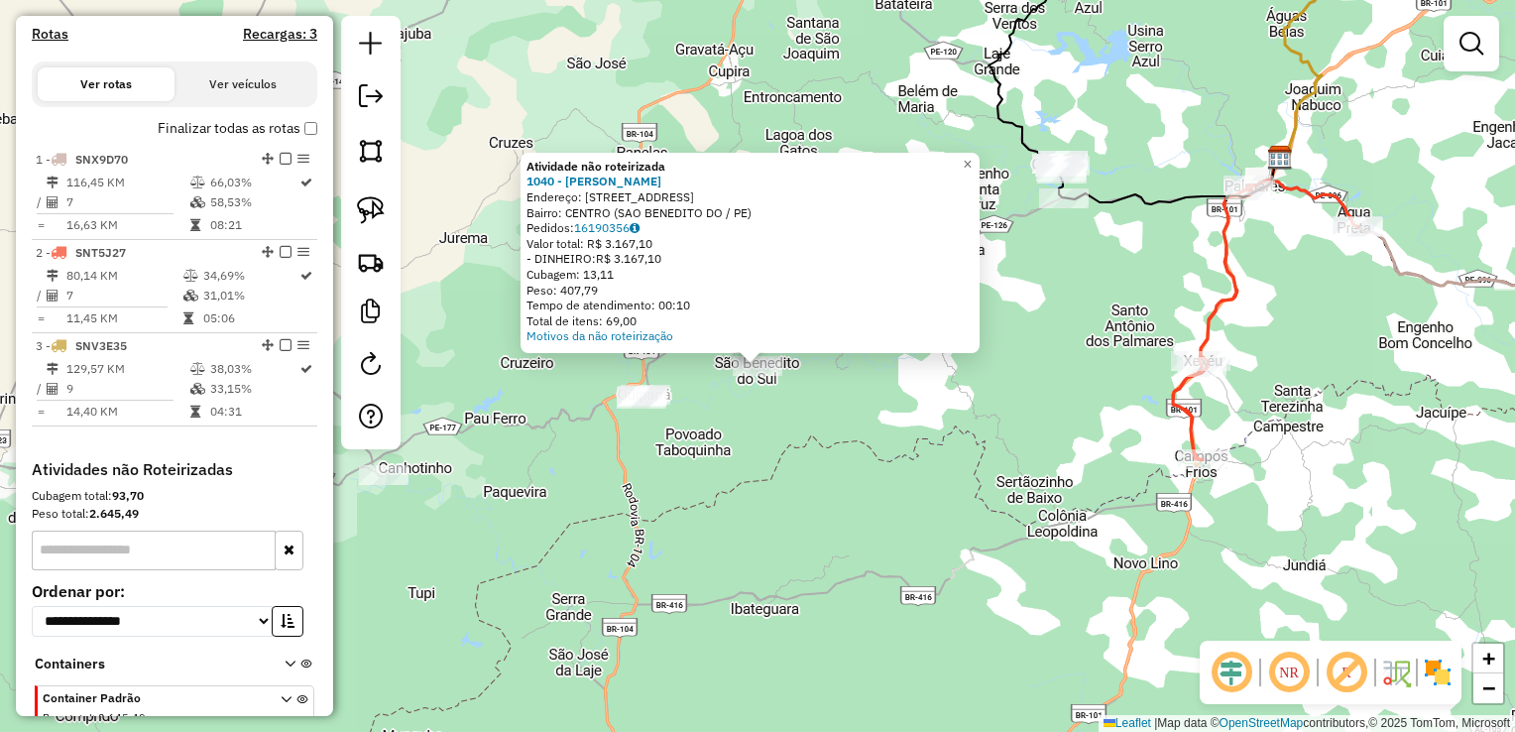
click at [764, 470] on div "Atividade não roteirizada 1040 - MARIA JOSE DOS SANTO Endereço: R DO MATADOURO …" at bounding box center [757, 366] width 1515 height 732
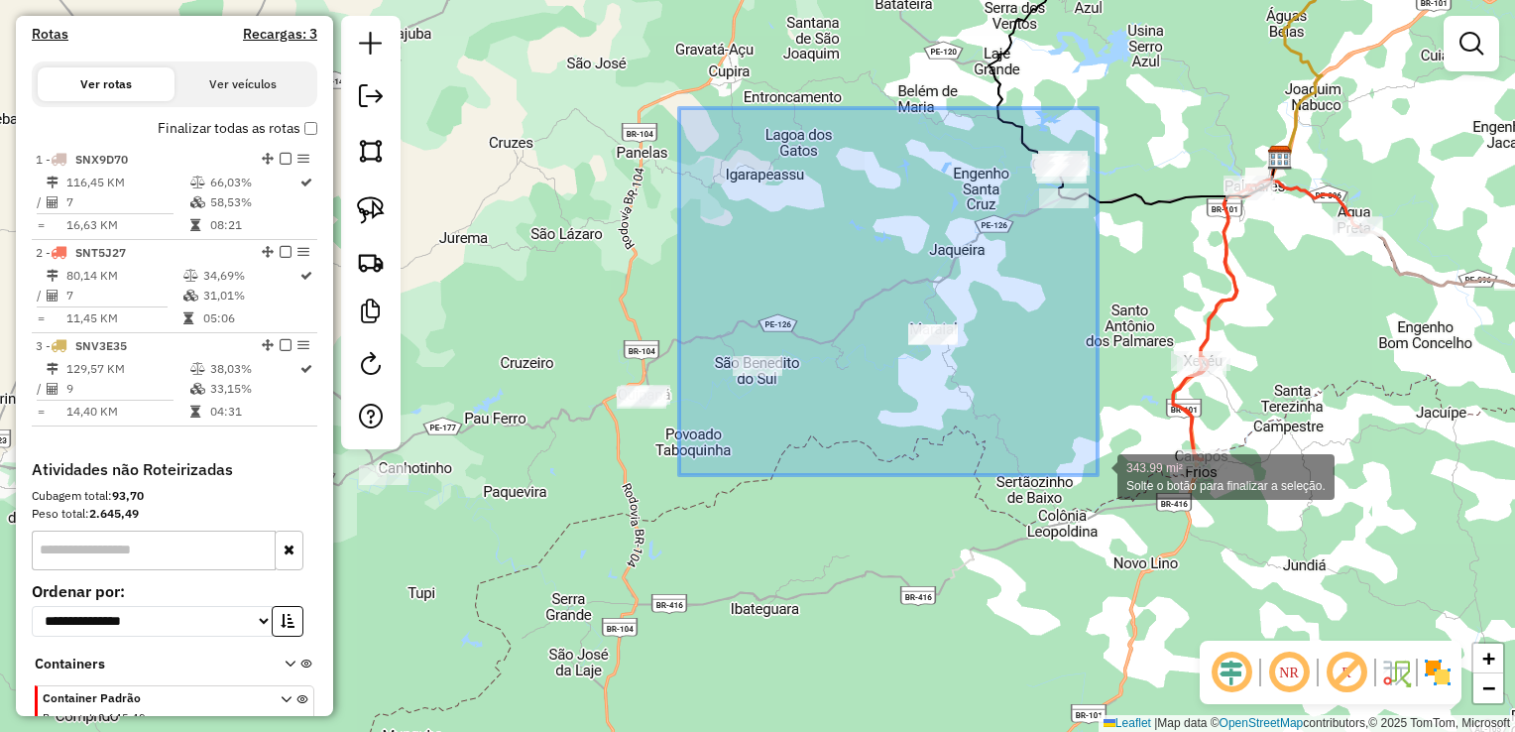
drag, startPoint x: 679, startPoint y: 196, endPoint x: 1098, endPoint y: 475, distance: 502.8
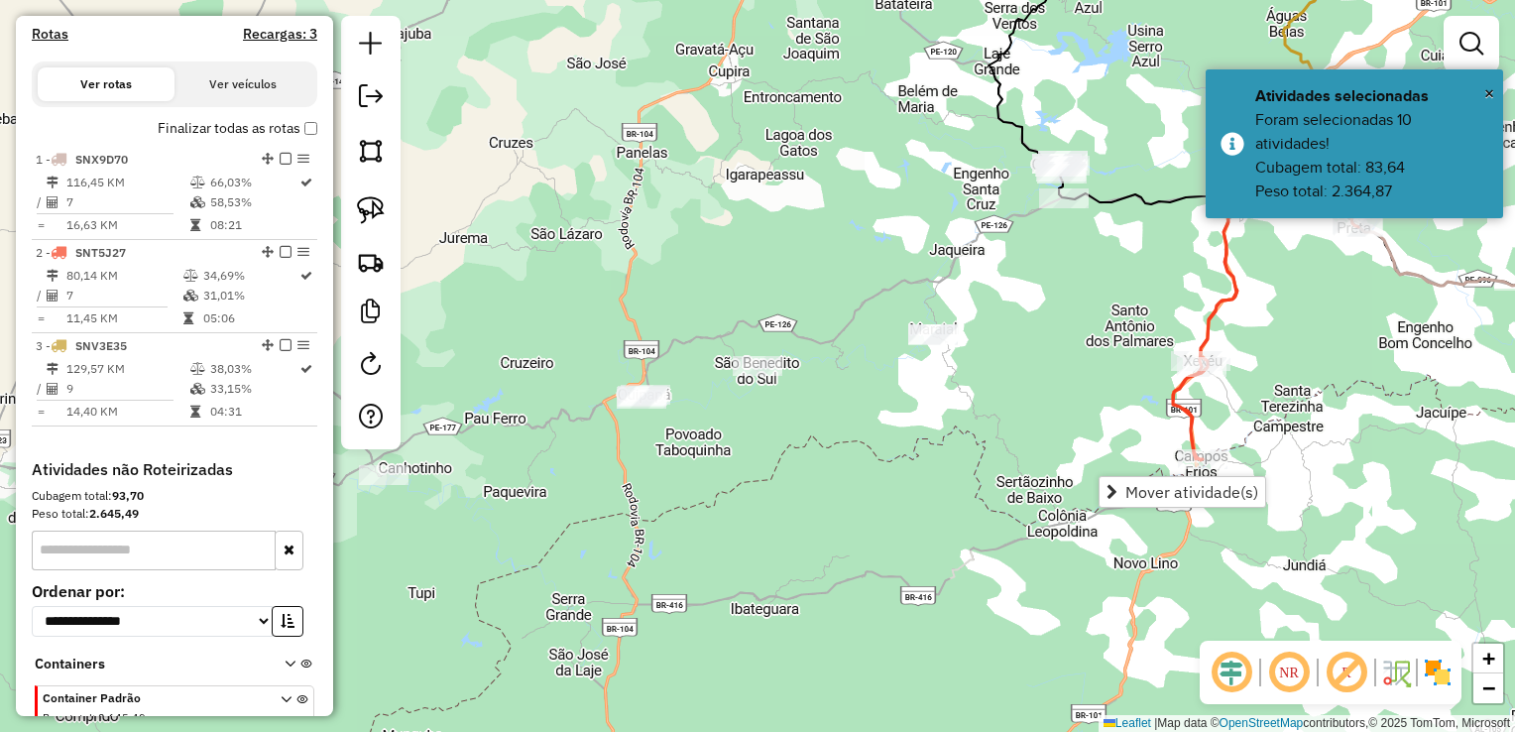
drag, startPoint x: 1060, startPoint y: 392, endPoint x: 1007, endPoint y: 396, distance: 52.7
click at [1060, 391] on div "Janela de atendimento Grade de atendimento Capacidade Transportadoras Veículos …" at bounding box center [757, 366] width 1515 height 732
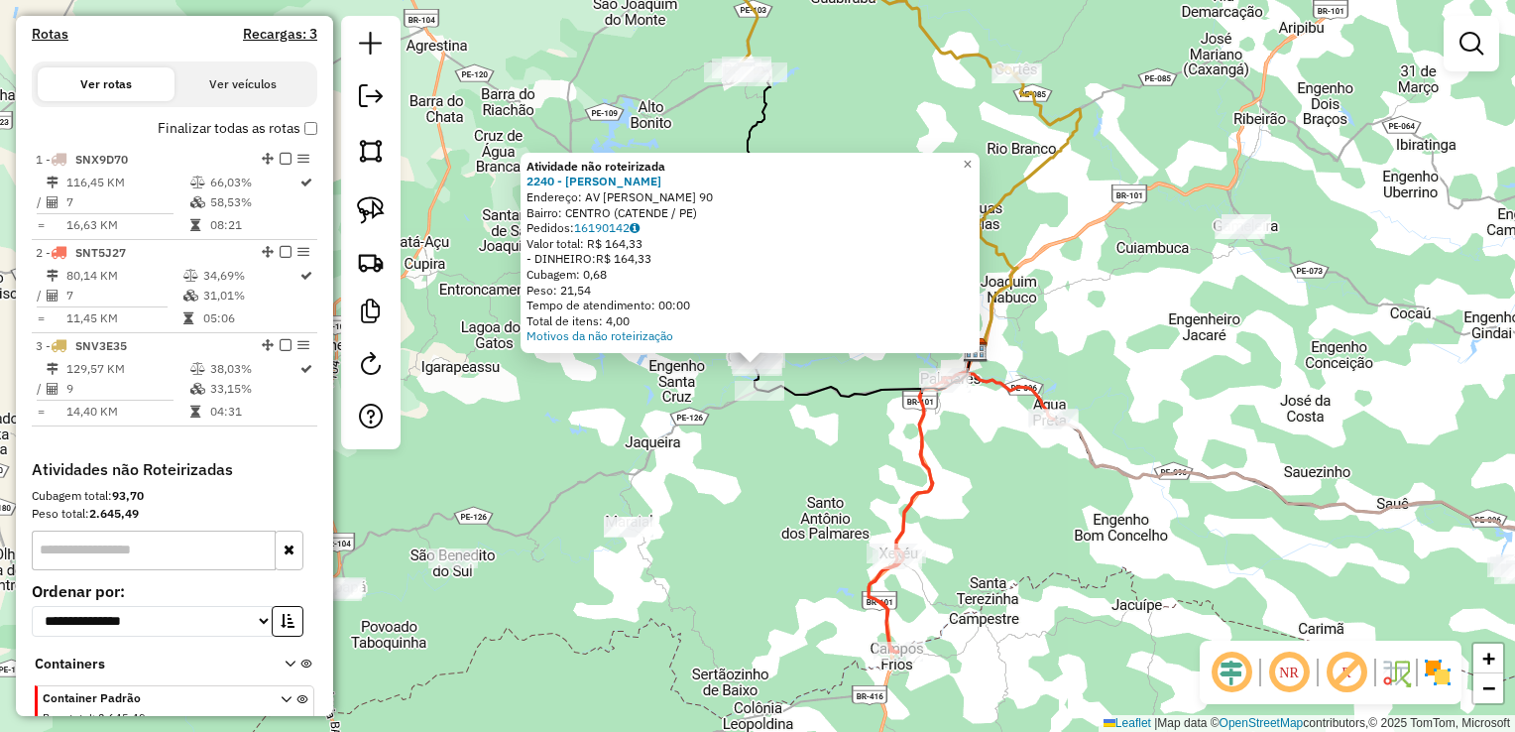
drag, startPoint x: 814, startPoint y: 484, endPoint x: 747, endPoint y: 498, distance: 68.8
click at [810, 484] on div "Atividade não roteirizada 2240 - PEDRO HENRIQUE DE LI Endereço: AV PAULO GUERRA…" at bounding box center [757, 366] width 1515 height 732
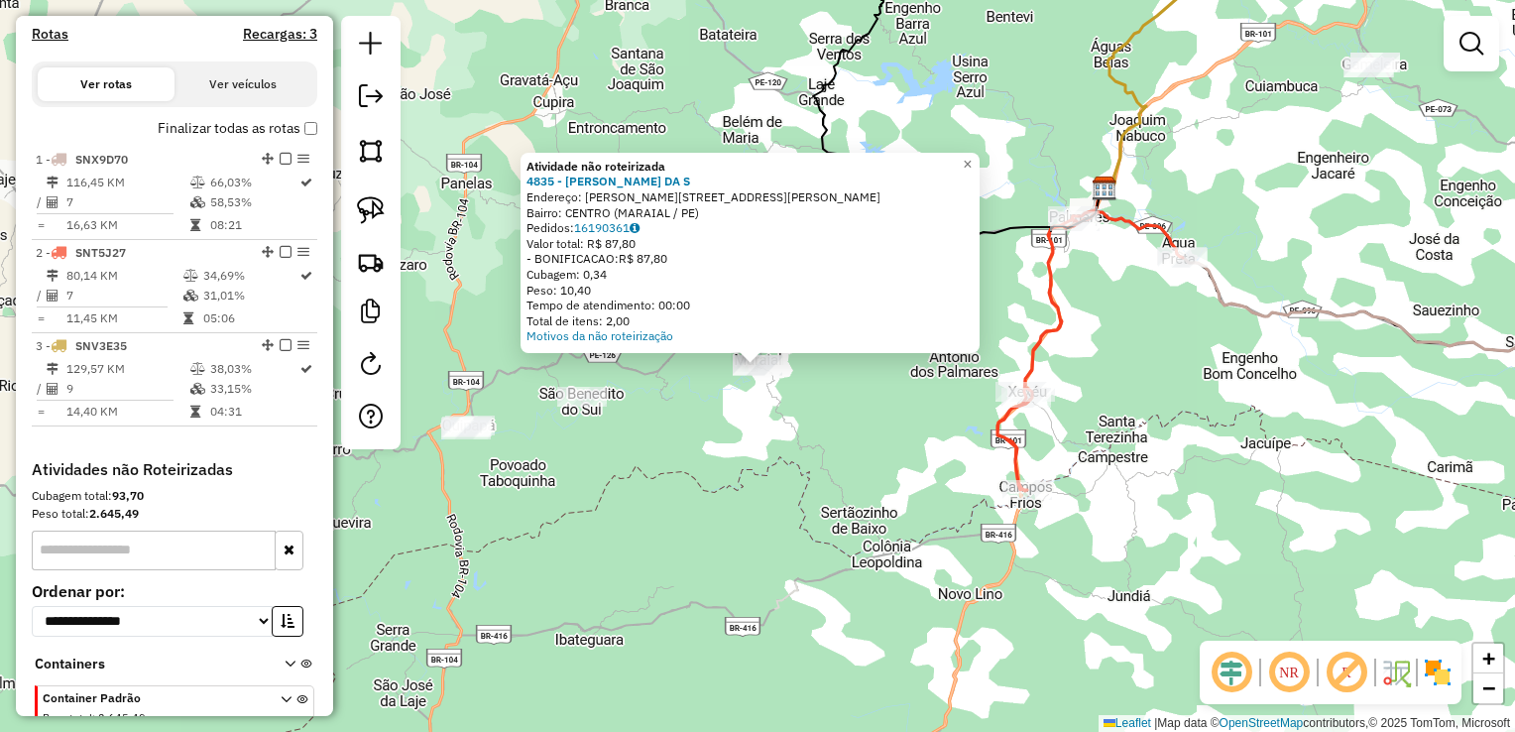
drag, startPoint x: 656, startPoint y: 527, endPoint x: 591, endPoint y: 458, distance: 94.7
click at [638, 513] on div "Atividade não roteirizada 4835 - ADRIANA MARTINS DA S Endereço: R Rua Manoel Az…" at bounding box center [757, 366] width 1515 height 732
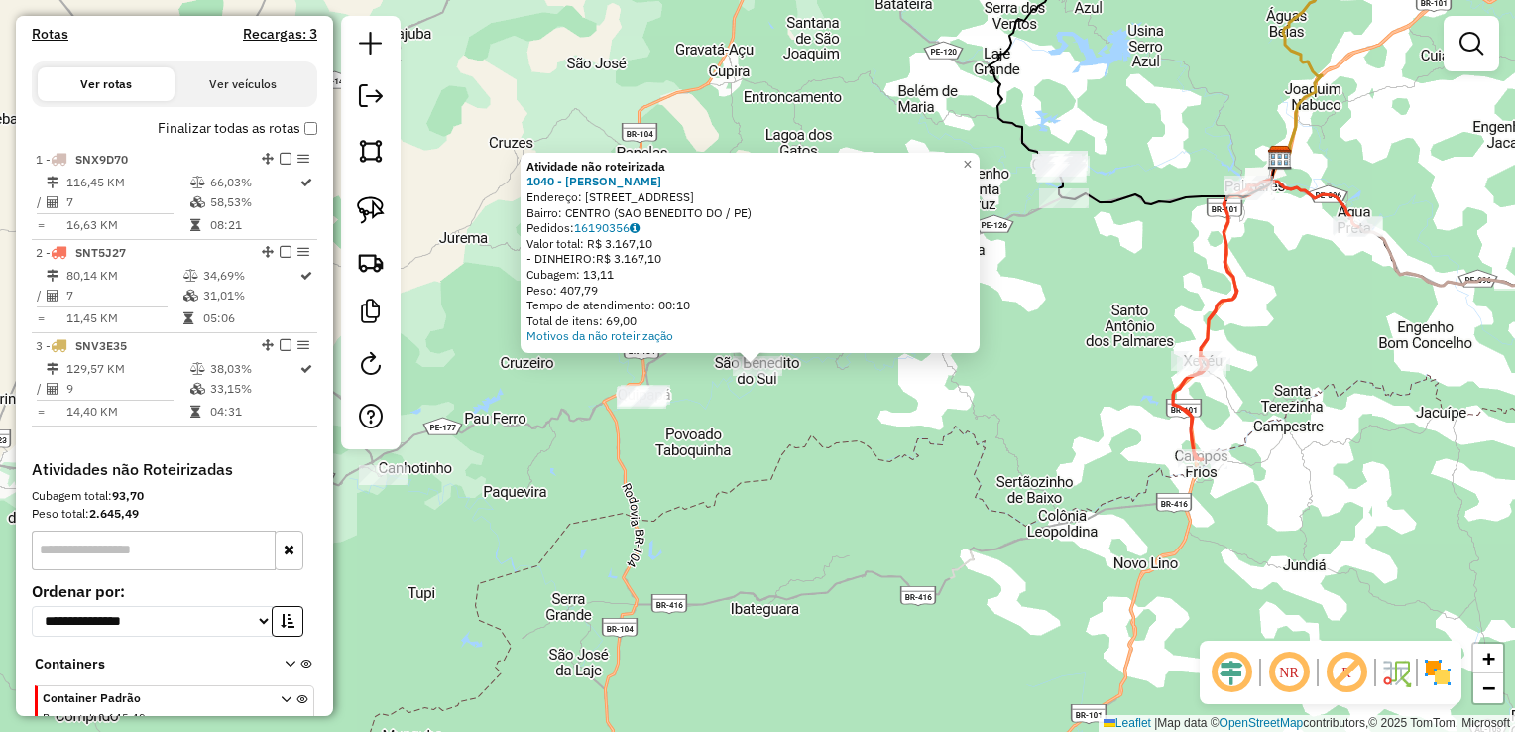
click at [701, 479] on div "Atividade não roteirizada 1040 - MARIA JOSE DOS SANTO Endereço: R DO MATADOURO …" at bounding box center [757, 366] width 1515 height 732
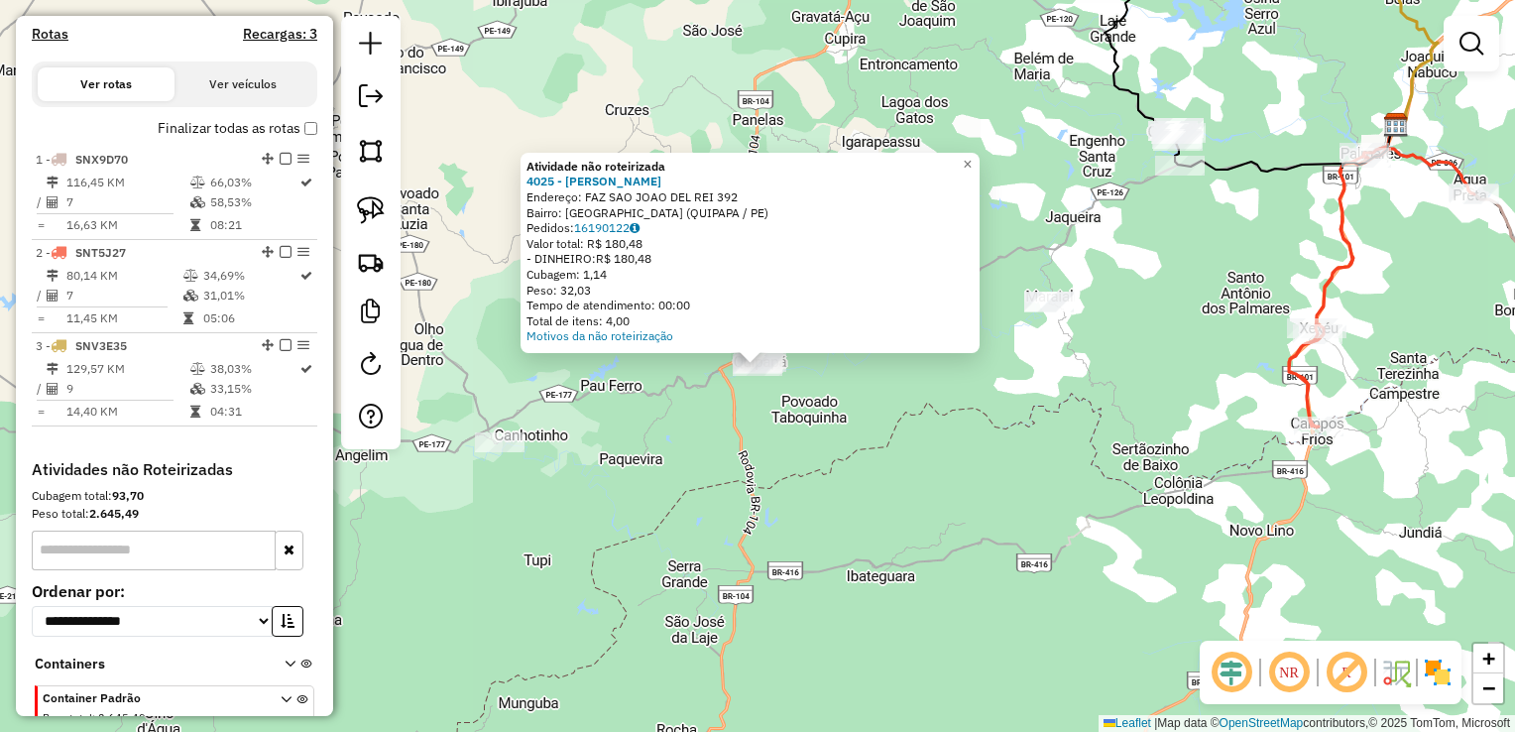
click at [783, 437] on div "Atividade não roteirizada 4025 - DANIEL NEVES RODRIGU Endereço: FAZ SAO JOAO DE…" at bounding box center [757, 366] width 1515 height 732
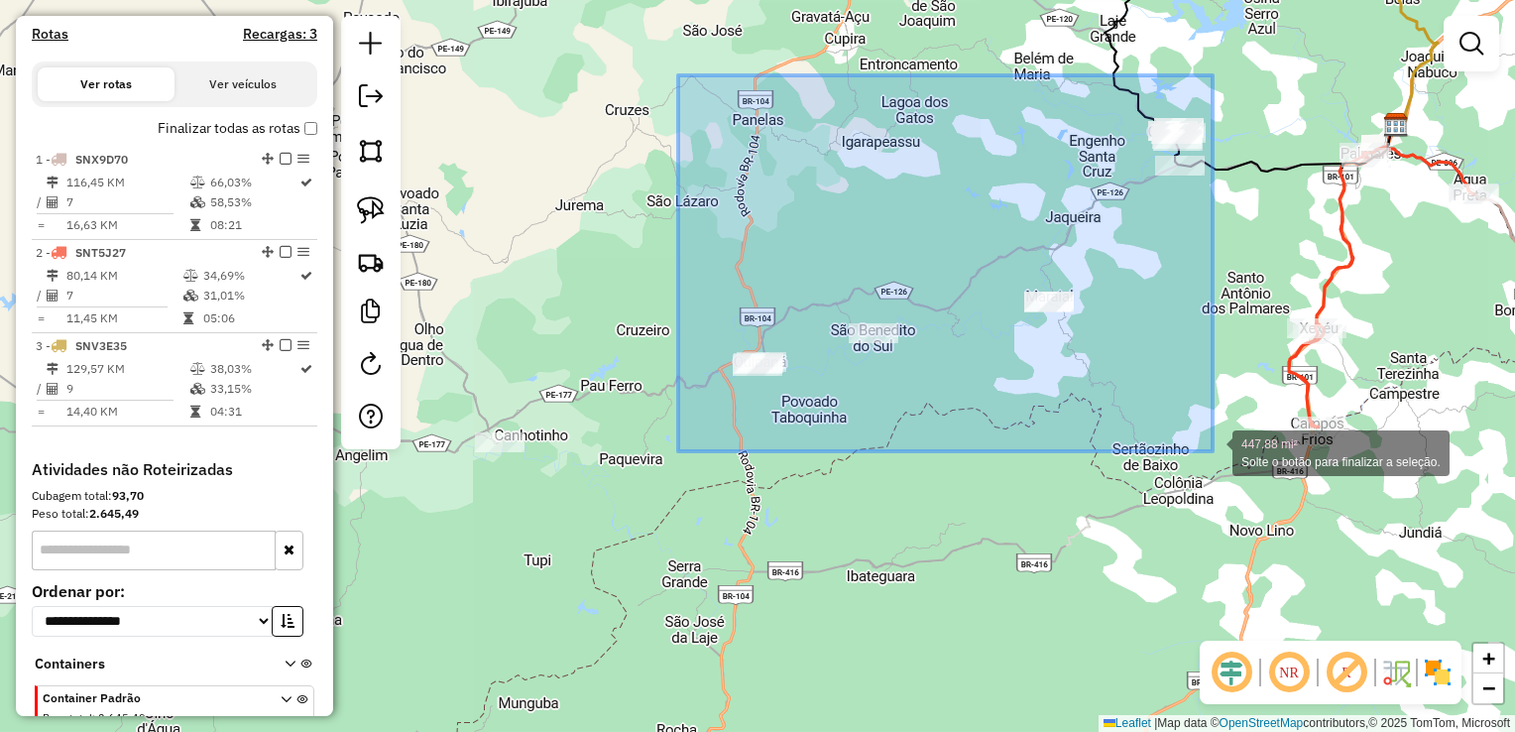
drag, startPoint x: 678, startPoint y: 75, endPoint x: 1213, endPoint y: 451, distance: 653.4
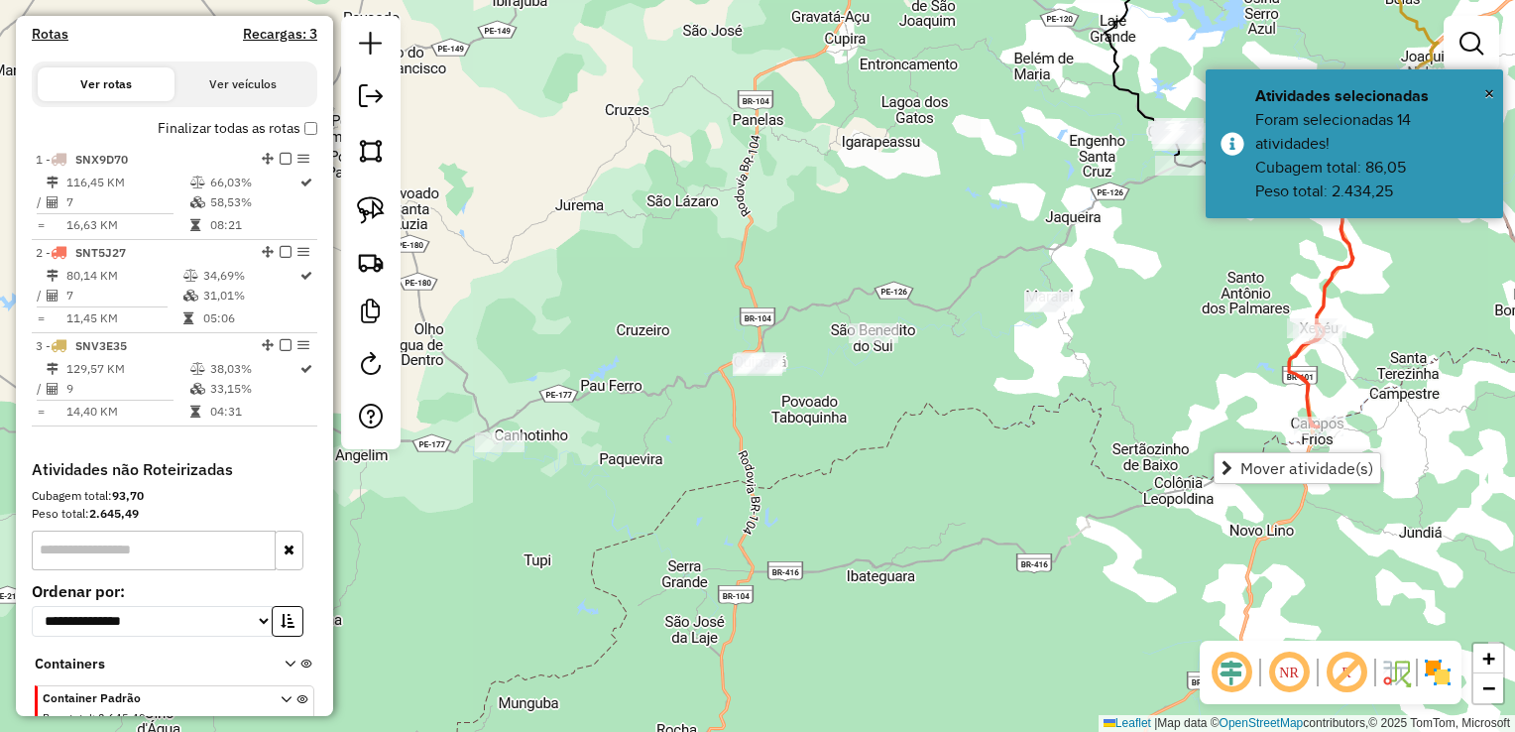
click at [1278, 466] on span "Mover atividade(s)" at bounding box center [1307, 468] width 133 height 16
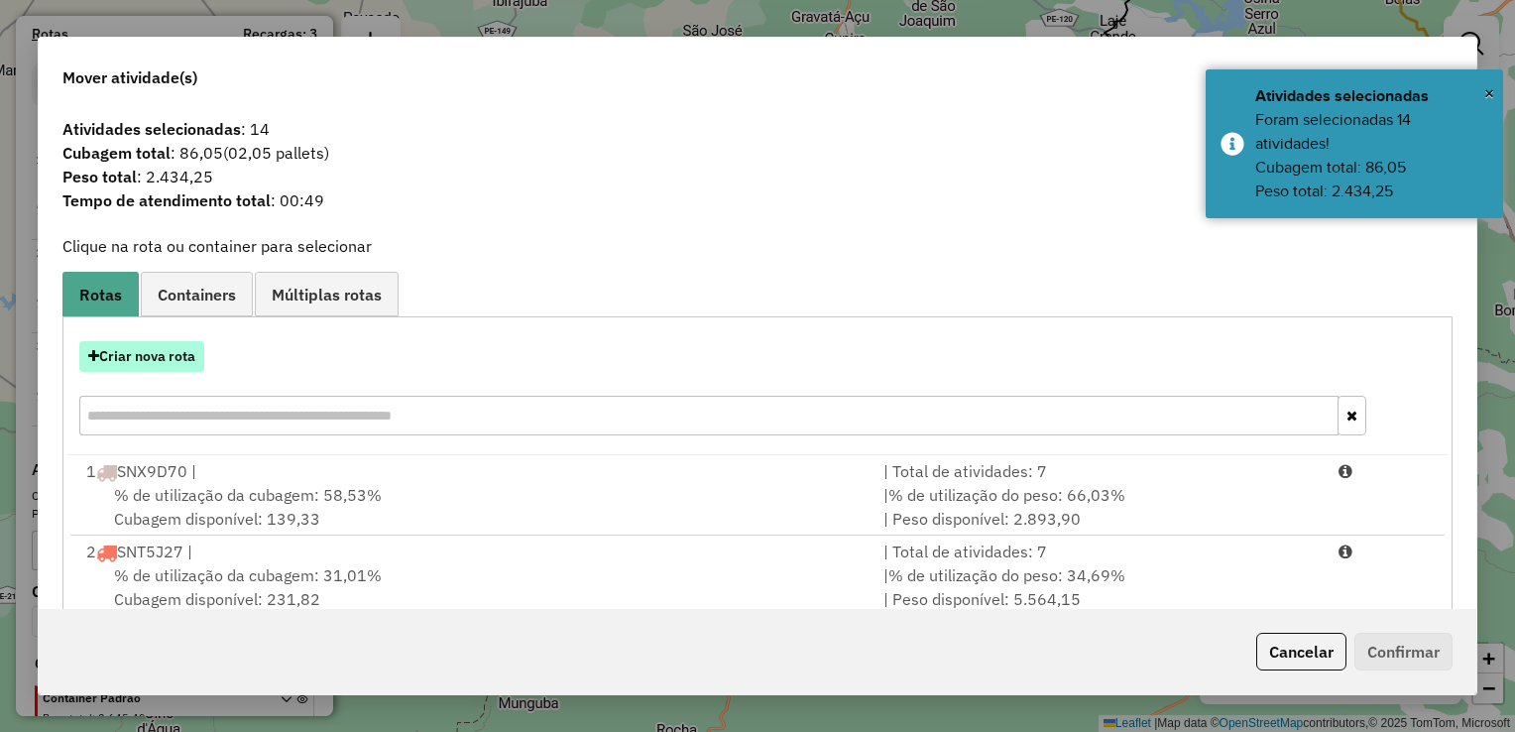
click at [180, 359] on button "Criar nova rota" at bounding box center [141, 356] width 125 height 31
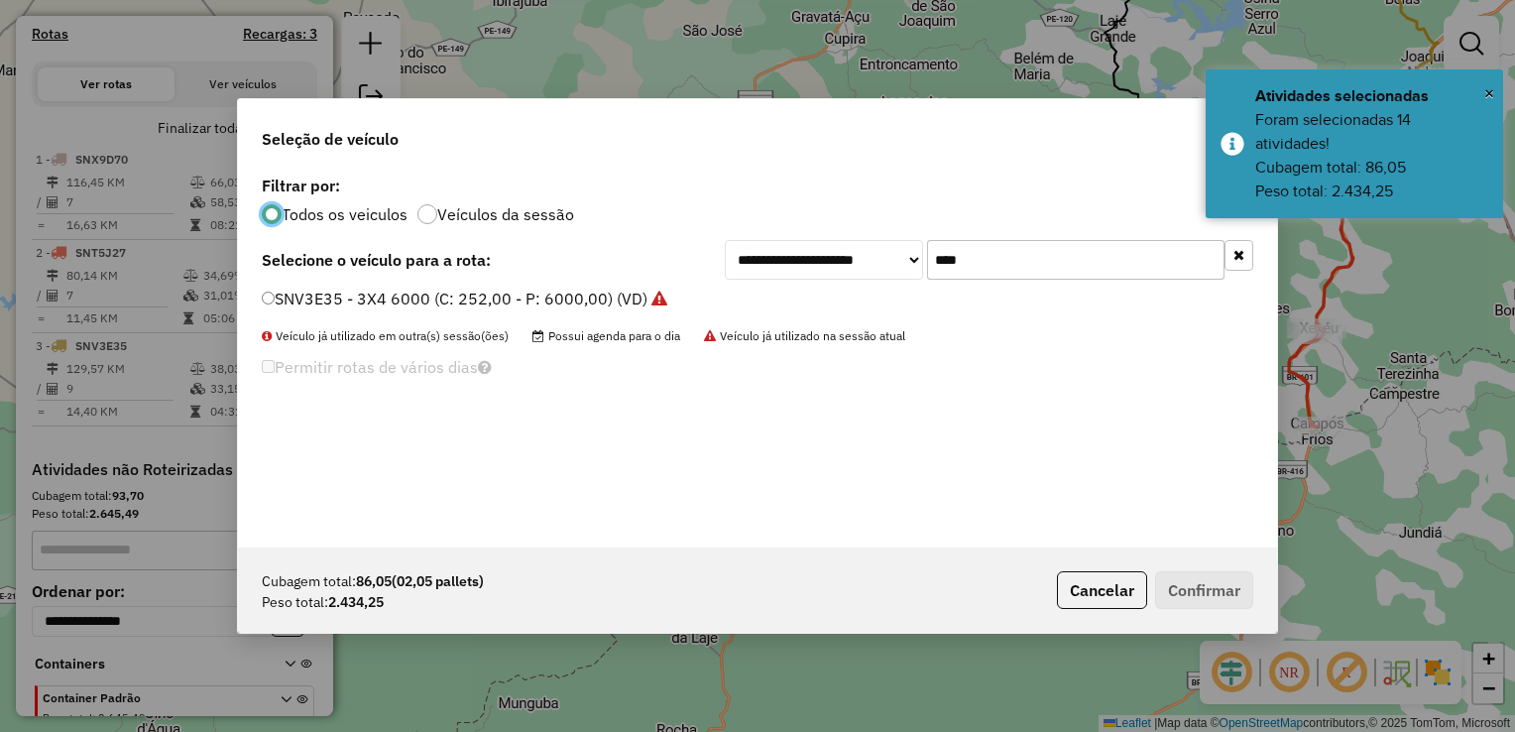
scroll to position [10, 6]
click at [1026, 257] on input "****" at bounding box center [1075, 260] width 297 height 40
type input "*"
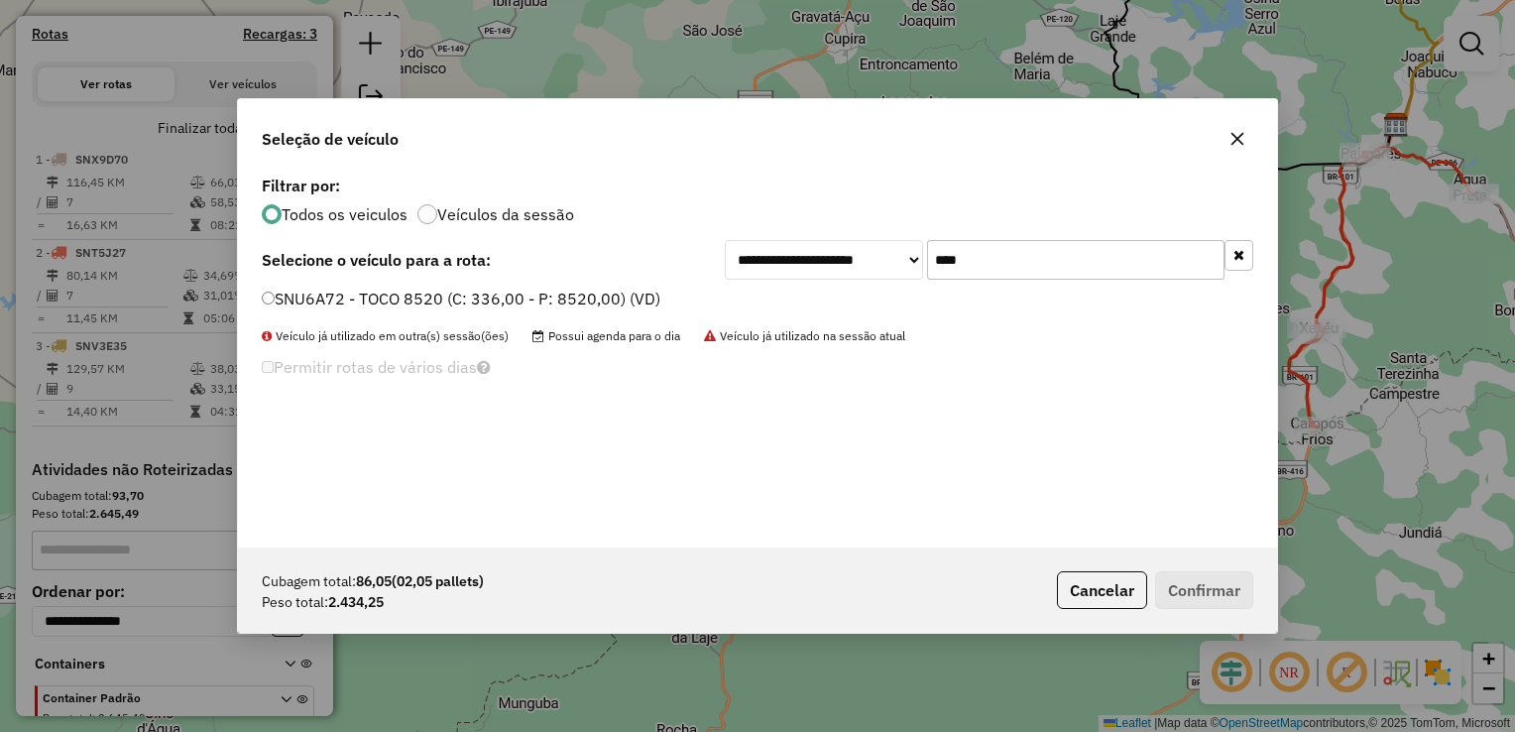
type input "****"
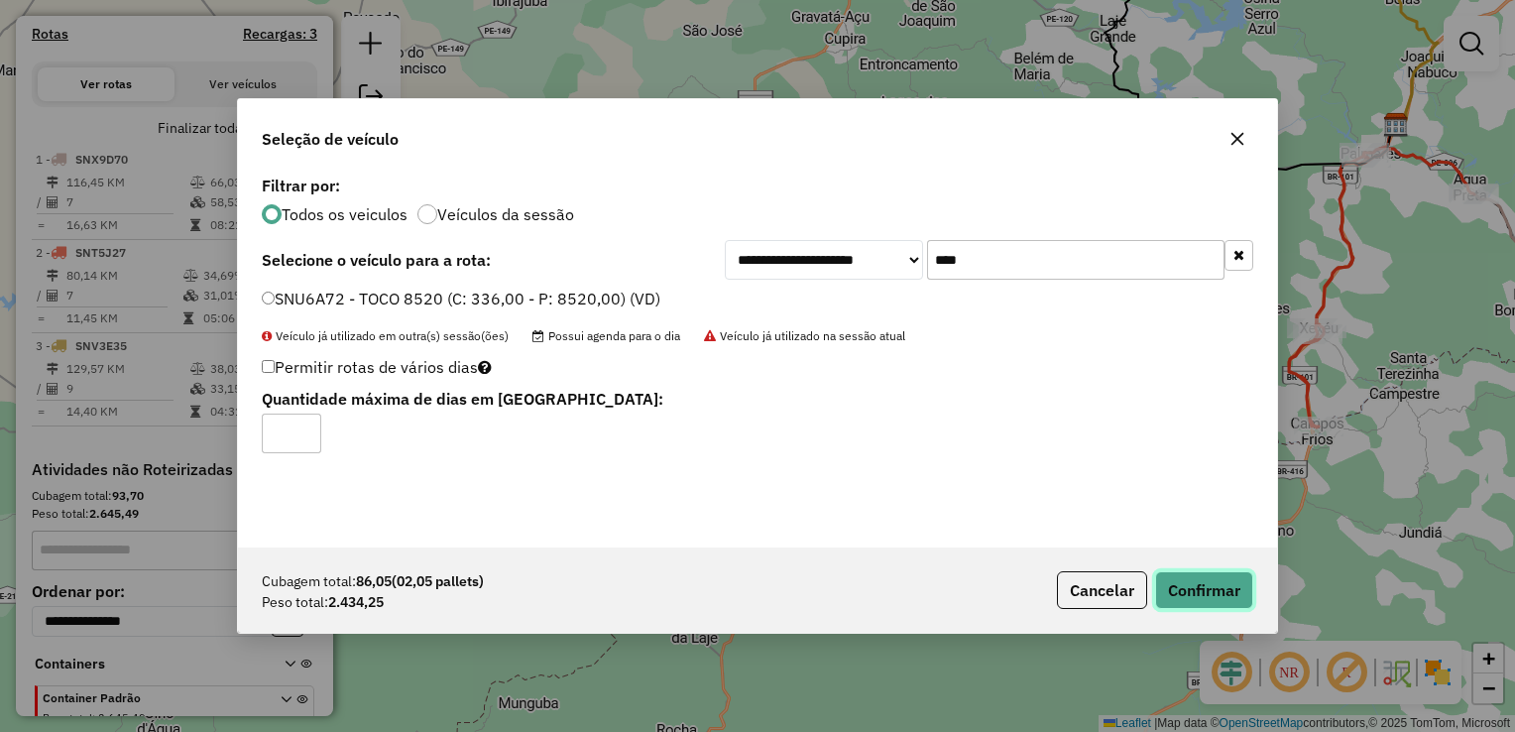
click at [1188, 585] on button "Confirmar" at bounding box center [1204, 590] width 98 height 38
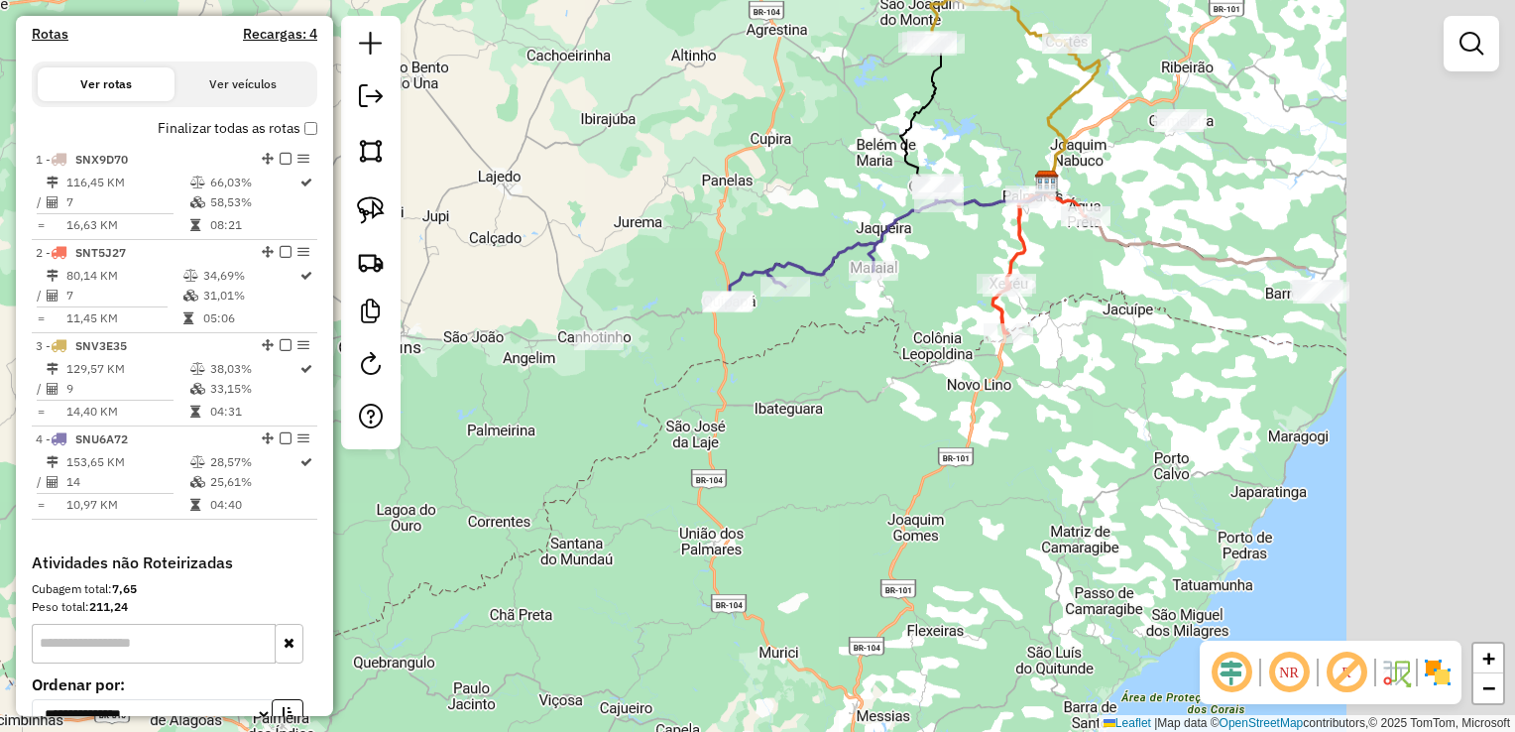
drag, startPoint x: 1236, startPoint y: 421, endPoint x: 815, endPoint y: 175, distance: 487.6
click at [815, 183] on icon at bounding box center [833, 242] width 211 height 119
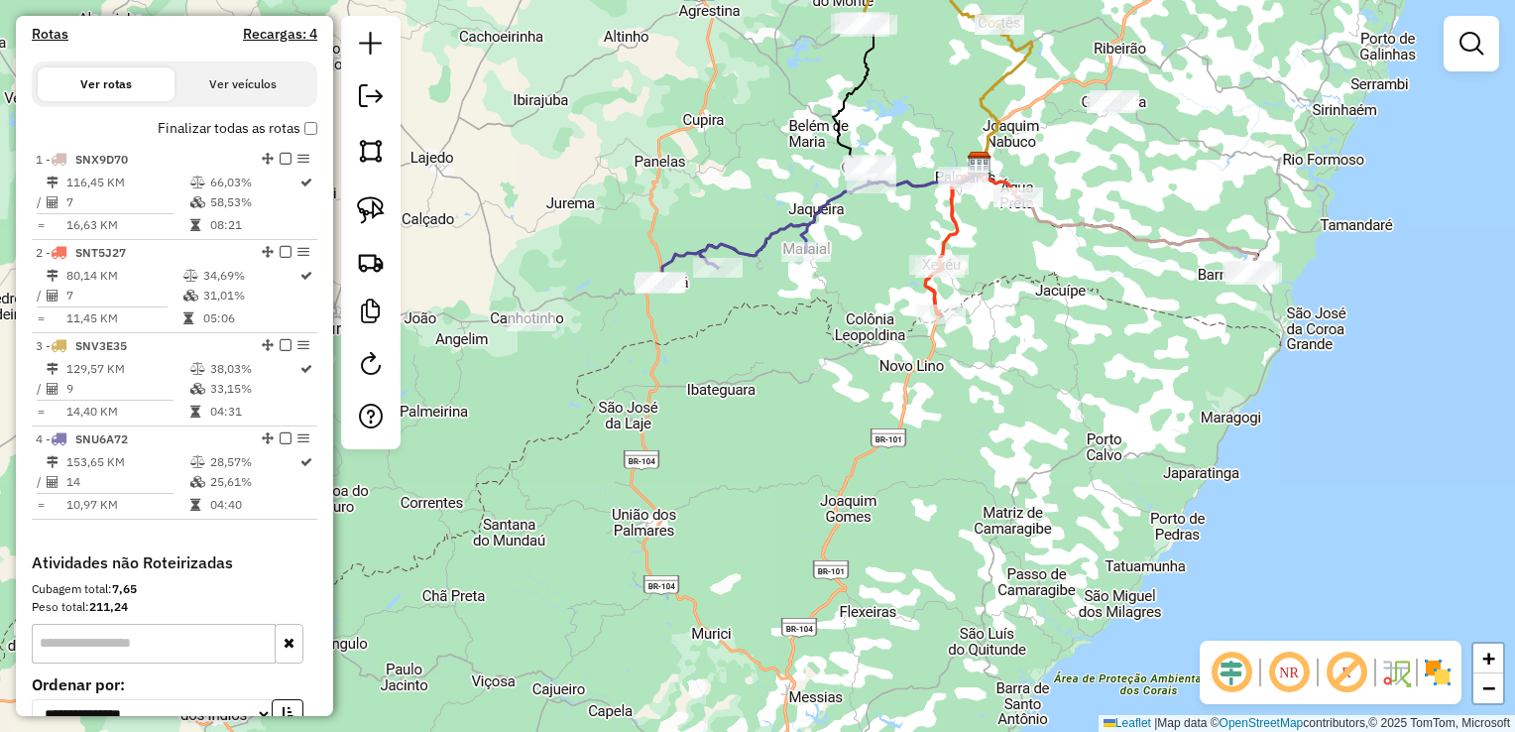
drag, startPoint x: 1158, startPoint y: 313, endPoint x: 1086, endPoint y: 538, distance: 236.5
click at [1086, 538] on div "Janela de atendimento Grade de atendimento Capacidade Transportadoras Veículos …" at bounding box center [757, 366] width 1515 height 732
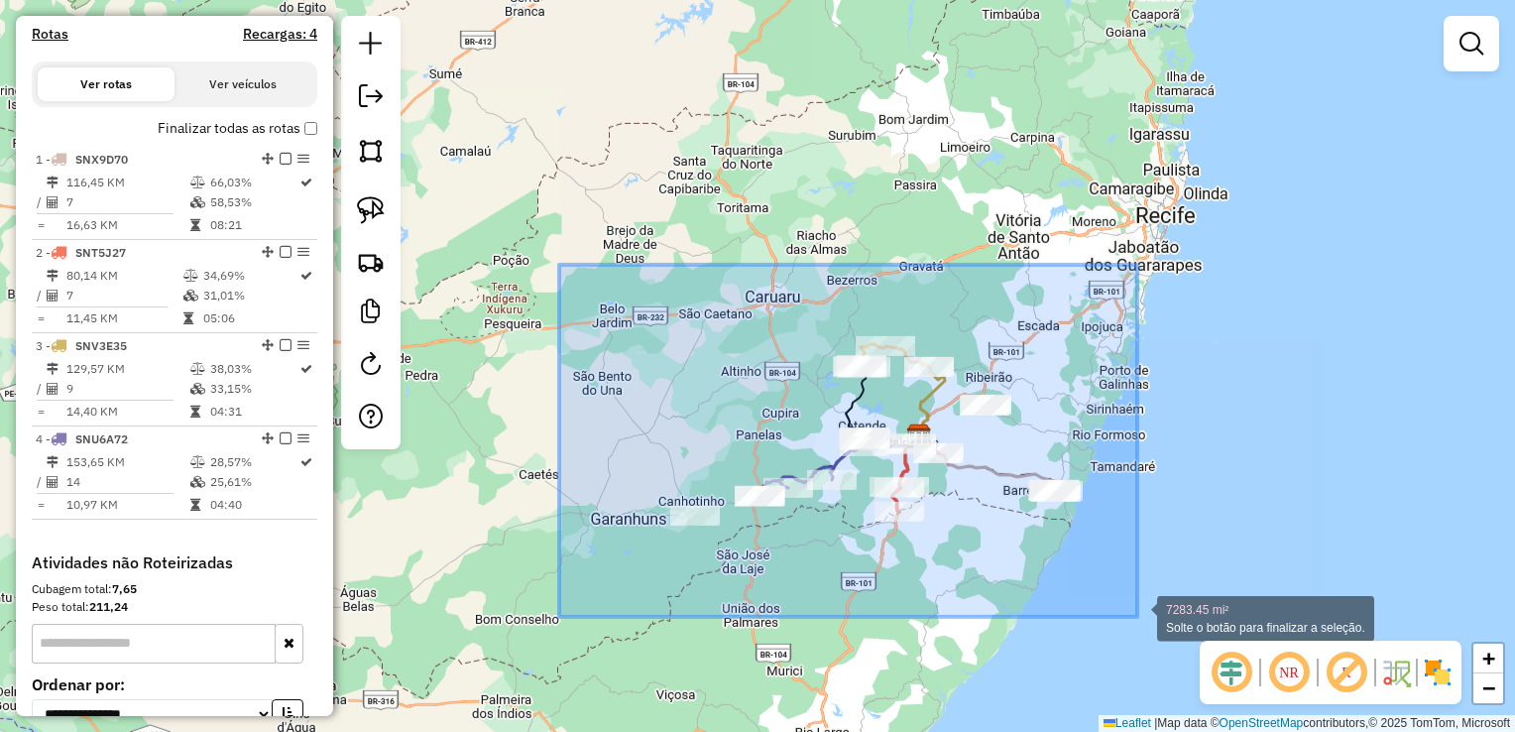
drag, startPoint x: 569, startPoint y: 356, endPoint x: 1137, endPoint y: 617, distance: 625.2
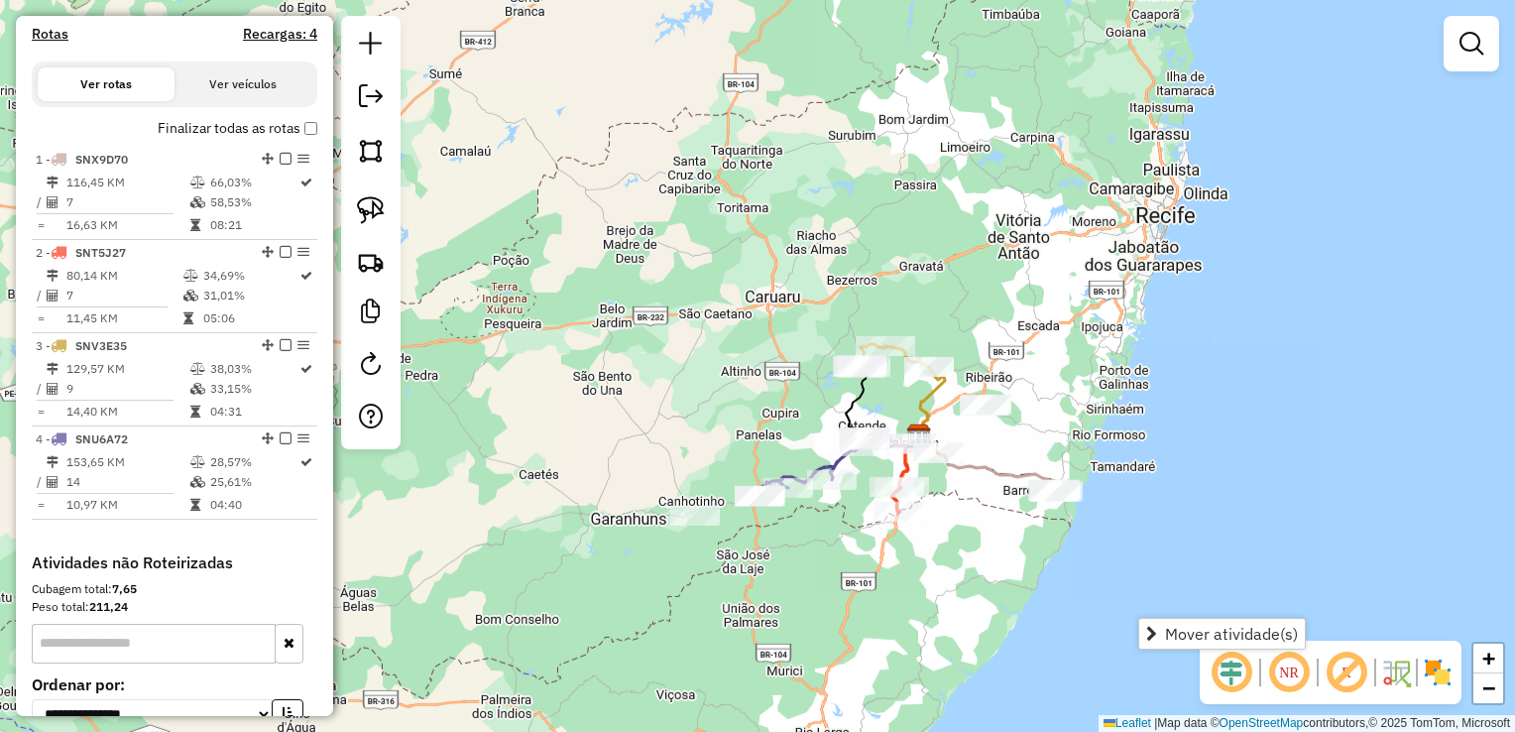
click at [1000, 557] on div "Janela de atendimento Grade de atendimento Capacidade Transportadoras Veículos …" at bounding box center [757, 366] width 1515 height 732
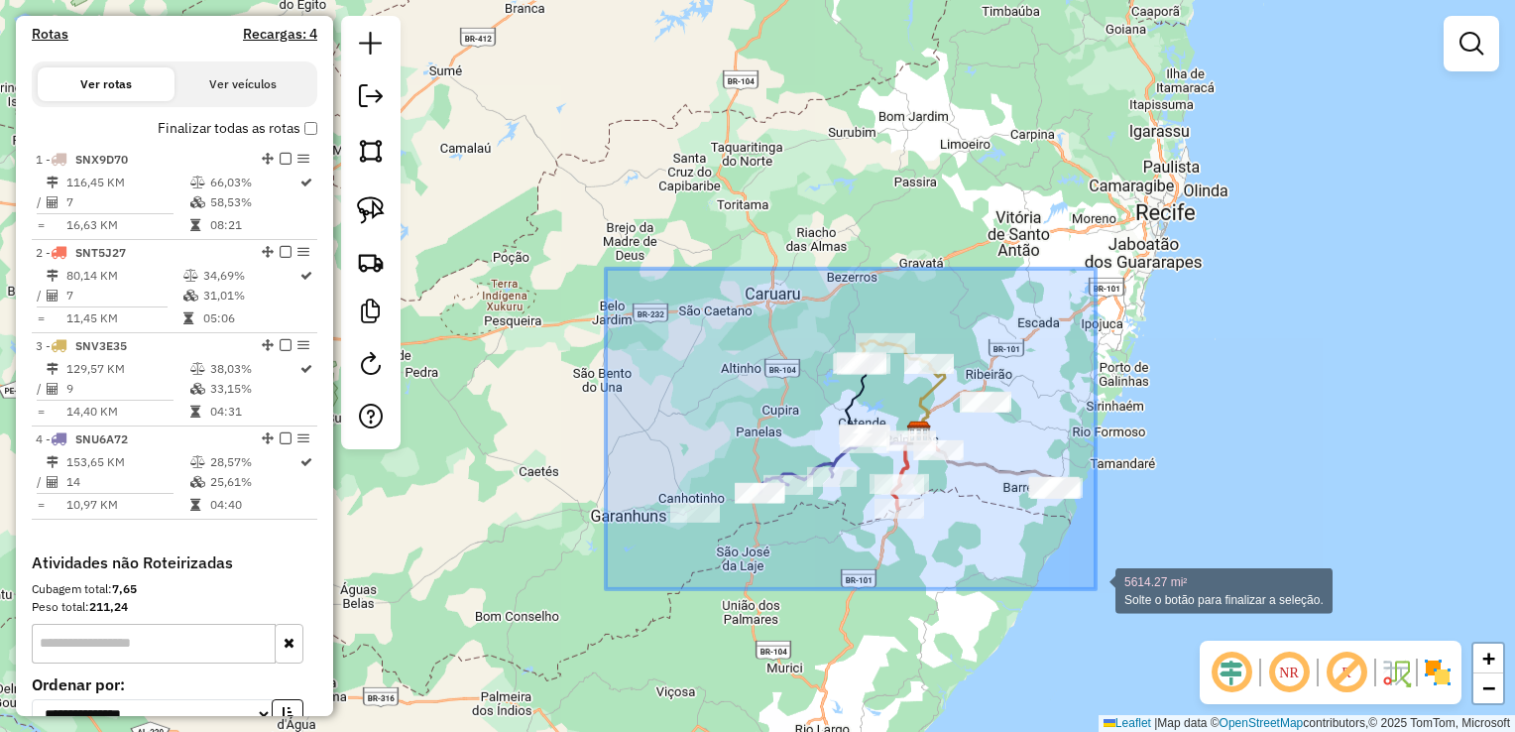
drag, startPoint x: 602, startPoint y: 367, endPoint x: 1102, endPoint y: 590, distance: 547.3
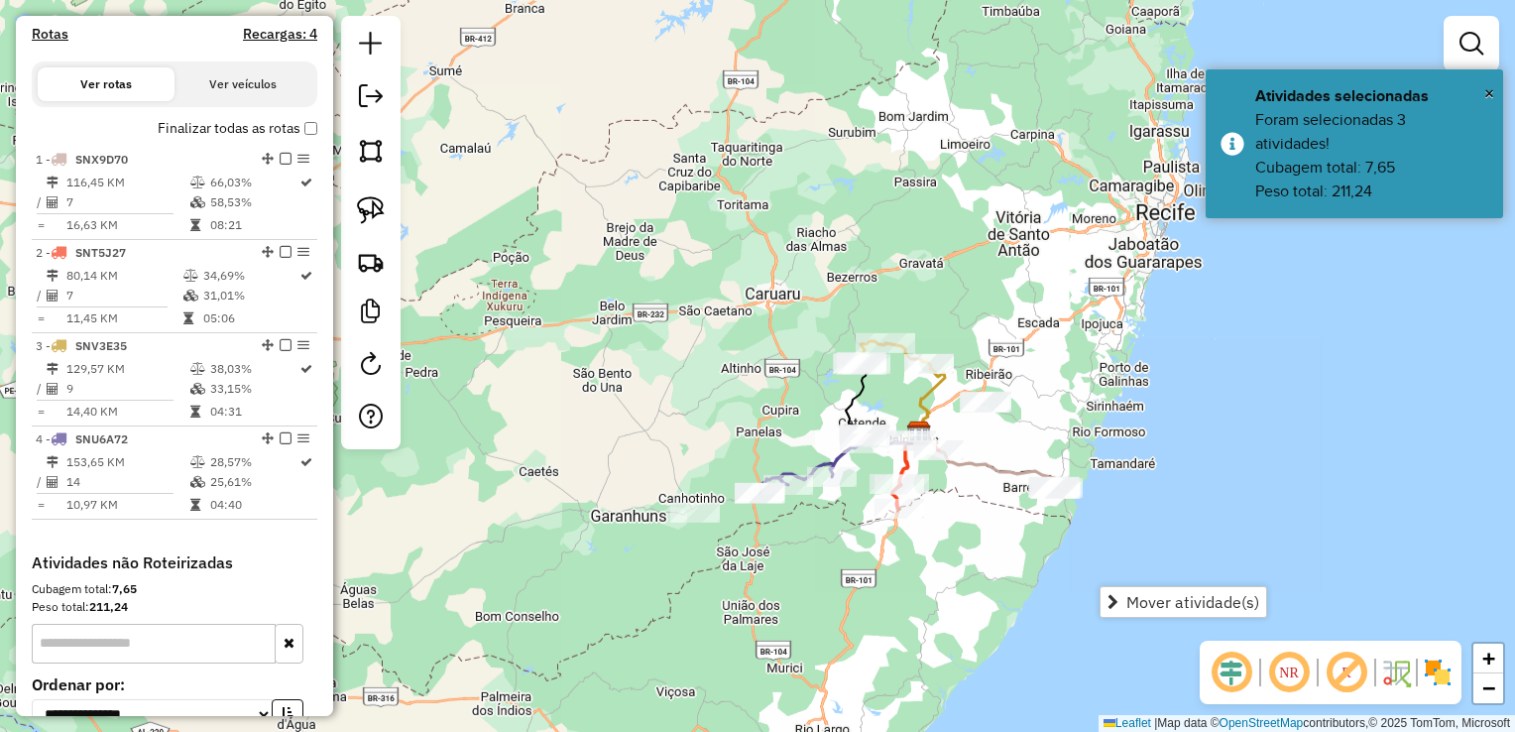
drag, startPoint x: 701, startPoint y: 399, endPoint x: 691, endPoint y: 368, distance: 32.3
click at [700, 396] on div "Janela de atendimento Grade de atendimento Capacidade Transportadoras Veículos …" at bounding box center [757, 366] width 1515 height 732
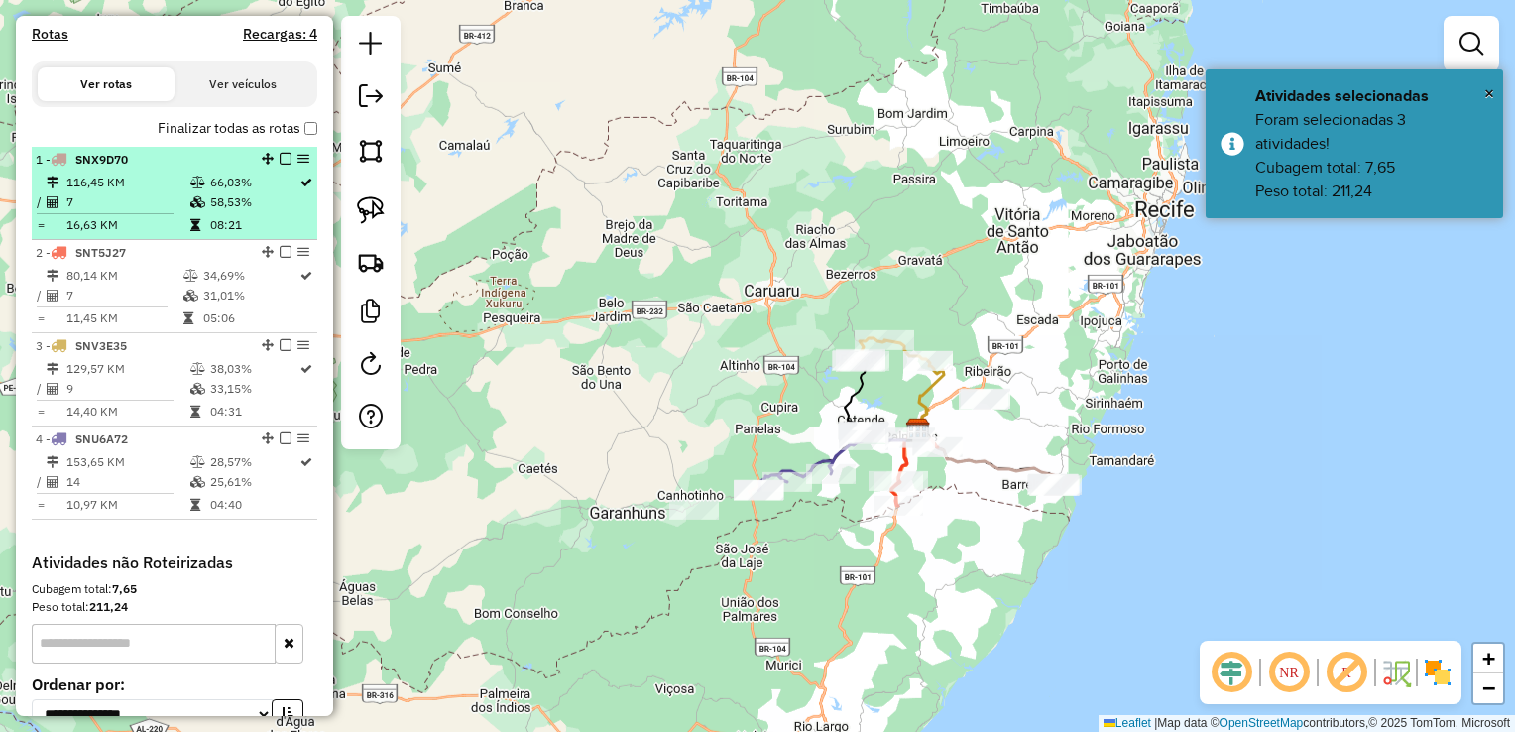
click at [94, 212] on td "7" at bounding box center [127, 202] width 124 height 20
select select "**********"
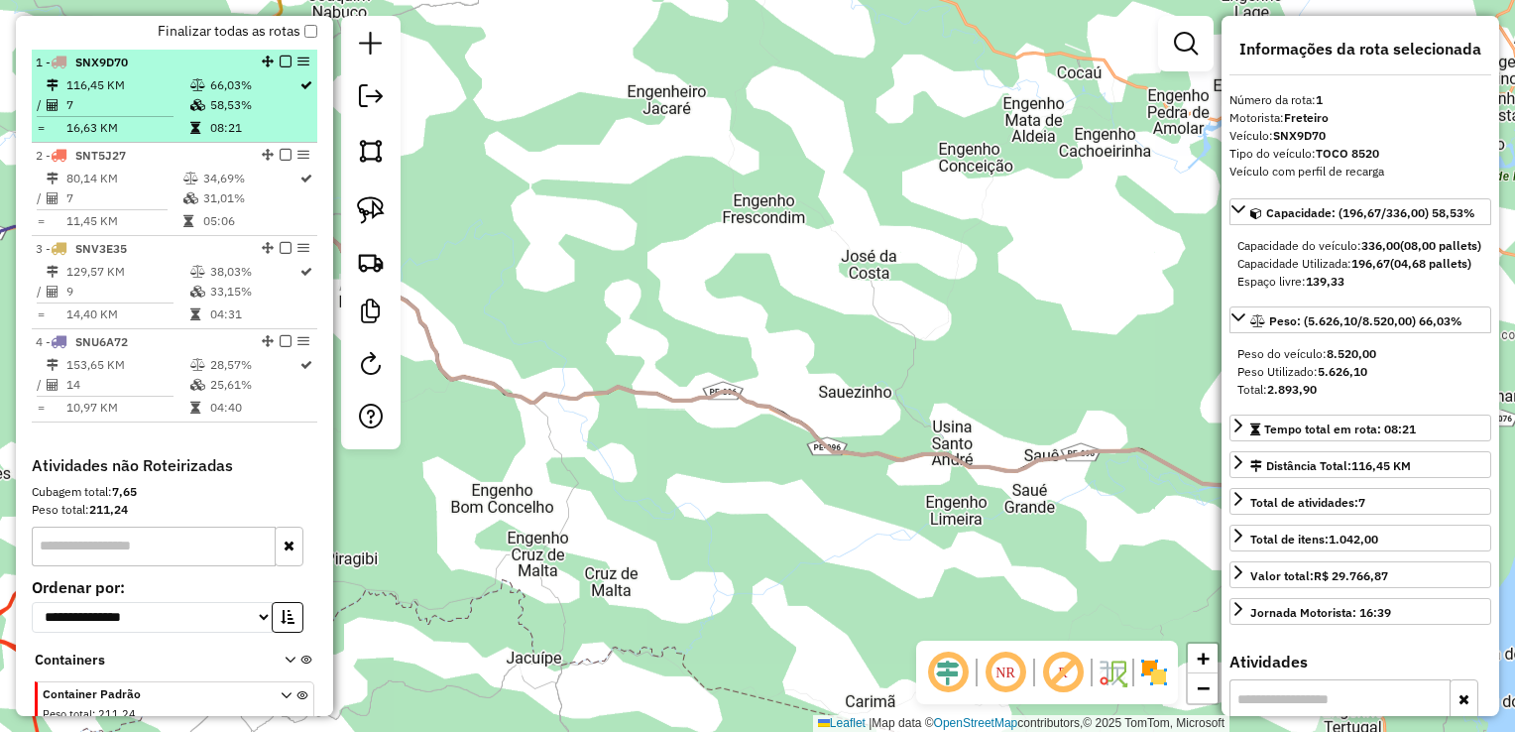
scroll to position [694, 0]
click at [94, 206] on td "7" at bounding box center [123, 196] width 117 height 20
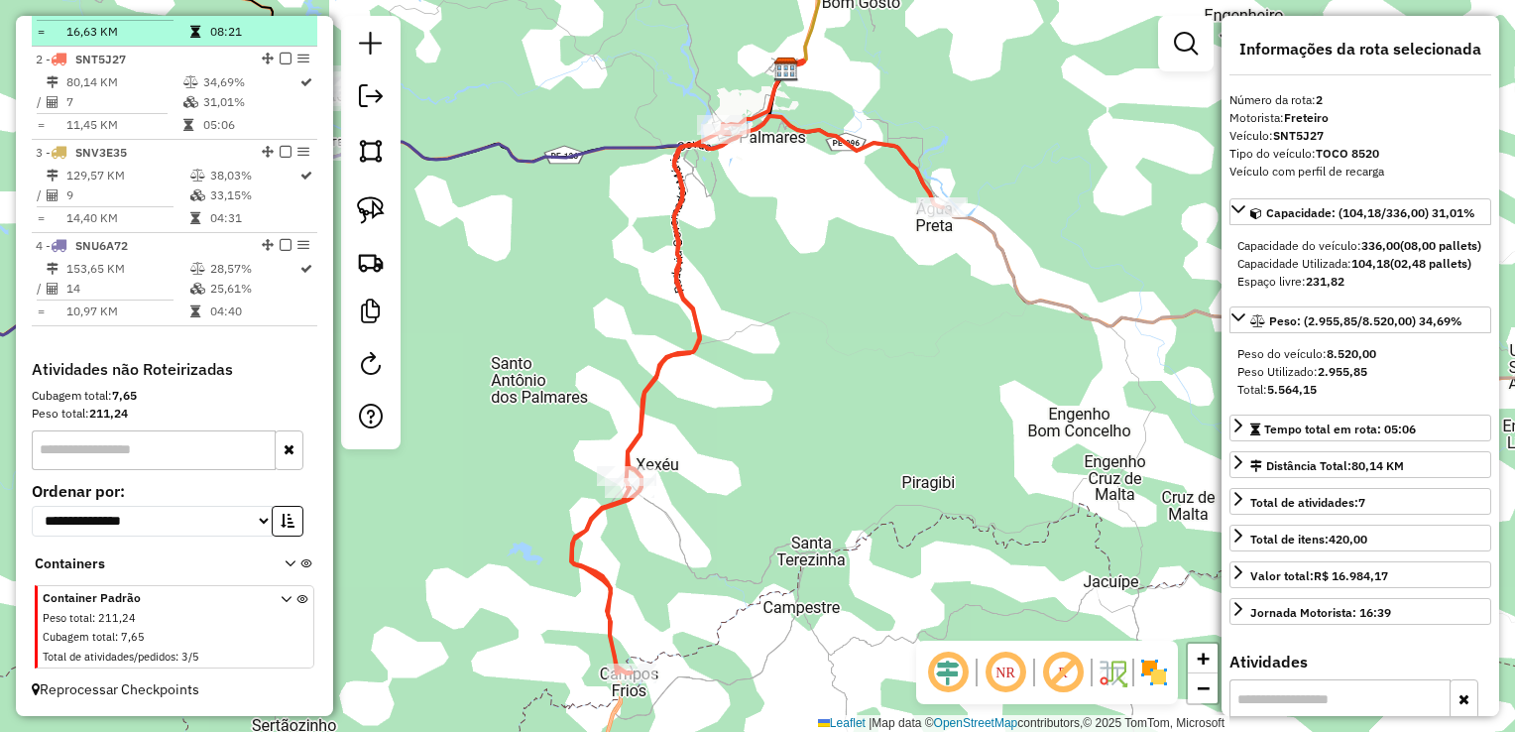
scroll to position [793, 0]
click at [94, 220] on td "14,40 KM" at bounding box center [127, 218] width 124 height 20
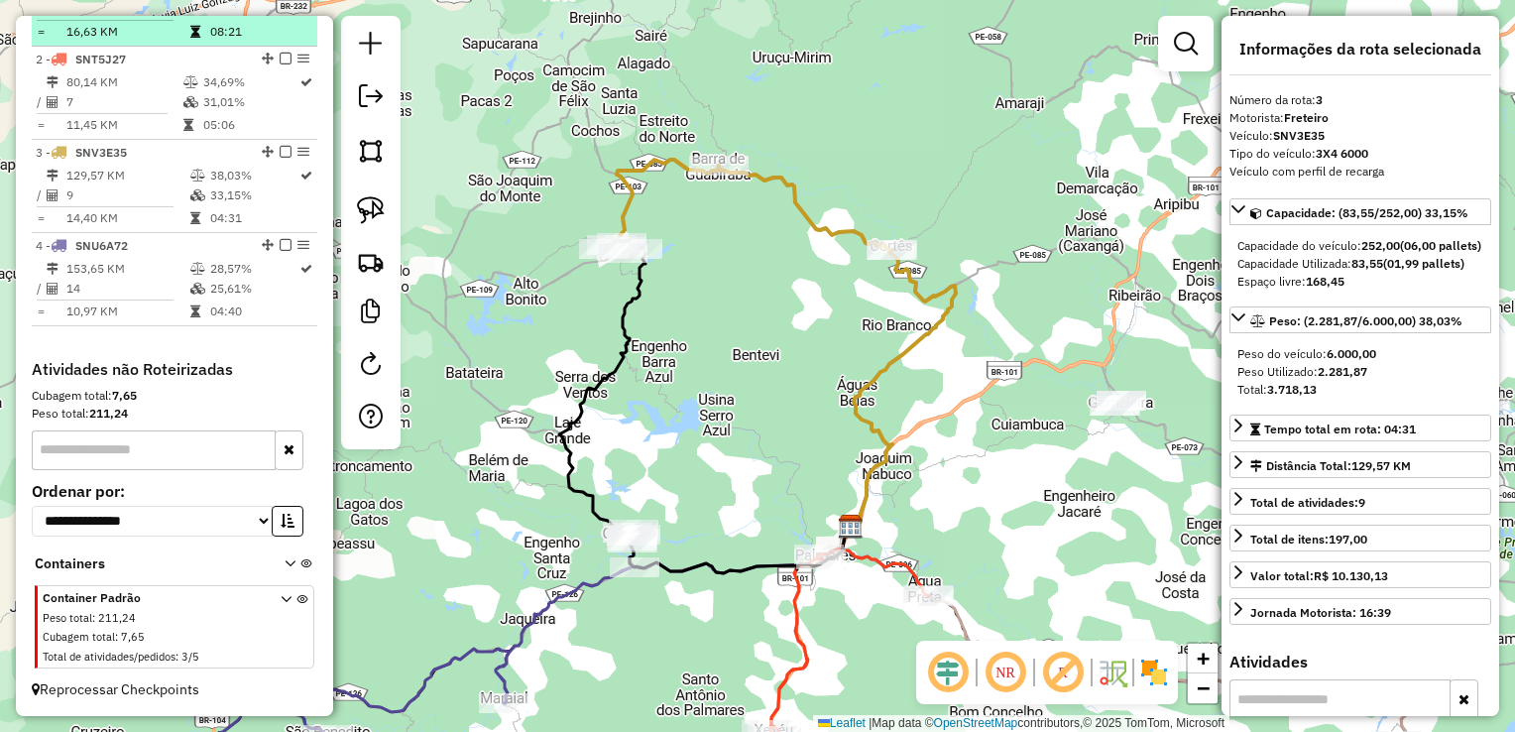
scroll to position [804, 0]
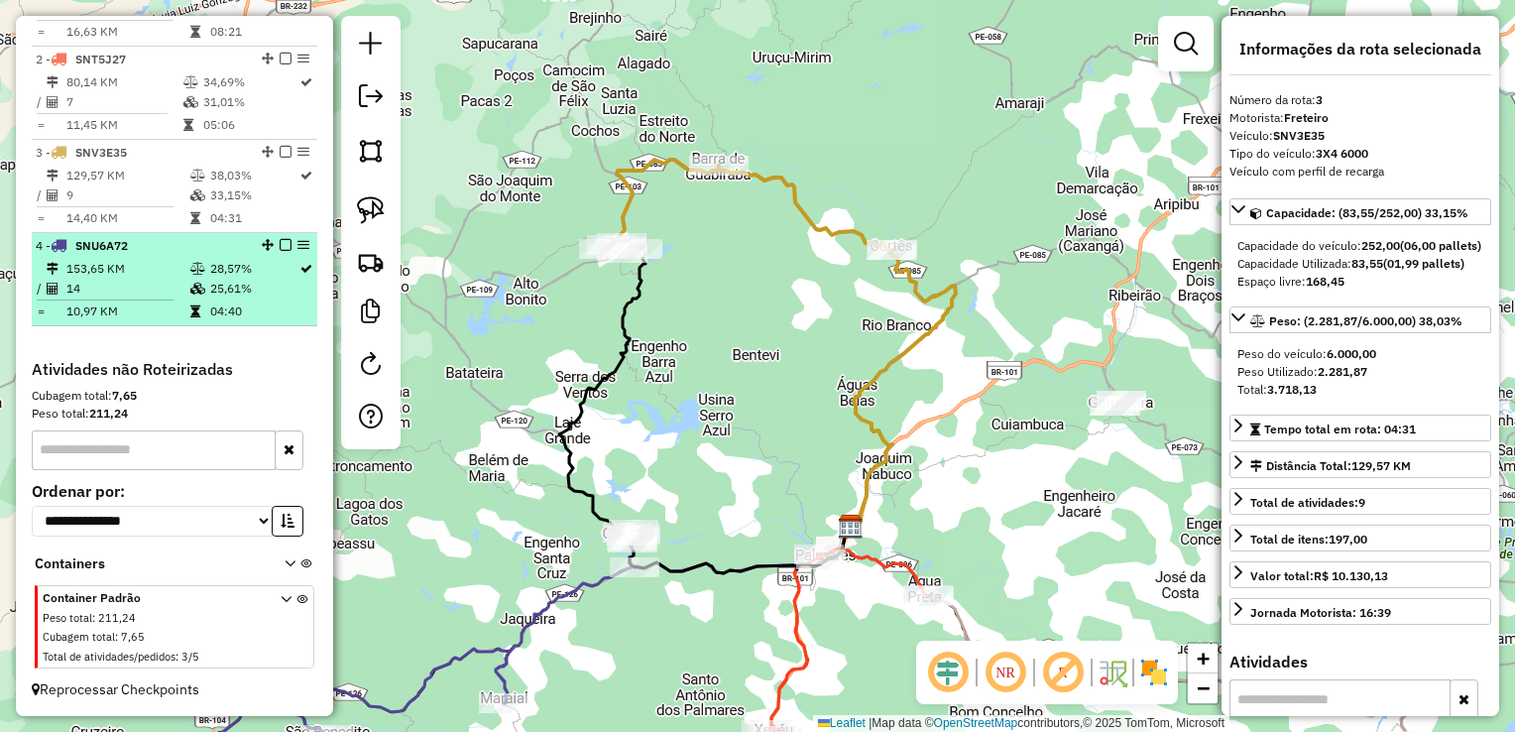
click at [95, 252] on span "SNU6A72" at bounding box center [101, 245] width 53 height 15
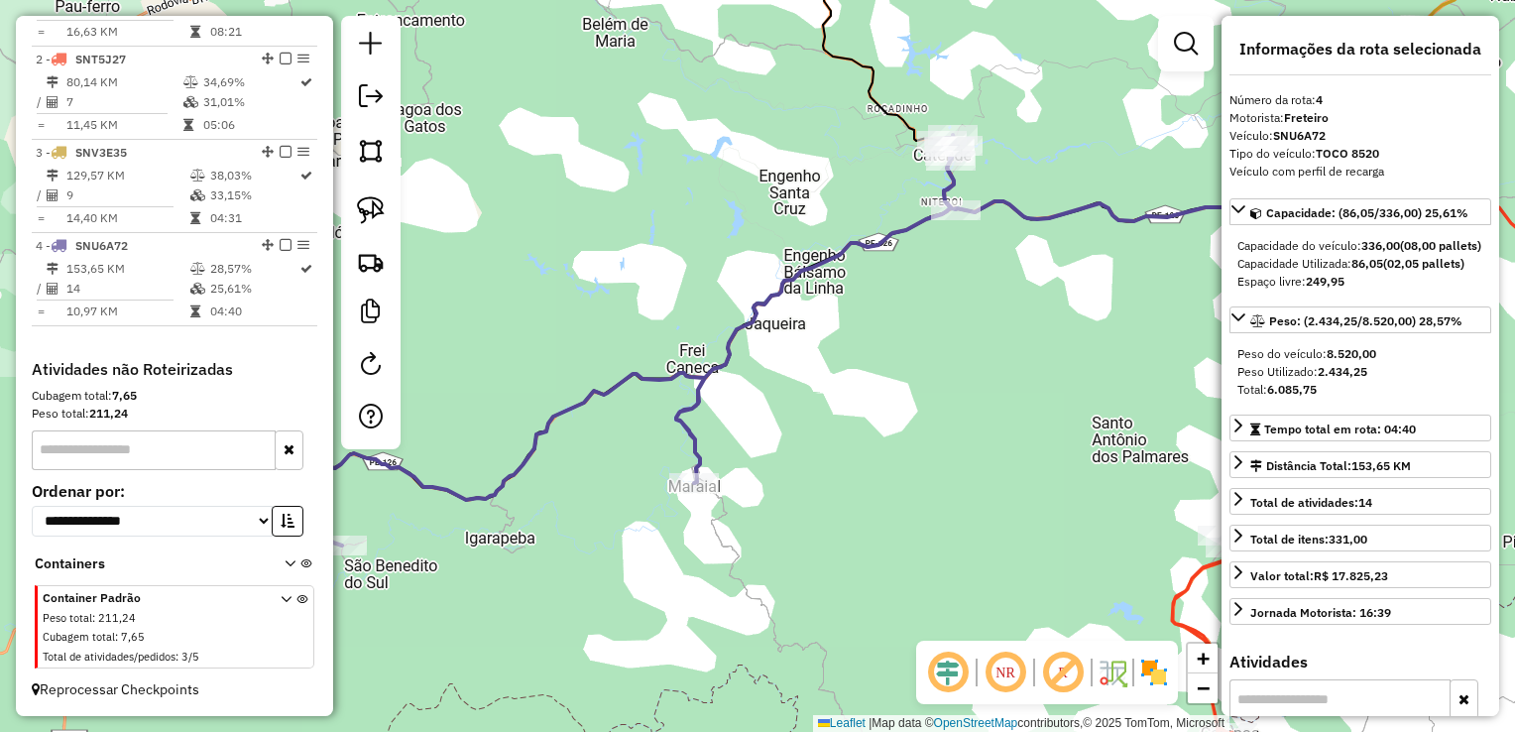
click at [845, 363] on div "Janela de atendimento Grade de atendimento Capacidade Transportadoras Veículos …" at bounding box center [757, 366] width 1515 height 732
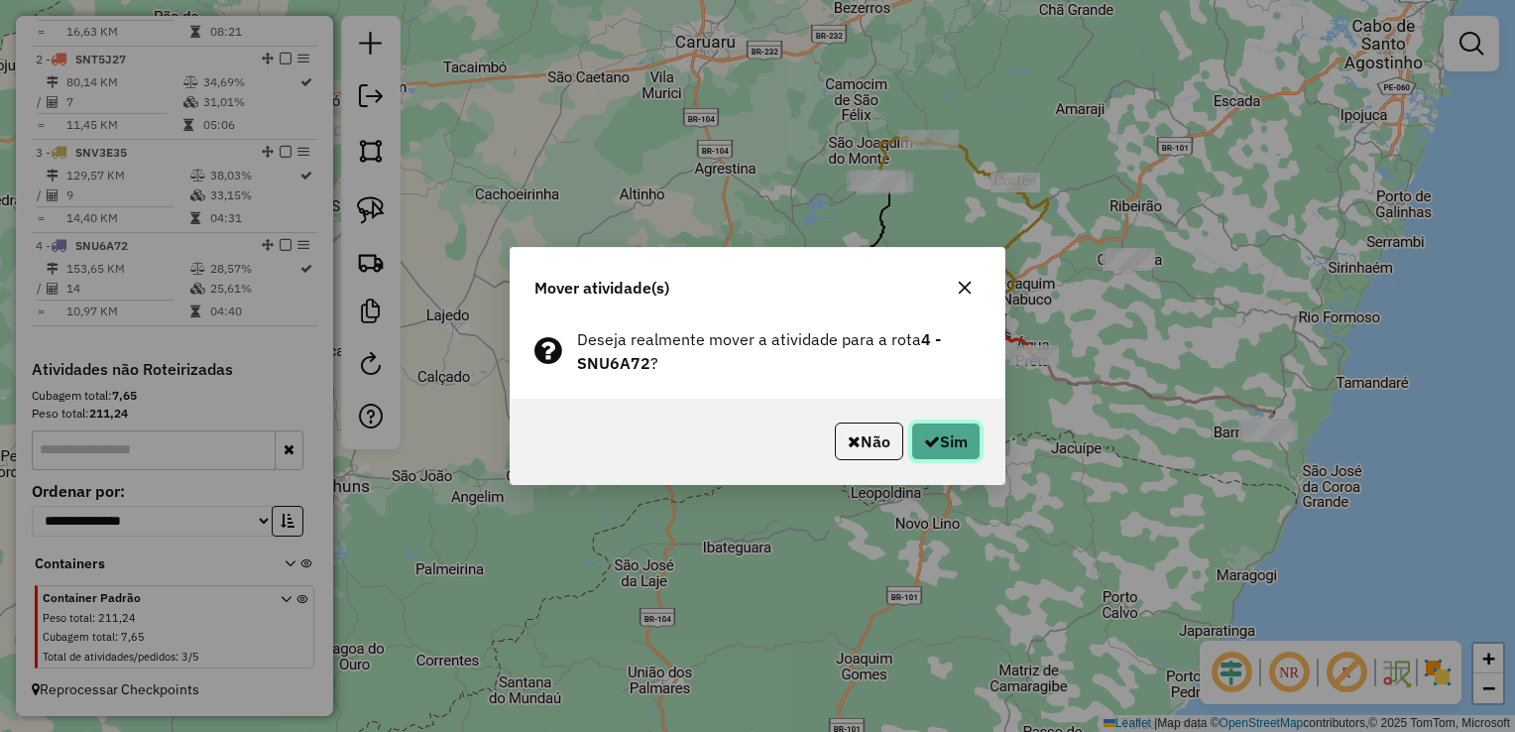
click at [933, 438] on icon "button" at bounding box center [932, 441] width 16 height 16
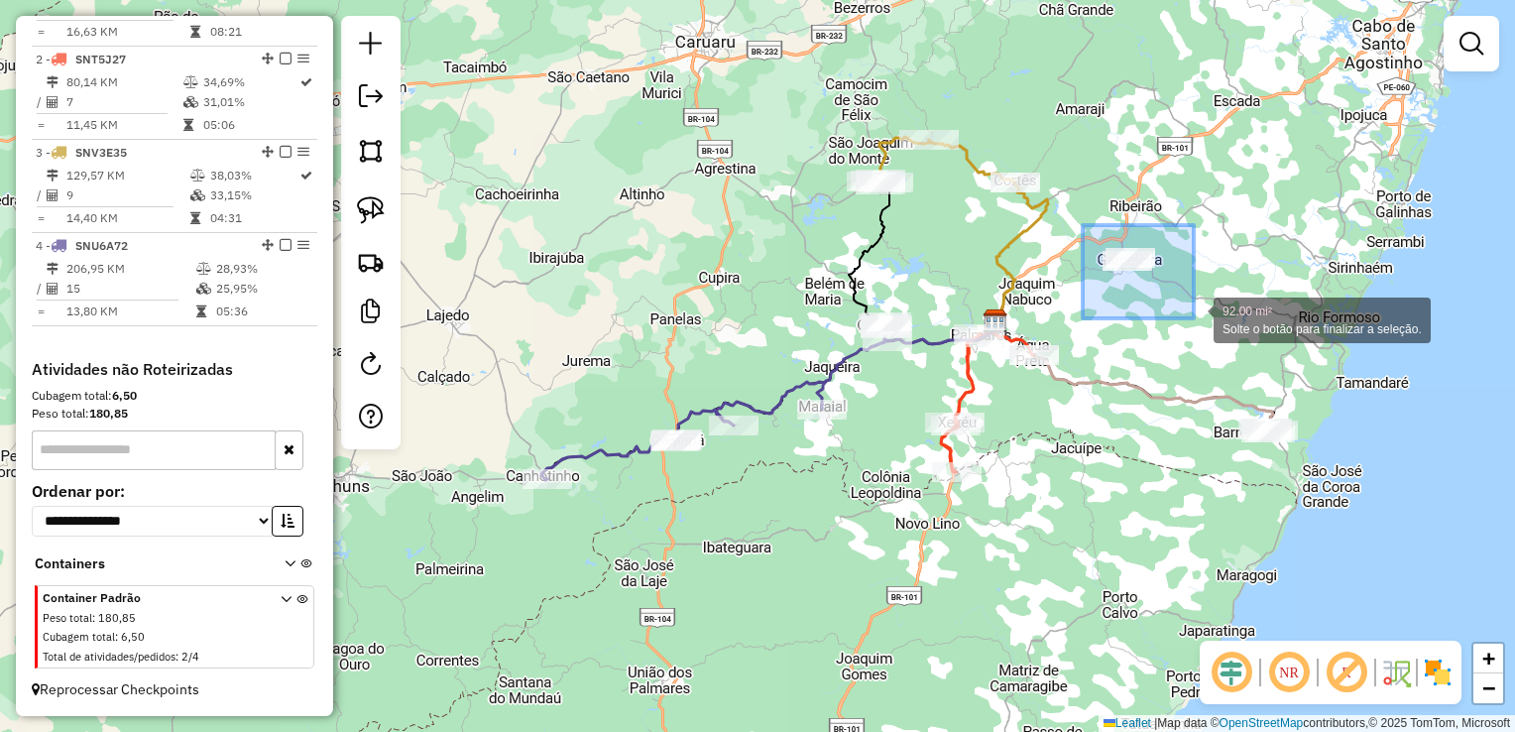
drag, startPoint x: 1127, startPoint y: 319, endPoint x: 1194, endPoint y: 318, distance: 66.4
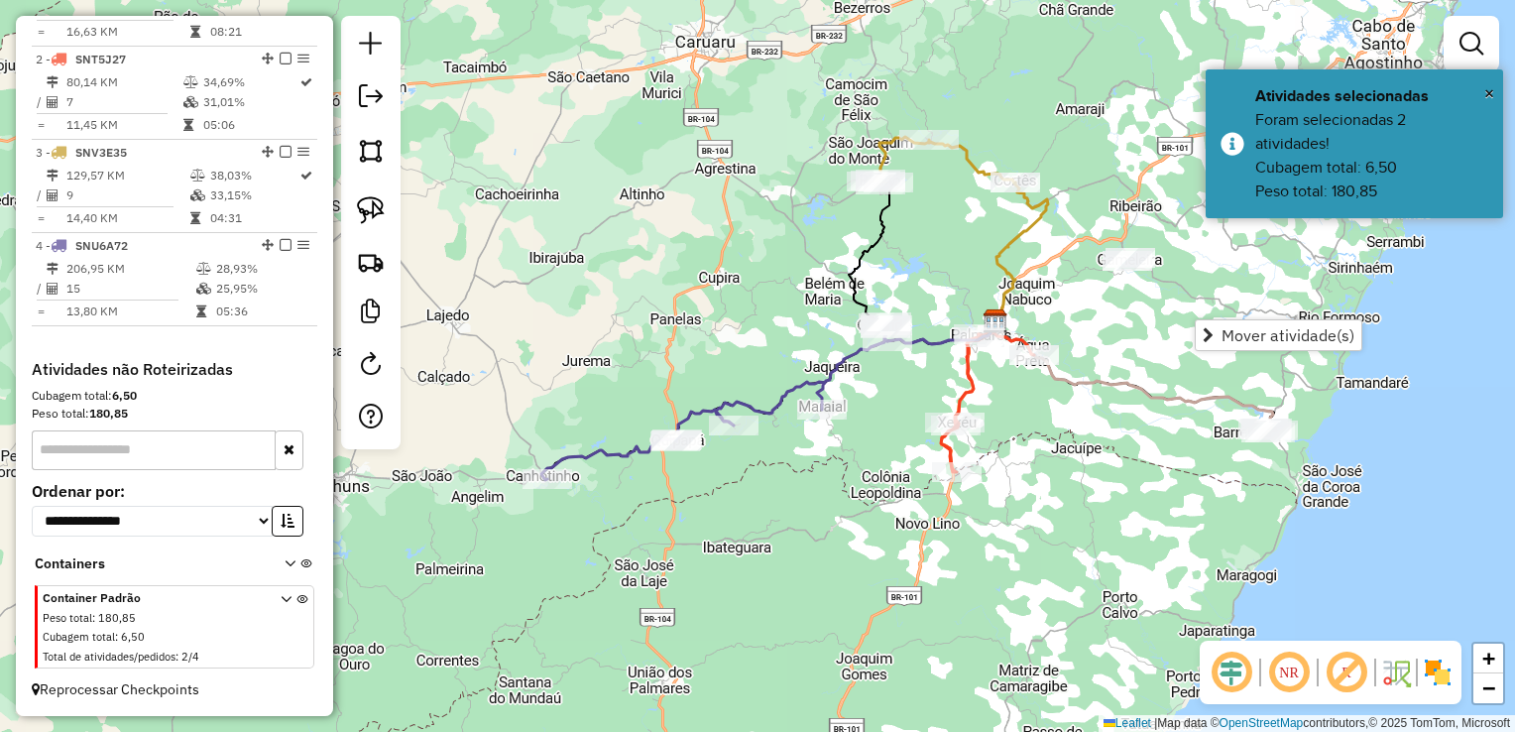
click at [1128, 463] on div "Janela de atendimento Grade de atendimento Capacidade Transportadoras Veículos …" at bounding box center [757, 366] width 1515 height 732
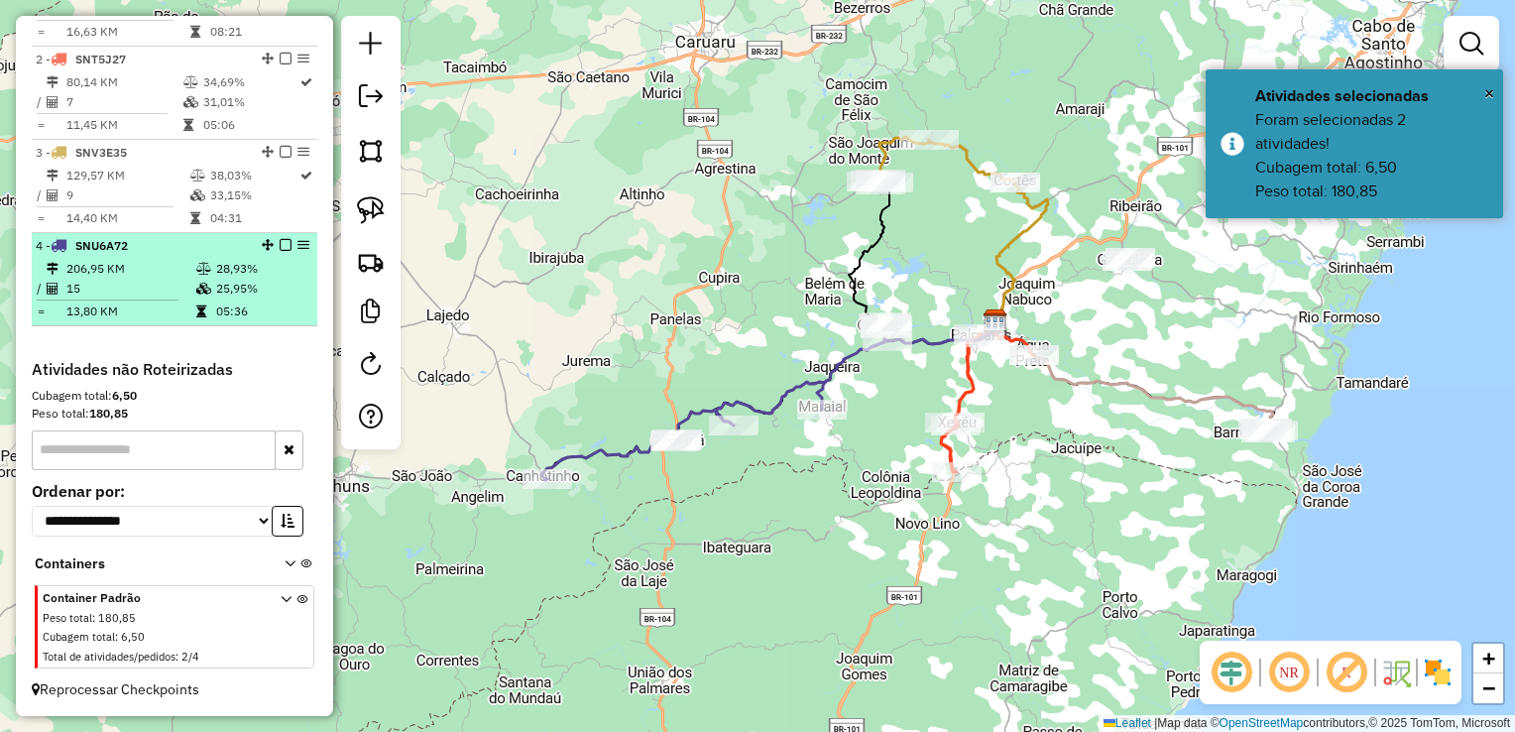
click at [82, 274] on td "206,95 KM" at bounding box center [130, 269] width 130 height 20
select select "**********"
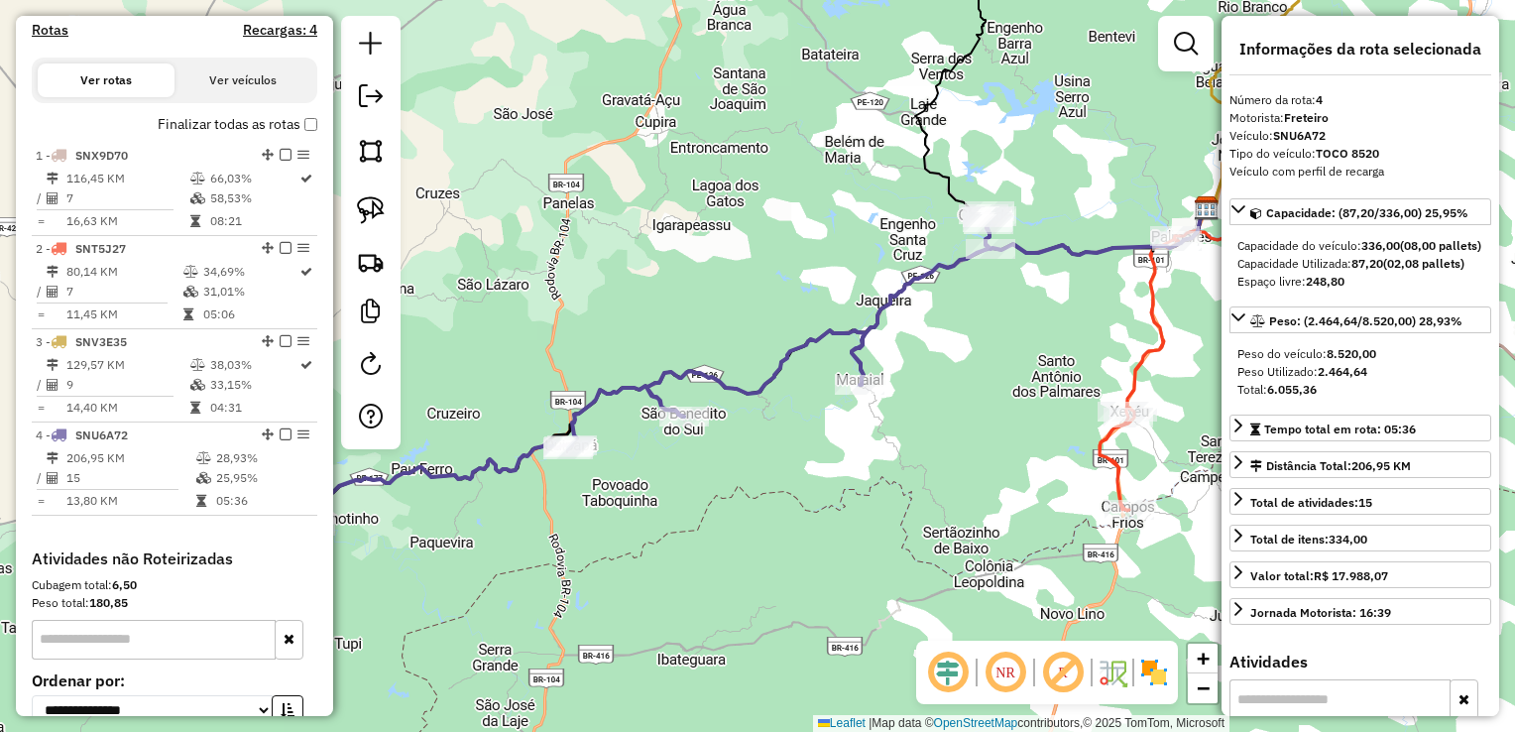
scroll to position [606, 0]
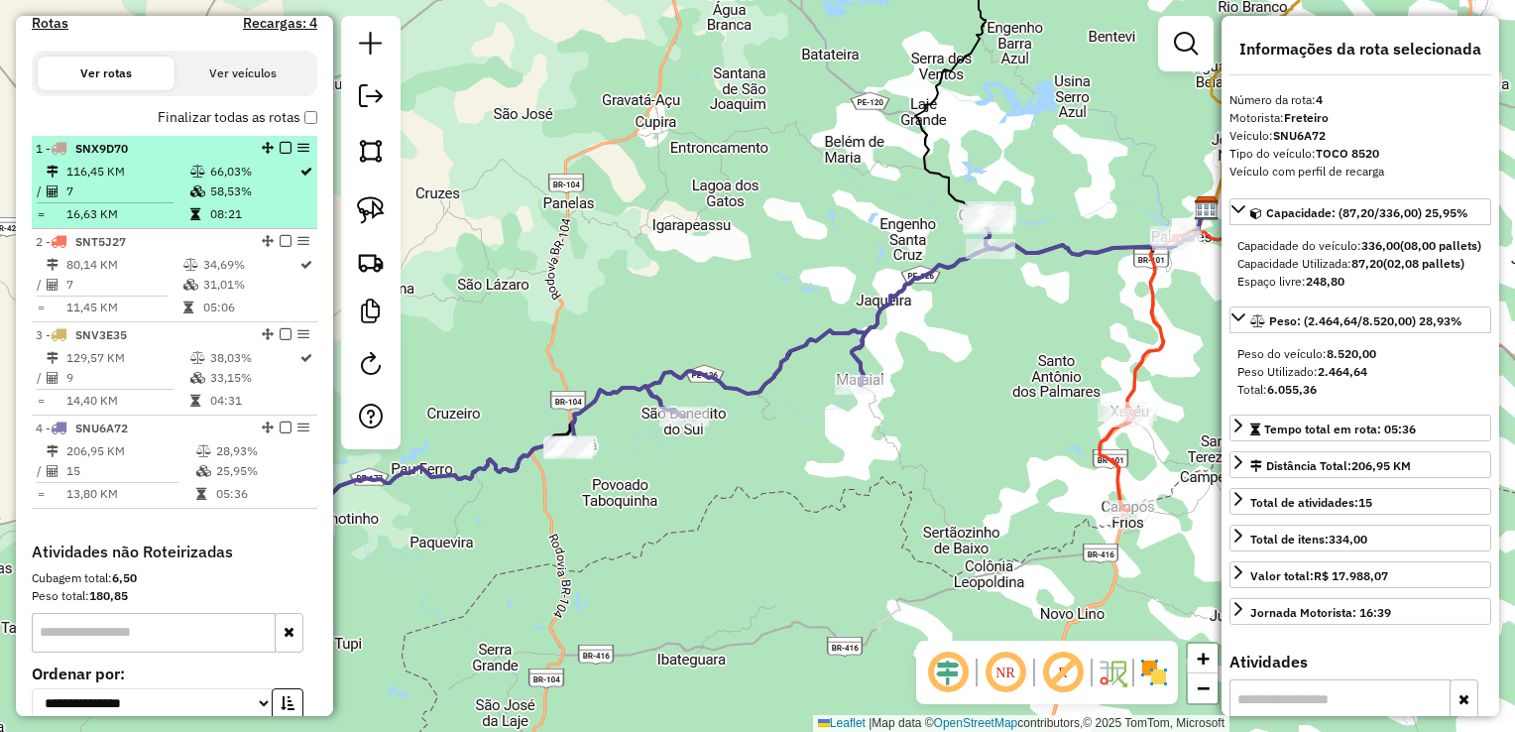
click at [103, 181] on td "116,45 KM" at bounding box center [127, 172] width 124 height 20
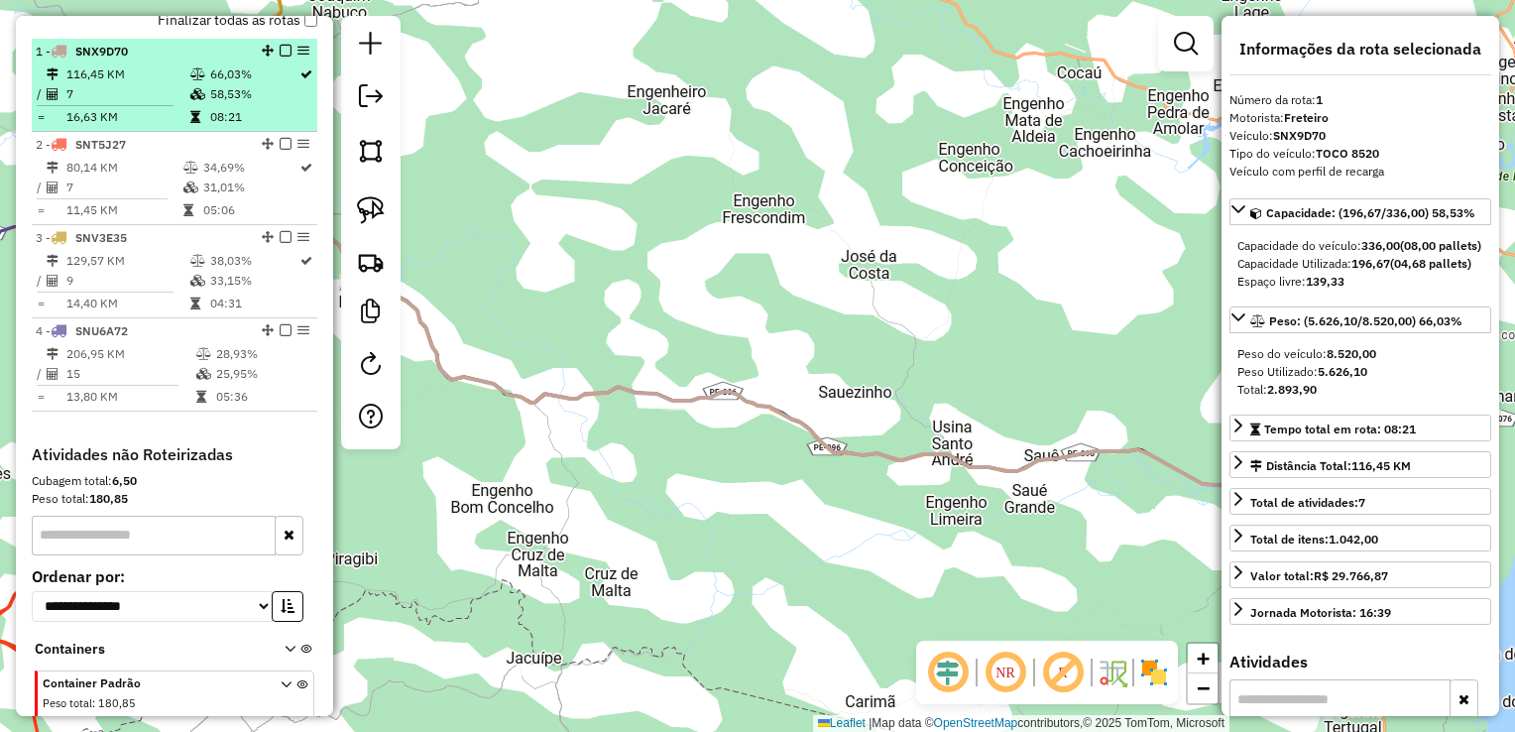
scroll to position [705, 0]
click at [103, 192] on td "7" at bounding box center [123, 186] width 117 height 20
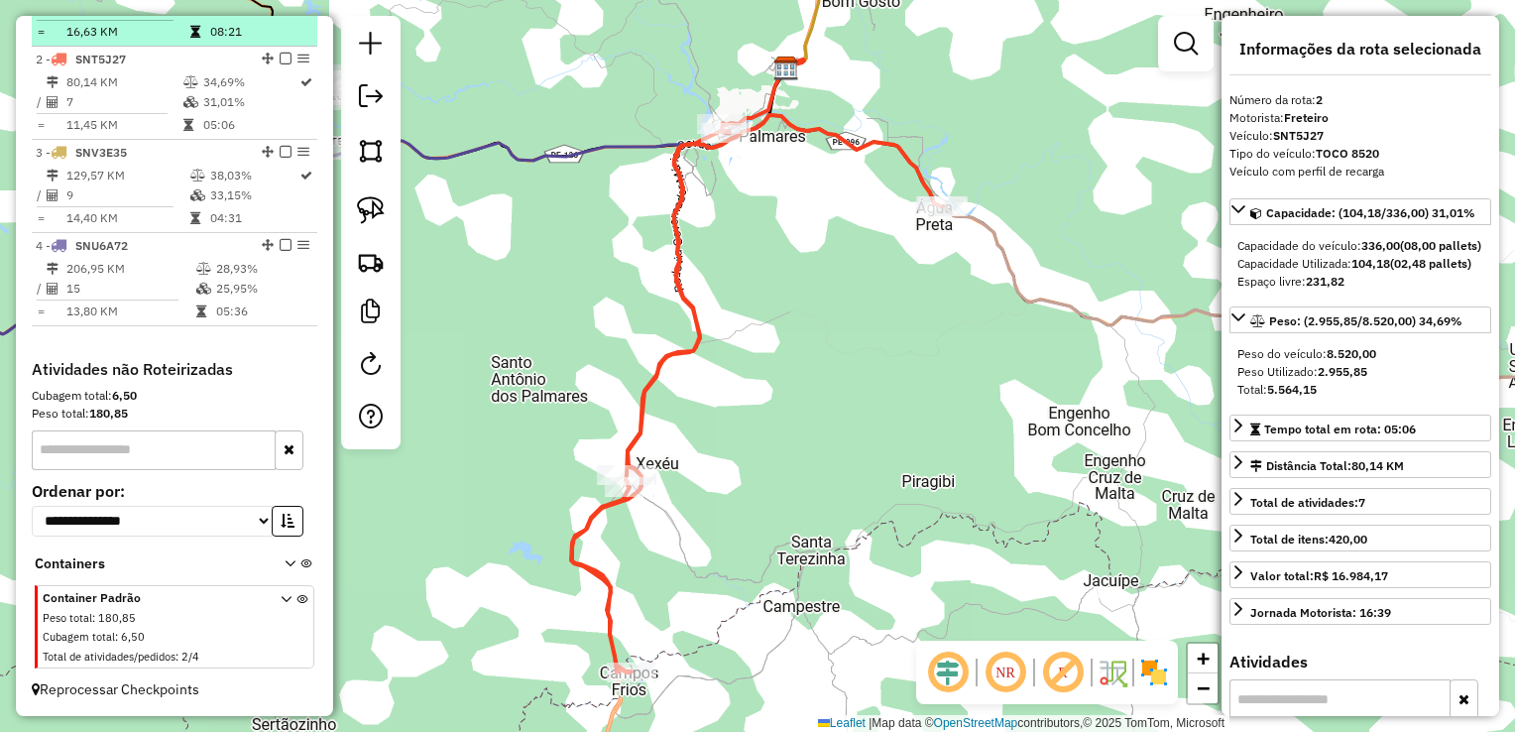
scroll to position [804, 0]
click at [103, 192] on td "9" at bounding box center [127, 195] width 124 height 20
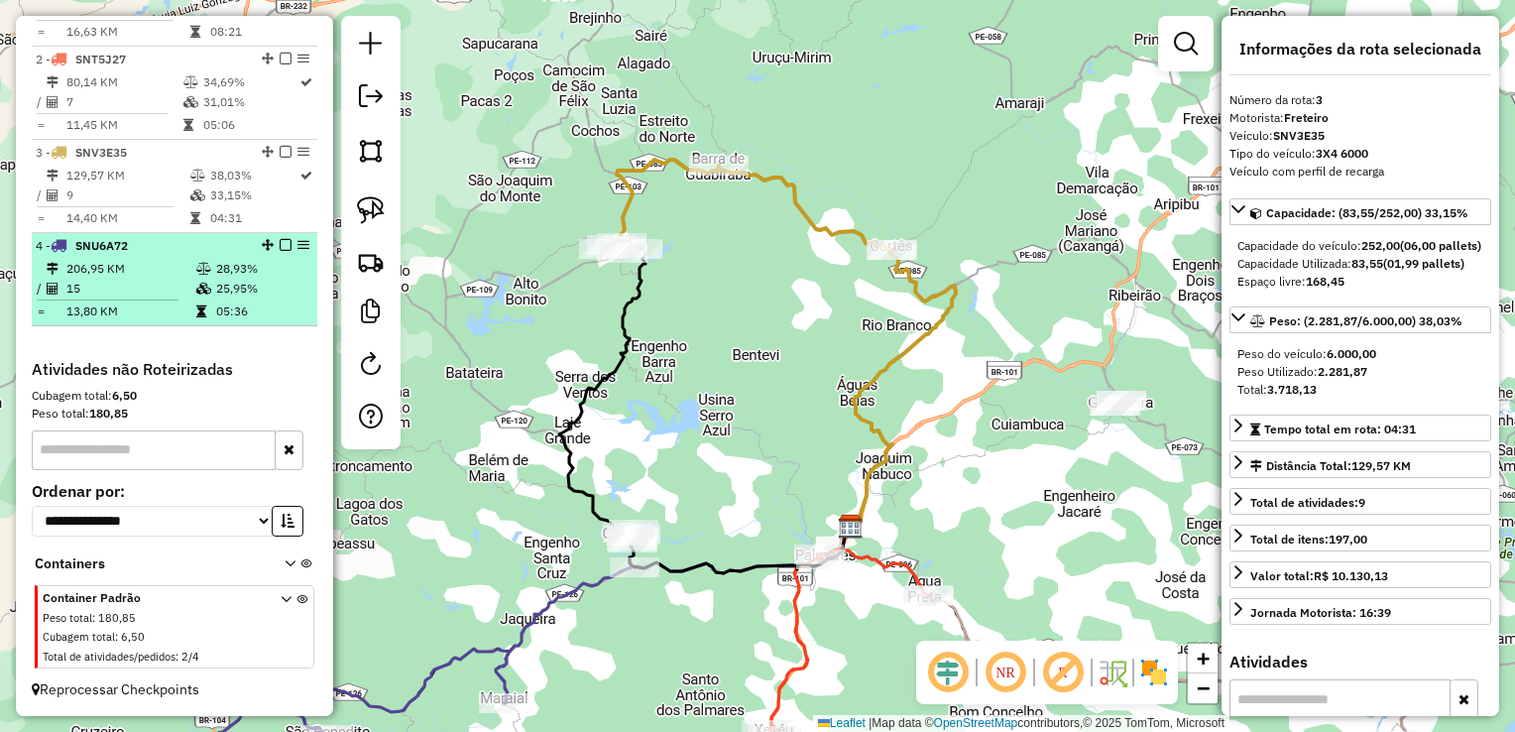
click at [100, 260] on td "206,95 KM" at bounding box center [130, 269] width 130 height 20
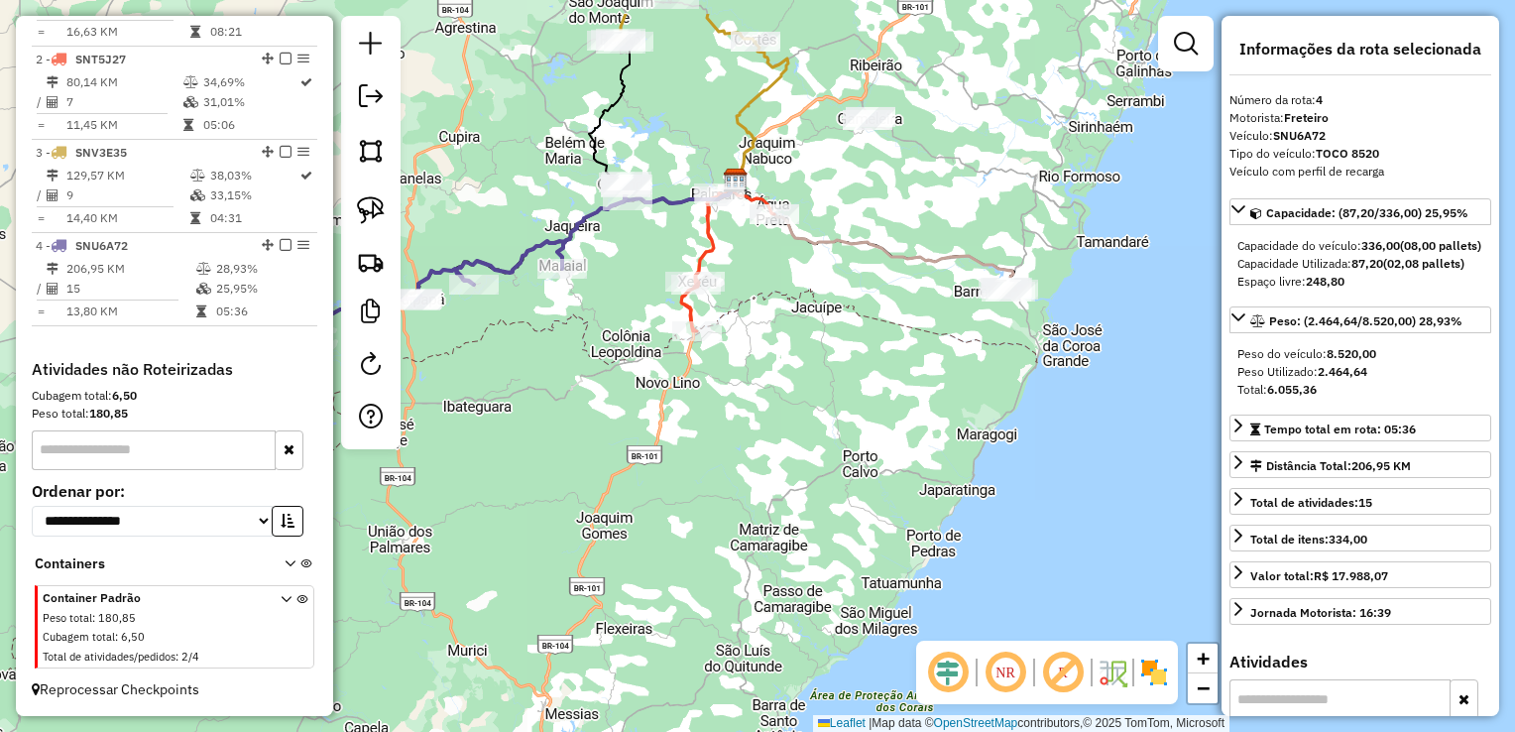
drag, startPoint x: 926, startPoint y: 288, endPoint x: 766, endPoint y: 375, distance: 182.8
click at [766, 375] on div "Janela de atendimento Grade de atendimento Capacidade Transportadoras Veículos …" at bounding box center [757, 366] width 1515 height 732
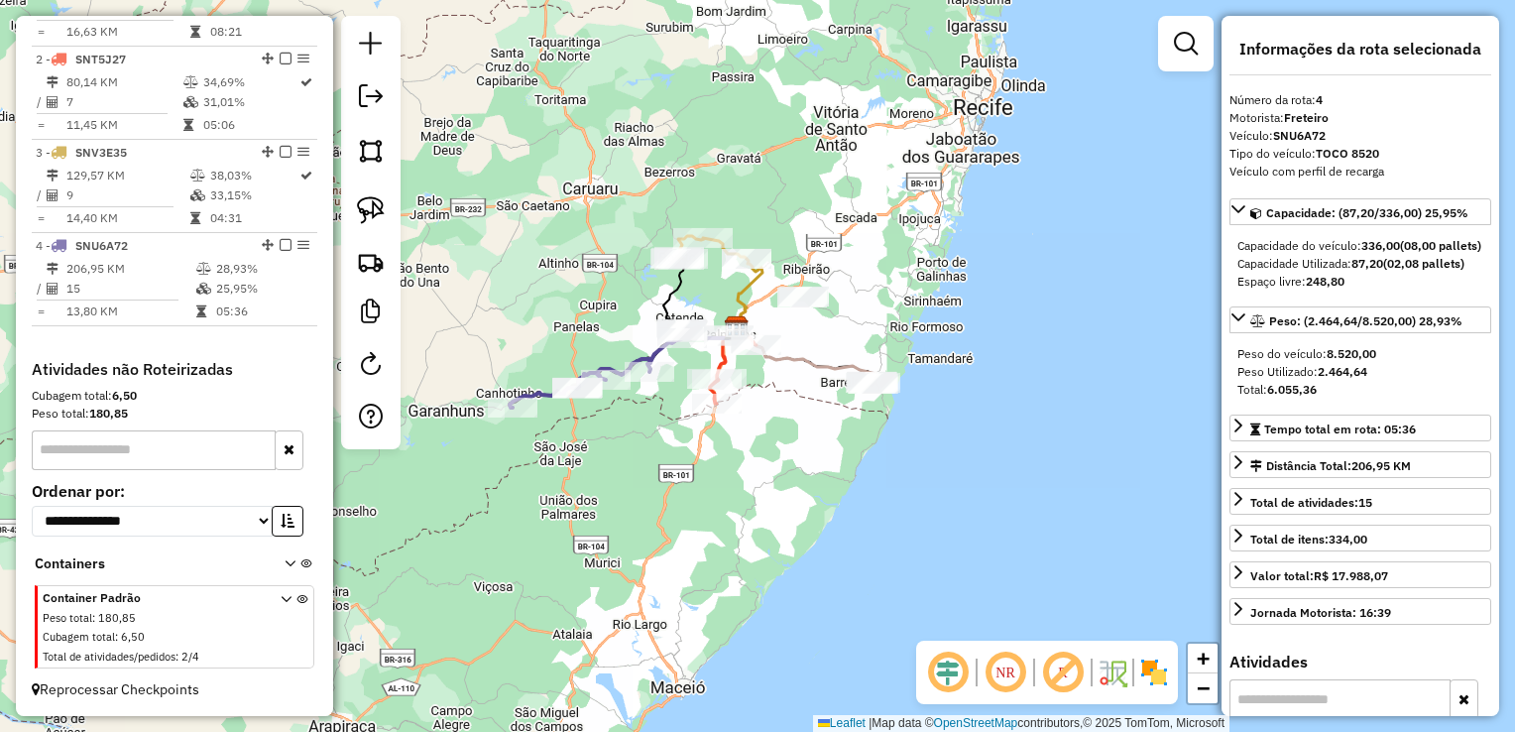
drag, startPoint x: 824, startPoint y: 362, endPoint x: 766, endPoint y: 433, distance: 92.3
click at [775, 382] on icon at bounding box center [804, 354] width 143 height 55
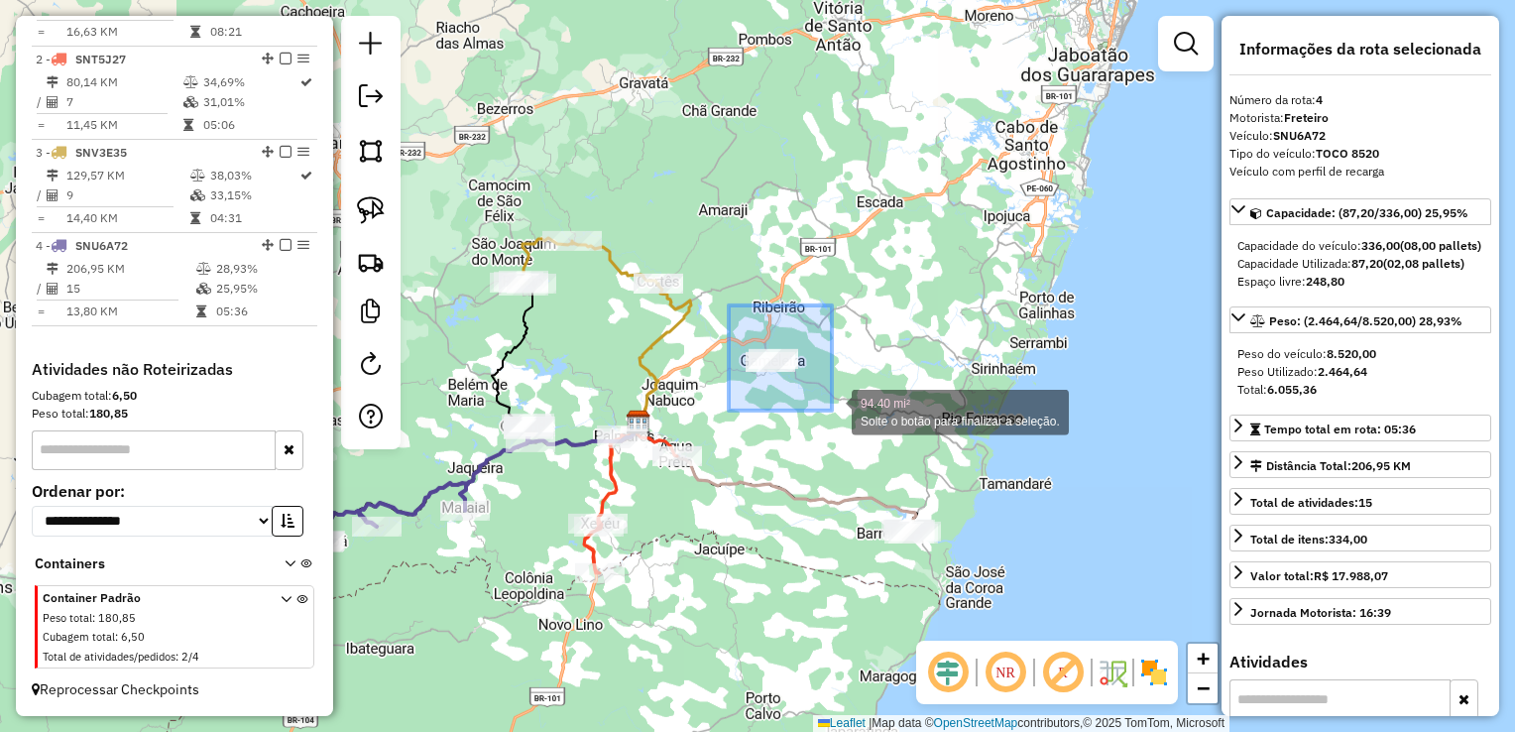
drag, startPoint x: 729, startPoint y: 305, endPoint x: 832, endPoint y: 411, distance: 147.3
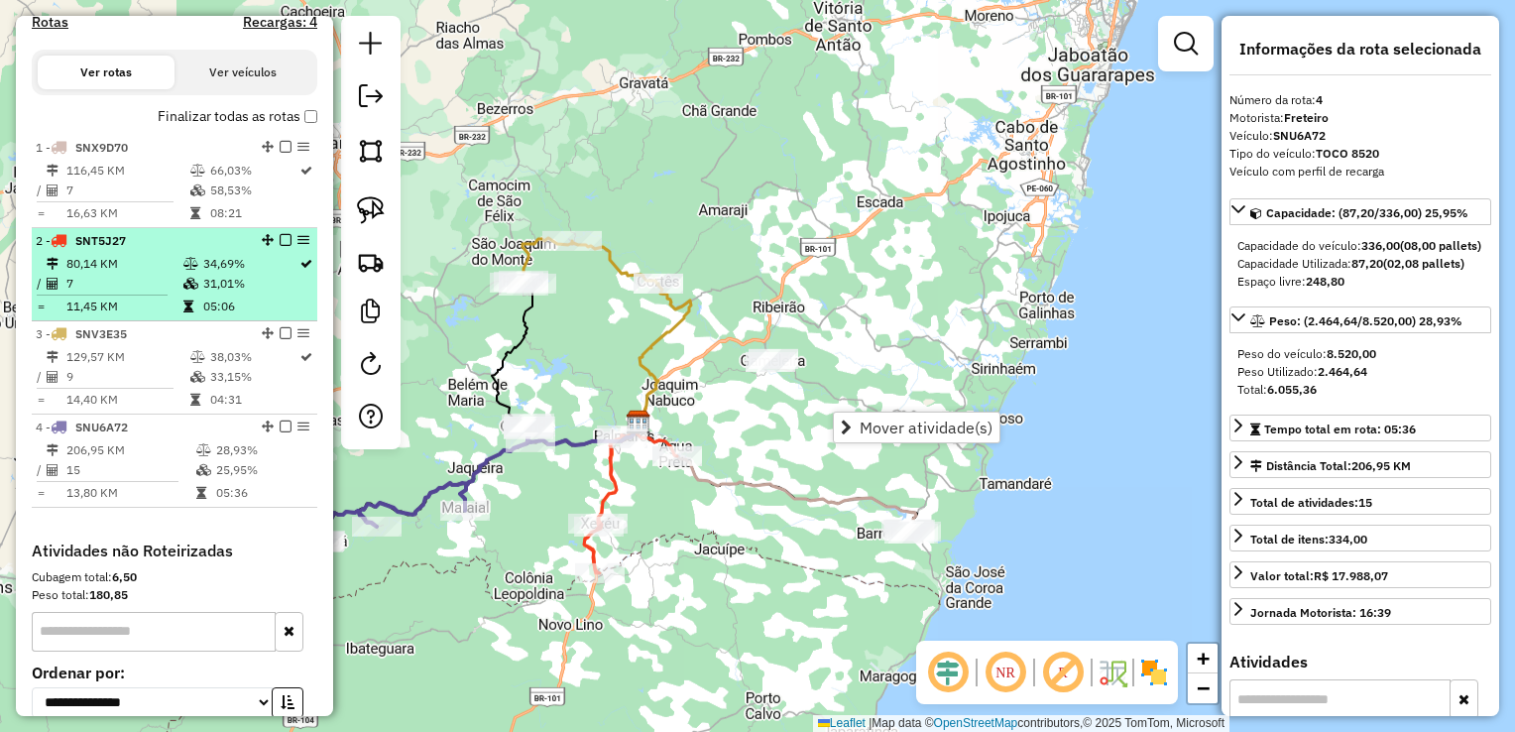
scroll to position [606, 0]
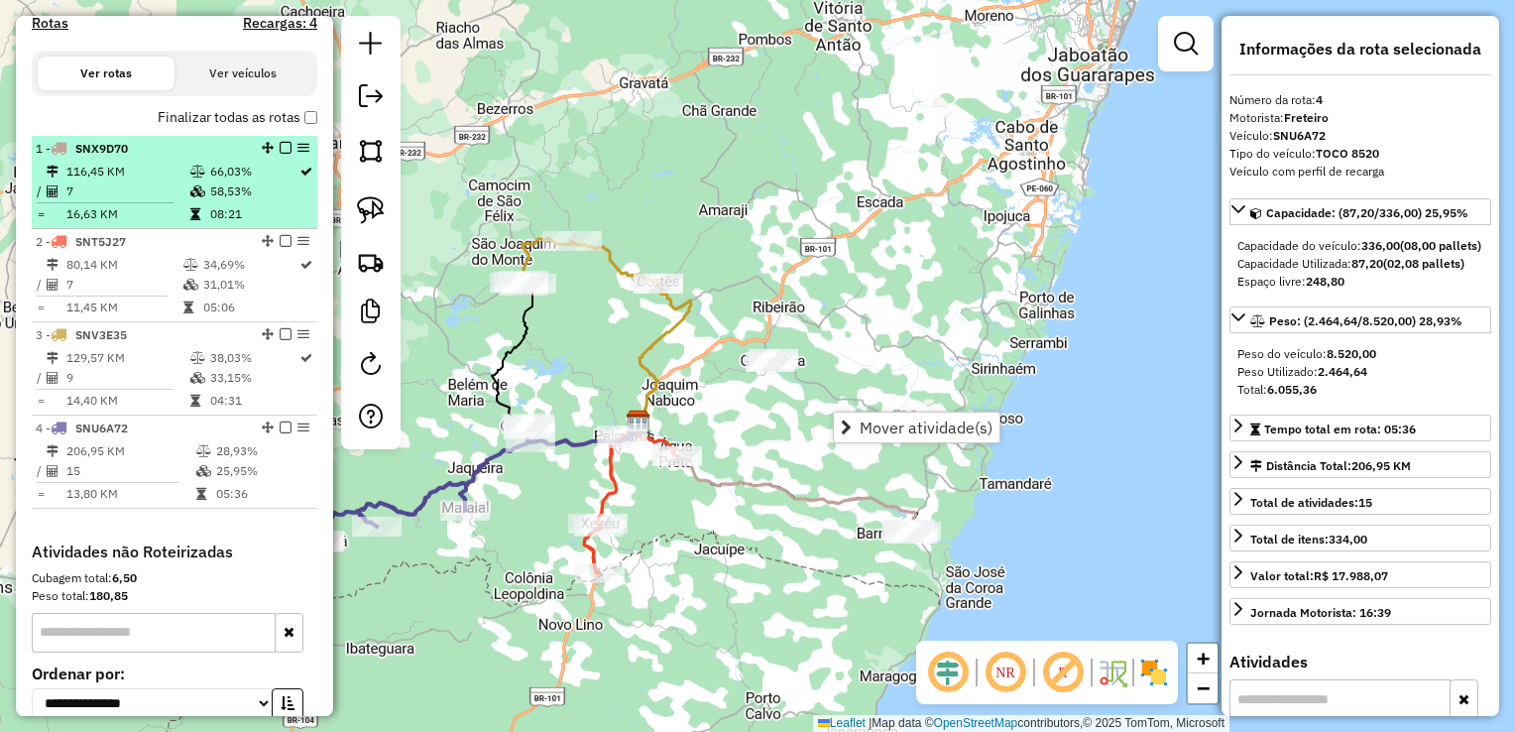
click at [101, 198] on td "7" at bounding box center [127, 191] width 124 height 20
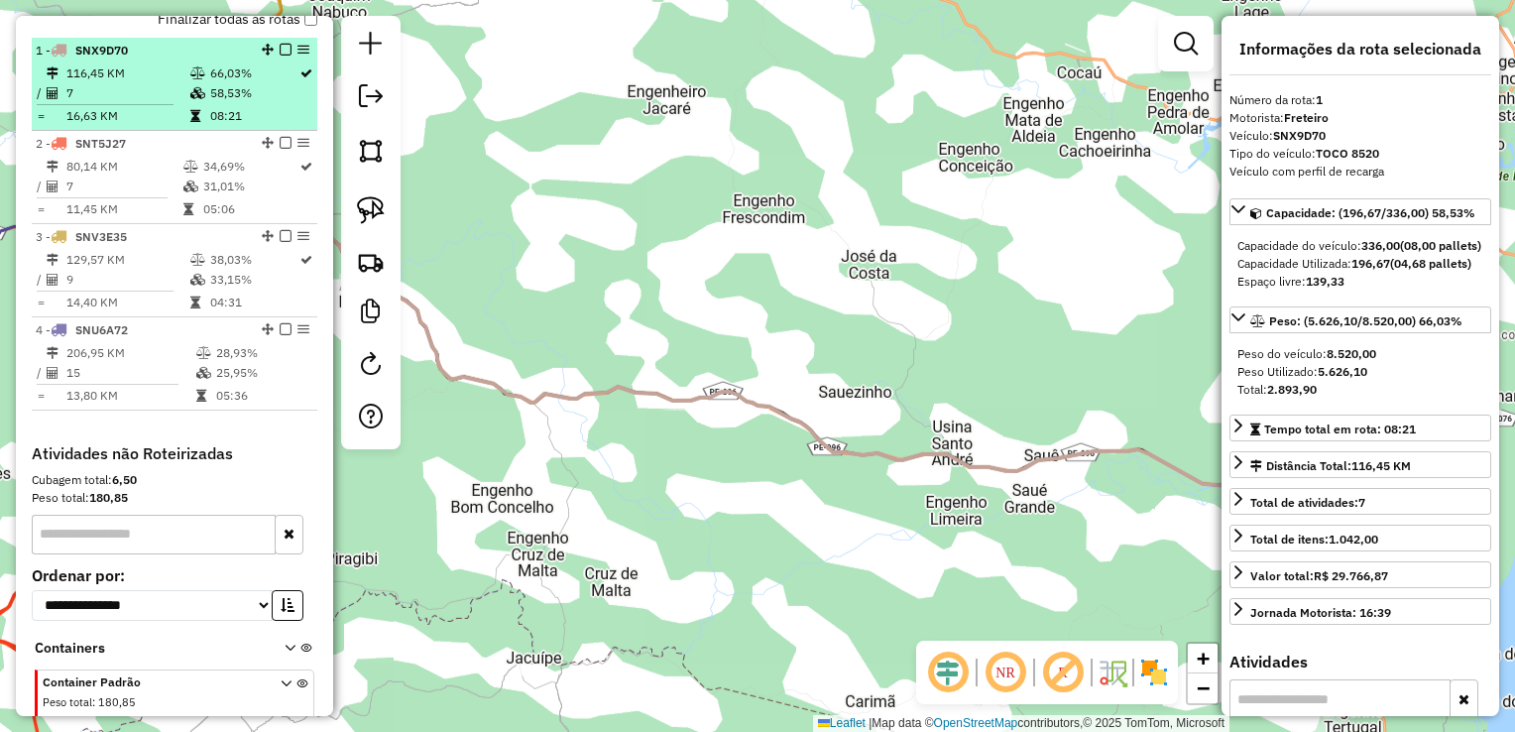
scroll to position [705, 0]
click at [101, 195] on td "7" at bounding box center [123, 186] width 117 height 20
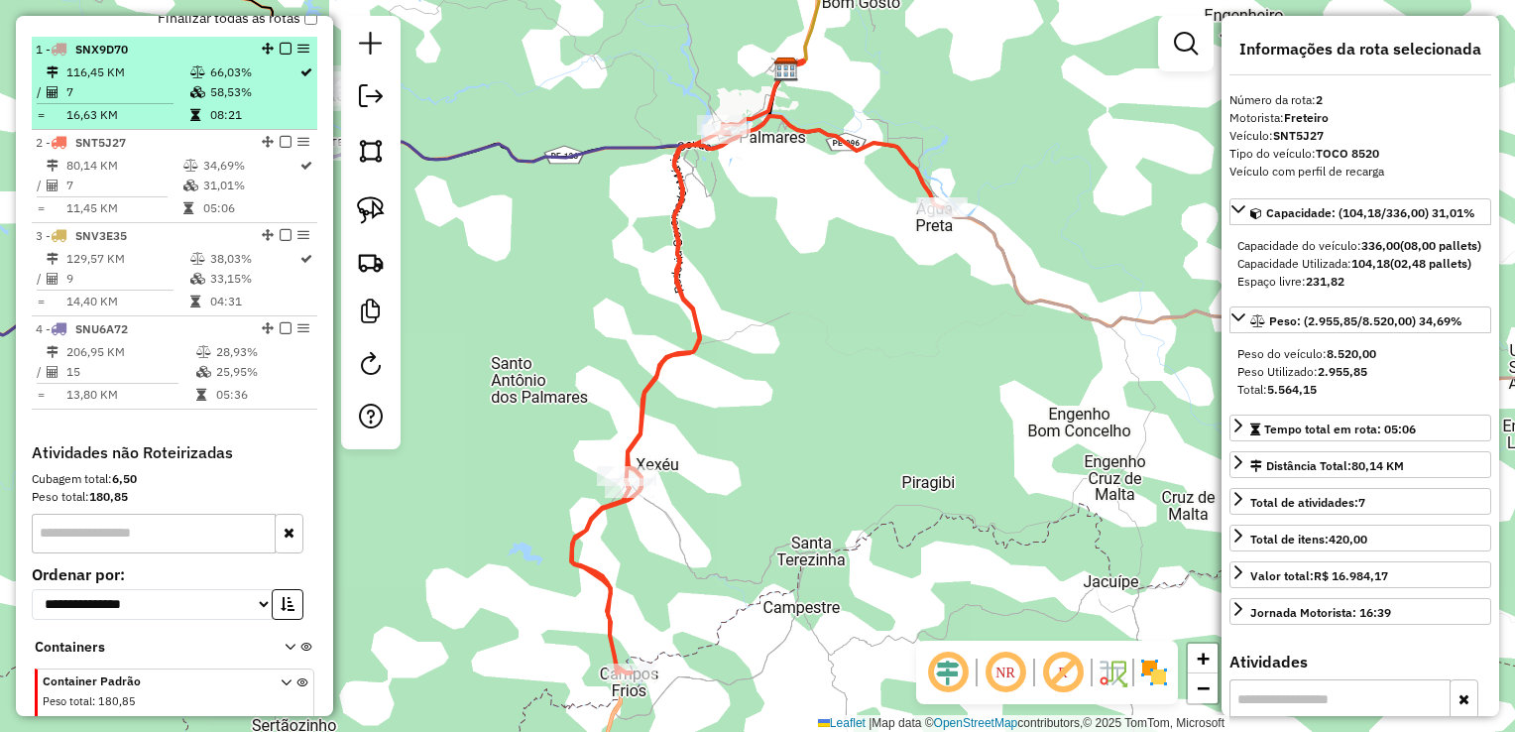
scroll to position [804, 0]
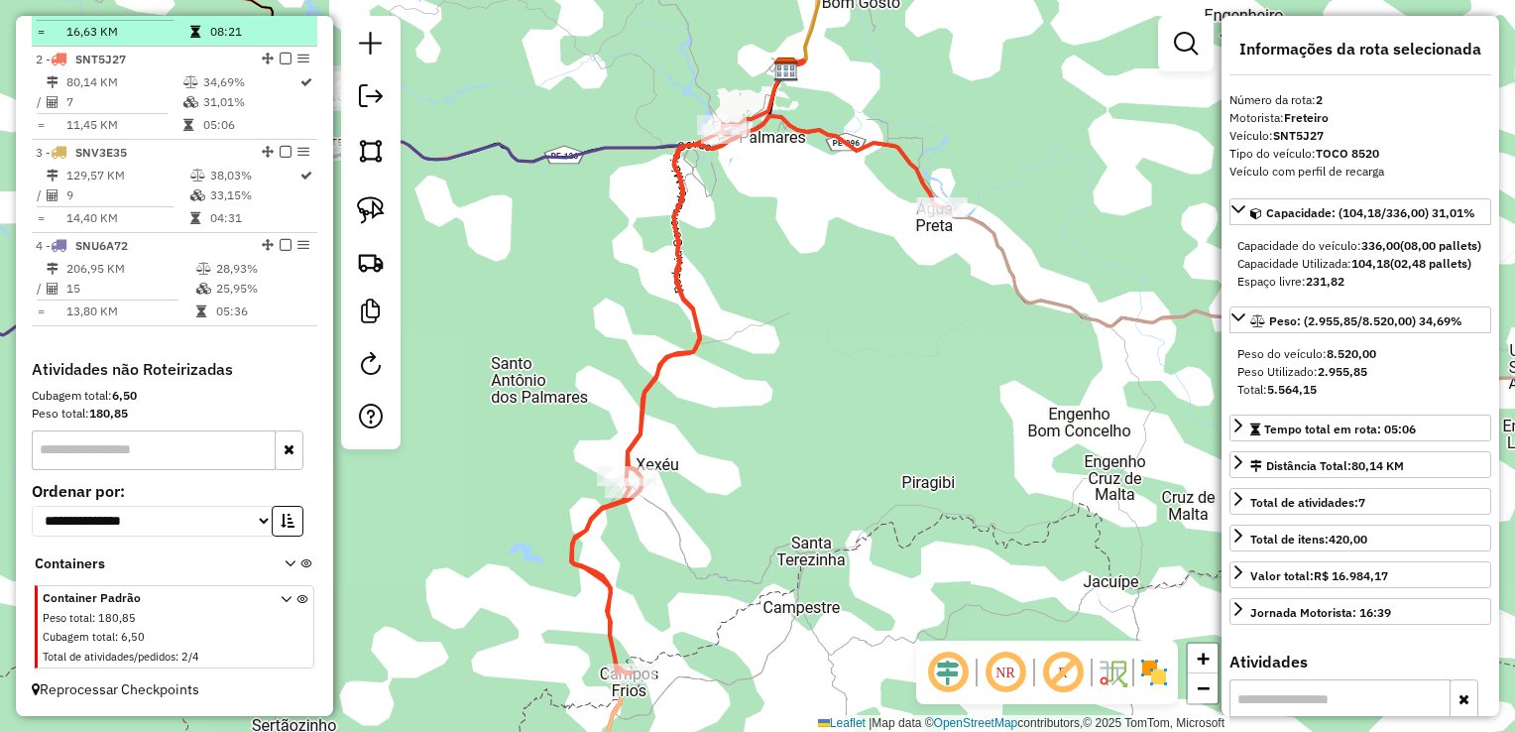
click at [101, 198] on td "9" at bounding box center [127, 195] width 124 height 20
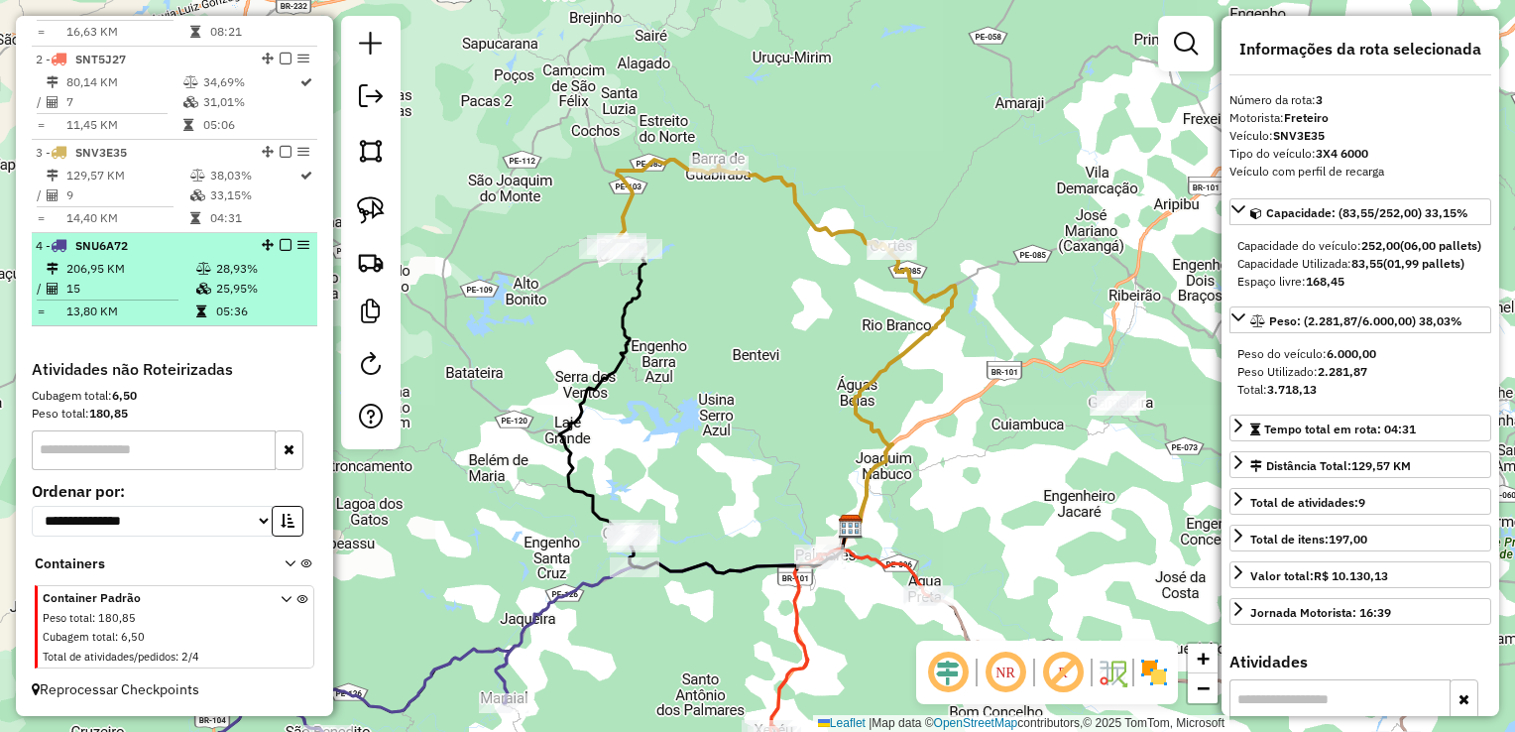
click at [99, 257] on li "4 - SNU6A72 206,95 KM 28,93% / 15 25,95% = 13,80 KM 05:36" at bounding box center [175, 279] width 286 height 93
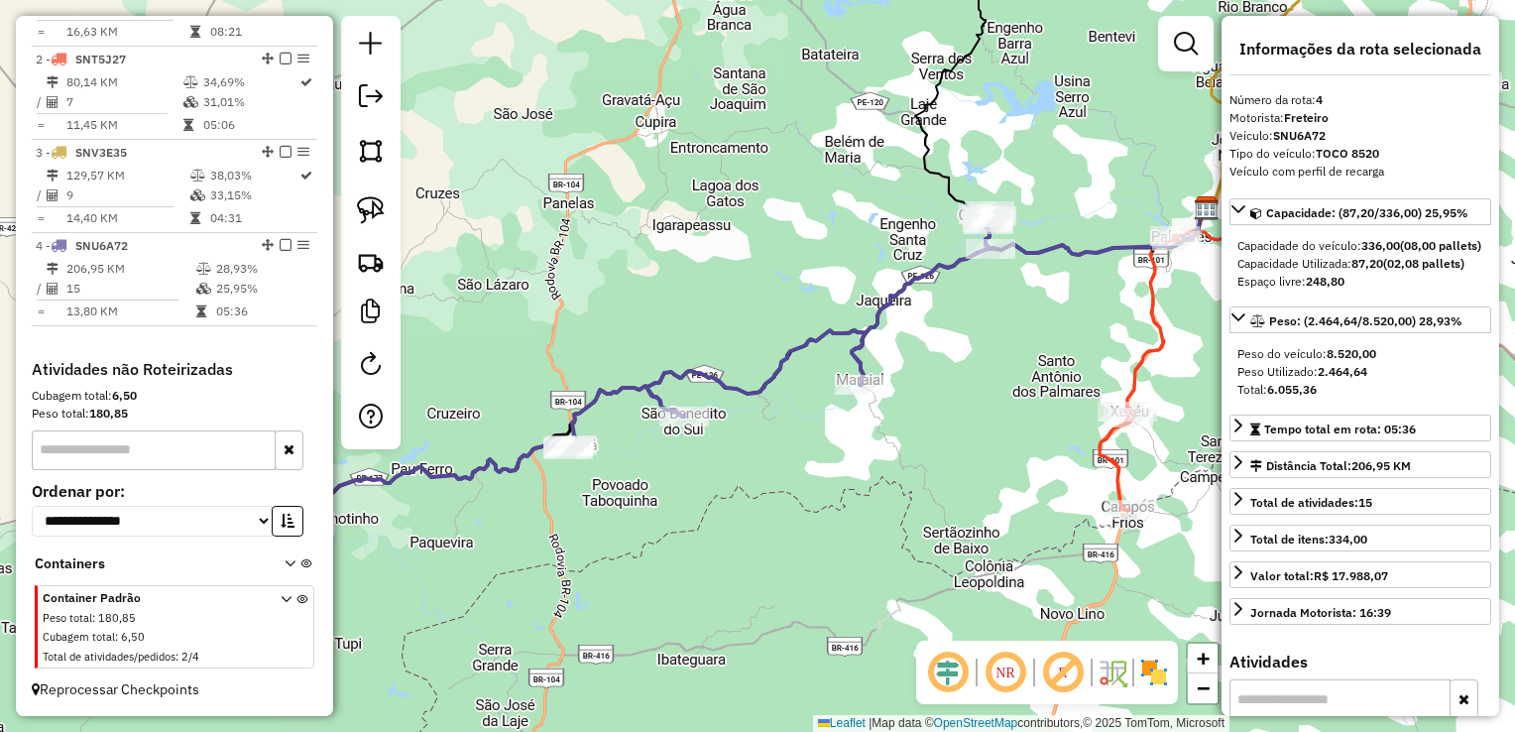
click at [647, 200] on div "Janela de atendimento Grade de atendimento Capacidade Transportadoras Veículos …" at bounding box center [757, 366] width 1515 height 732
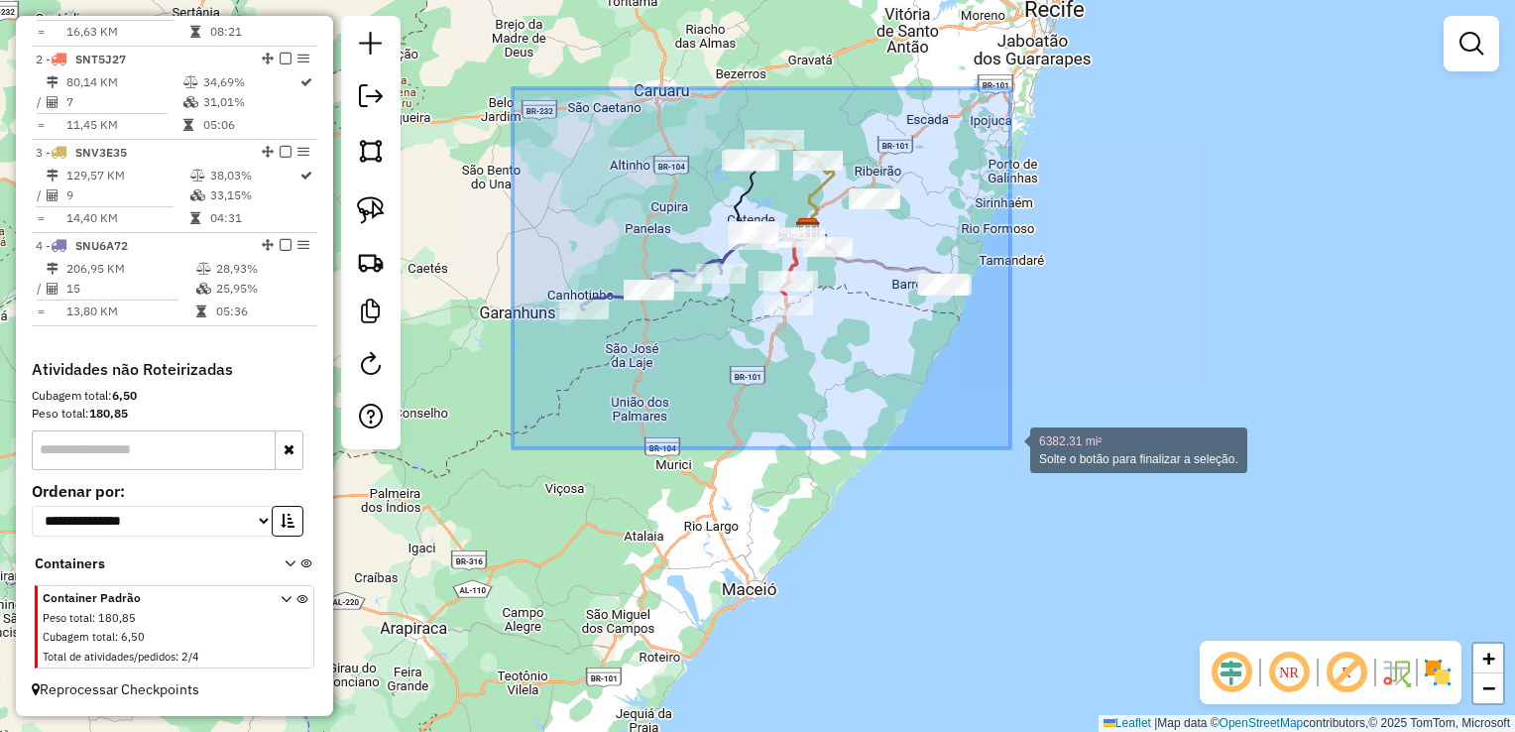
drag, startPoint x: 513, startPoint y: 88, endPoint x: 1010, endPoint y: 448, distance: 614.3
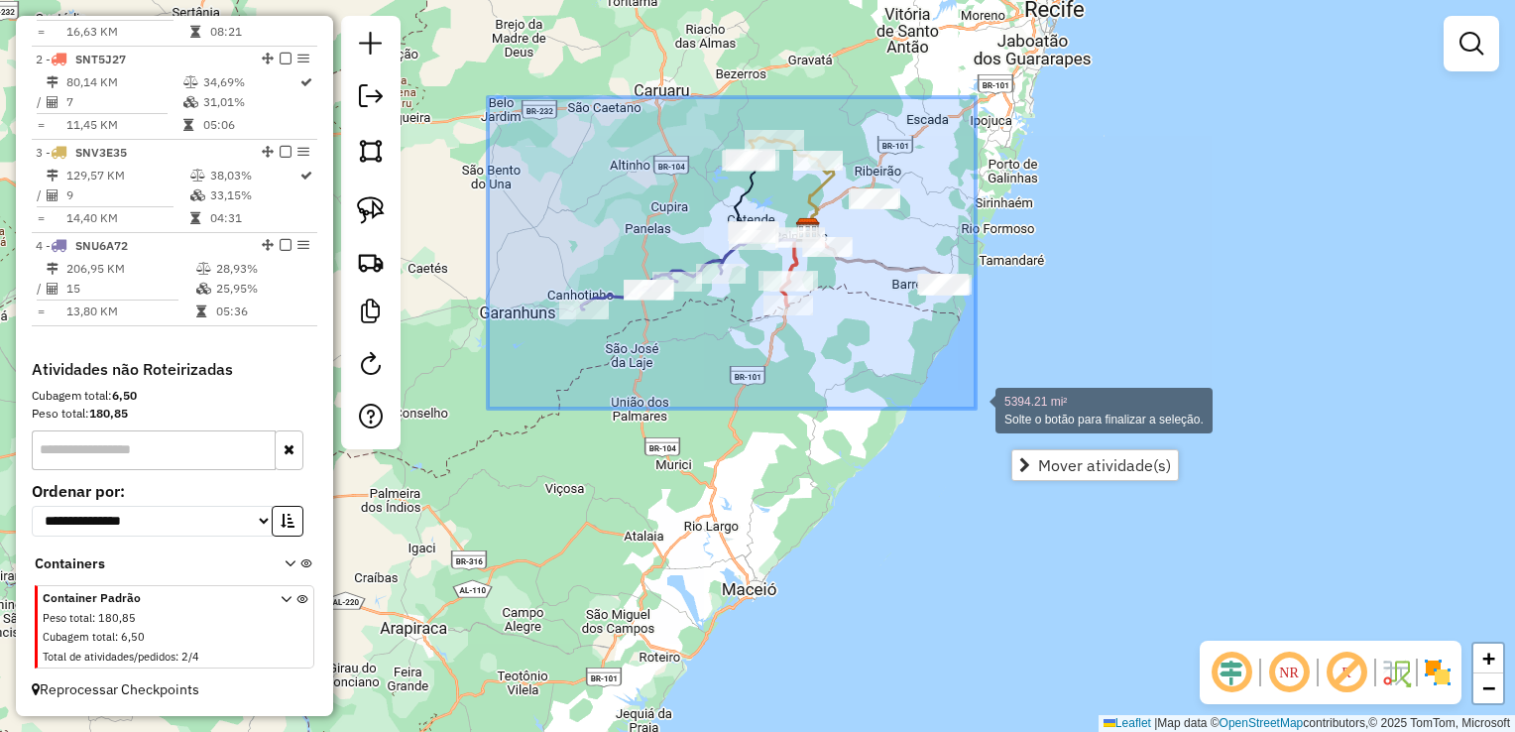
drag, startPoint x: 488, startPoint y: 193, endPoint x: 976, endPoint y: 409, distance: 533.2
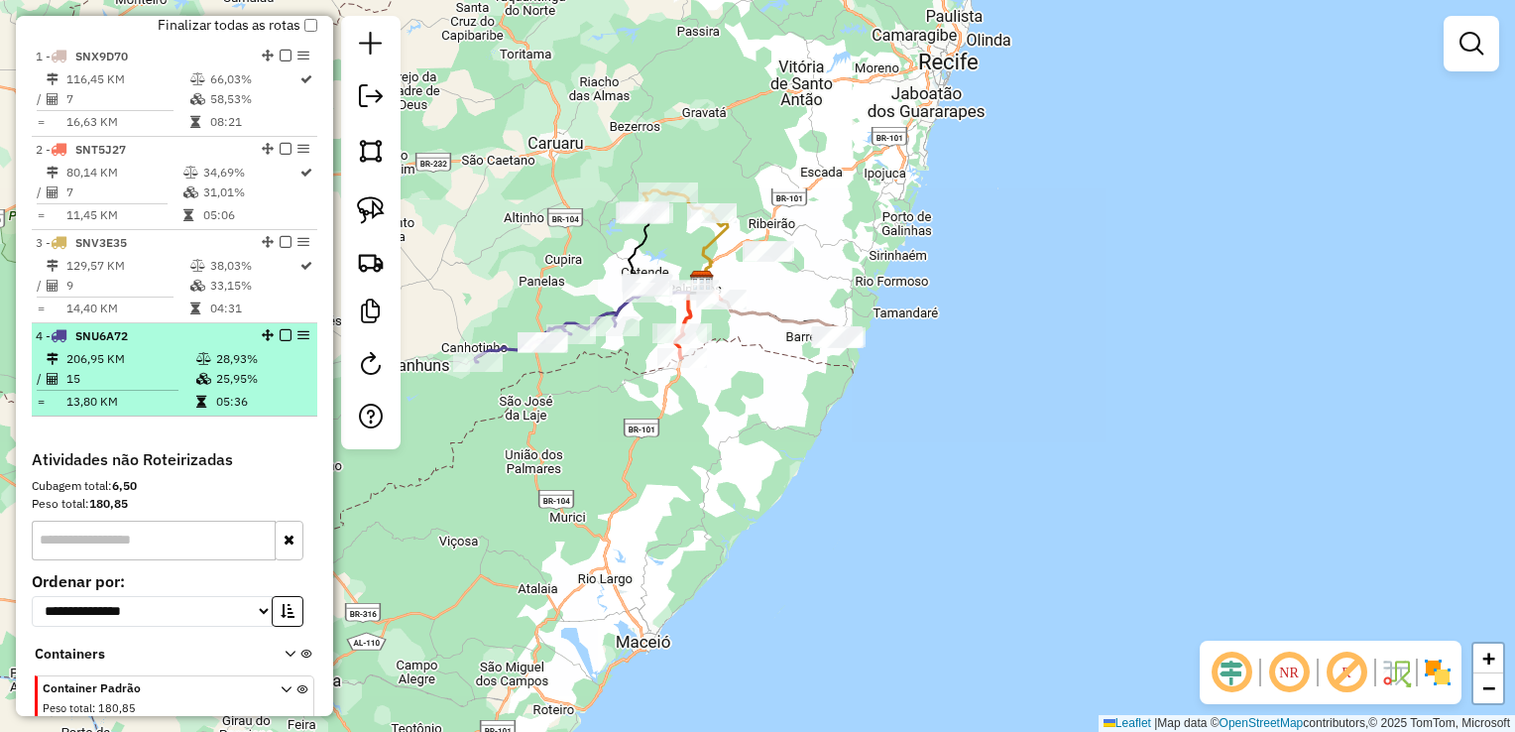
scroll to position [705, 0]
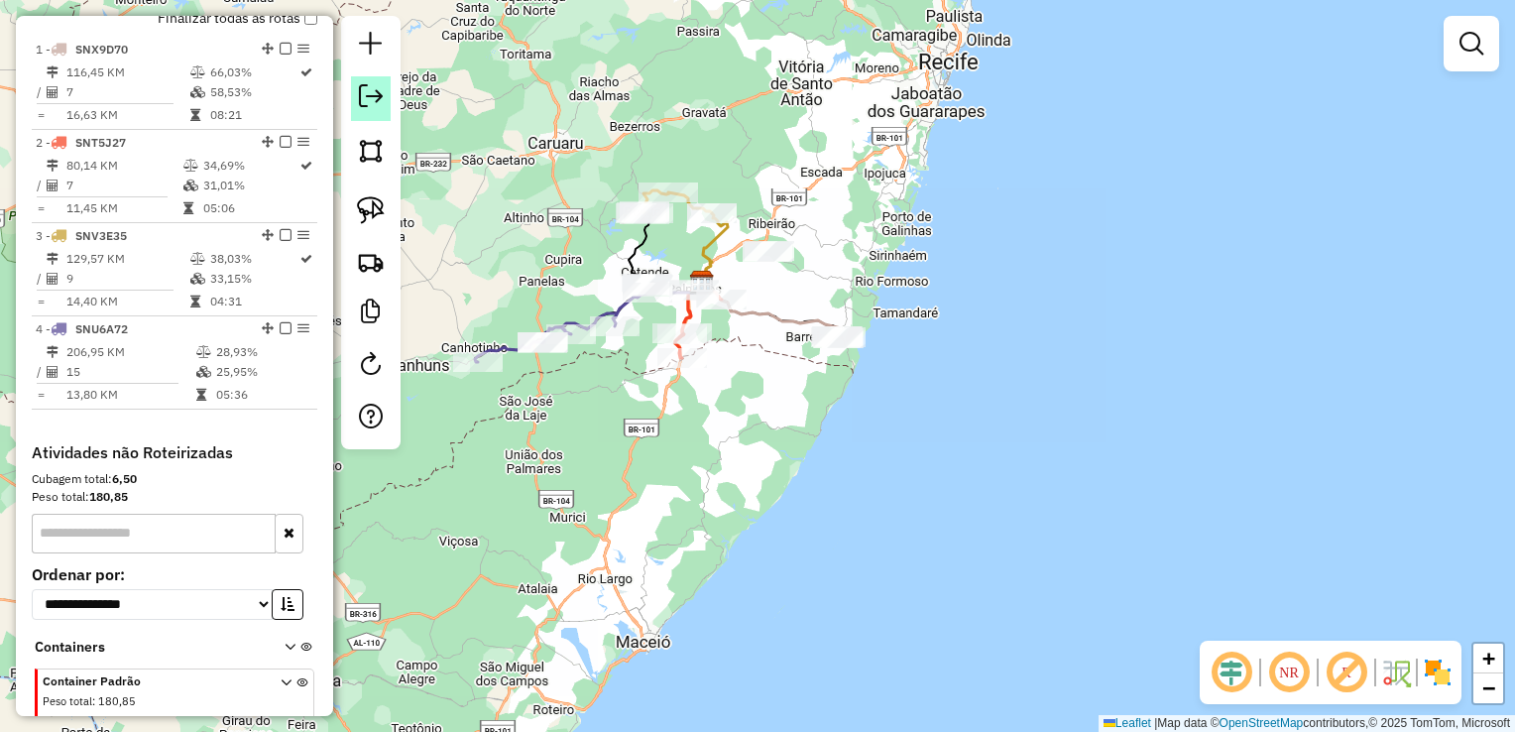
click at [381, 100] on em at bounding box center [371, 96] width 24 height 24
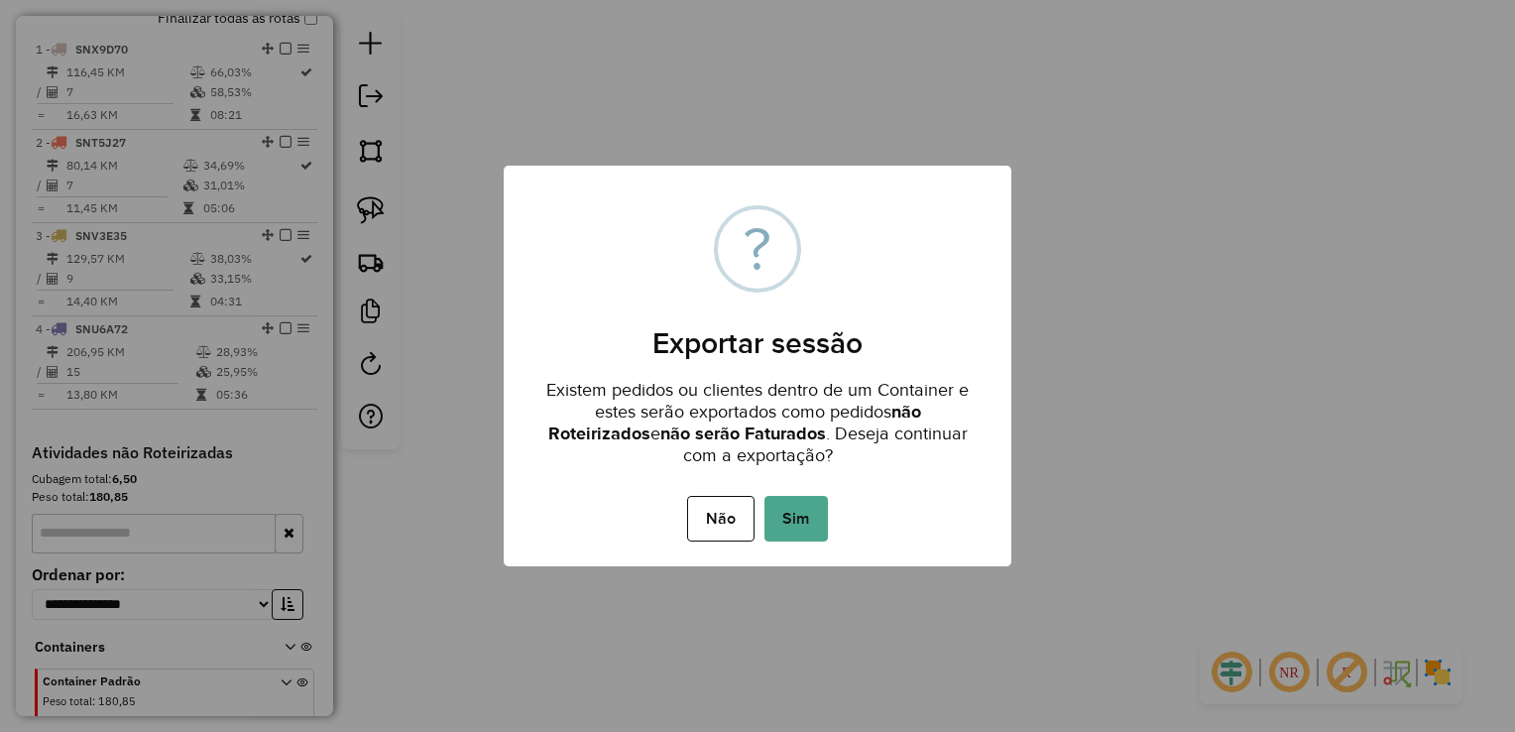
drag, startPoint x: 812, startPoint y: 533, endPoint x: 801, endPoint y: 530, distance: 11.3
click at [808, 533] on button "Sim" at bounding box center [796, 519] width 63 height 46
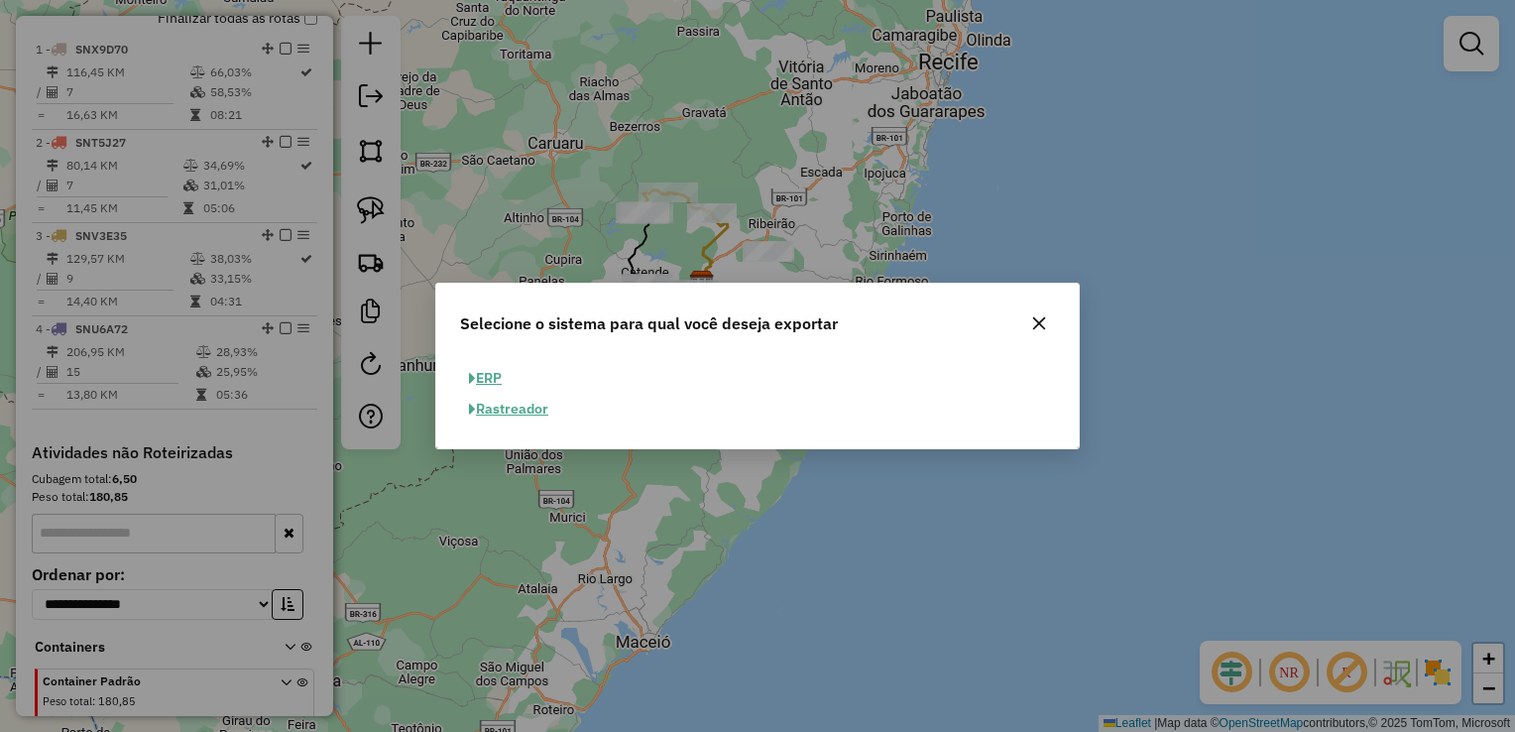
click at [490, 379] on button "ERP" at bounding box center [485, 378] width 51 height 31
select select "**"
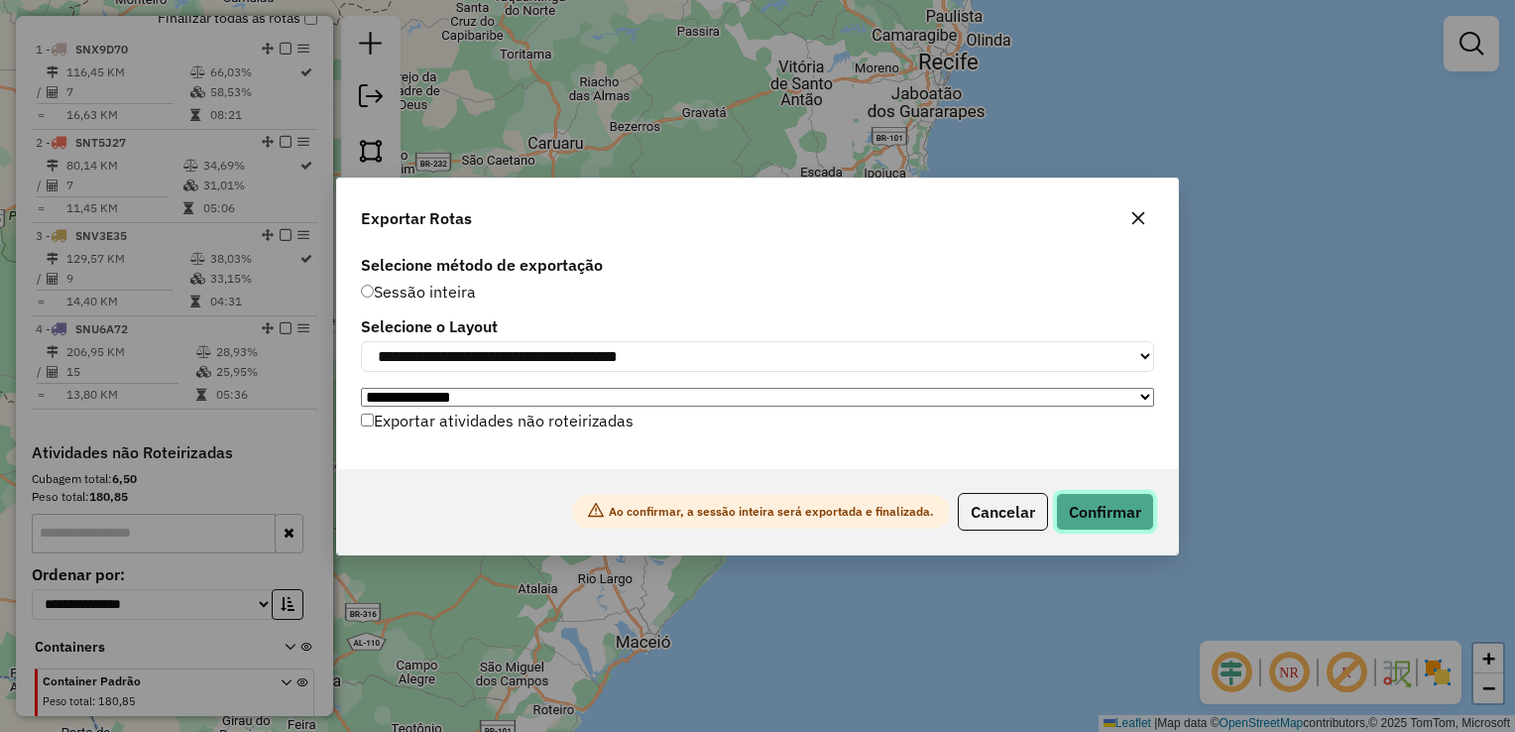
click at [1114, 513] on button "Confirmar" at bounding box center [1105, 512] width 98 height 38
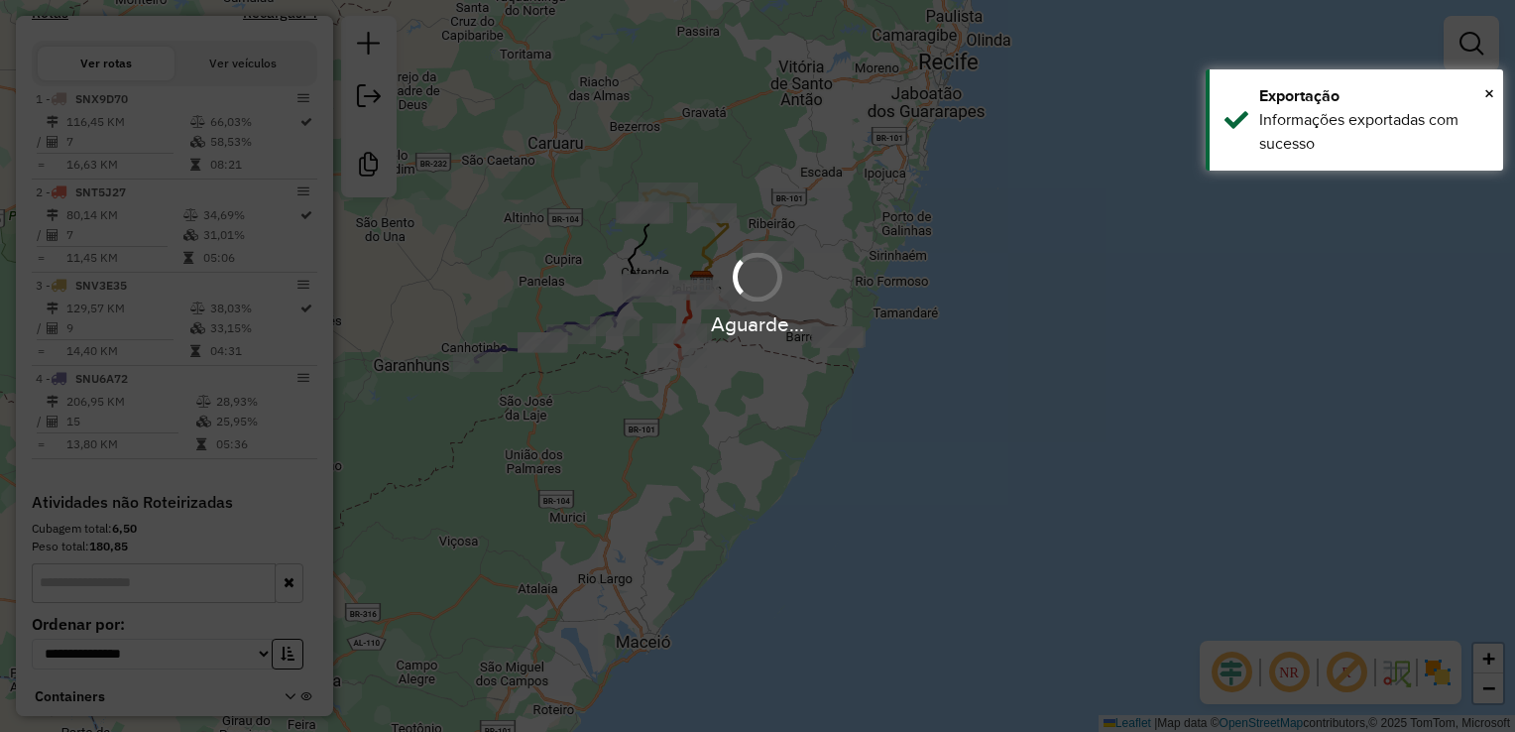
scroll to position [718, 0]
